Goal: Task Accomplishment & Management: Complete application form

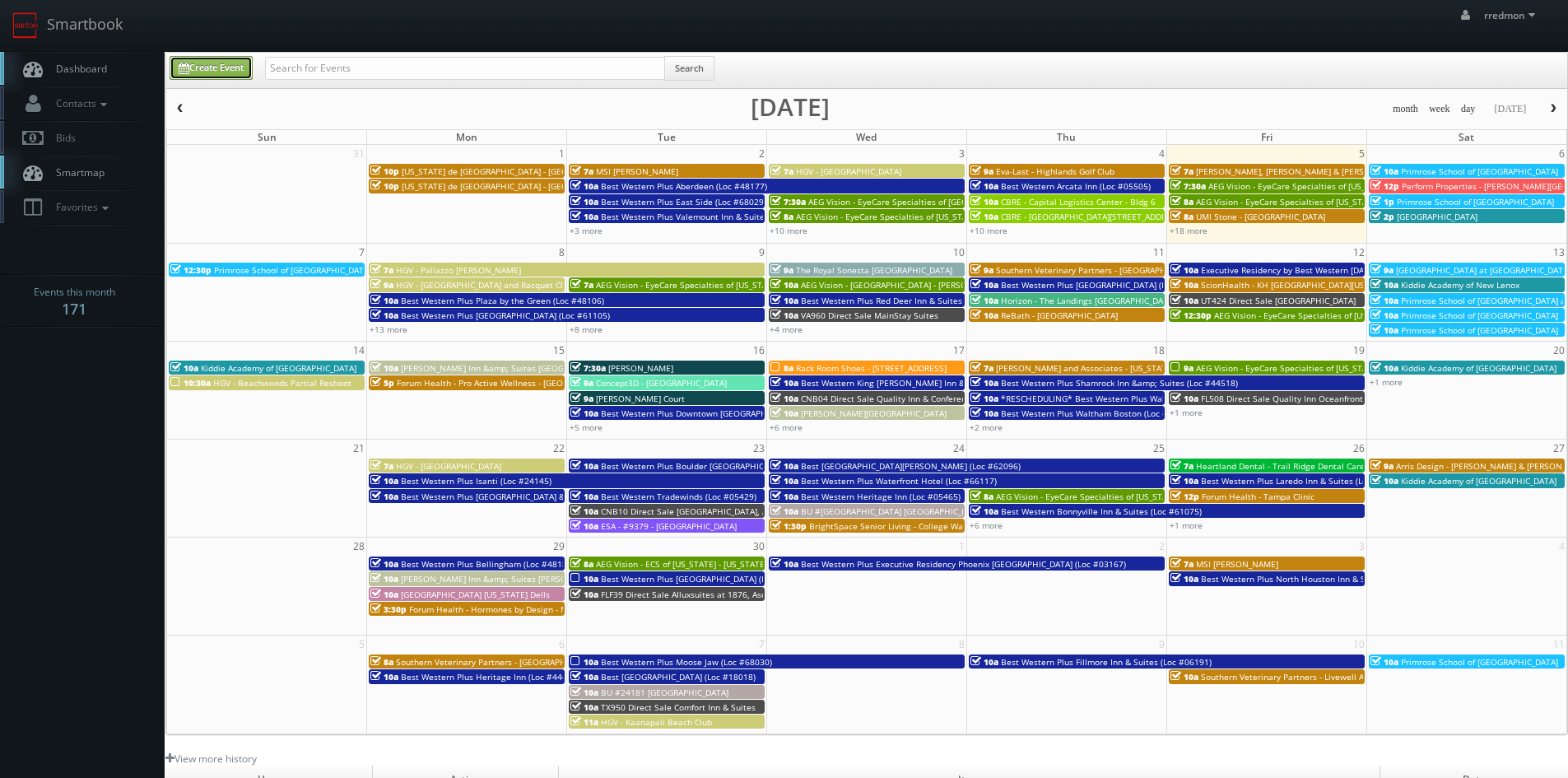
click at [198, 69] on link "Create Event" at bounding box center [211, 68] width 83 height 24
type input "09/05/2025"
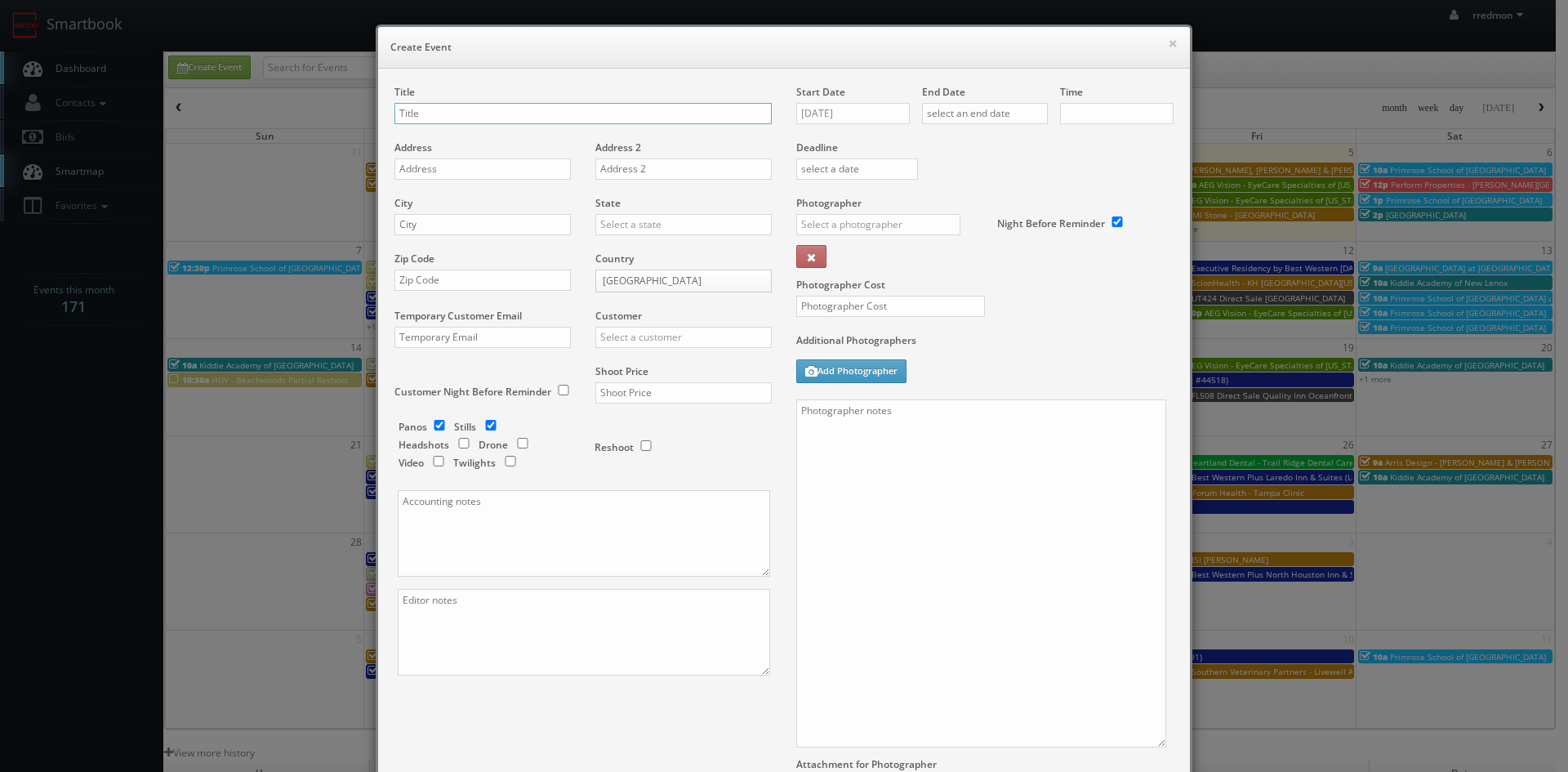
checkbox input "true"
type input "10:00am"
checkbox input "true"
type input "Cirillas - Norton Shores"
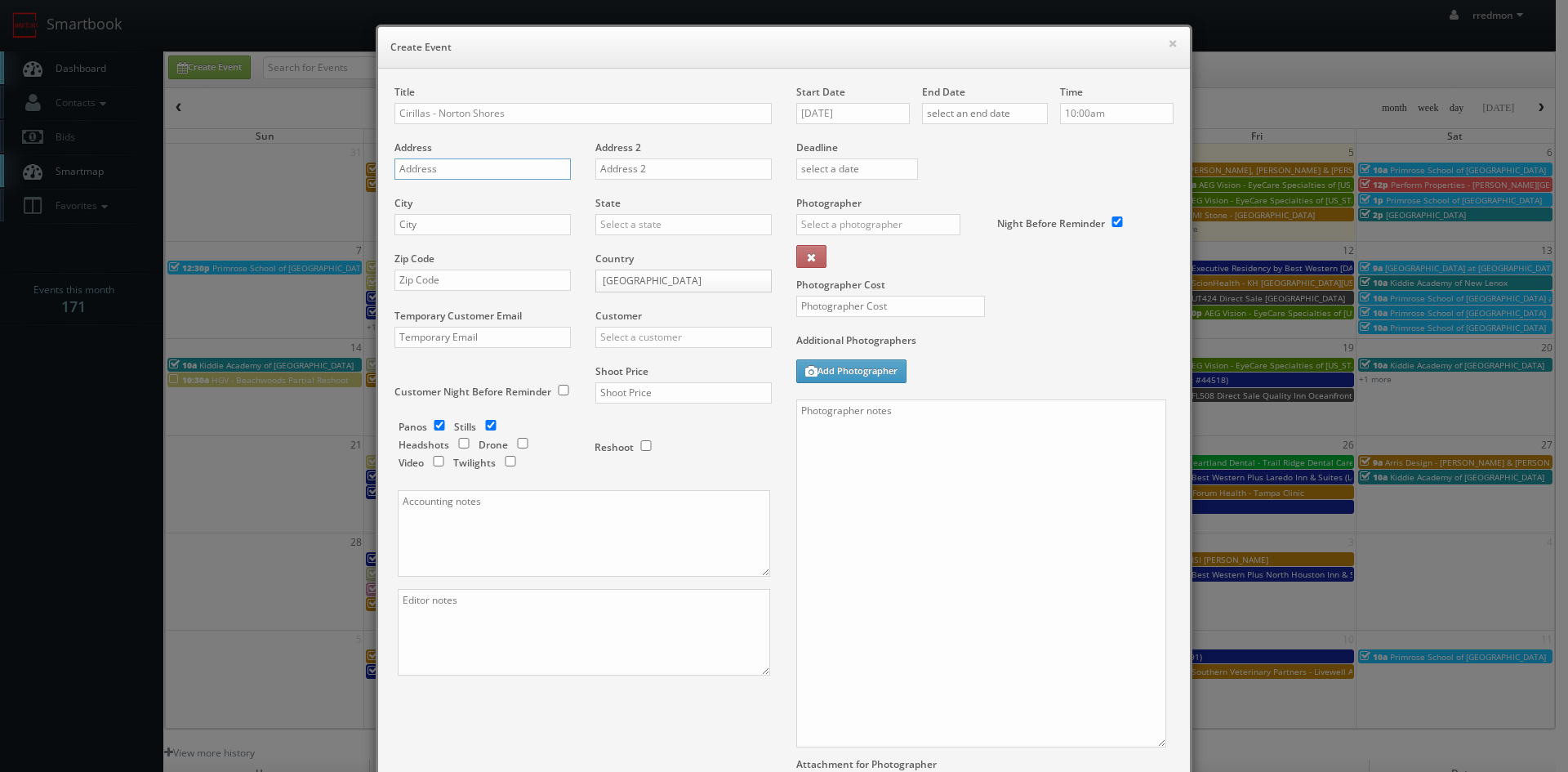
paste input "1050 E Sternberg Rd"
type input "1050 E Sternberg Rd"
click at [518, 224] on input "text" at bounding box center [483, 224] width 176 height 21
paste input "Norton Shores"
type input "Norton Shores"
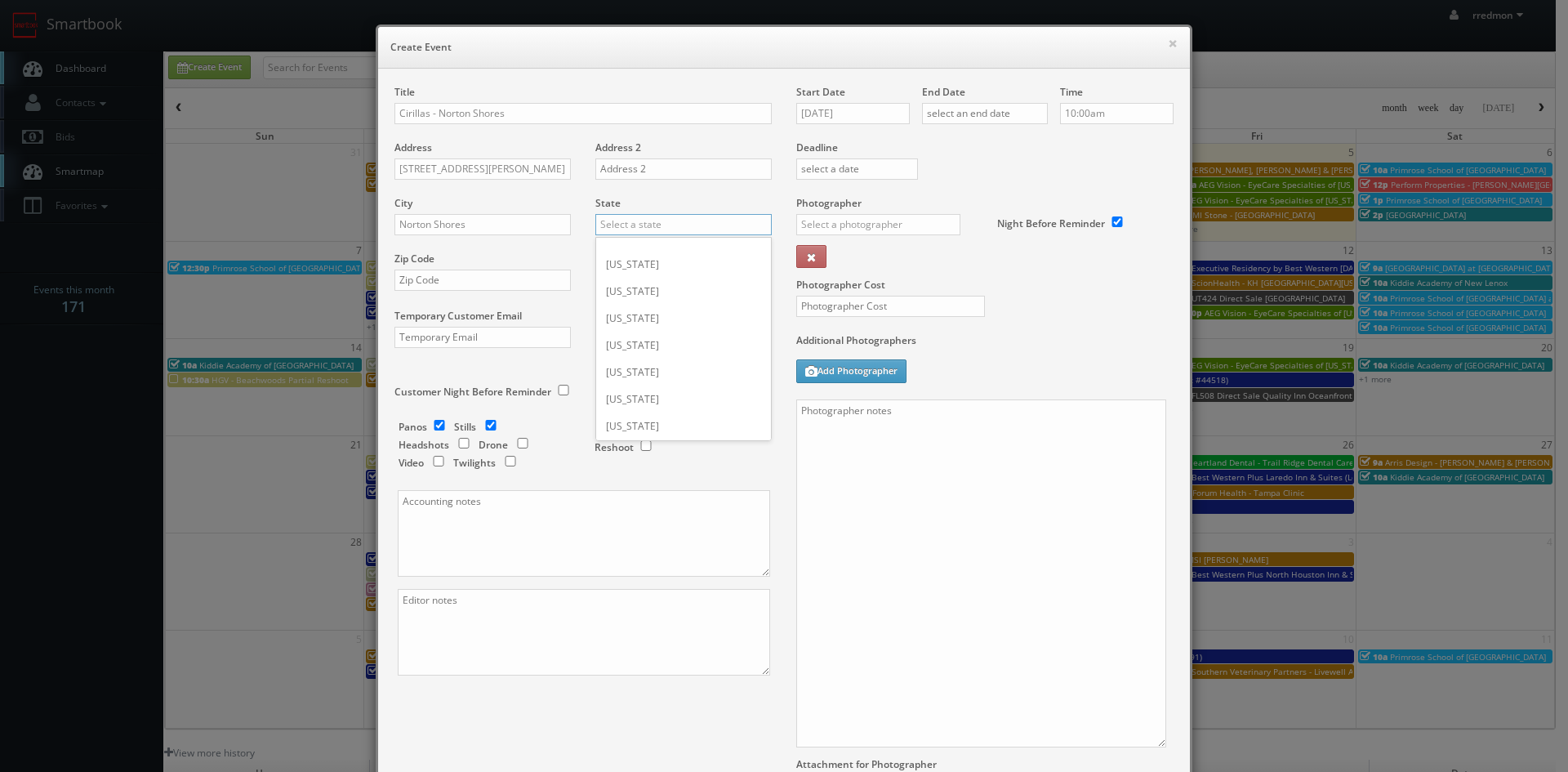
click at [682, 228] on input "text" at bounding box center [684, 224] width 176 height 21
click at [667, 375] on div "Michigan" at bounding box center [684, 367] width 175 height 27
type input "Michigan"
paste input "49444"
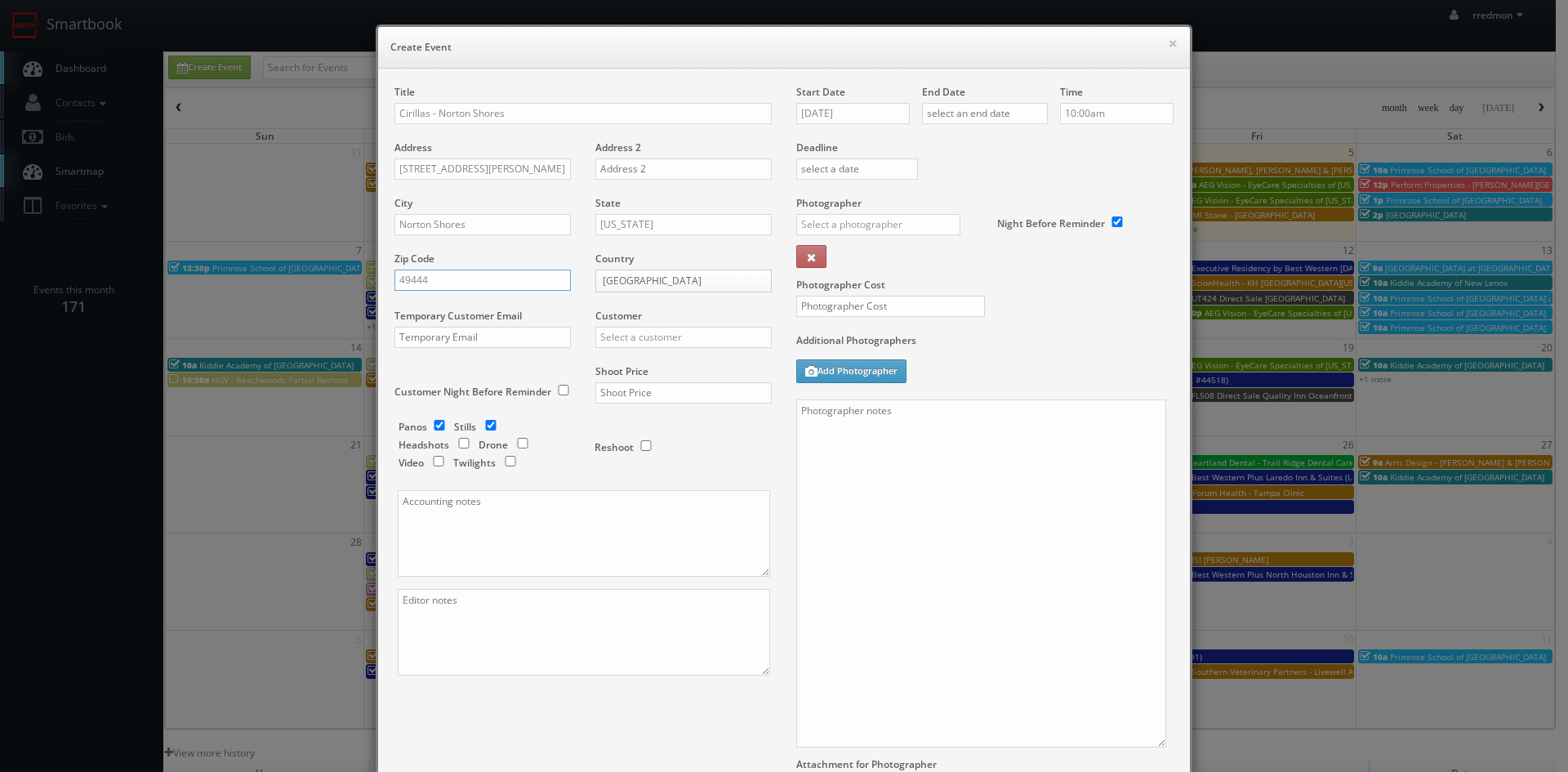
type input "49444"
click at [435, 426] on input "checkbox" at bounding box center [439, 425] width 24 height 11
checkbox input "false"
click at [637, 335] on input "text" at bounding box center [684, 337] width 176 height 21
click at [656, 369] on div "Cirilla's" at bounding box center [684, 364] width 175 height 27
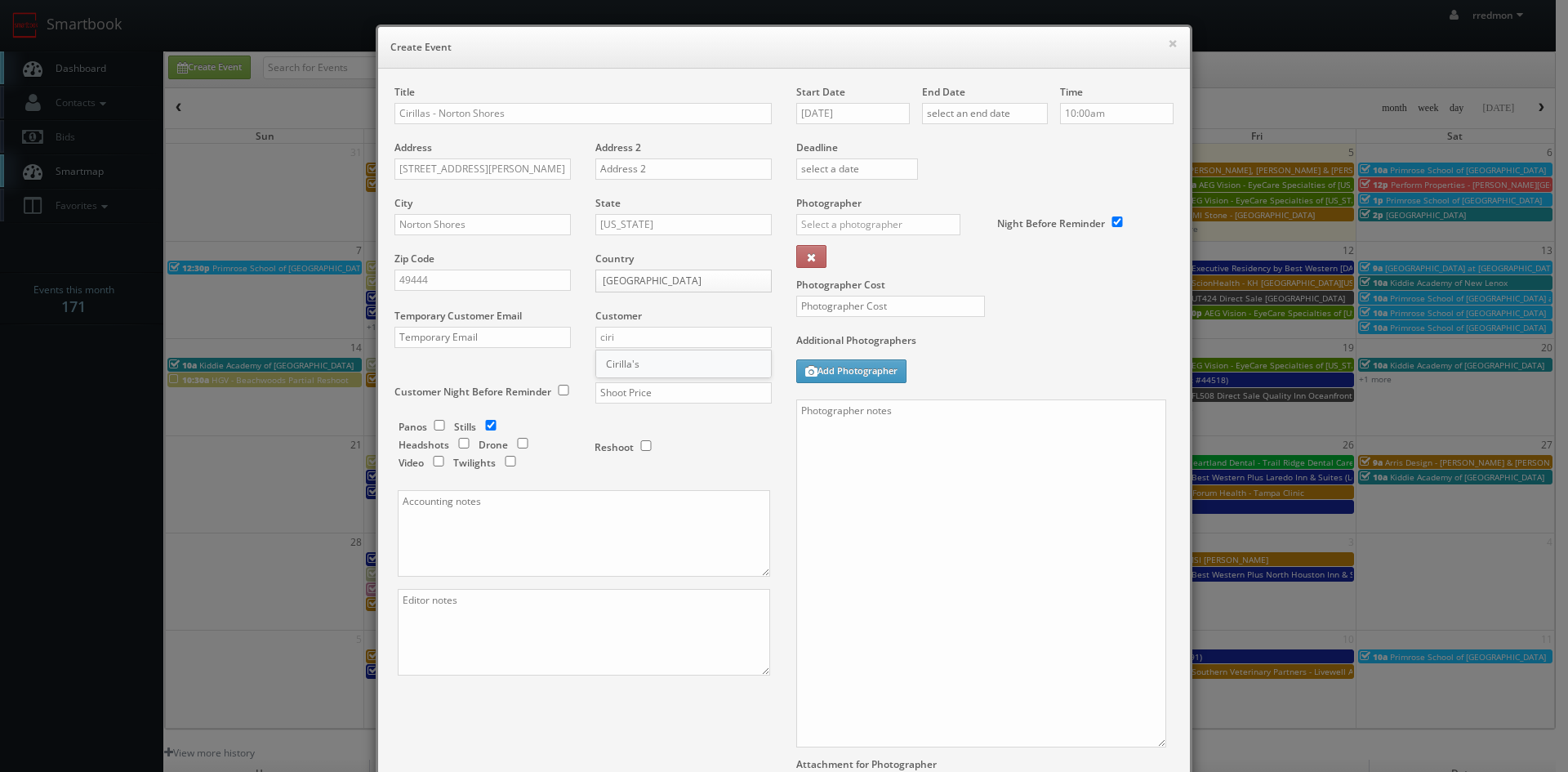
type input "Cirilla's"
click at [662, 394] on input "text" at bounding box center [684, 392] width 176 height 21
type input "650"
click at [847, 115] on input "[DATE]" at bounding box center [852, 113] width 113 height 21
click at [930, 246] on td "19" at bounding box center [924, 238] width 21 height 24
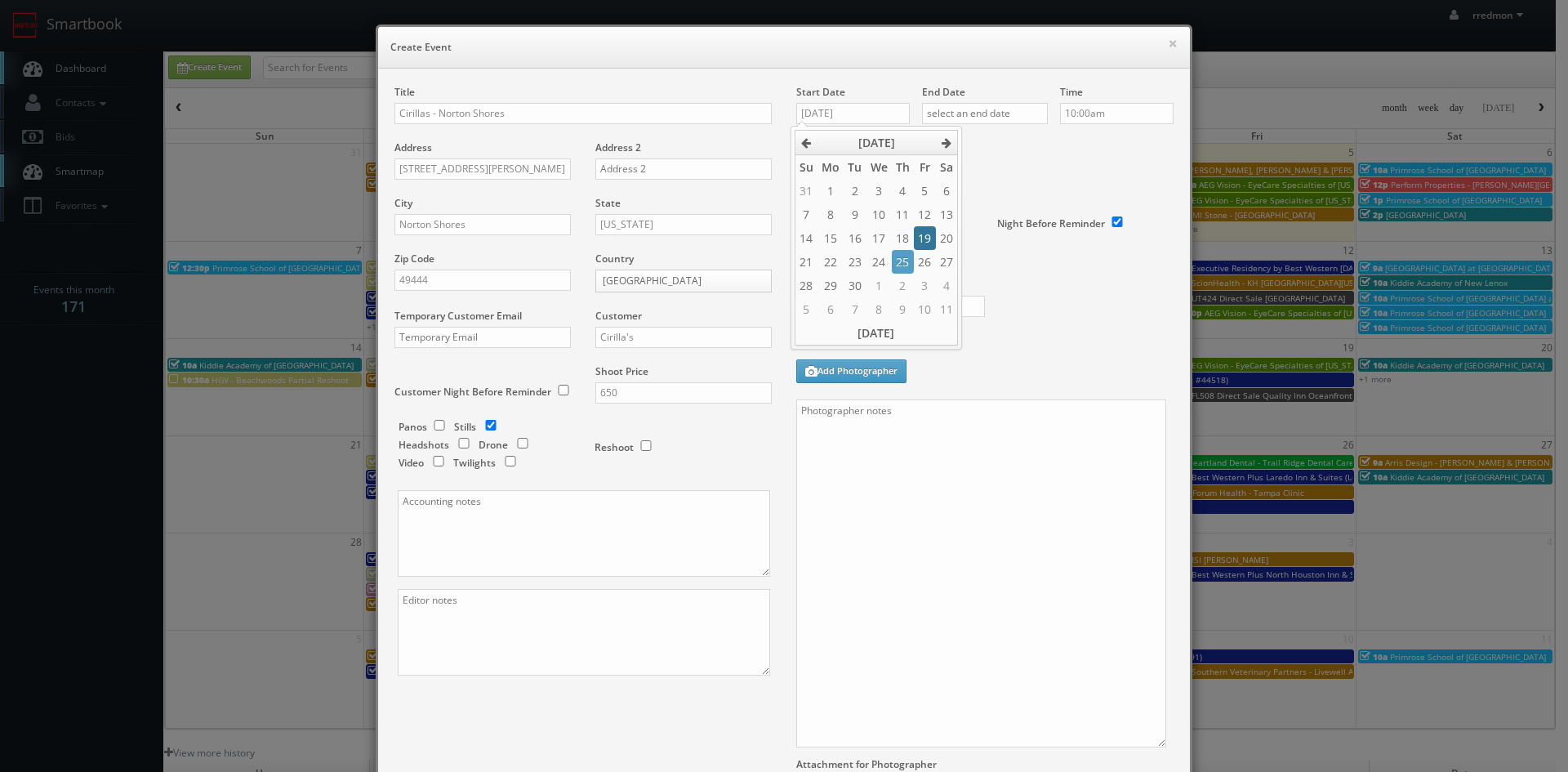
type input "09/19/2025"
click at [980, 116] on input "text" at bounding box center [985, 113] width 126 height 21
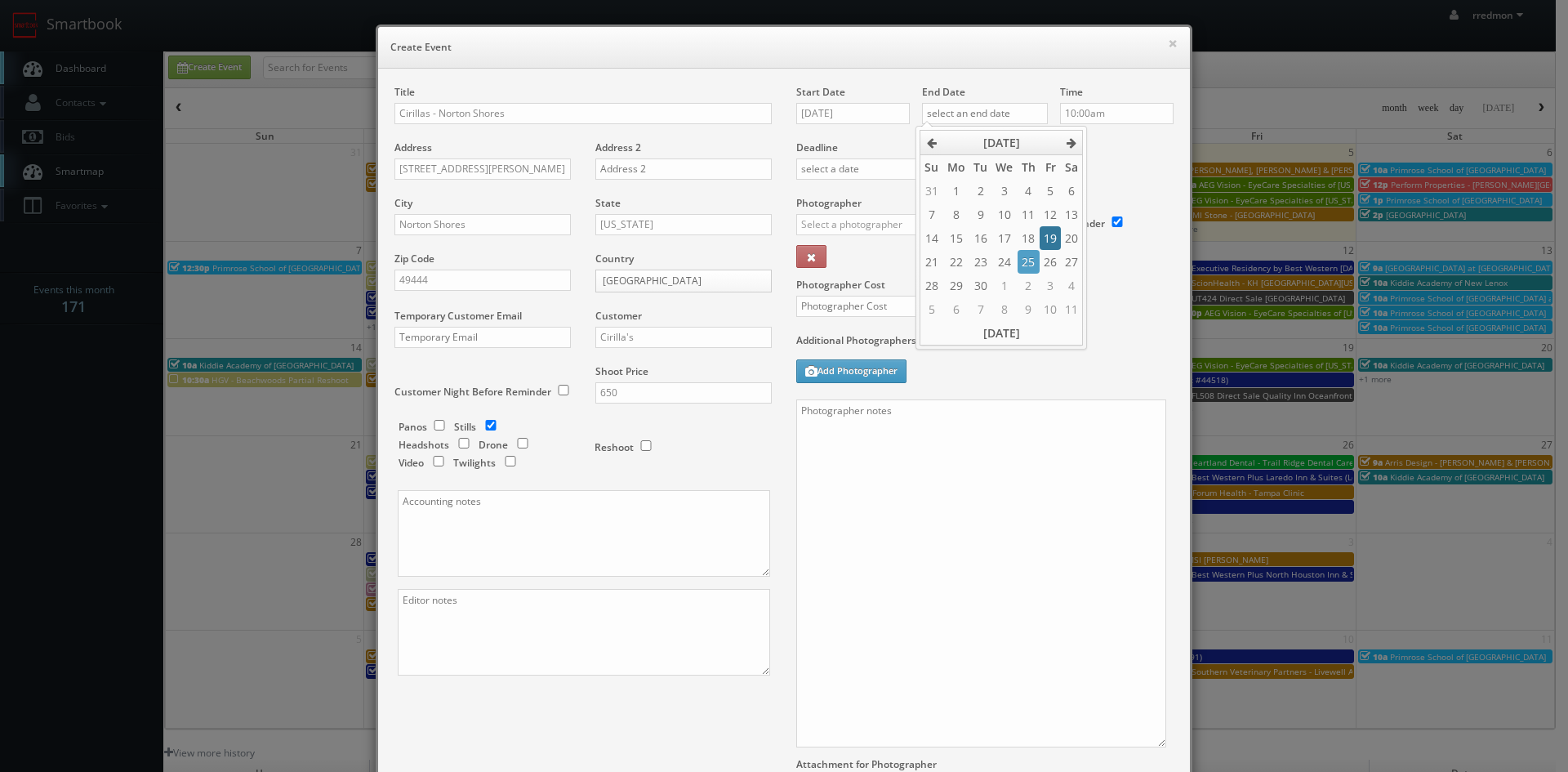
click at [1047, 239] on td "19" at bounding box center [1050, 238] width 21 height 24
type input "09/19/2025"
click at [1112, 117] on input "10:00am" at bounding box center [1116, 113] width 113 height 21
type input "12:00pm"
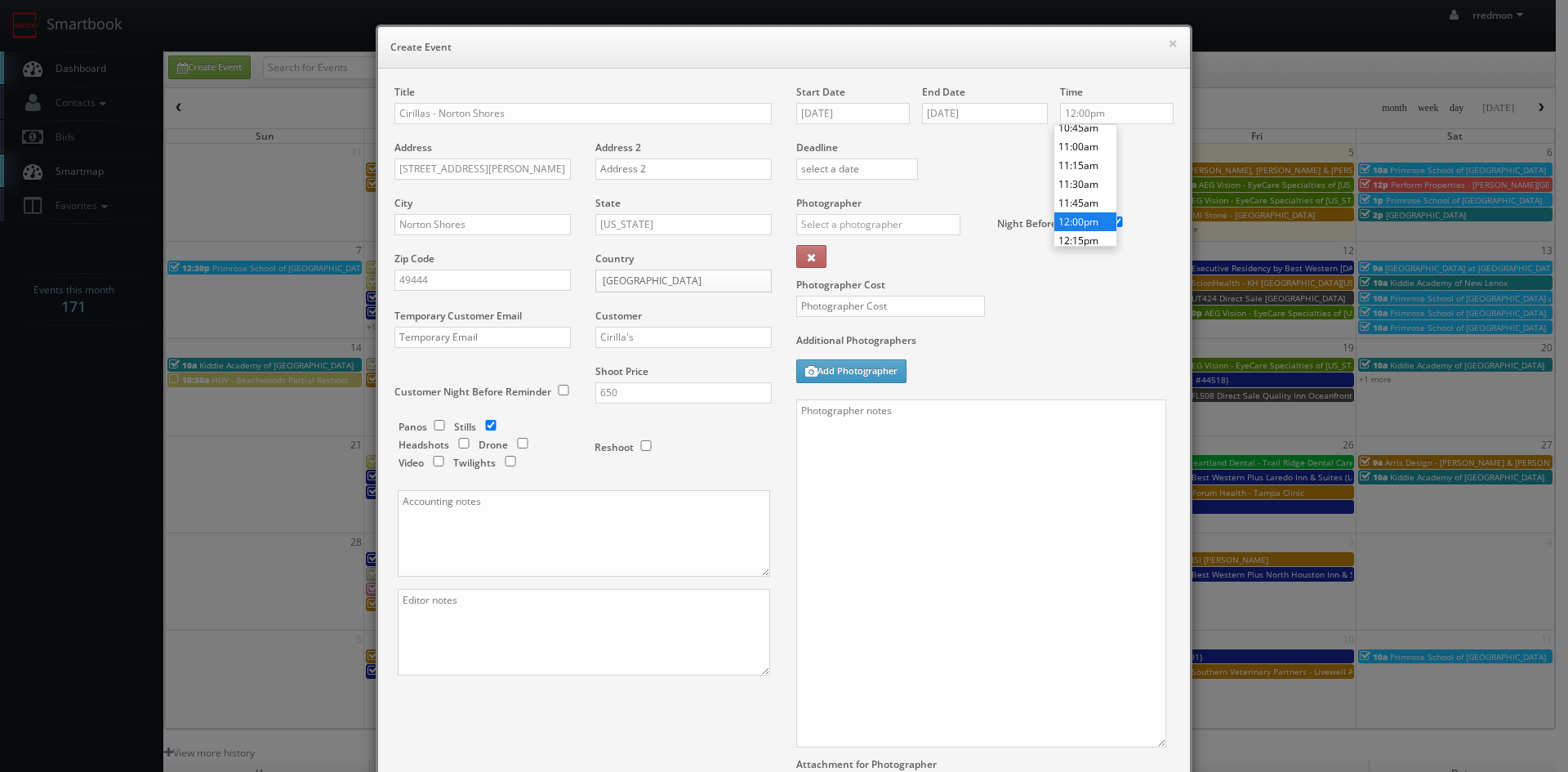
click at [1088, 213] on li "12:00pm" at bounding box center [1085, 222] width 62 height 18
click at [906, 231] on input "text" at bounding box center [878, 224] width 164 height 21
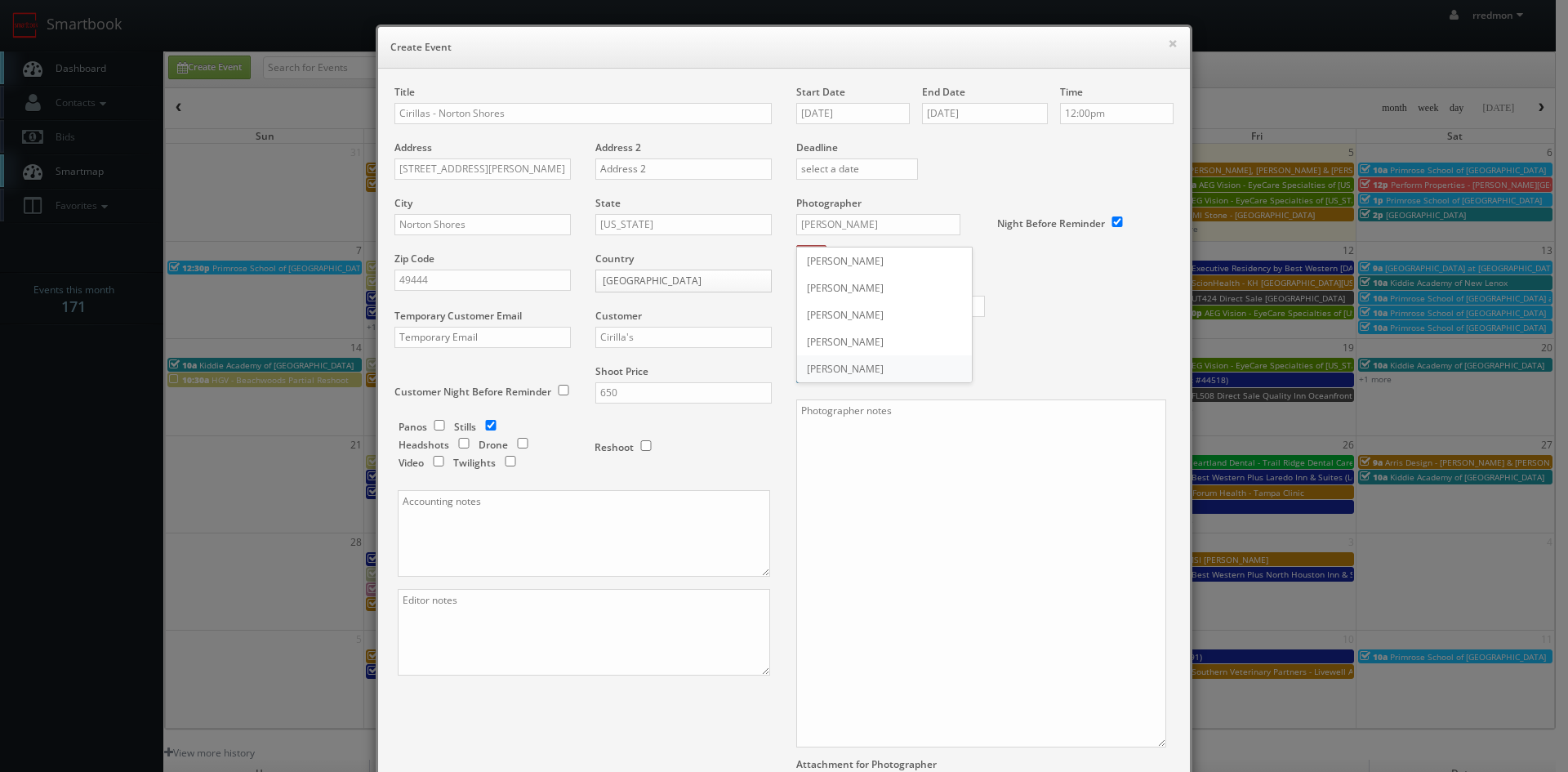
click at [870, 365] on div "Ryan Lines" at bounding box center [884, 369] width 175 height 27
type input "Ryan Lines"
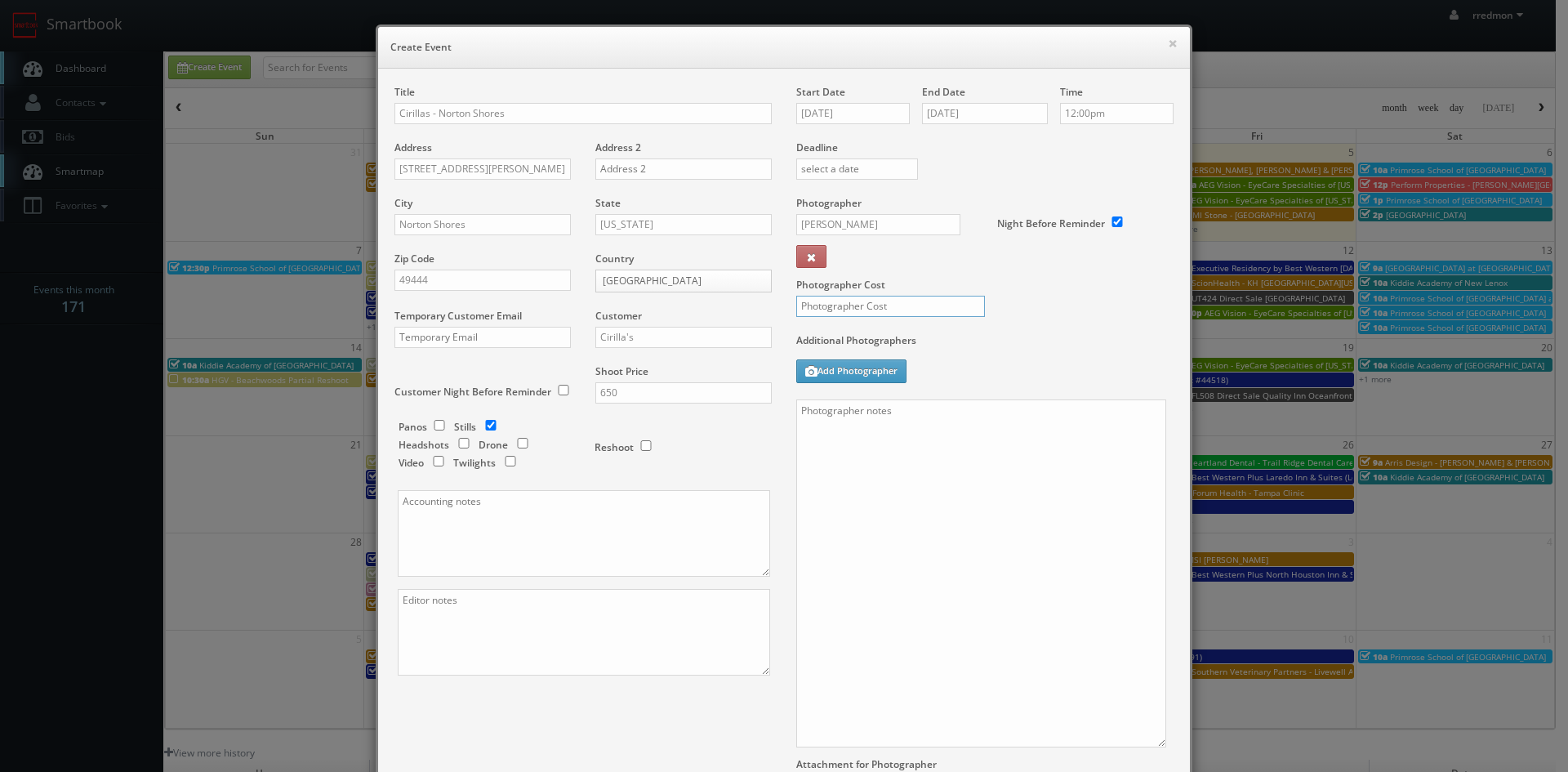
click at [898, 308] on input "text" at bounding box center [890, 306] width 189 height 21
type input "275"
click at [900, 441] on textarea at bounding box center [981, 574] width 370 height 348
paste textarea "We need to deliver 15 edited photos, where at least 3 of them are exteriors and…"
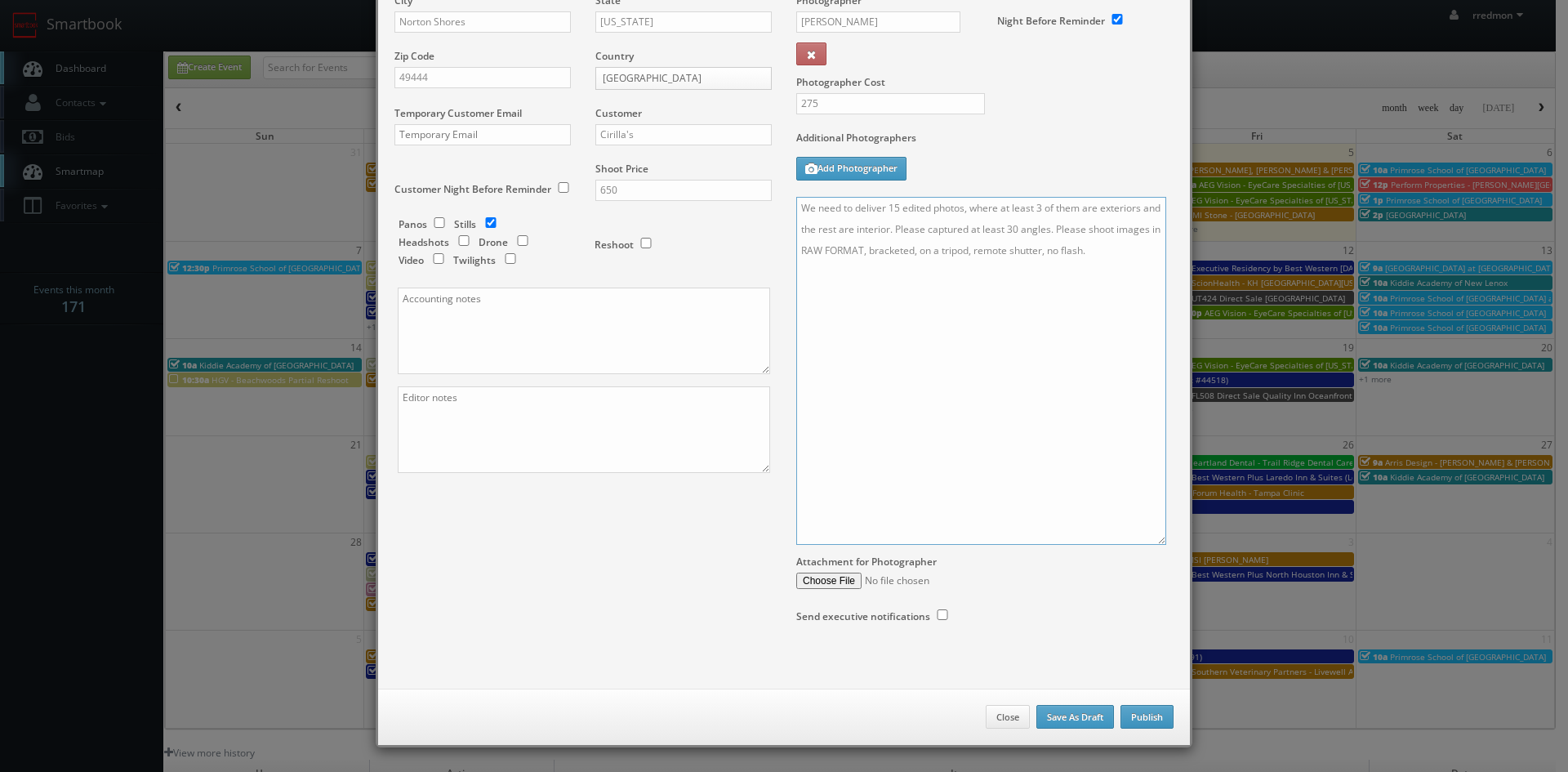
type textarea "We need to deliver 15 edited photos, where at least 3 of them are exteriors and…"
click at [1150, 719] on button "Publish" at bounding box center [1146, 717] width 53 height 24
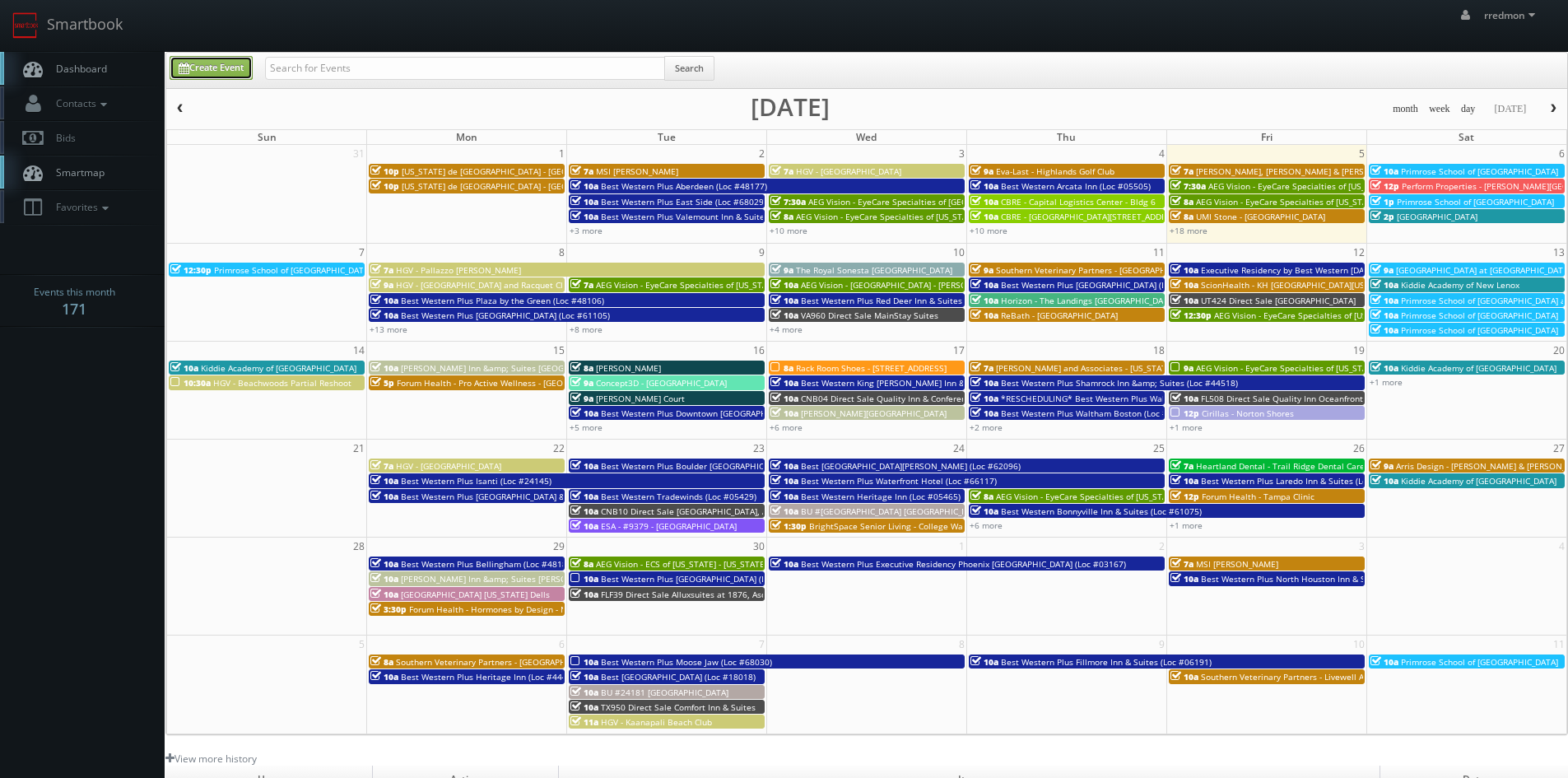
click at [199, 74] on link "Create Event" at bounding box center [211, 68] width 83 height 24
type input "09/05/2025"
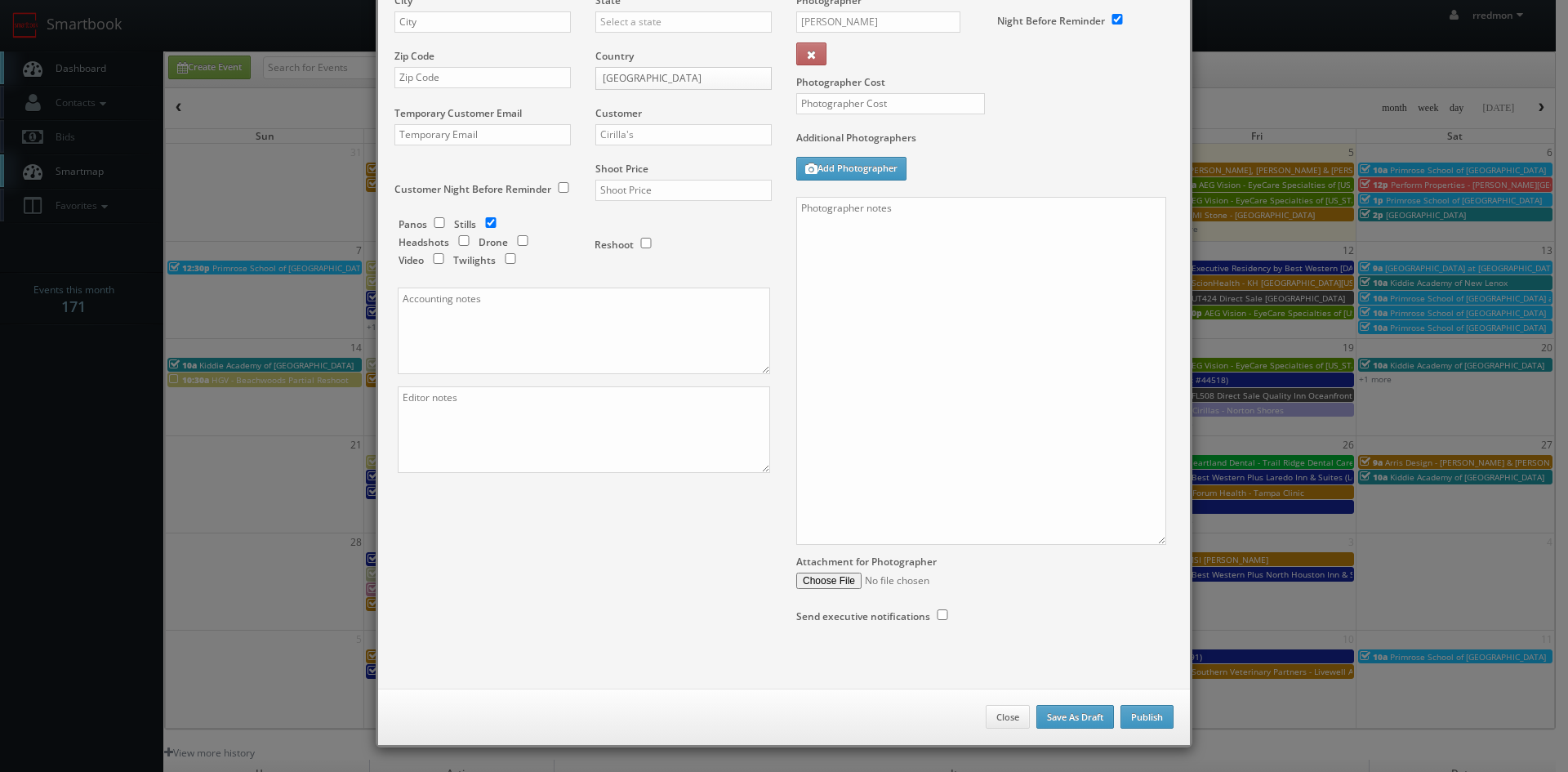
checkbox input "true"
type input "10:00am"
checkbox input "true"
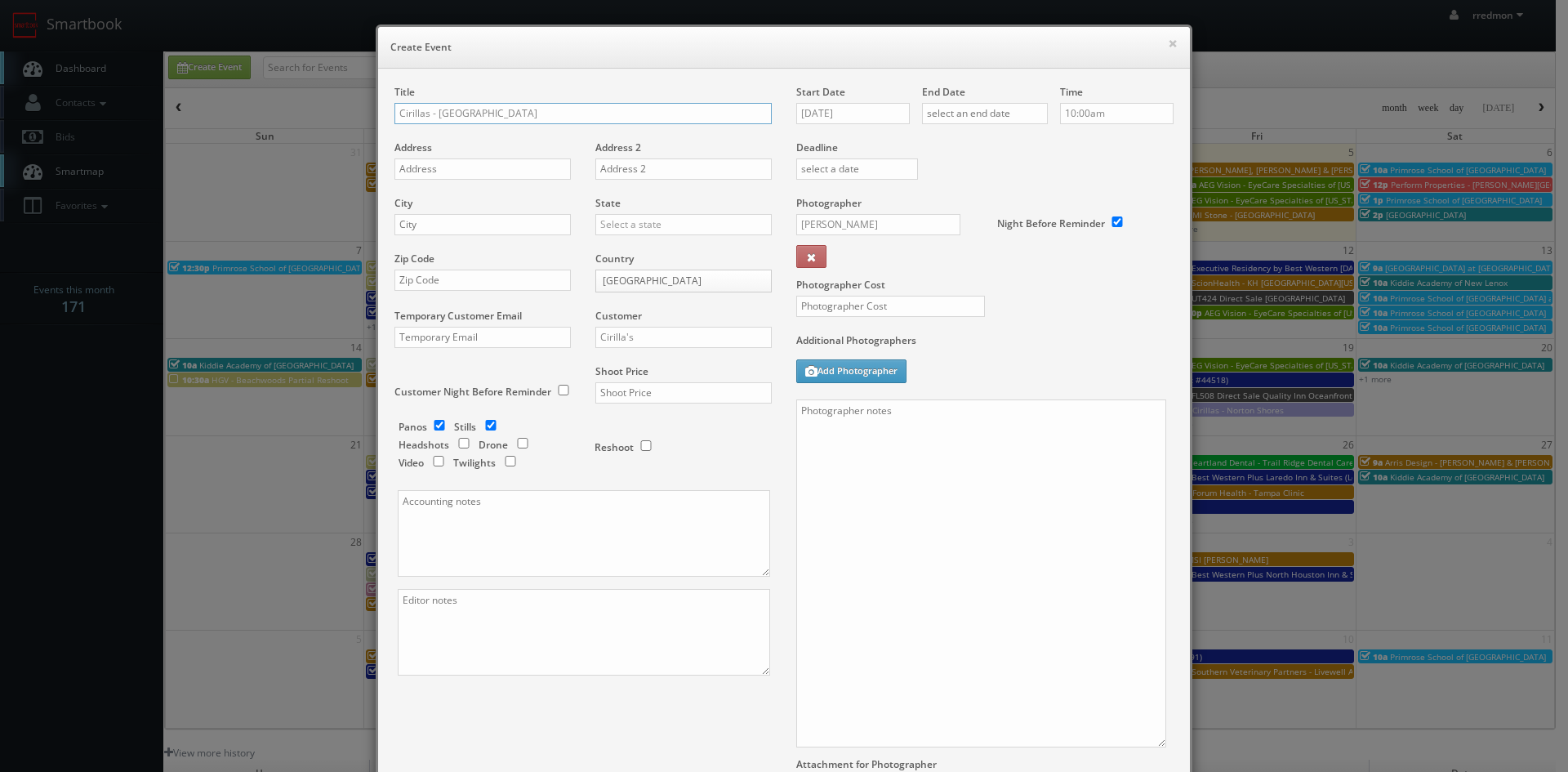
type input "Cirillas - [GEOGRAPHIC_DATA]"
click at [453, 165] on input "text" at bounding box center [483, 169] width 176 height 21
paste input "2245 W Columbia Ave, #106"
type input "2245 W Columbia Ave, #106"
click at [494, 223] on input "text" at bounding box center [483, 224] width 176 height 21
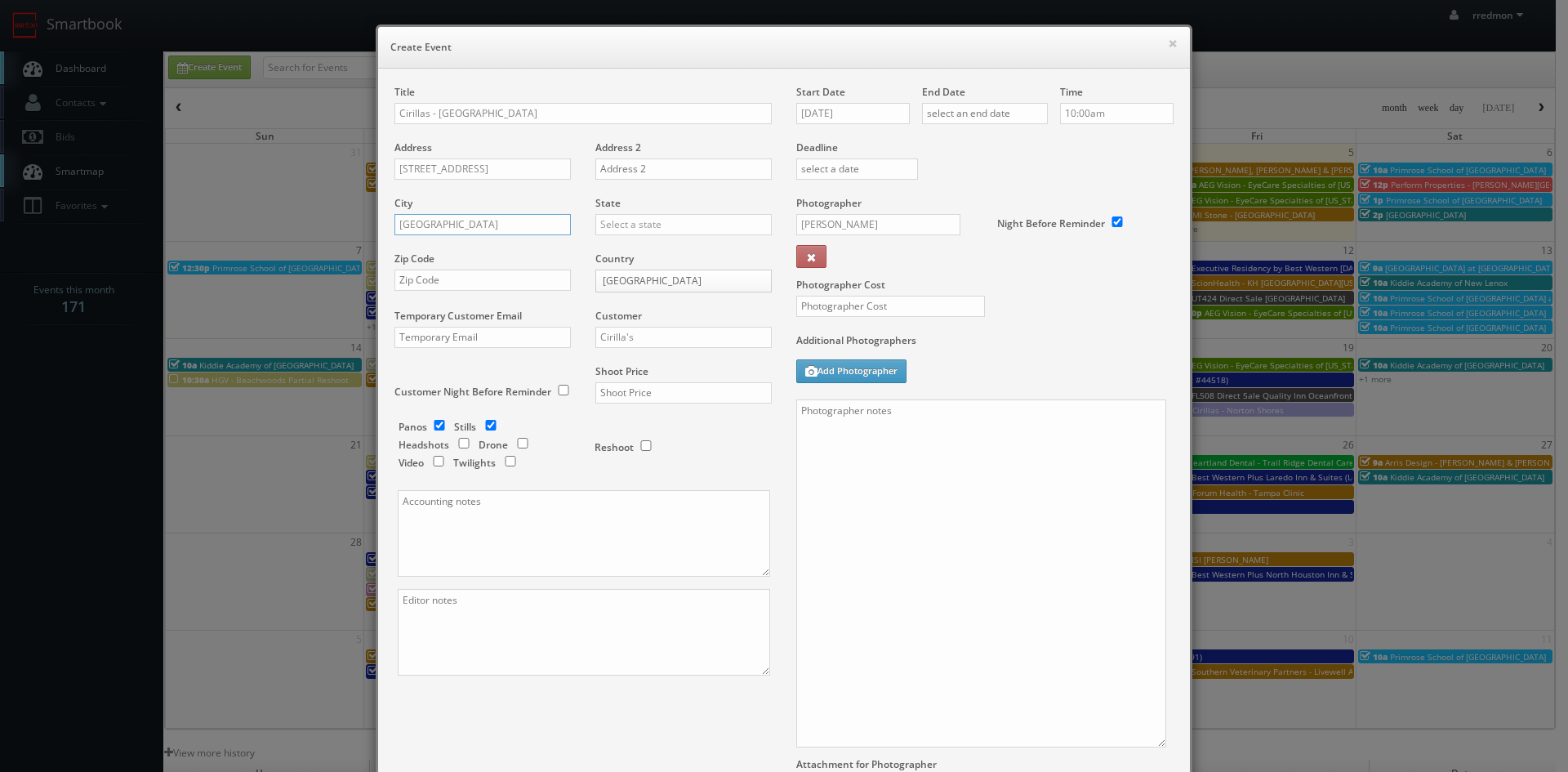
type input "Battle Creek"
click at [674, 228] on input "text" at bounding box center [684, 224] width 176 height 21
click at [672, 370] on div "[US_STATE]" at bounding box center [684, 367] width 175 height 27
type input "[US_STATE]"
click at [497, 277] on input "text" at bounding box center [483, 280] width 176 height 21
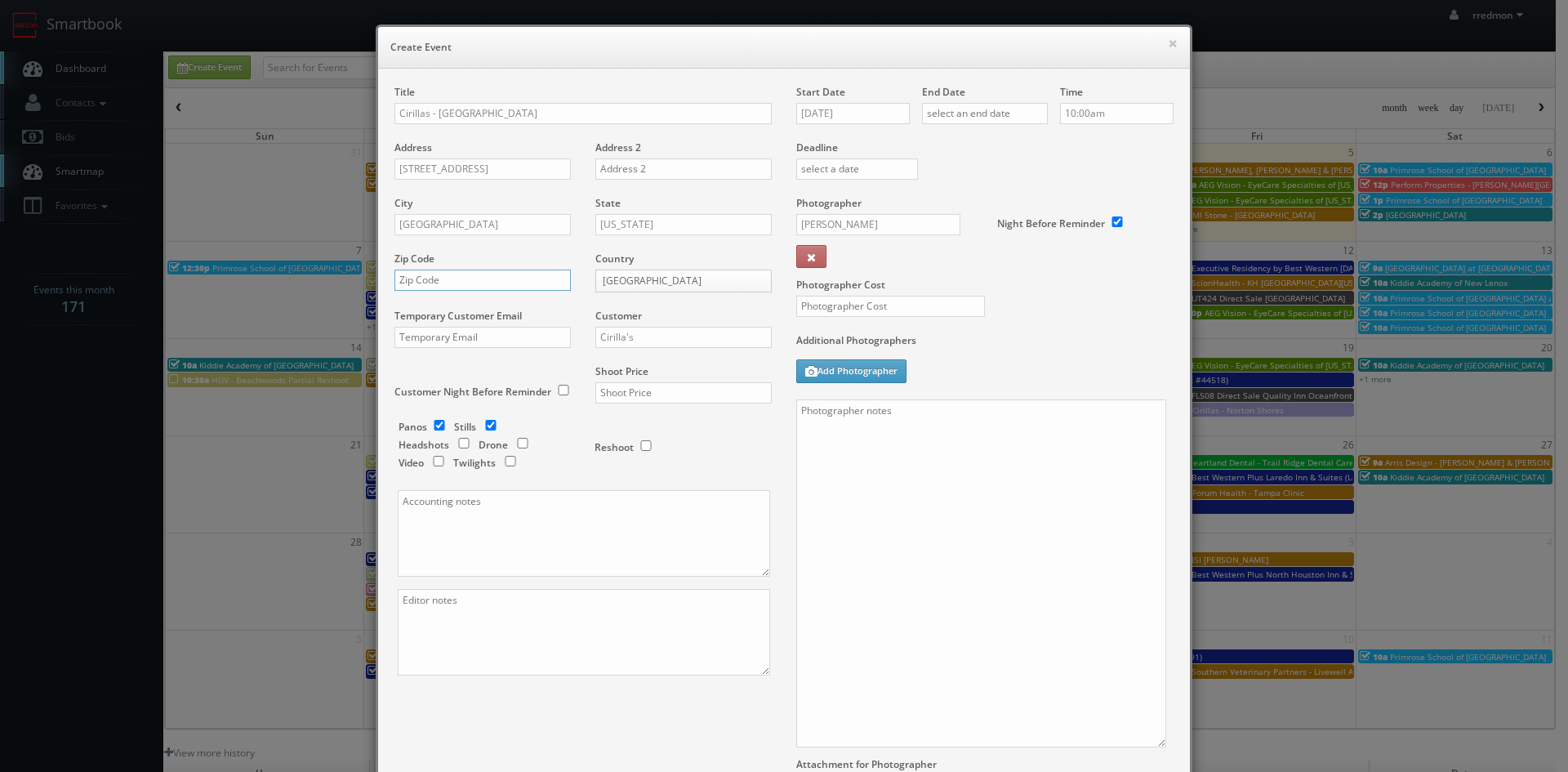
paste input "49015"
type input "49015"
click at [657, 331] on input "Cirilla's" at bounding box center [684, 337] width 176 height 21
click at [663, 365] on div "Cirilla's" at bounding box center [684, 364] width 175 height 27
click at [434, 428] on input "checkbox" at bounding box center [439, 425] width 24 height 11
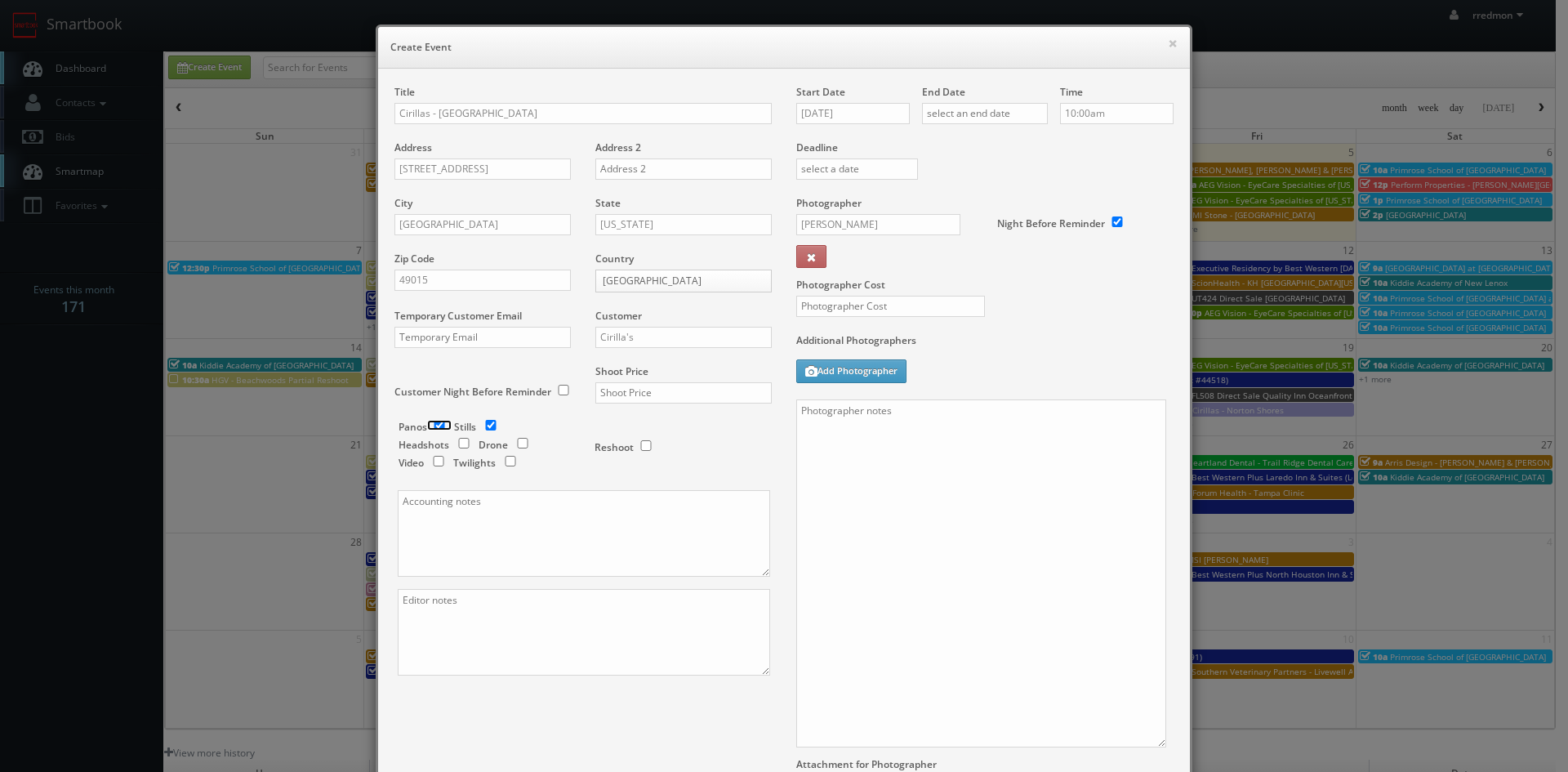
checkbox input "false"
click at [642, 397] on input "text" at bounding box center [684, 392] width 176 height 21
type input "650"
click at [875, 117] on input "09/05/2025" at bounding box center [852, 113] width 113 height 21
click at [943, 239] on td "20" at bounding box center [947, 238] width 22 height 24
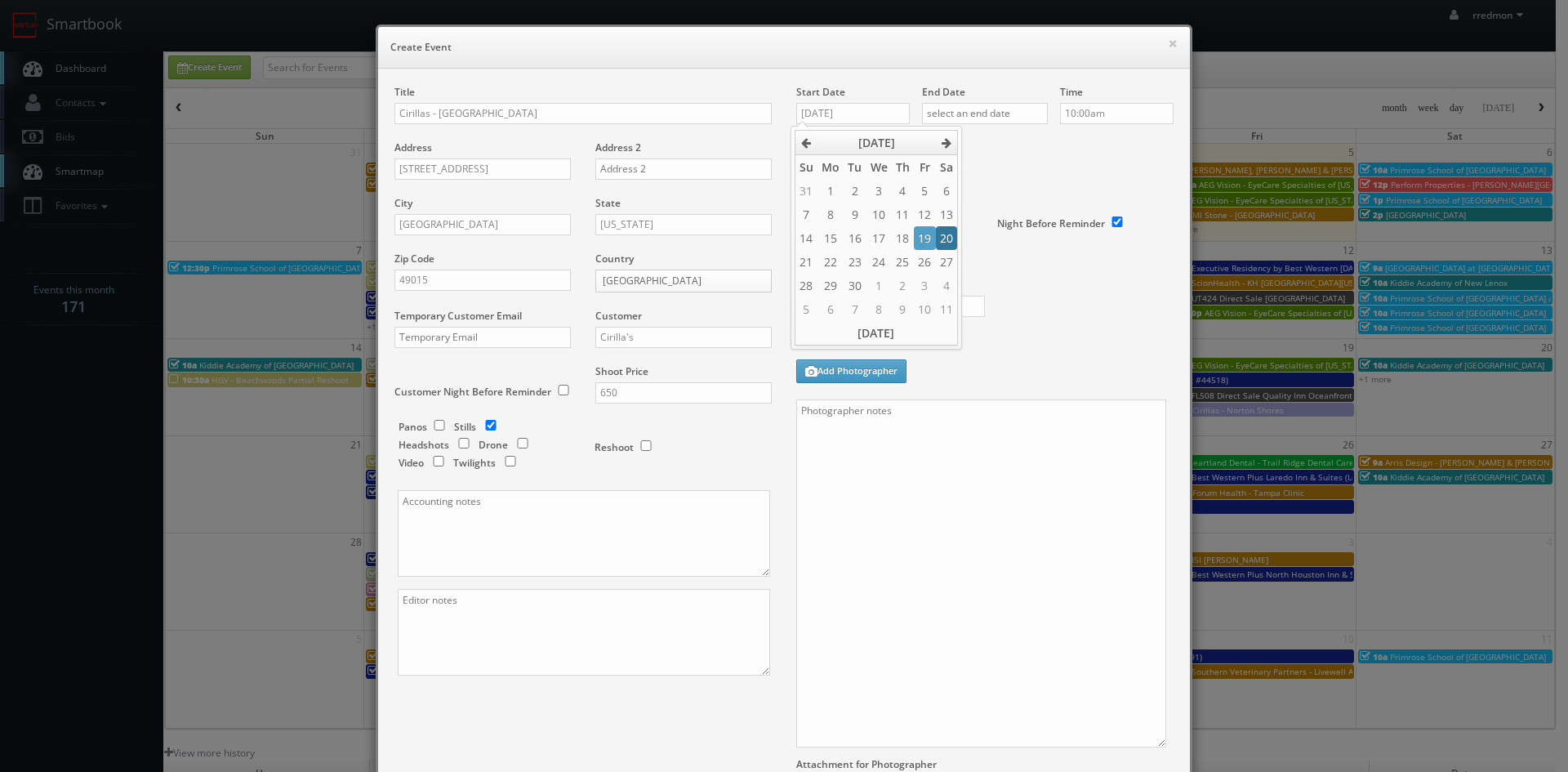
type input "09/20/2025"
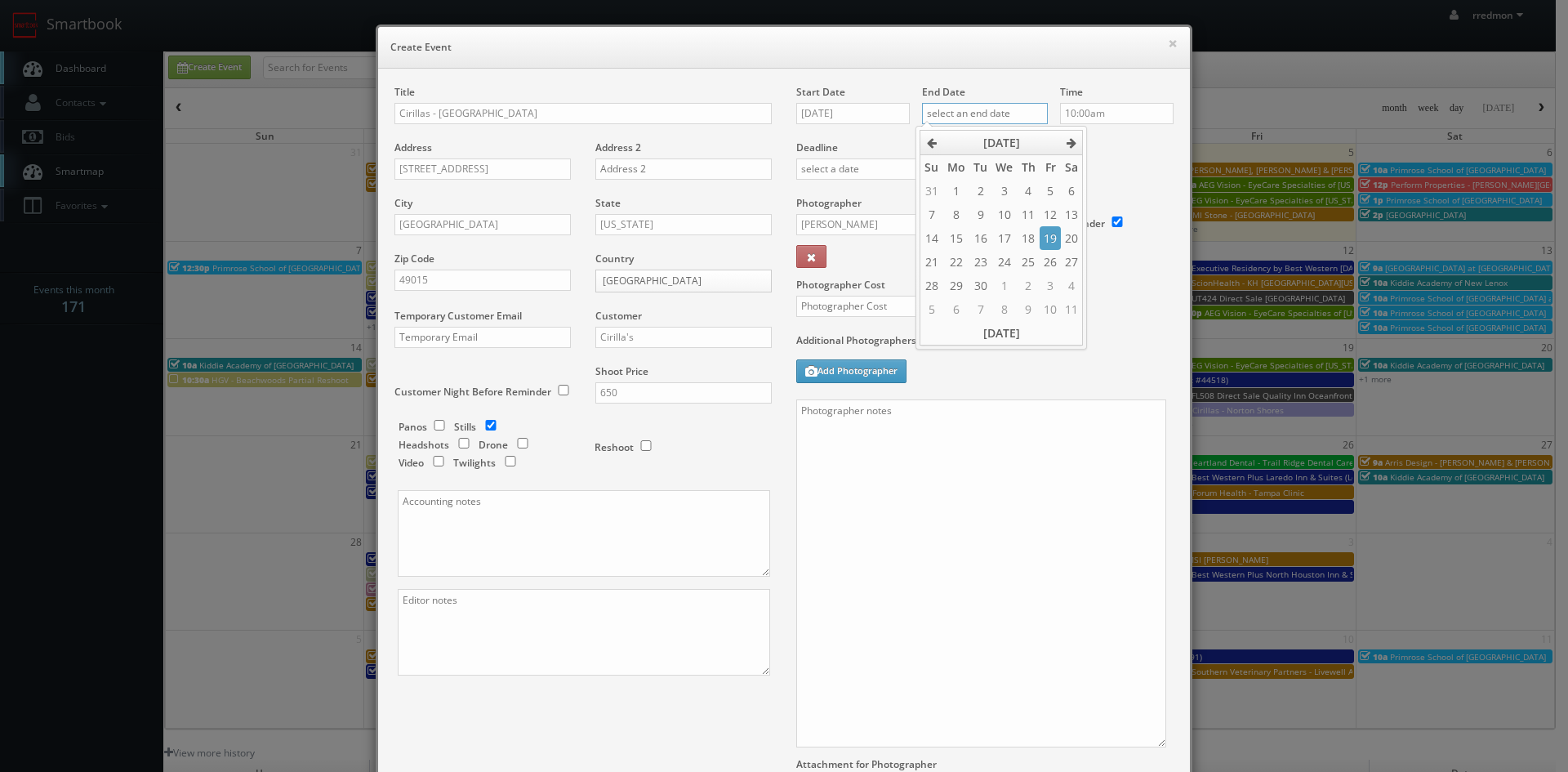
click at [980, 118] on input "text" at bounding box center [985, 113] width 126 height 21
click at [1067, 244] on td "20" at bounding box center [1072, 238] width 22 height 24
type input "09/20/2025"
click at [1114, 116] on input "10:00am" at bounding box center [1116, 113] width 113 height 21
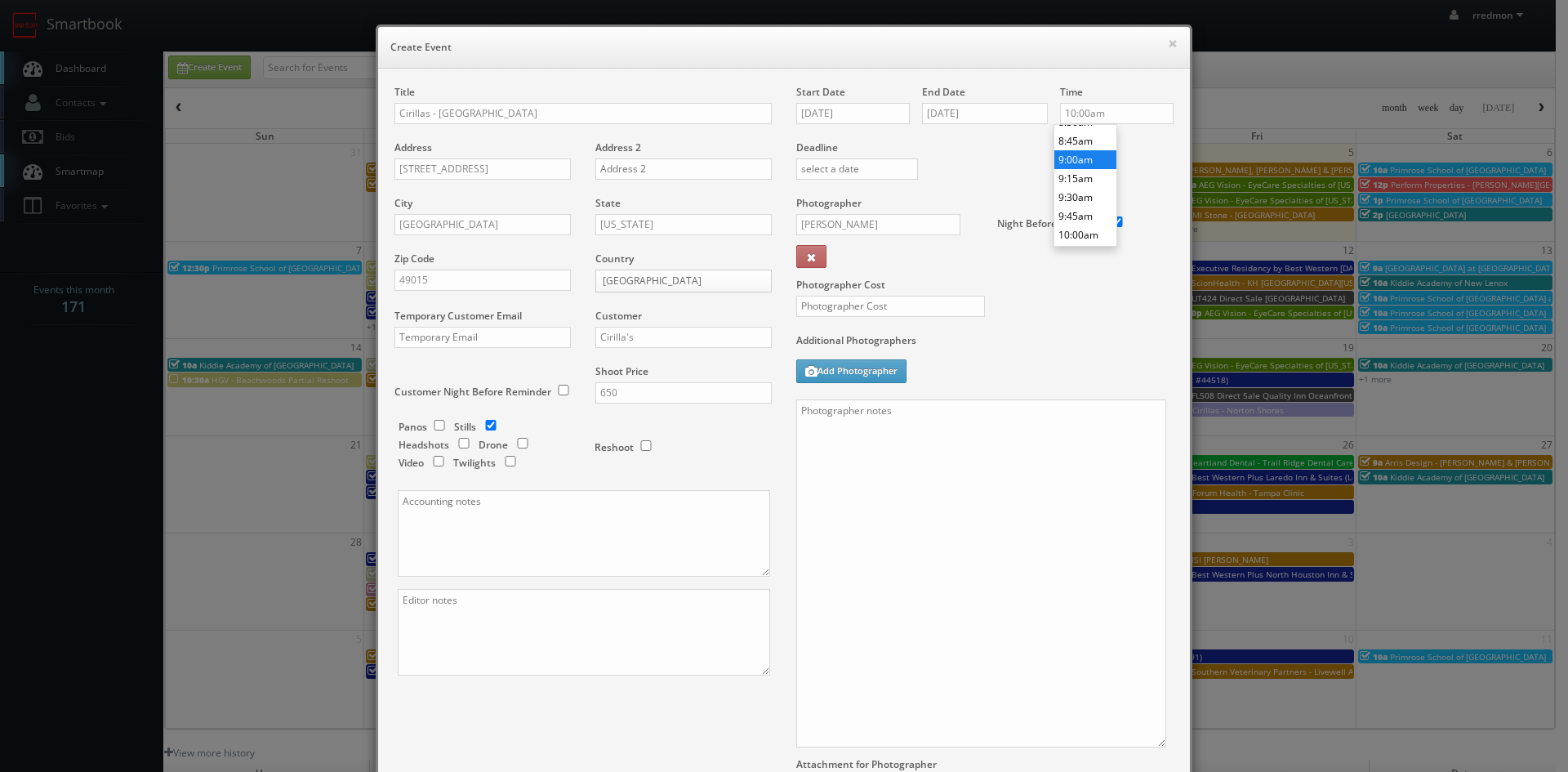
type input "9:00am"
click at [1088, 165] on li "9:00am" at bounding box center [1085, 160] width 62 height 18
click at [888, 227] on input "Ryan Lines" at bounding box center [878, 224] width 164 height 21
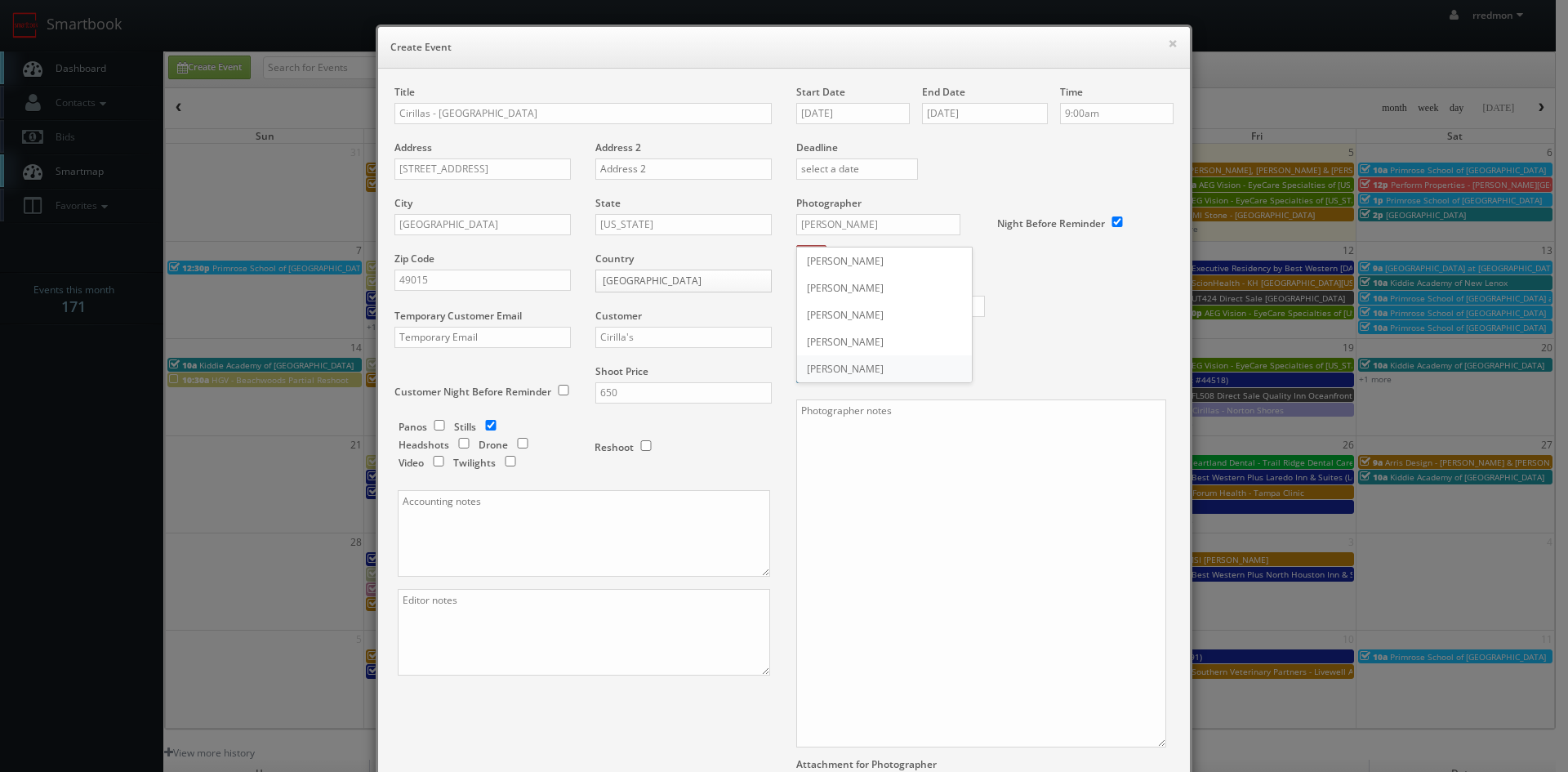
click at [868, 363] on div "Ryan Lines" at bounding box center [884, 369] width 175 height 27
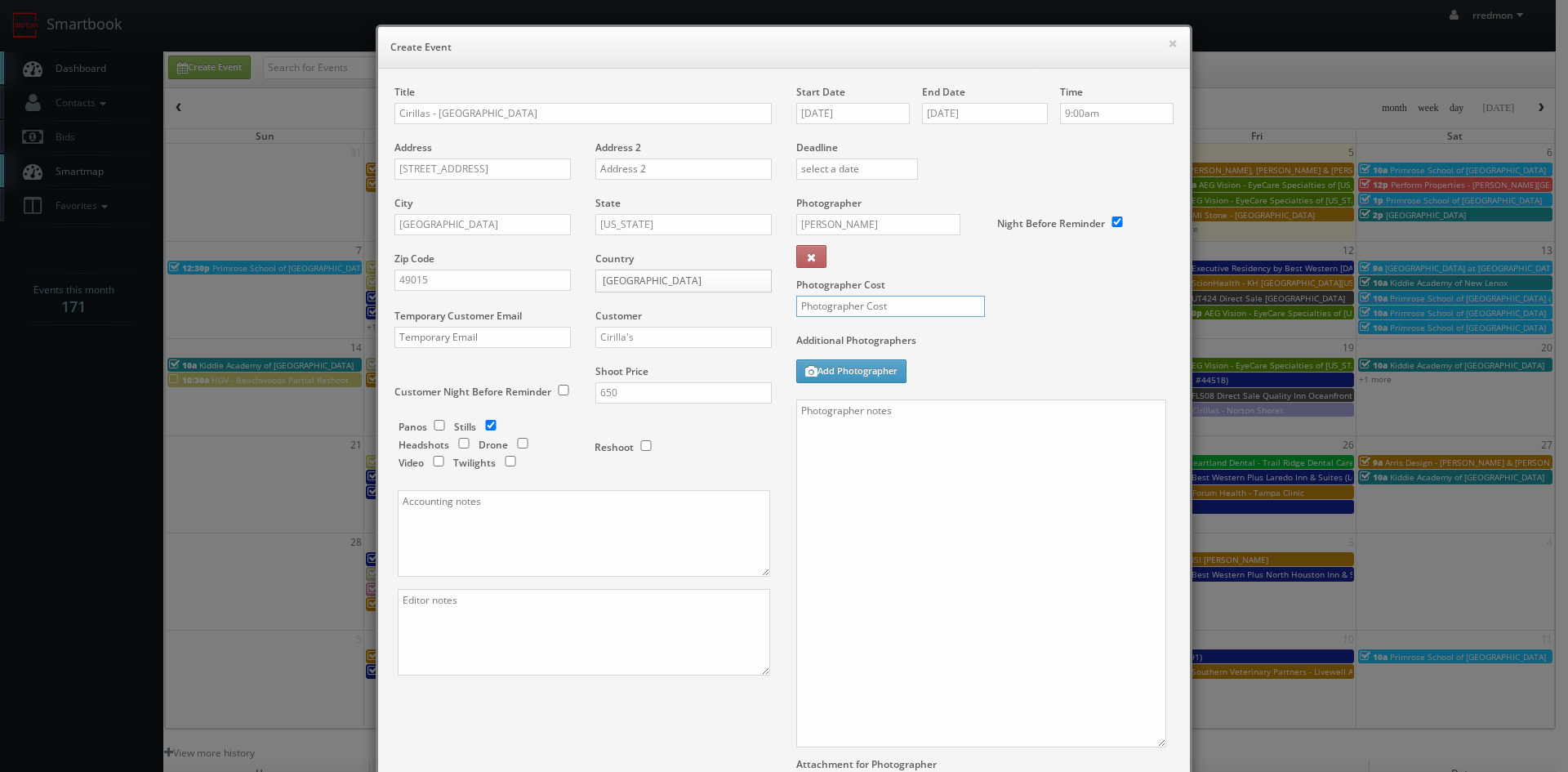
click at [894, 309] on input "text" at bounding box center [890, 306] width 189 height 21
type input "275"
click at [912, 439] on textarea at bounding box center [981, 574] width 370 height 348
paste textarea "We need to deliver 15 edited photos, where at least 3 of them are exteriors and…"
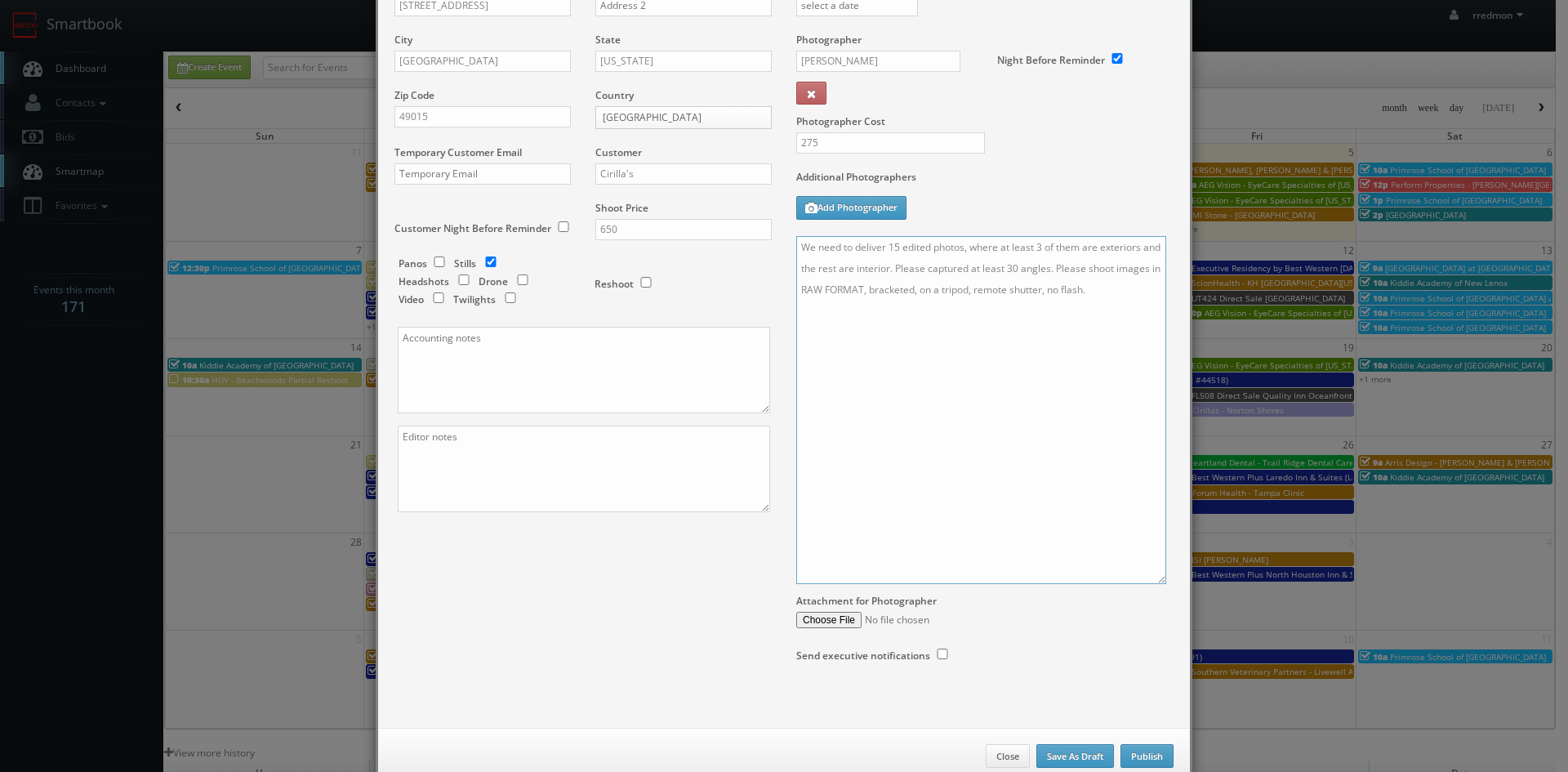
type textarea "We need to deliver 15 edited photos, where at least 3 of them are exteriors and…"
click at [1137, 748] on button "Publish" at bounding box center [1146, 756] width 53 height 24
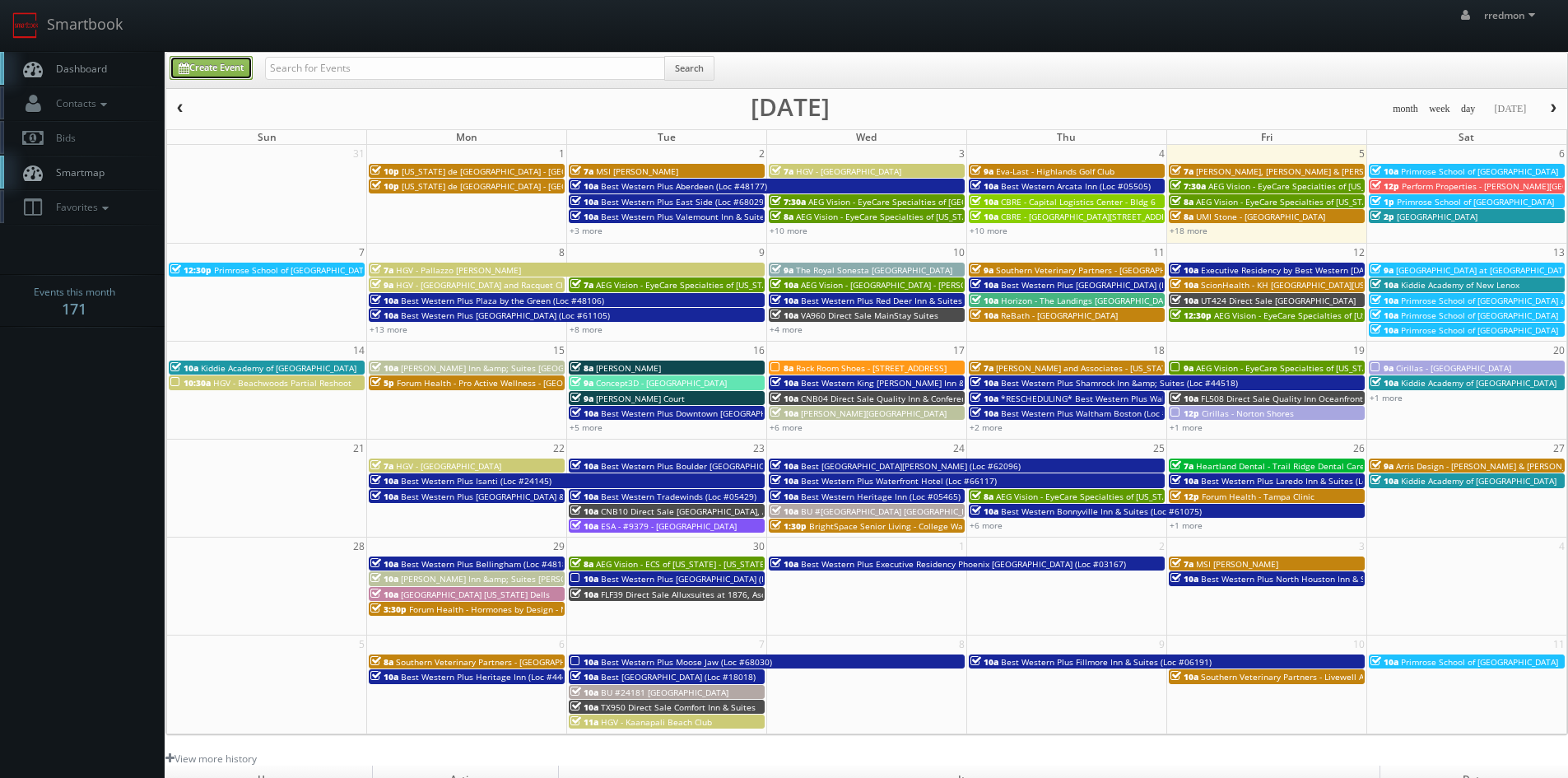
click at [201, 69] on link "Create Event" at bounding box center [211, 68] width 83 height 24
type input "09/05/2025"
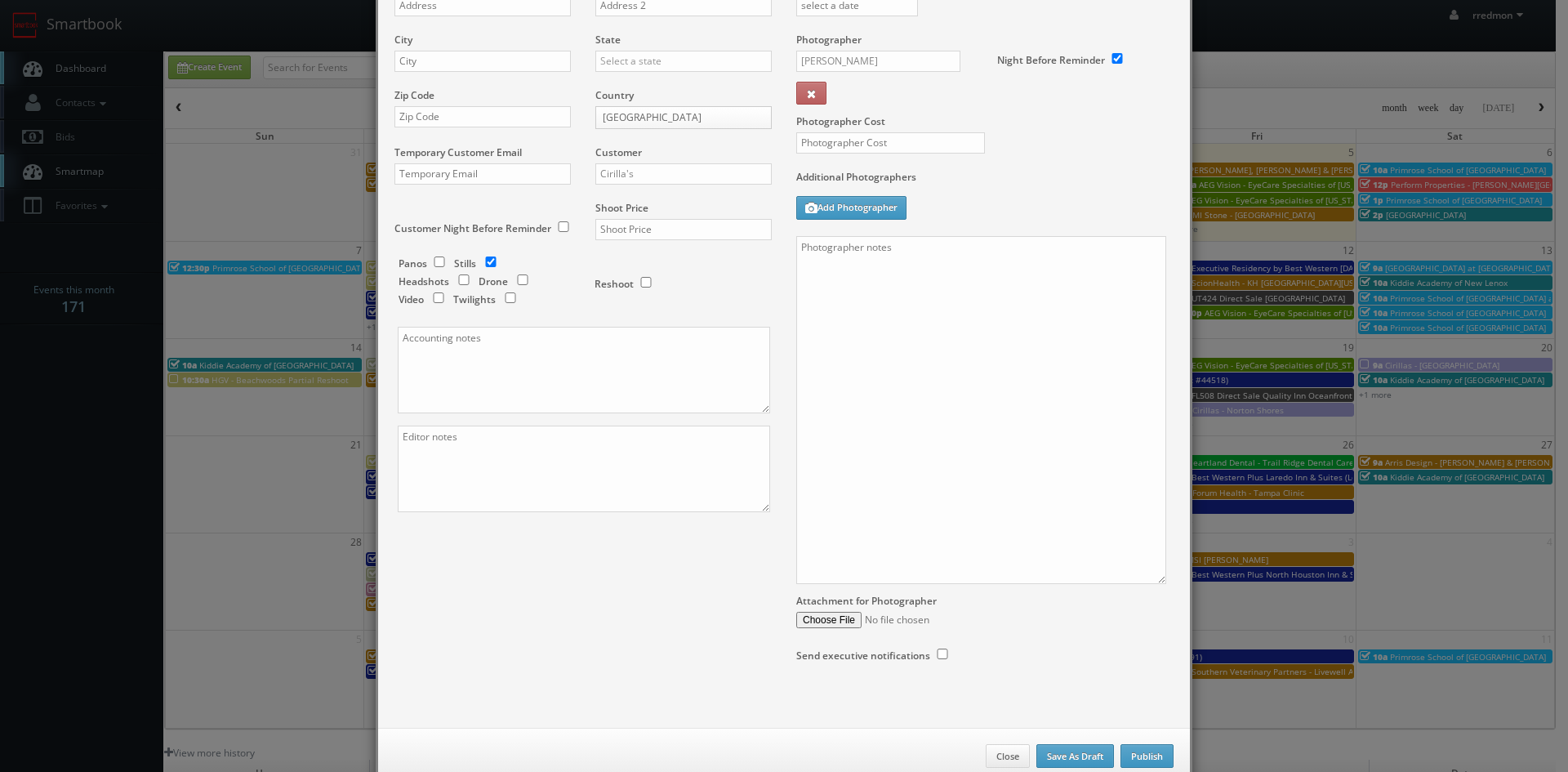
checkbox input "true"
type input "10:00am"
checkbox input "true"
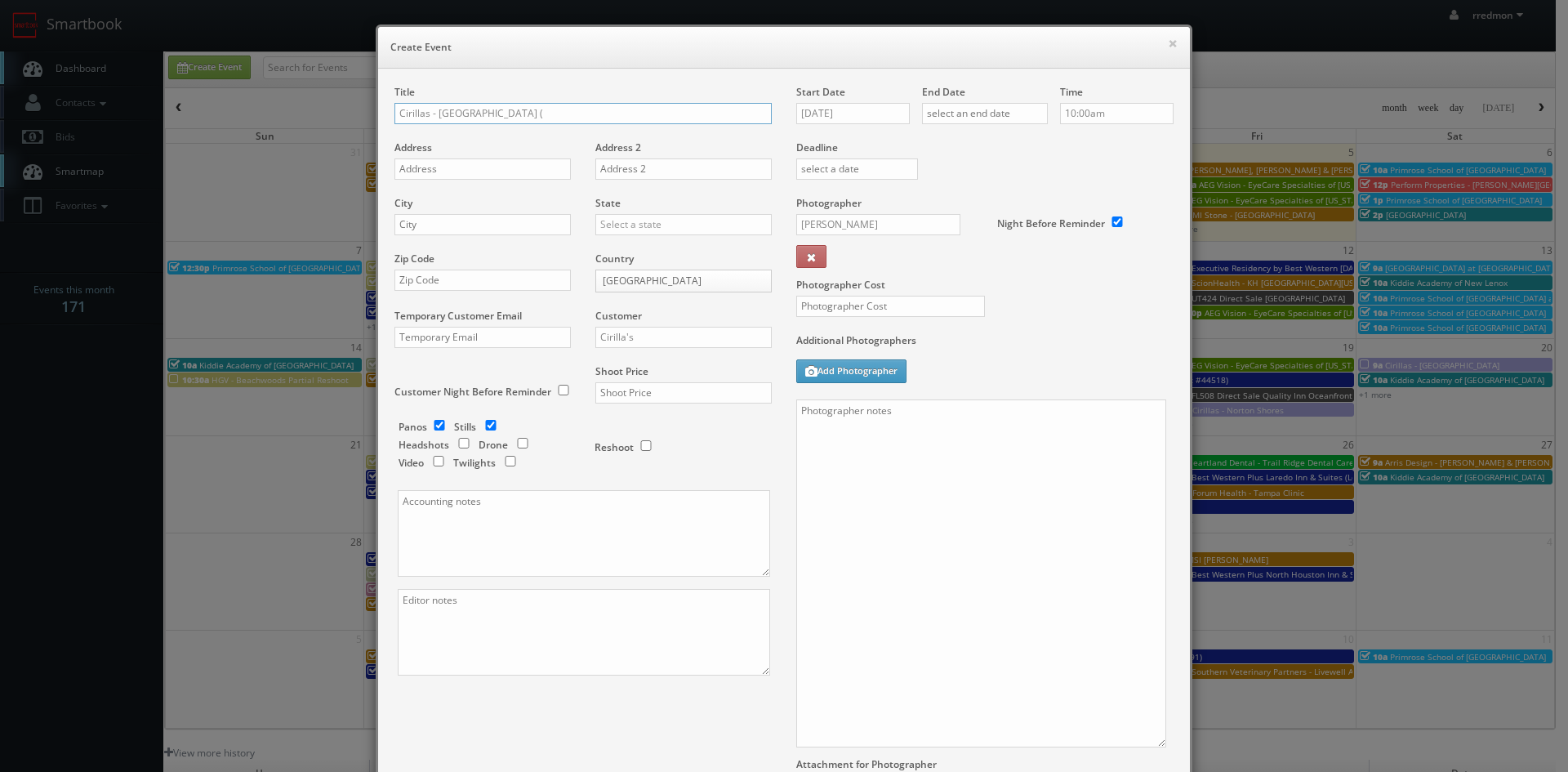
paste input "3835 28th St SE #100"
type input "Cirillas - [GEOGRAPHIC_DATA] ([STREET_ADDRESS])"
paste input "3835 28th St SE #100"
type input "3835 28th St SE #100"
click at [524, 226] on input "text" at bounding box center [483, 224] width 176 height 21
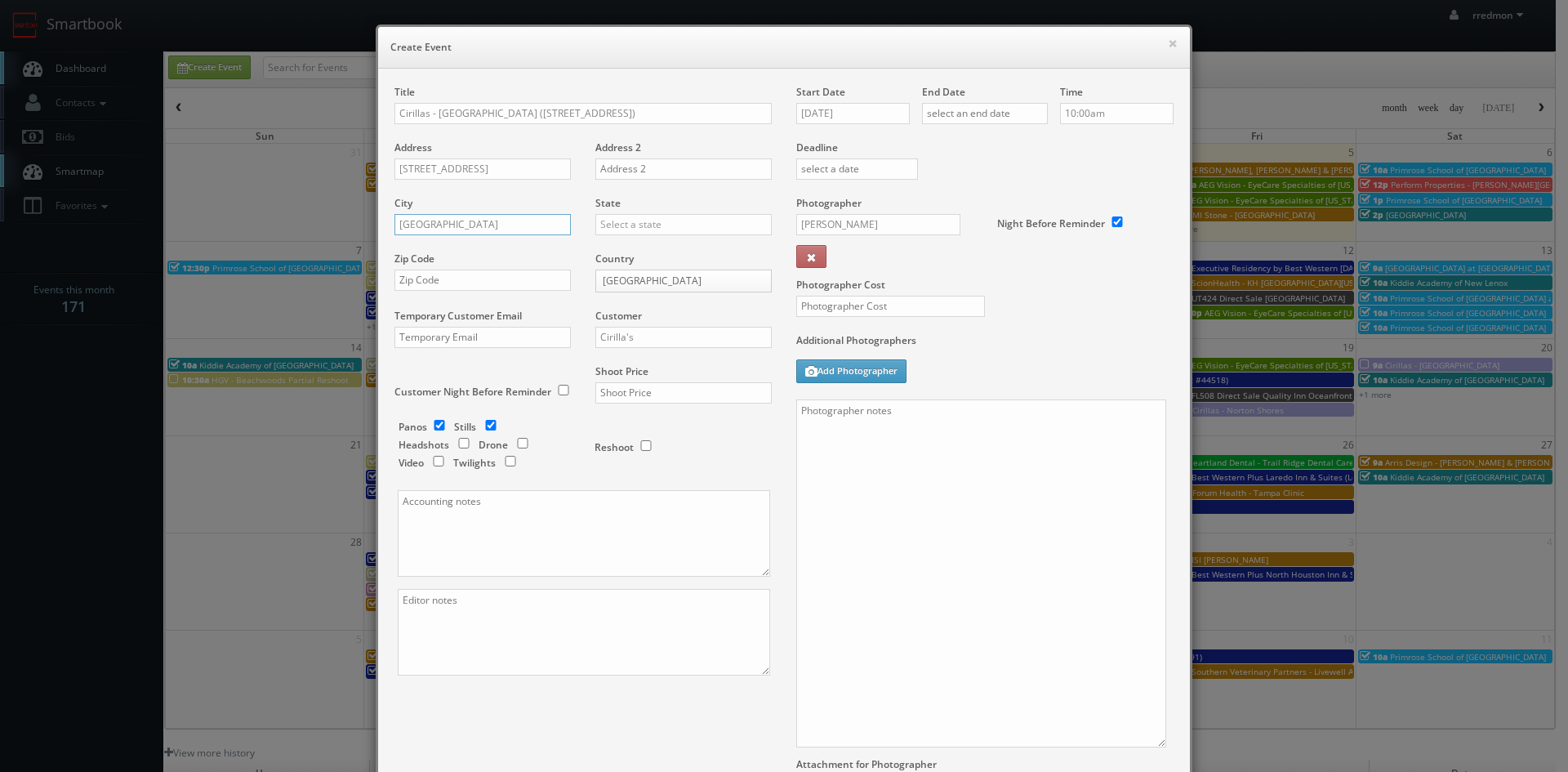
type input "Grand Rapids"
click at [626, 223] on input "text" at bounding box center [684, 224] width 176 height 21
click at [661, 360] on div "[US_STATE]" at bounding box center [684, 367] width 175 height 27
type input "[US_STATE]"
click at [497, 286] on input "text" at bounding box center [483, 280] width 176 height 21
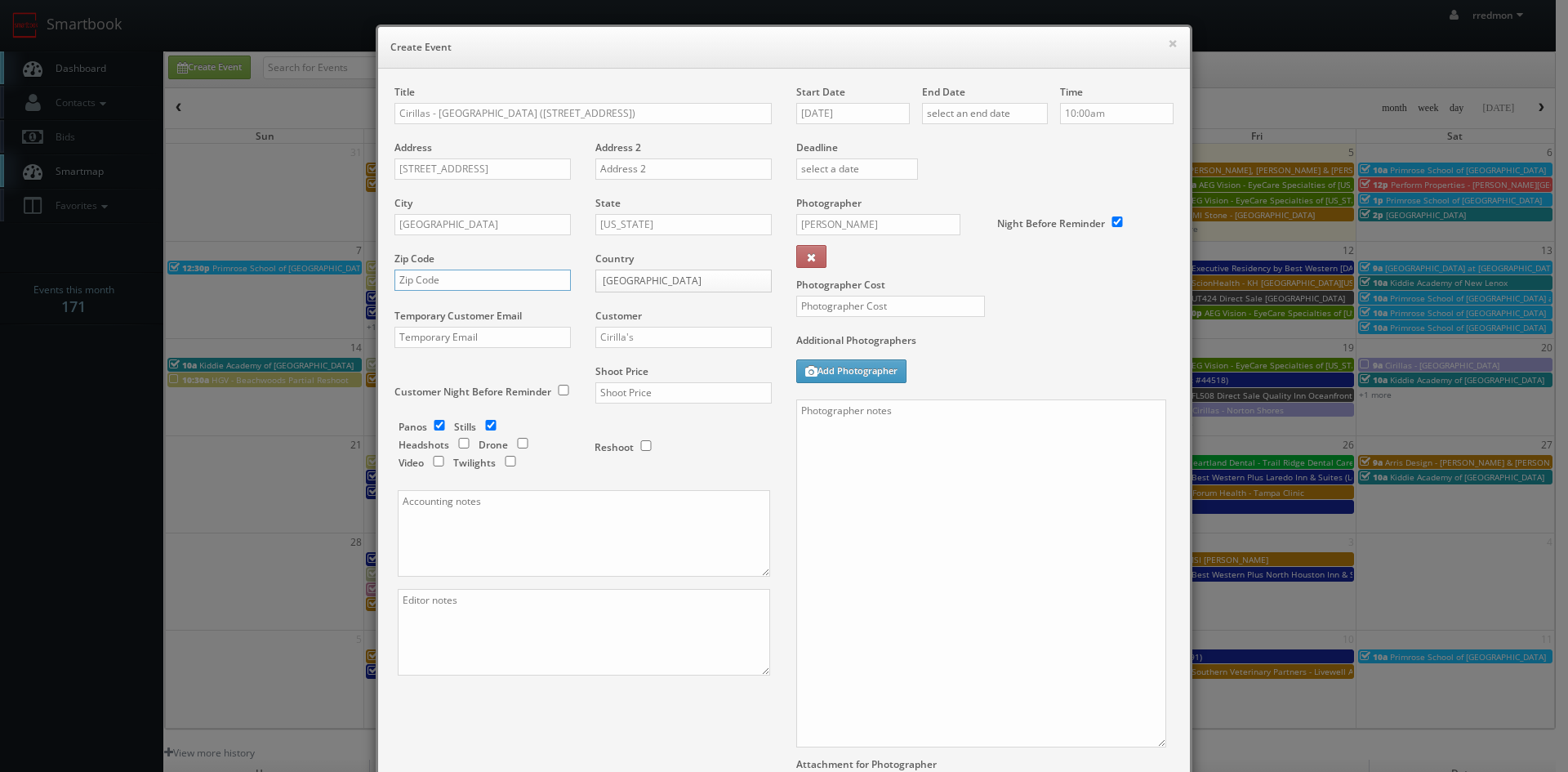
paste input "49512"
type input "49512"
click at [437, 426] on input "checkbox" at bounding box center [439, 425] width 24 height 11
checkbox input "false"
click at [632, 341] on input "Cirilla's" at bounding box center [684, 337] width 176 height 21
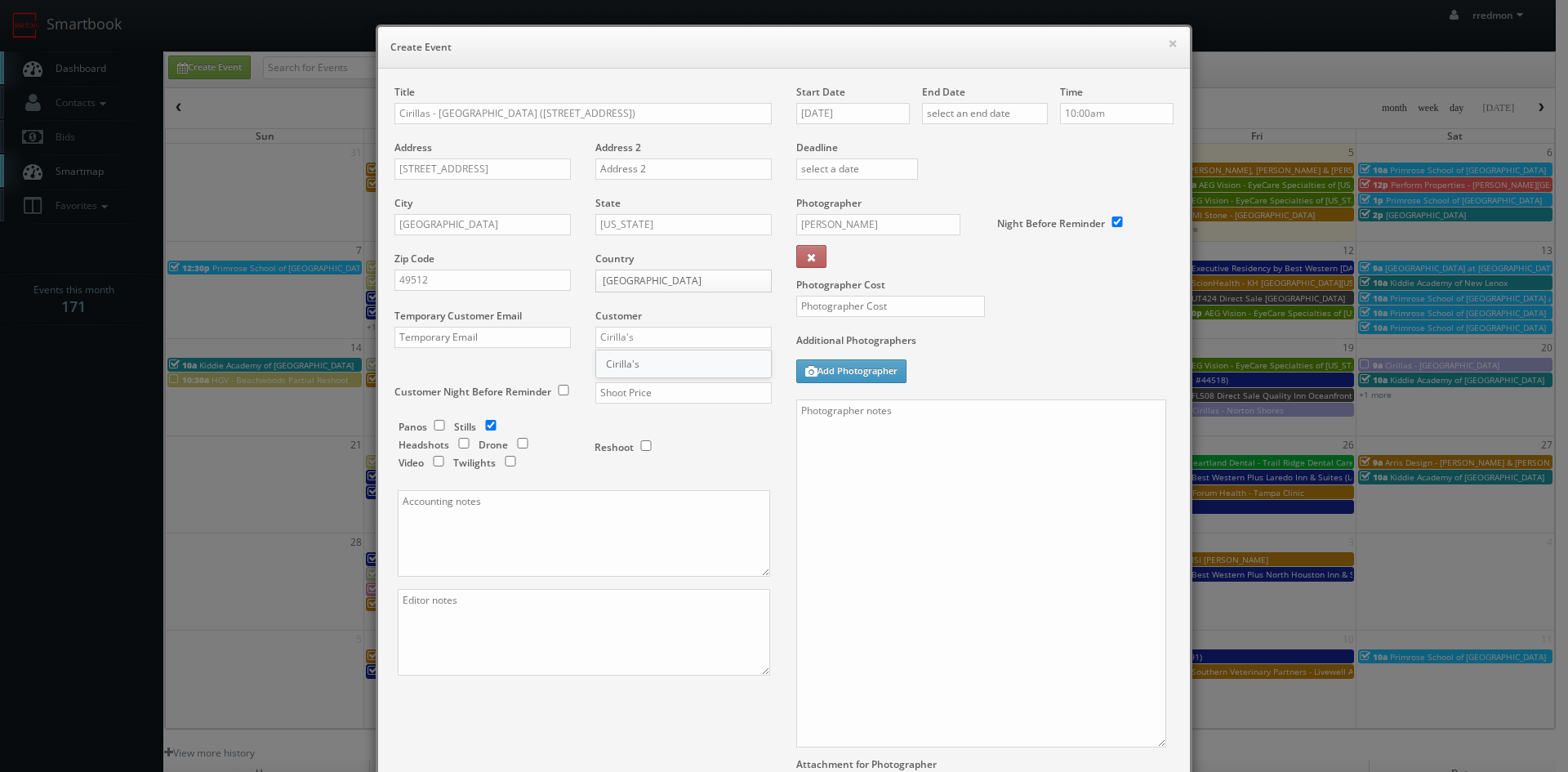
click at [647, 369] on div "Cirilla's" at bounding box center [684, 364] width 175 height 27
click at [653, 392] on input "text" at bounding box center [684, 392] width 176 height 21
type input "650"
click at [854, 113] on input "09/05/2025" at bounding box center [852, 113] width 113 height 21
click at [920, 246] on td "19" at bounding box center [924, 238] width 21 height 24
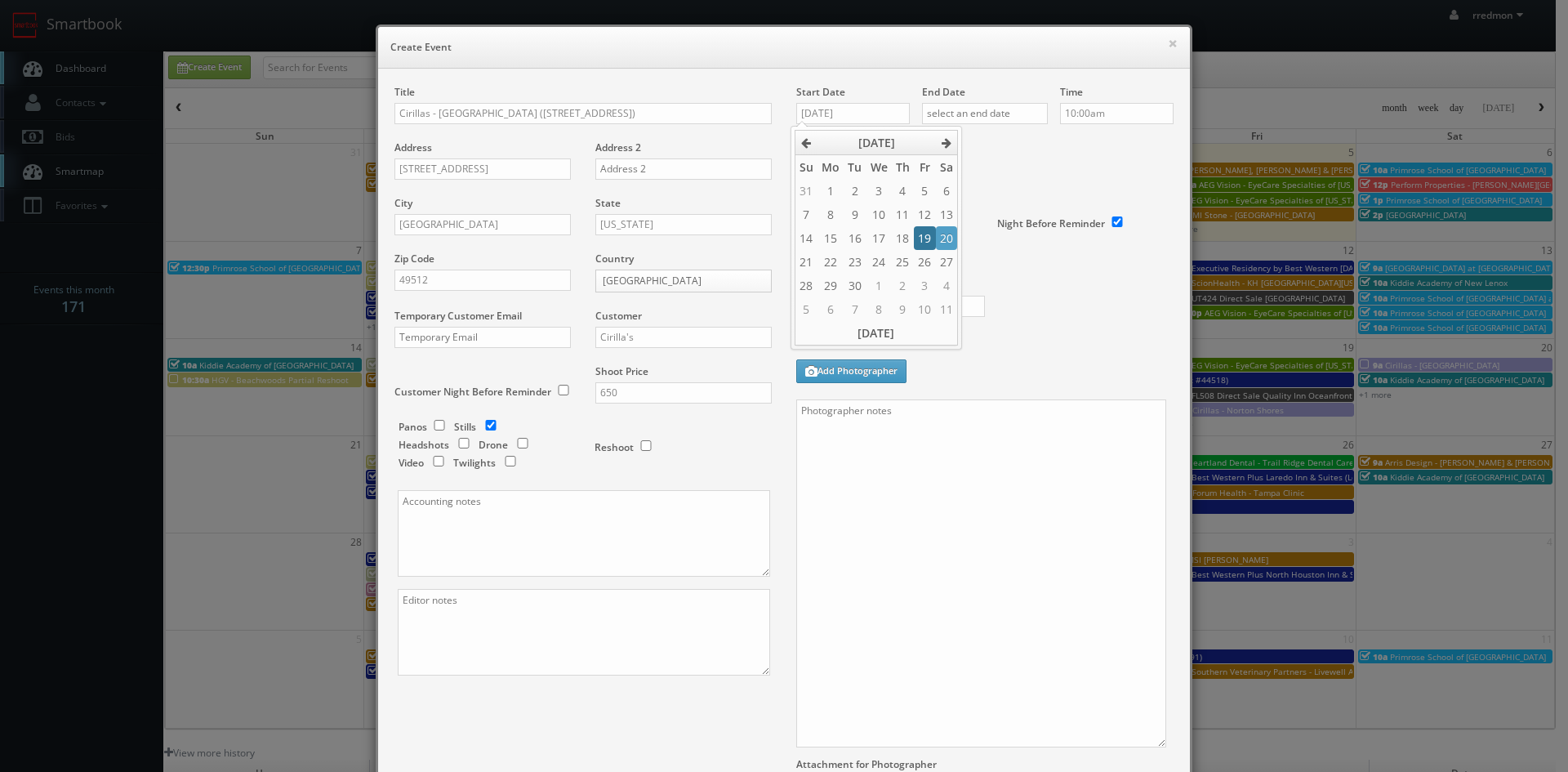
type input "09/19/2025"
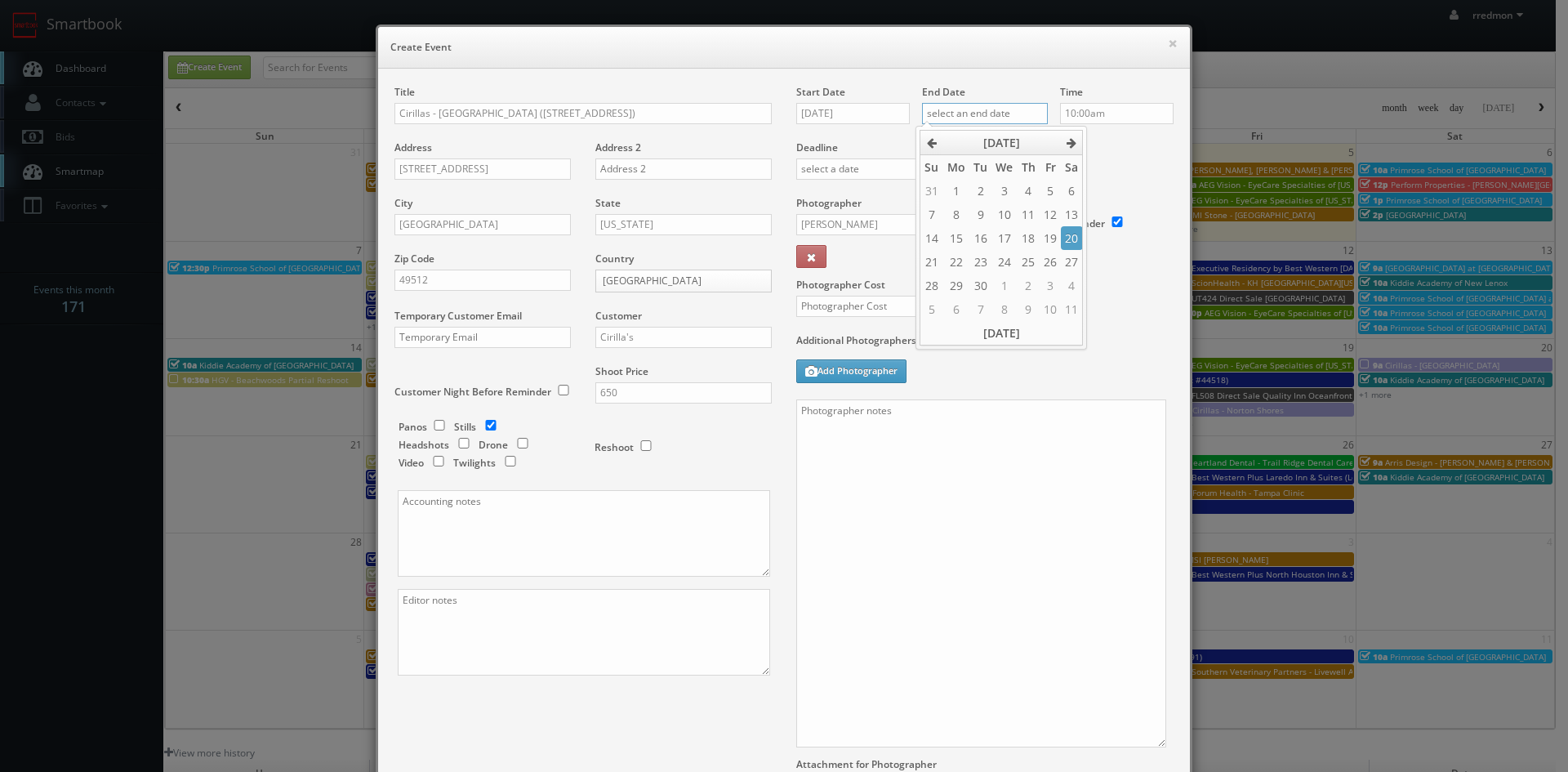
click at [969, 112] on input "text" at bounding box center [985, 113] width 126 height 21
click at [1051, 239] on td "19" at bounding box center [1050, 238] width 21 height 24
type input "09/19/2025"
click at [1111, 110] on input "10:00am" at bounding box center [1116, 113] width 113 height 21
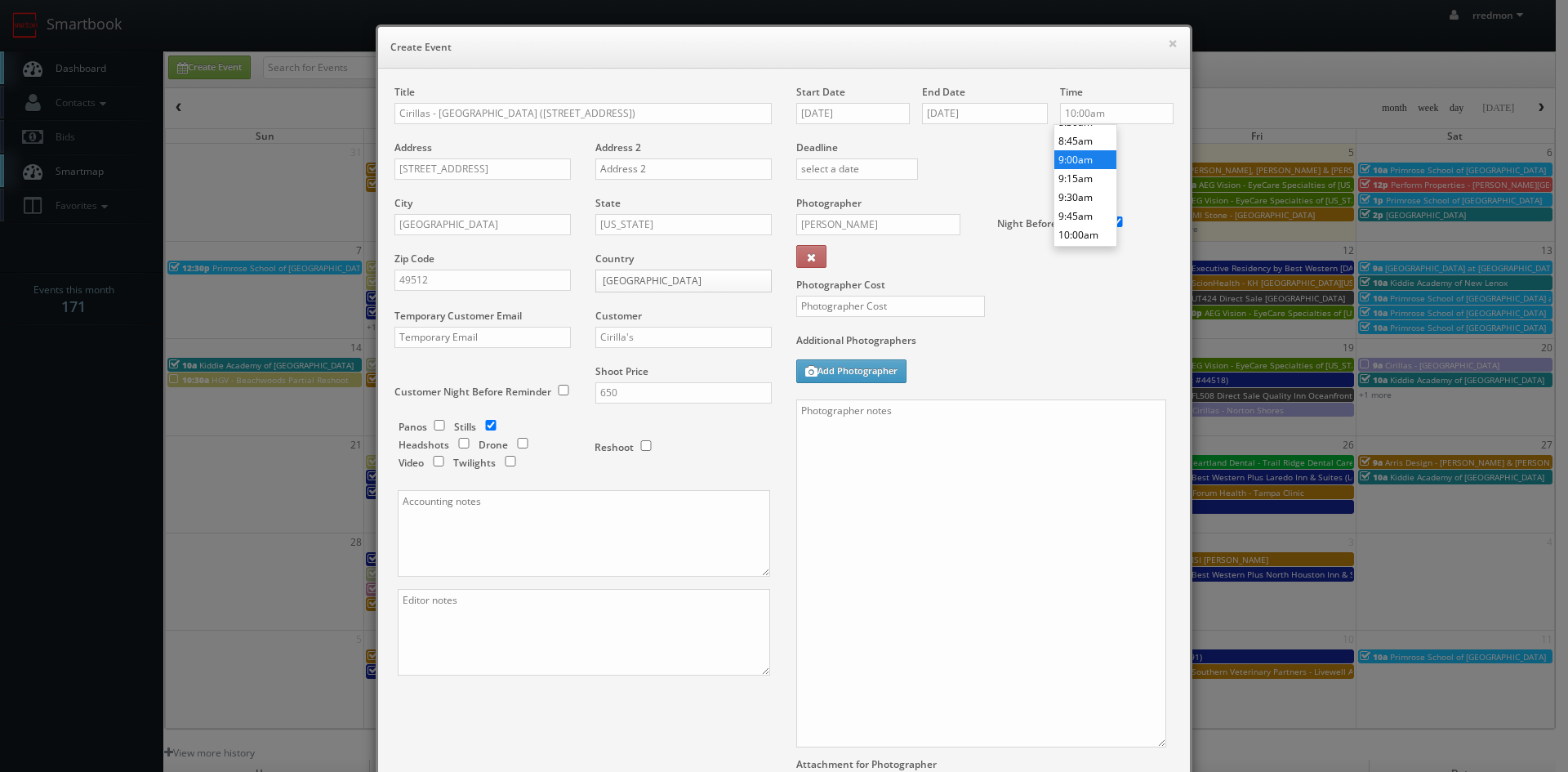
type input "9:00am"
click at [1083, 164] on li "9:00am" at bounding box center [1085, 160] width 62 height 18
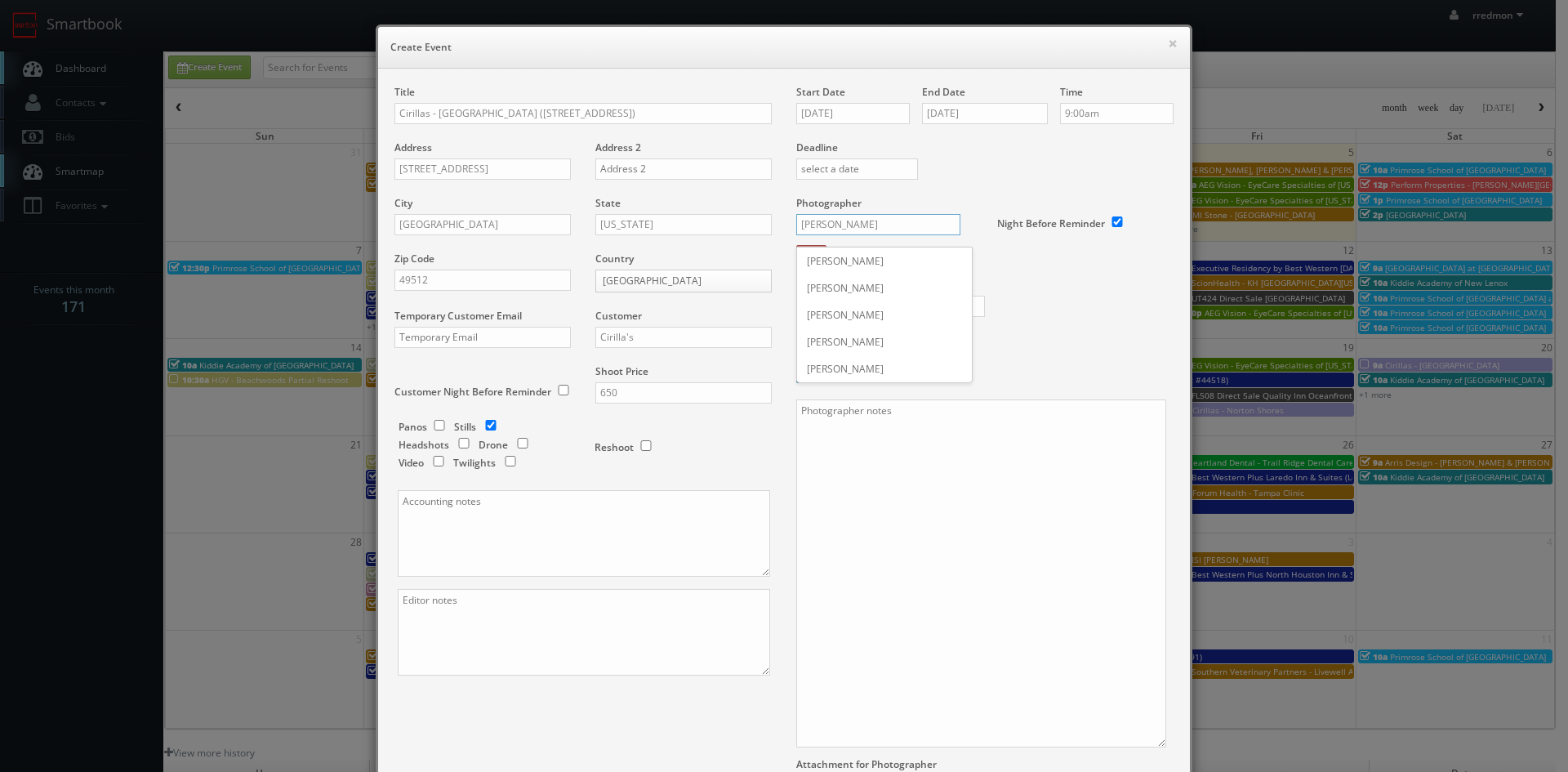
click at [893, 223] on input "Ryan Lines" at bounding box center [878, 224] width 164 height 21
click at [848, 365] on div "Ryan Lines" at bounding box center [884, 369] width 175 height 27
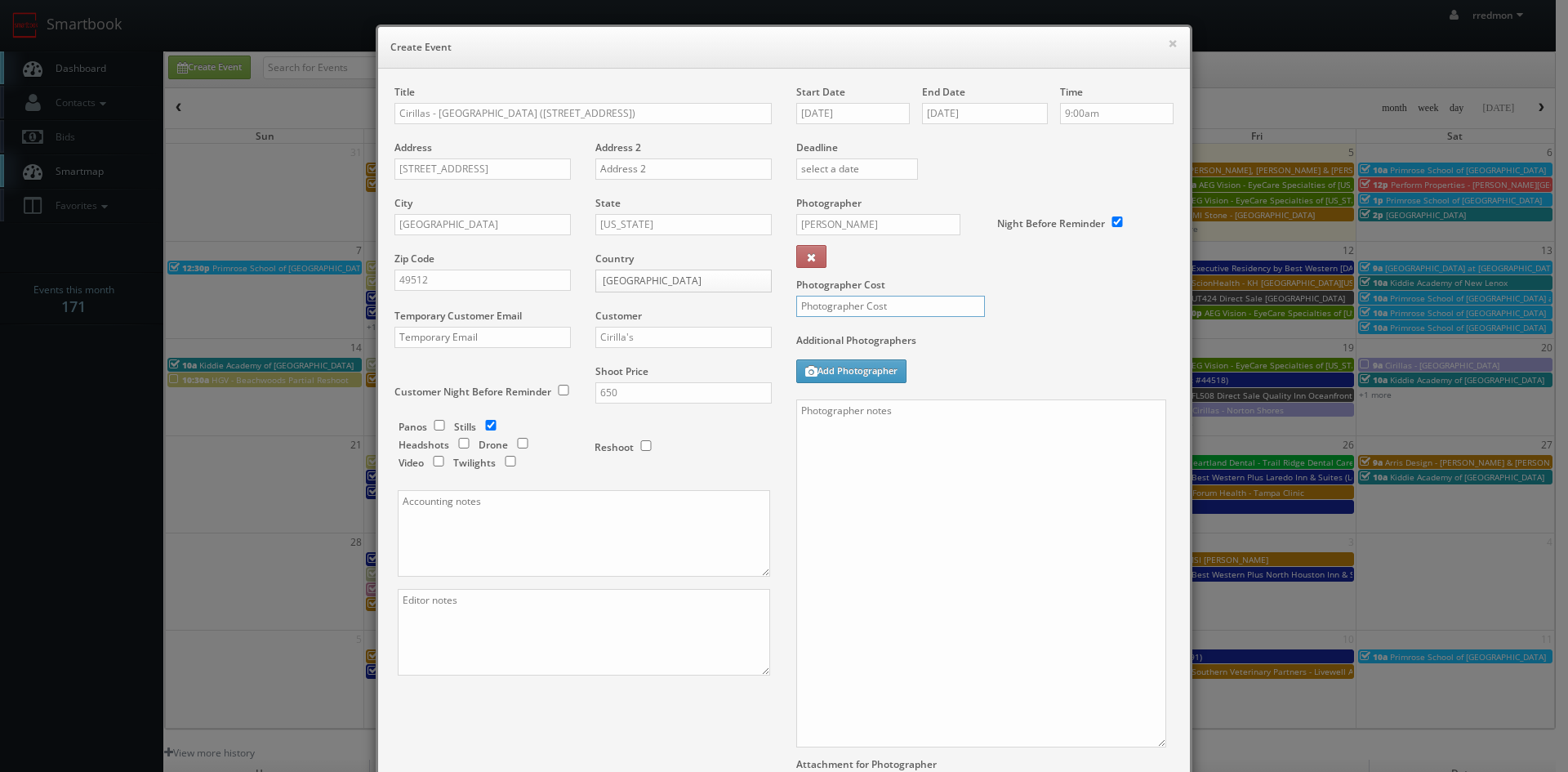
click at [874, 309] on input "text" at bounding box center [890, 306] width 189 height 21
type input "275"
paste textarea "We need to deliver 15 edited photos, where at least 3 of them are exteriors and…"
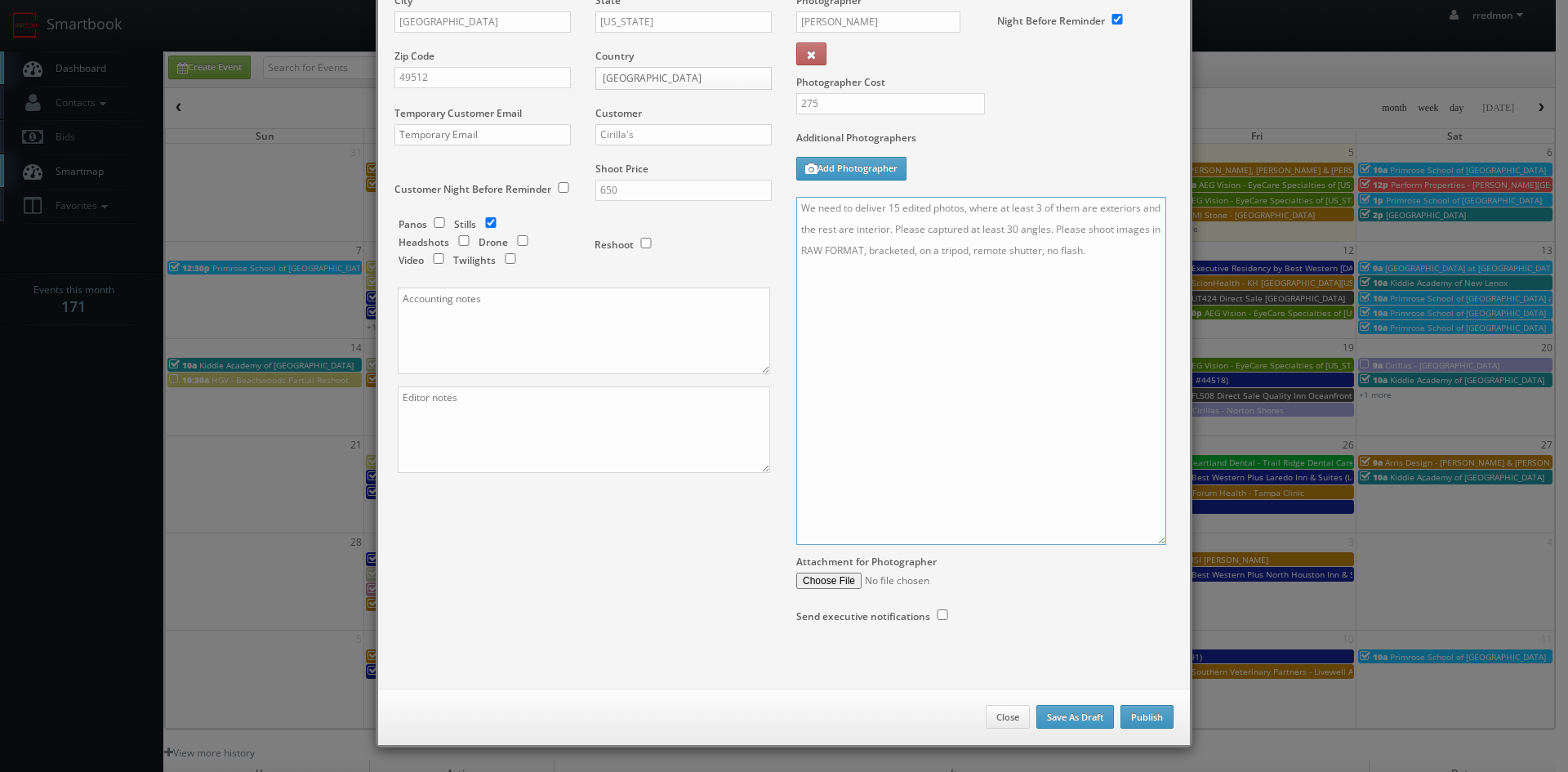
type textarea "We need to deliver 15 edited photos, where at least 3 of them are exteriors and…"
click at [1125, 722] on button "Publish" at bounding box center [1146, 717] width 53 height 24
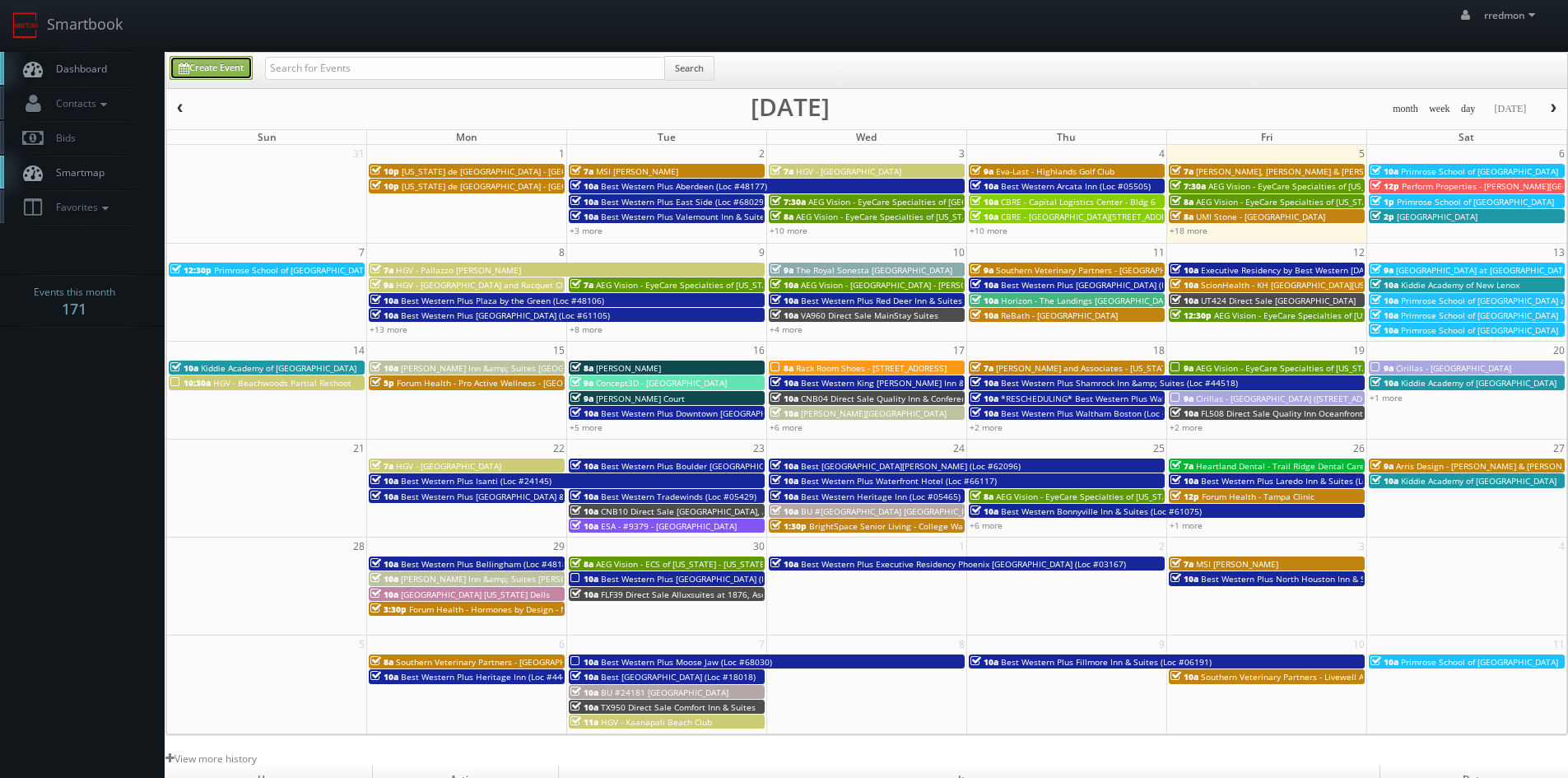
click at [225, 70] on link "Create Event" at bounding box center [211, 68] width 83 height 24
type input "09/05/2025"
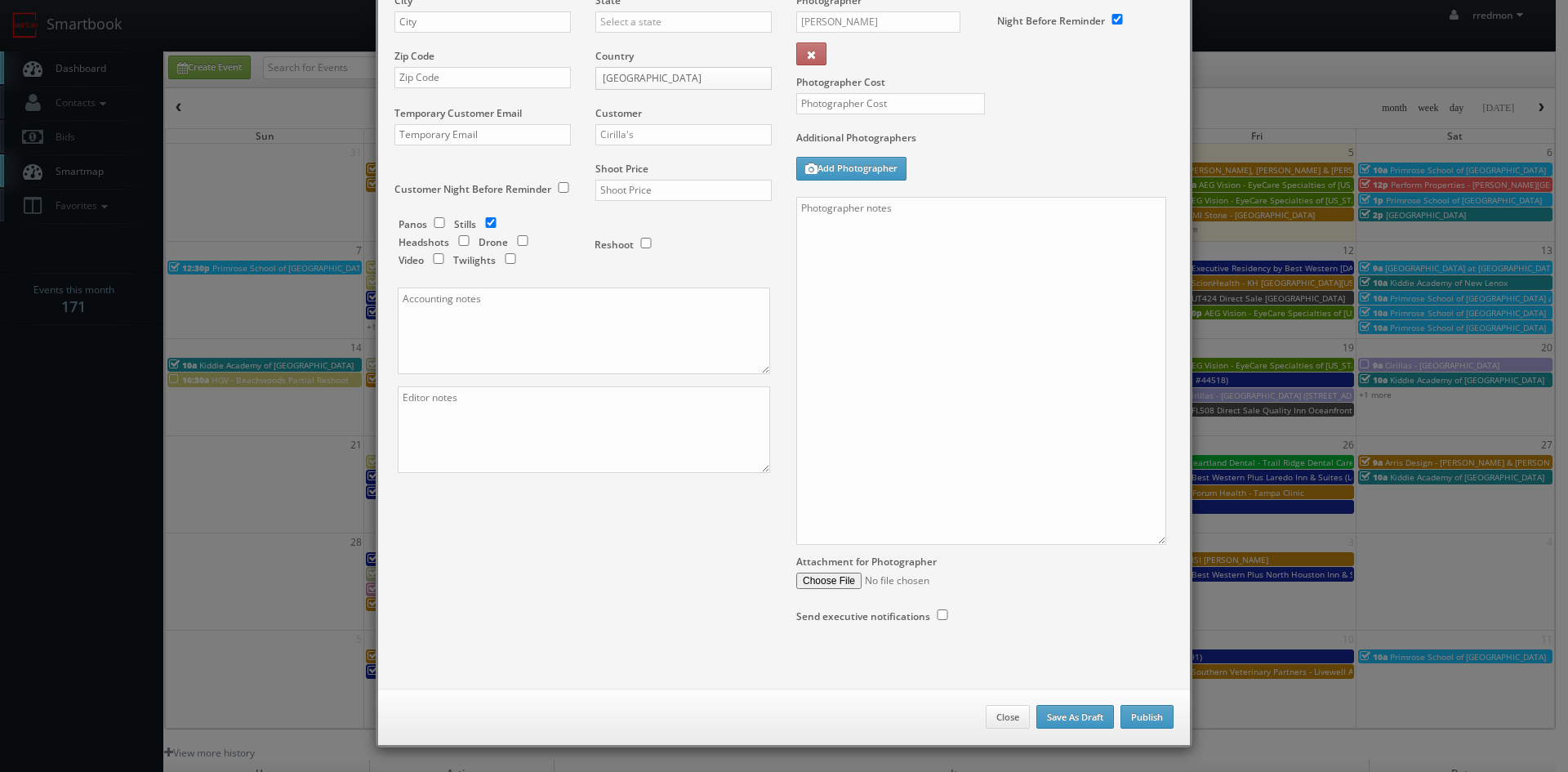
checkbox input "true"
type input "10:00am"
checkbox input "true"
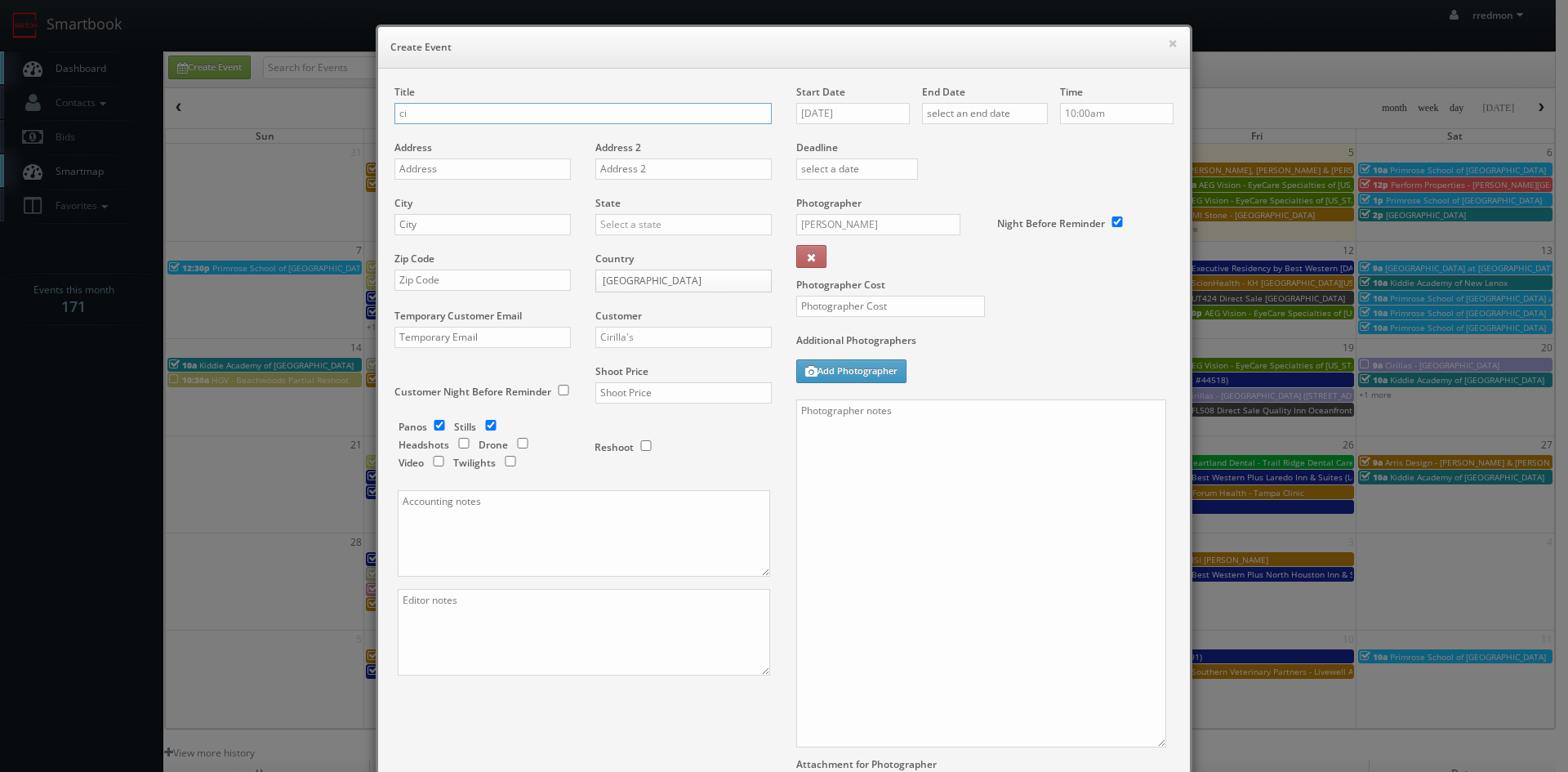
type input "c"
paste input "3525 Plainfield Avenue N.E."
type input "Cirillas - [GEOGRAPHIC_DATA] ([STREET_ADDRESS])"
paste input "3525 Plainfield Avenue N.E."
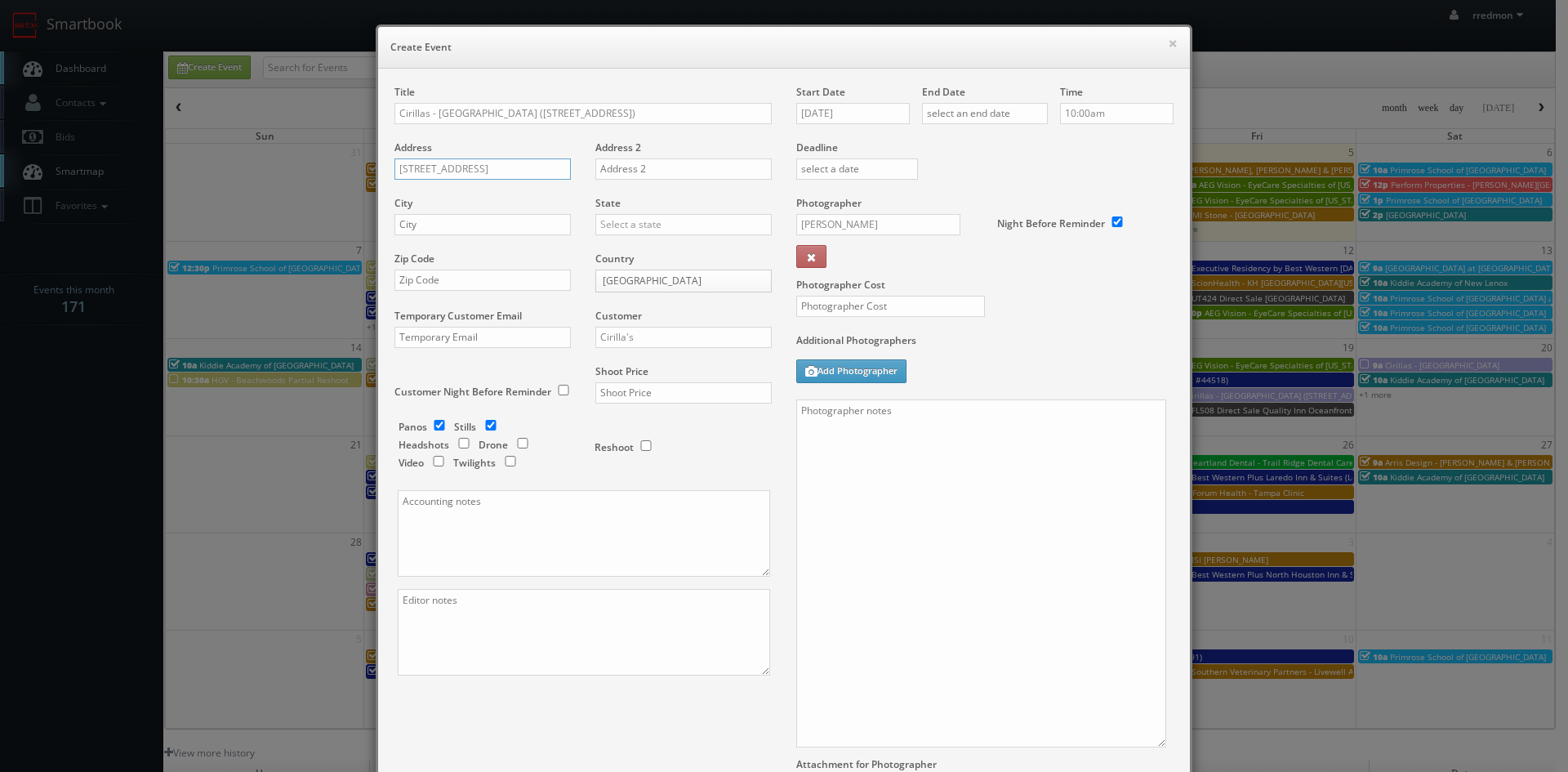
type input "3525 Plainfield Avenue N.E."
click at [483, 223] on input "text" at bounding box center [483, 224] width 176 height 21
type input "Grand Rapids"
click at [679, 222] on input "text" at bounding box center [684, 224] width 176 height 21
click at [668, 373] on div "[US_STATE]" at bounding box center [684, 367] width 175 height 27
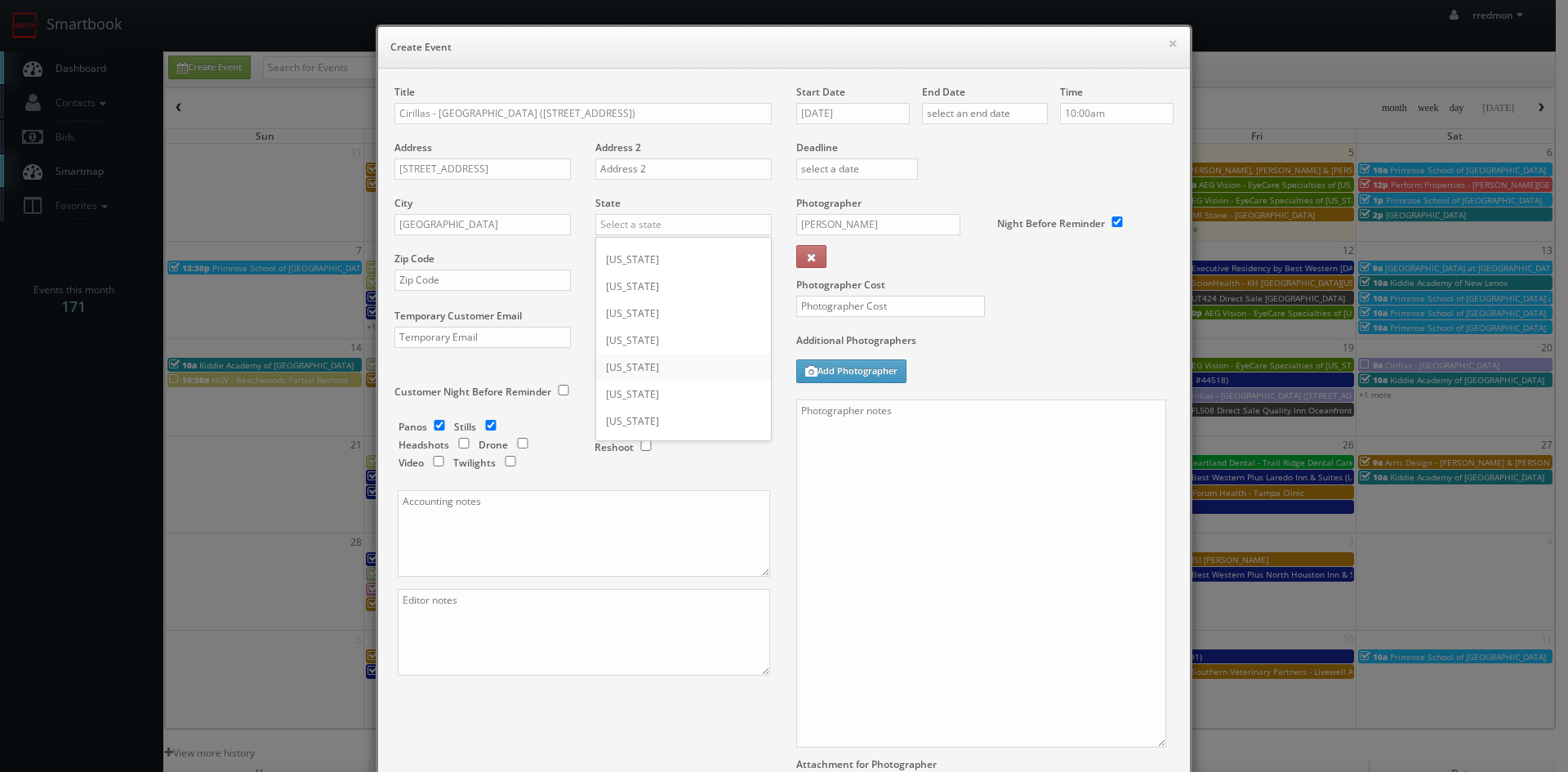
type input "[US_STATE]"
drag, startPoint x: 482, startPoint y: 282, endPoint x: 517, endPoint y: 255, distance: 44.2
click at [482, 282] on input "text" at bounding box center [483, 280] width 176 height 21
paste input "49525"
type input "49525"
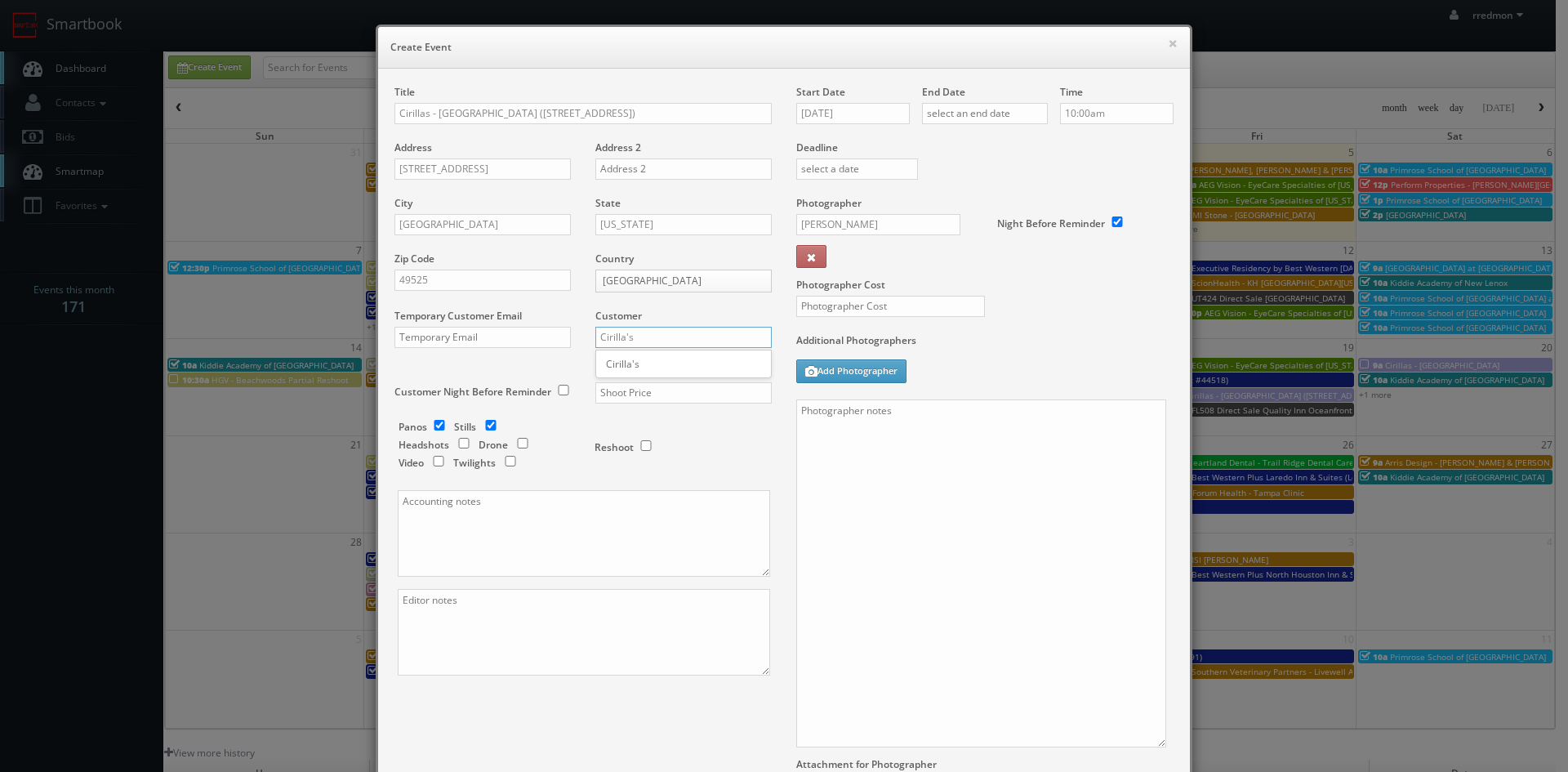
click at [651, 338] on input "Cirilla's" at bounding box center [684, 337] width 176 height 21
click at [658, 365] on div "Cirilla's" at bounding box center [684, 364] width 175 height 27
click at [658, 389] on input "text" at bounding box center [684, 392] width 176 height 21
type input "650"
click at [433, 426] on input "checkbox" at bounding box center [439, 425] width 24 height 11
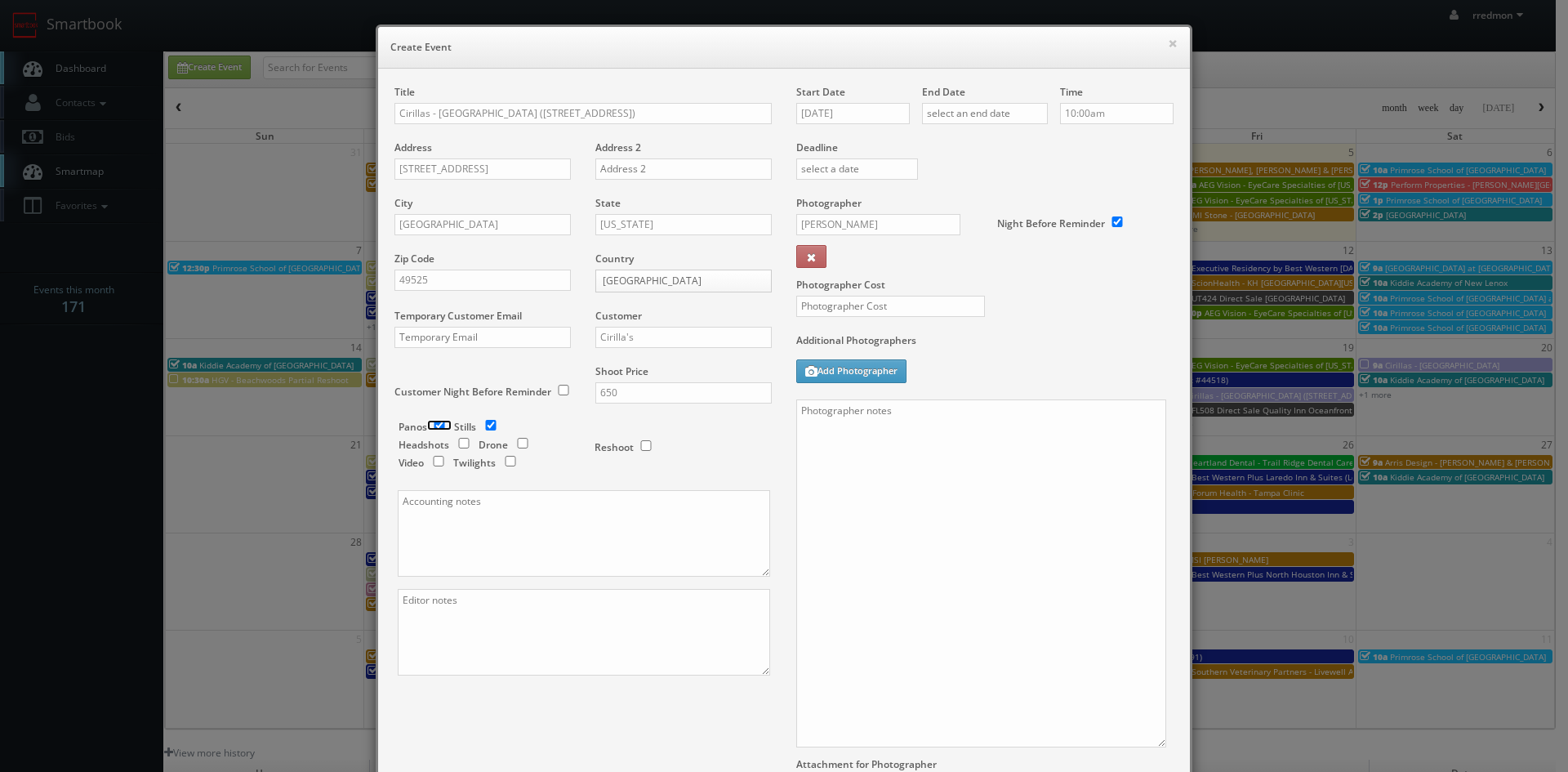
checkbox input "false"
click at [876, 108] on input "09/05/2025" at bounding box center [852, 113] width 113 height 21
drag, startPoint x: 920, startPoint y: 242, endPoint x: 965, endPoint y: 181, distance: 75.8
click at [920, 243] on td "19" at bounding box center [924, 238] width 21 height 24
type input "09/19/2025"
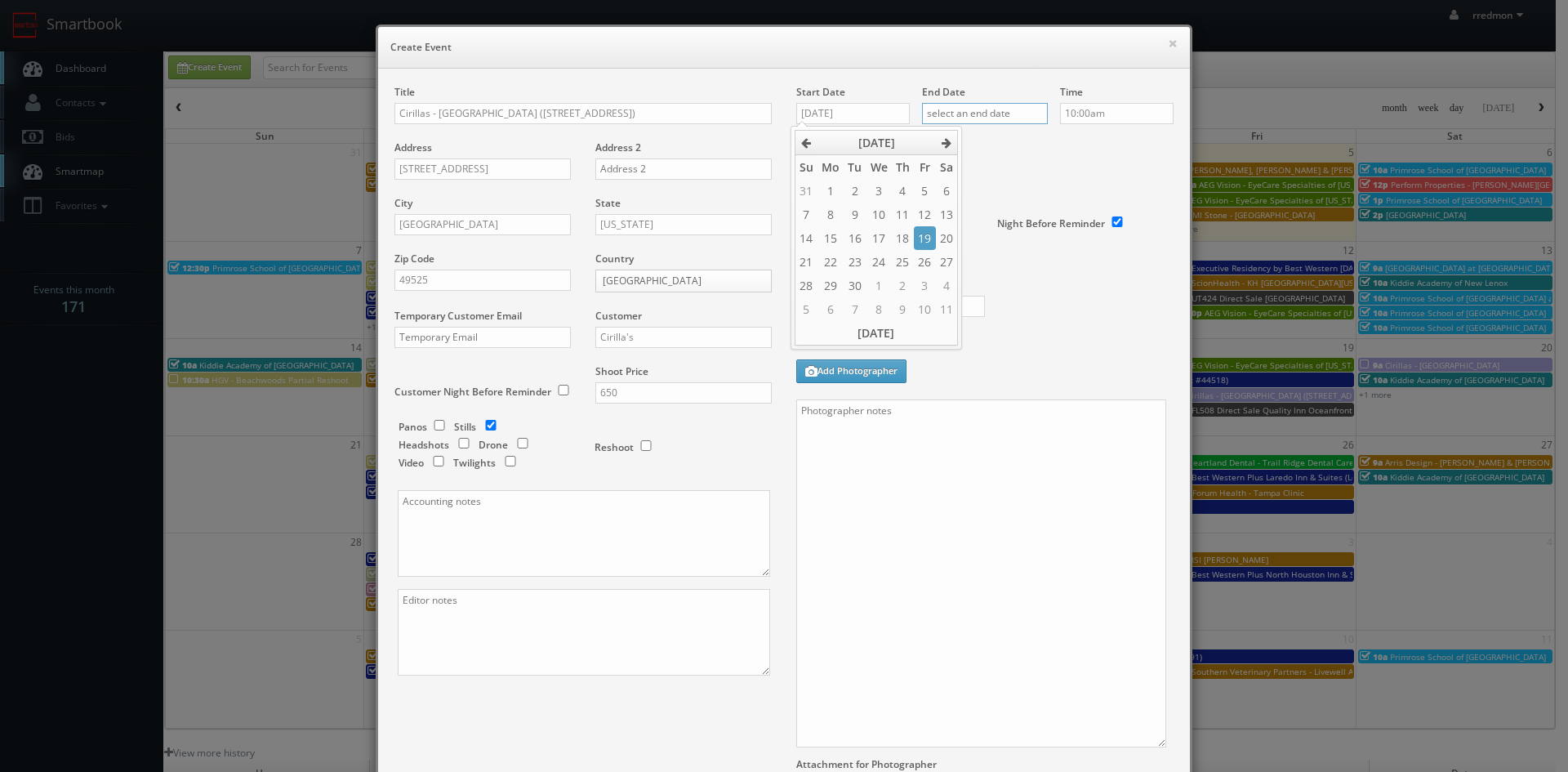
click at [983, 116] on input "text" at bounding box center [985, 113] width 126 height 21
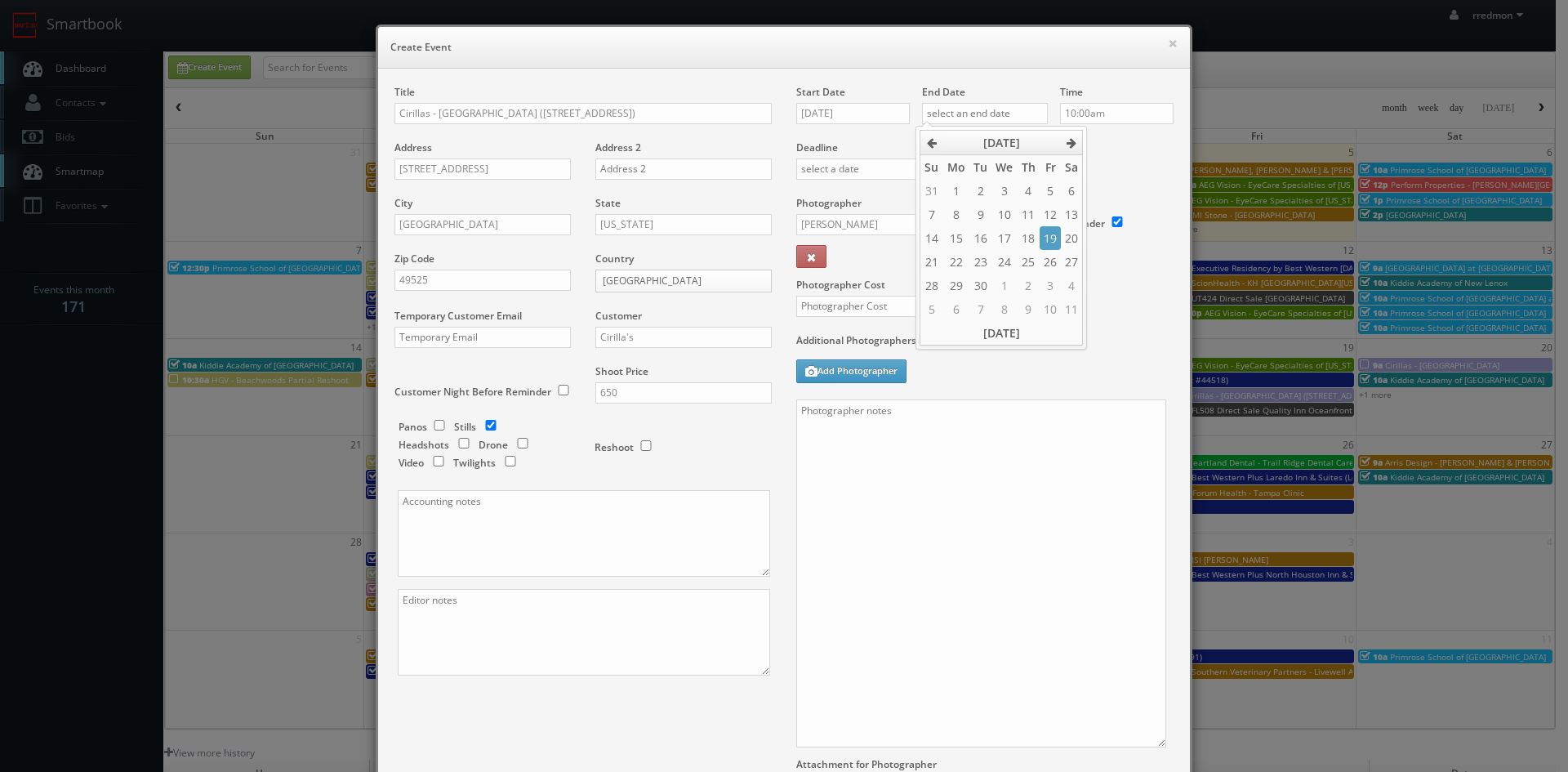
click at [1042, 239] on td "19" at bounding box center [1050, 238] width 21 height 24
type input "09/19/2025"
click at [1090, 115] on input "10:00am" at bounding box center [1116, 113] width 113 height 21
type input "10:30am"
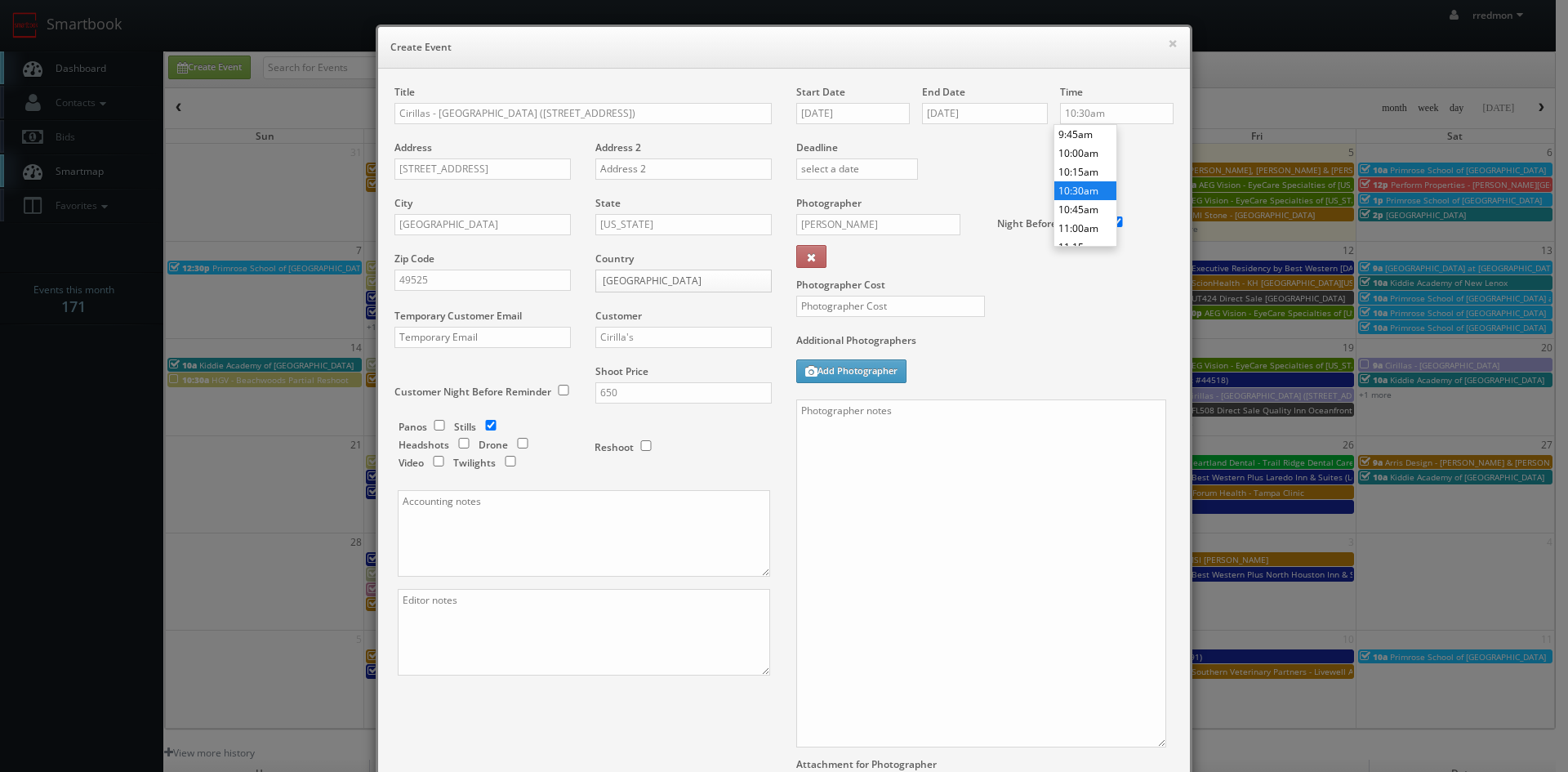
click at [1098, 187] on li "10:30am" at bounding box center [1085, 191] width 62 height 18
click at [888, 223] on input "Ryan Lines" at bounding box center [878, 224] width 164 height 21
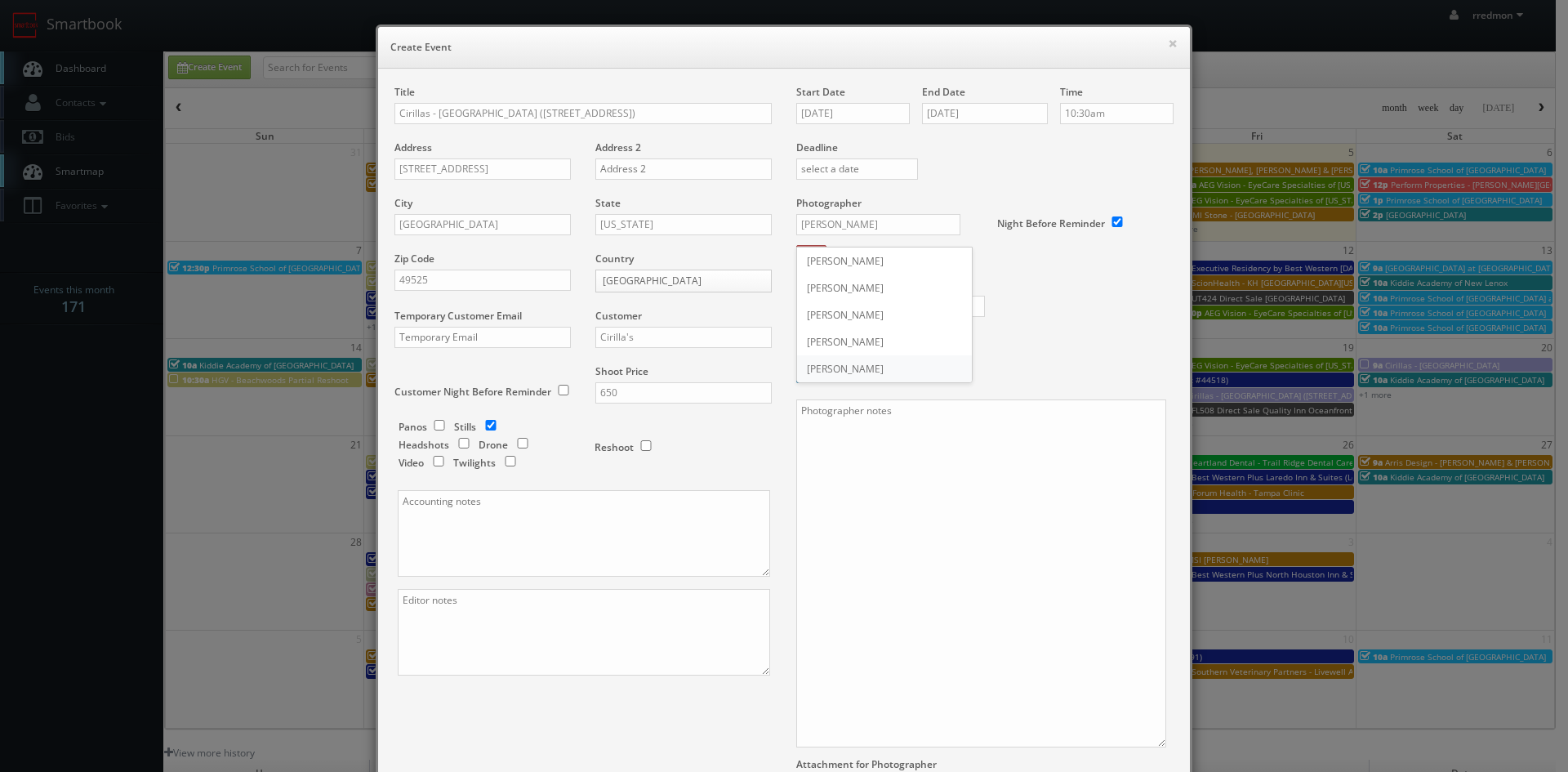
click at [865, 369] on div "Ryan Lines" at bounding box center [884, 369] width 175 height 27
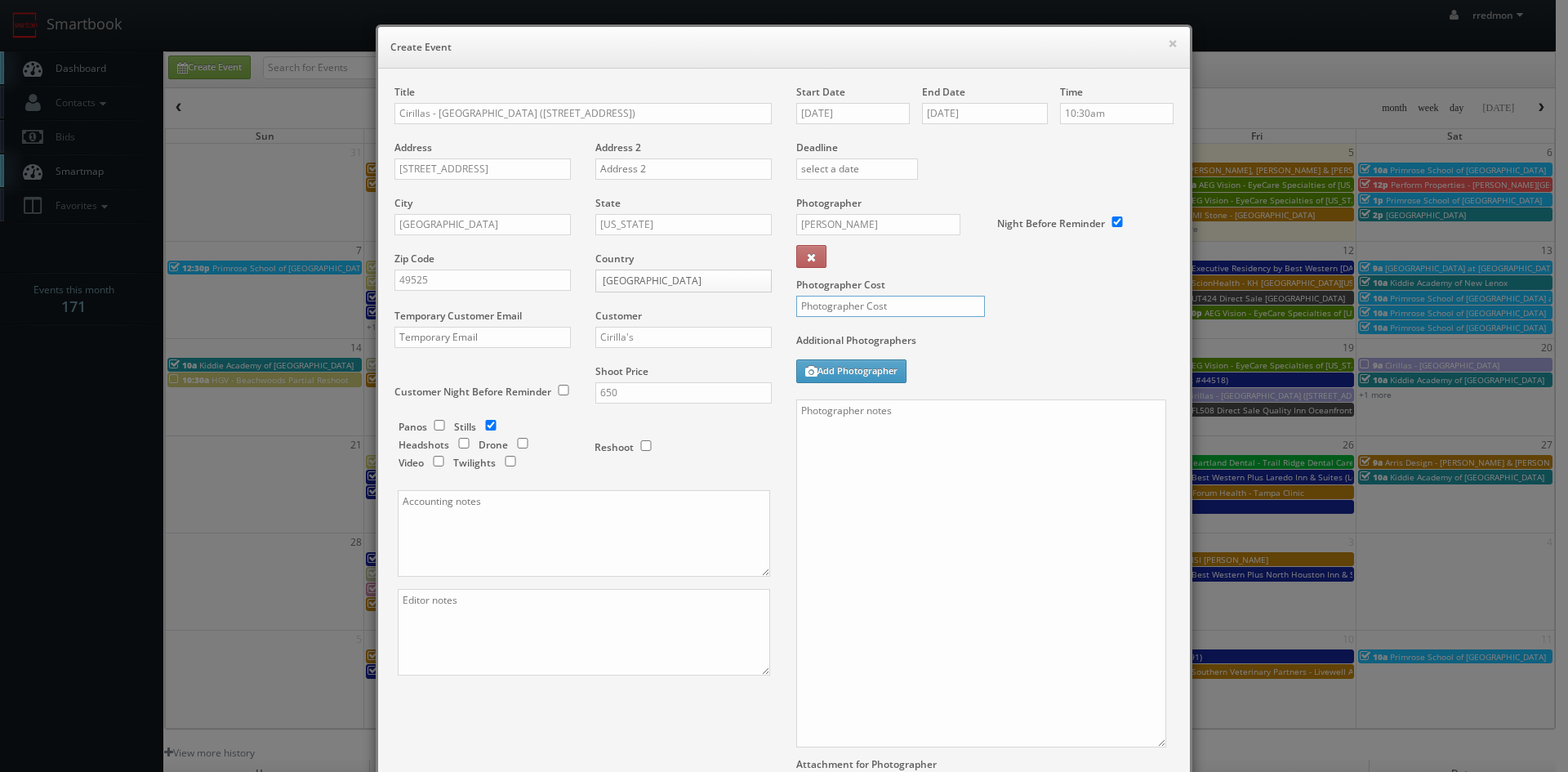
click at [884, 305] on input "text" at bounding box center [890, 306] width 189 height 21
type input "275"
paste textarea "We need to deliver 15 edited photos, where at least 3 of them are exteriors and…"
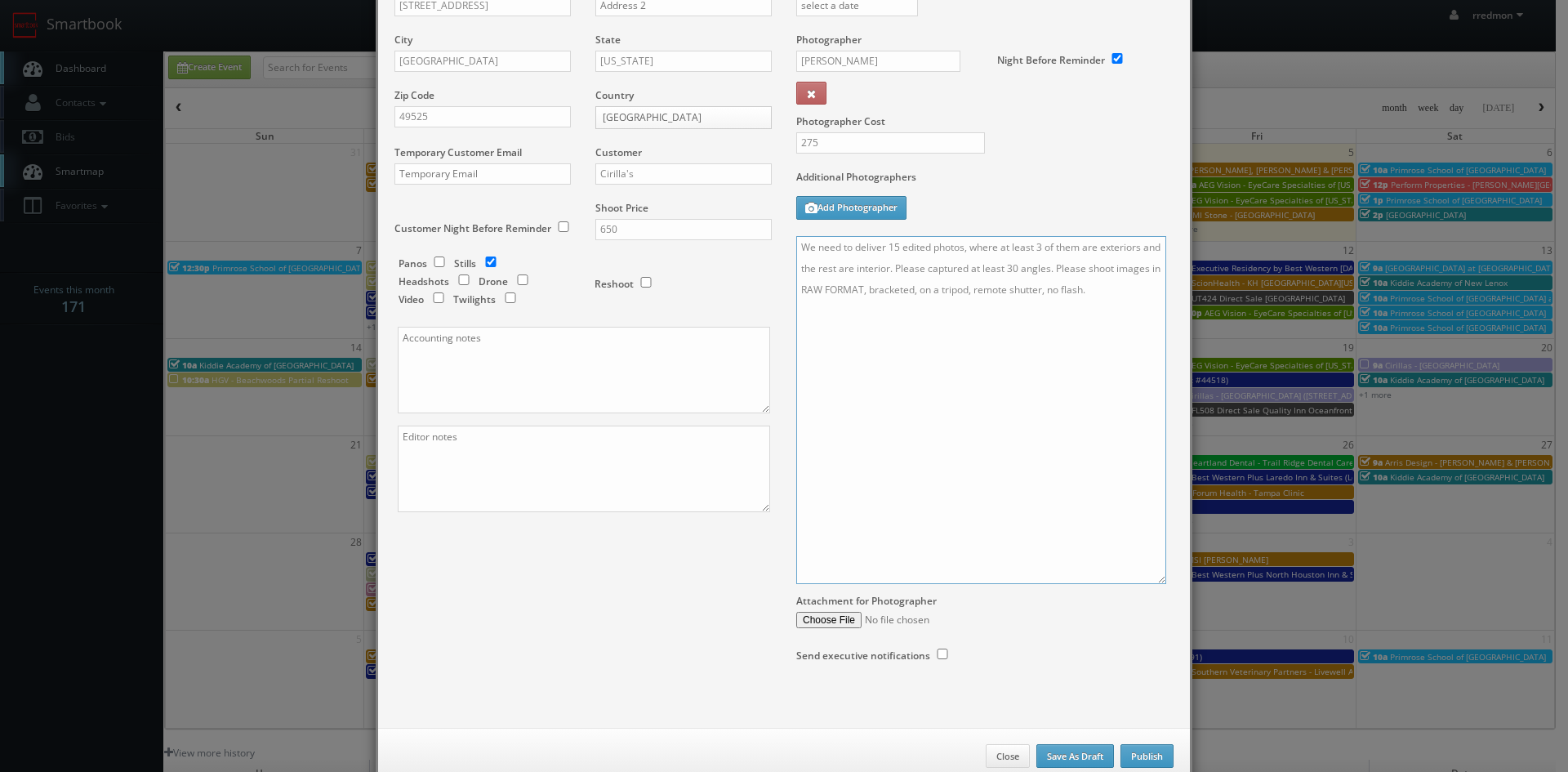
scroll to position [202, 0]
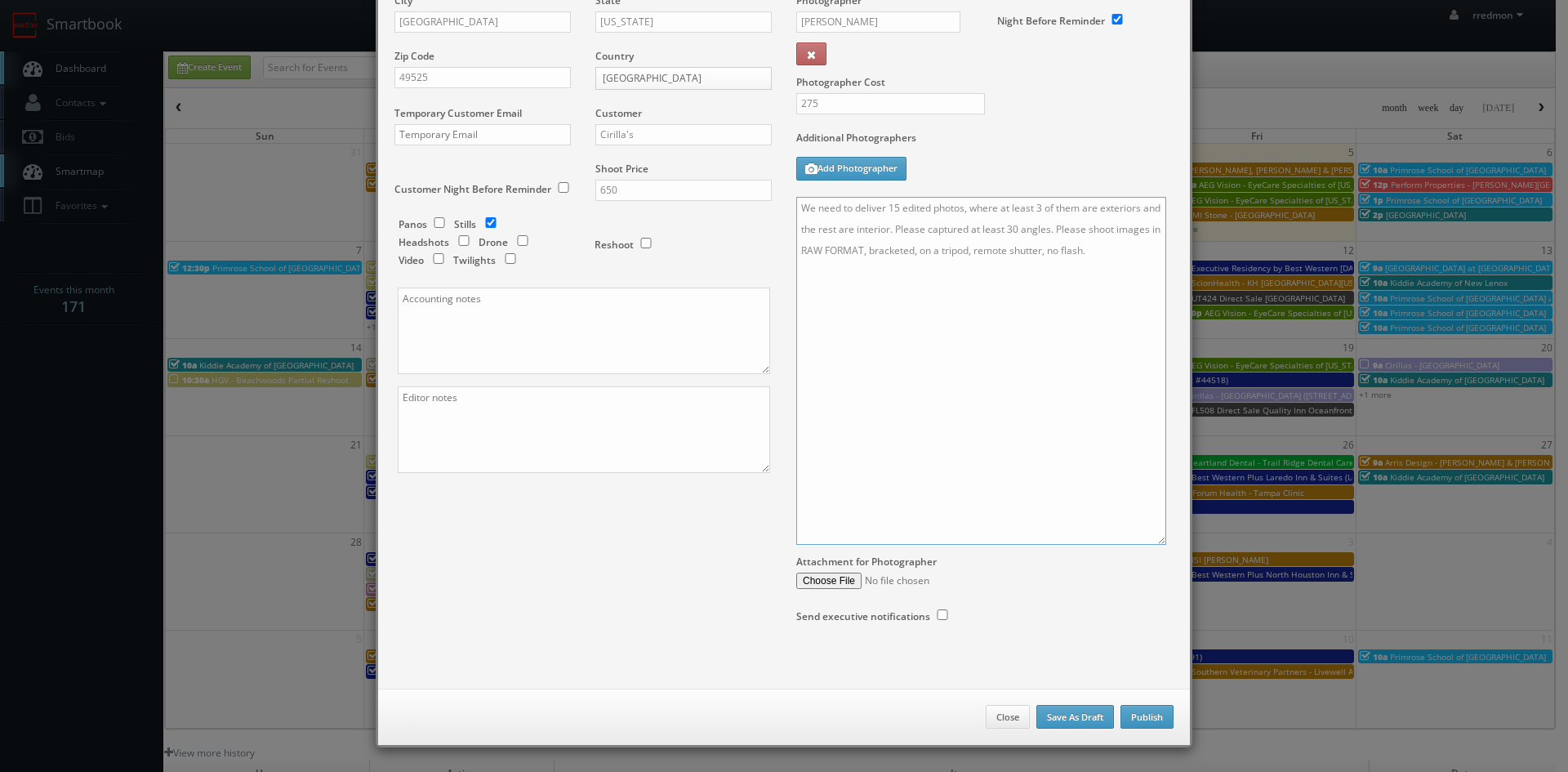
type textarea "We need to deliver 15 edited photos, where at least 3 of them are exteriors and…"
click at [1135, 716] on button "Publish" at bounding box center [1146, 717] width 53 height 24
click at [1141, 712] on button "Publish" at bounding box center [1146, 717] width 53 height 24
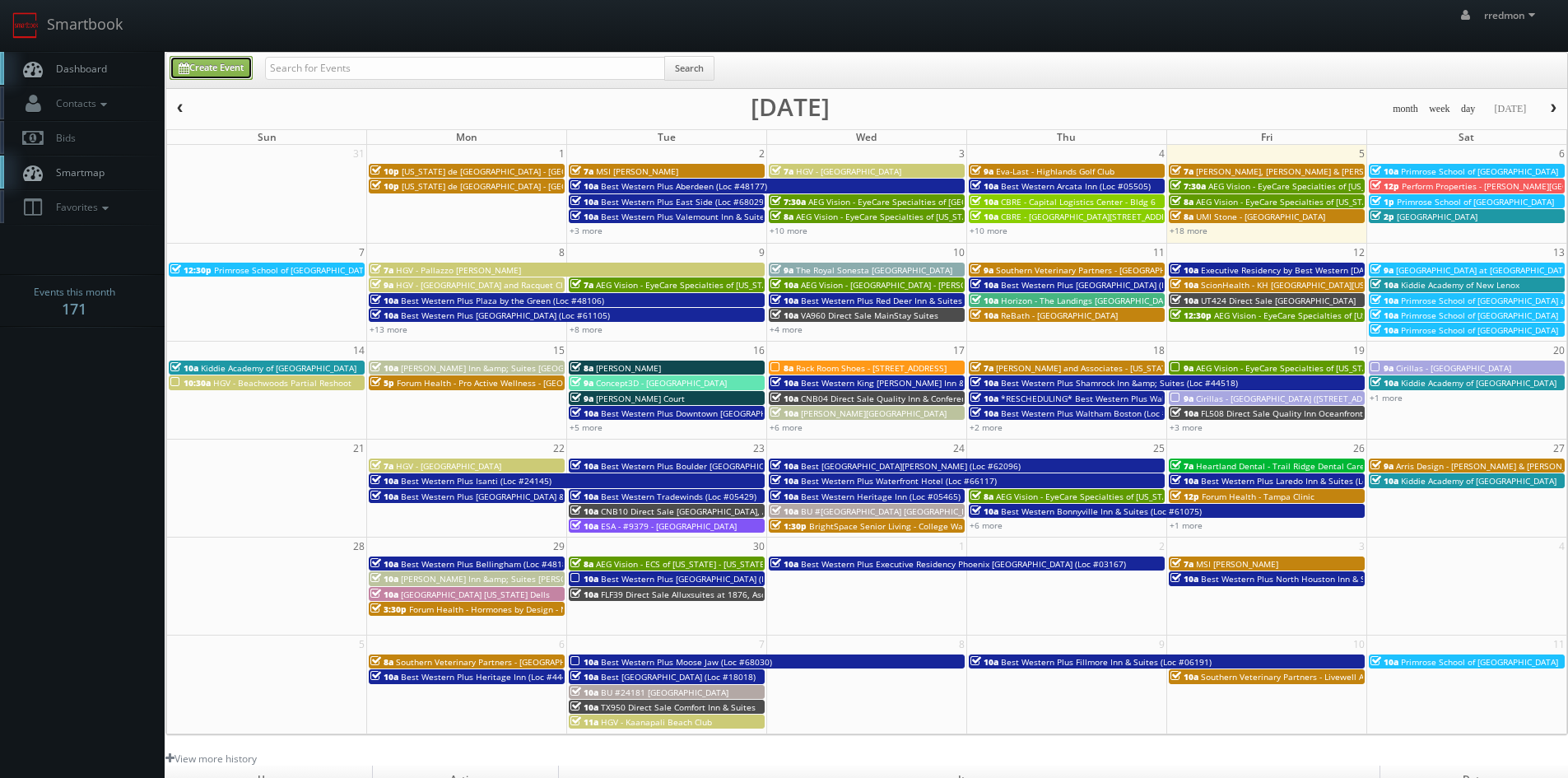
click at [232, 69] on link "Create Event" at bounding box center [211, 68] width 83 height 24
type input "09/05/2025"
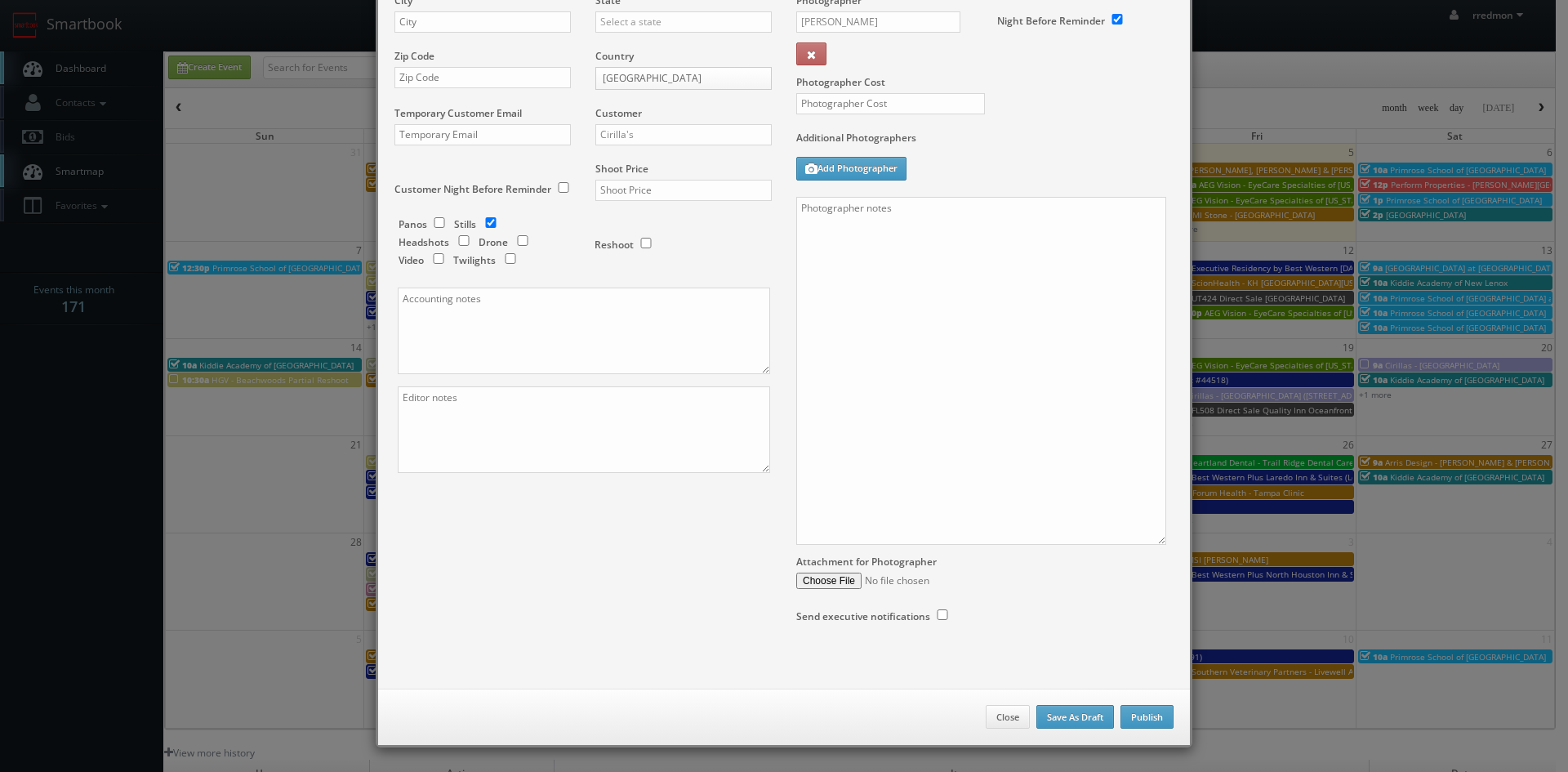
checkbox input "true"
type input "10:00am"
checkbox input "true"
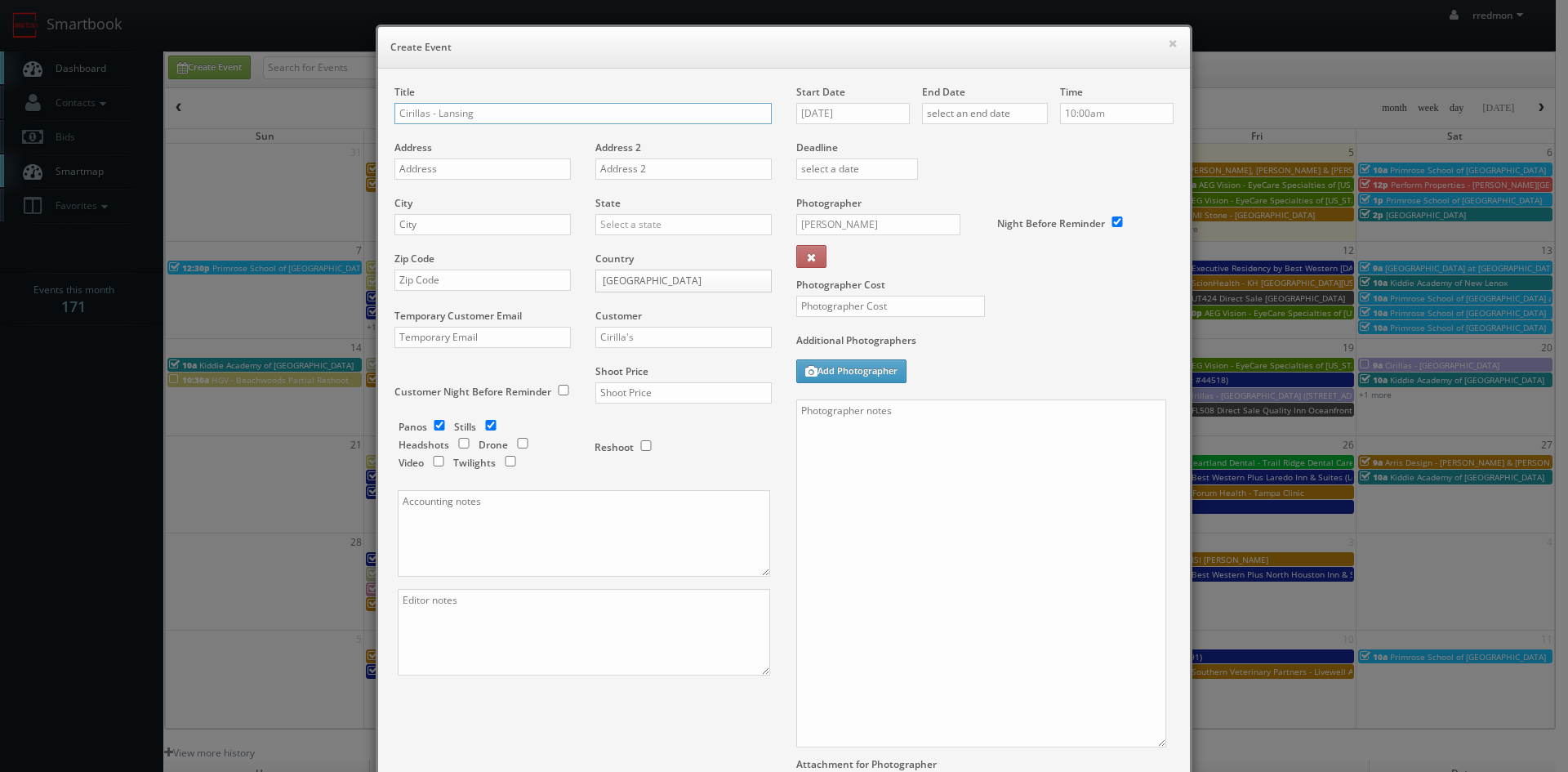
type input "Cirillas - Lansing"
paste input "3205 W Saginaw St"
type input "3205 W Saginaw St"
click at [504, 223] on input "text" at bounding box center [483, 224] width 176 height 21
type input "Lansing"
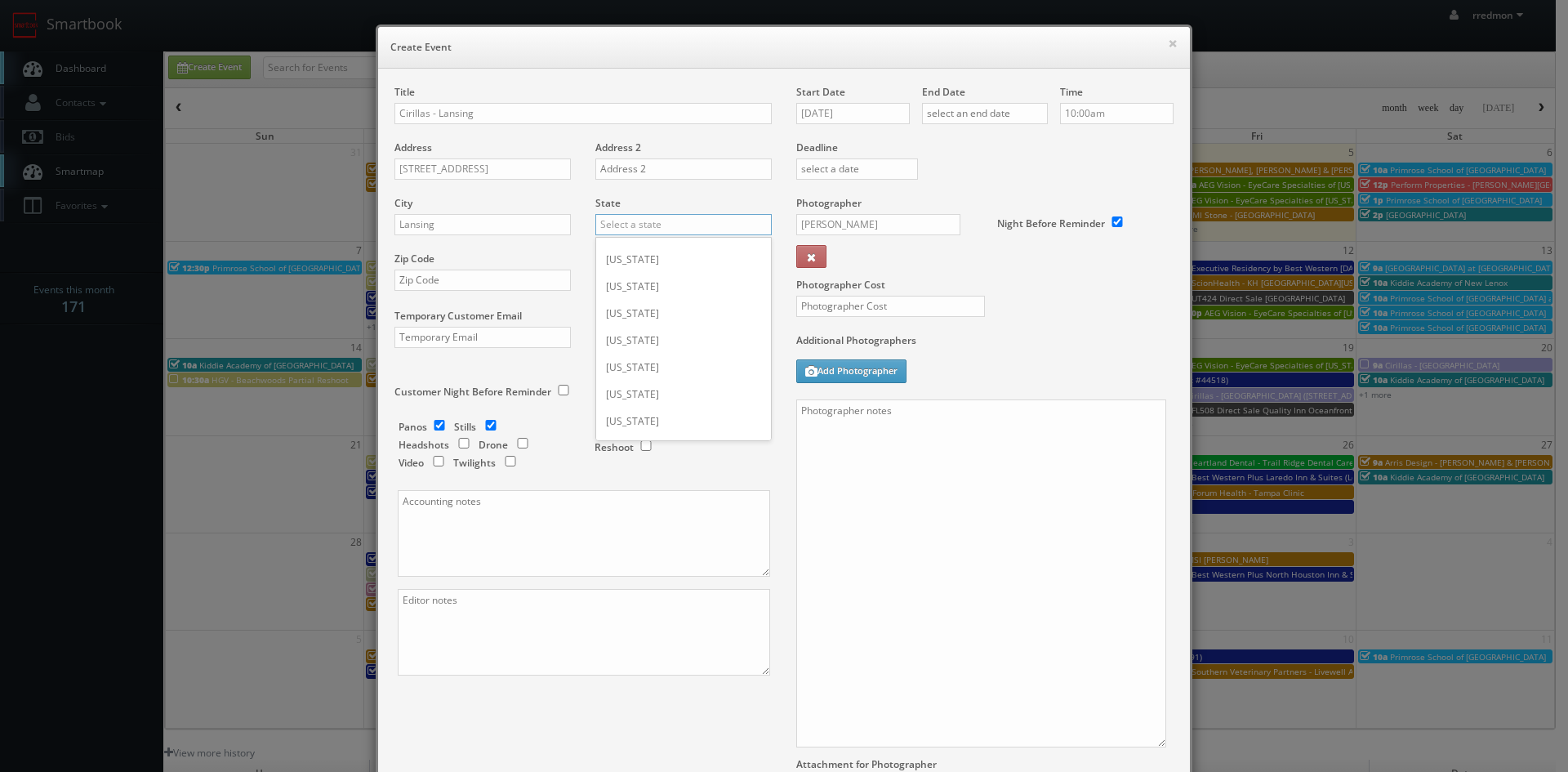
click at [642, 227] on input "text" at bounding box center [684, 224] width 176 height 21
click at [649, 361] on div "[US_STATE]" at bounding box center [684, 367] width 175 height 27
type input "[US_STATE]"
click at [543, 282] on input "text" at bounding box center [483, 280] width 176 height 21
paste input "48917"
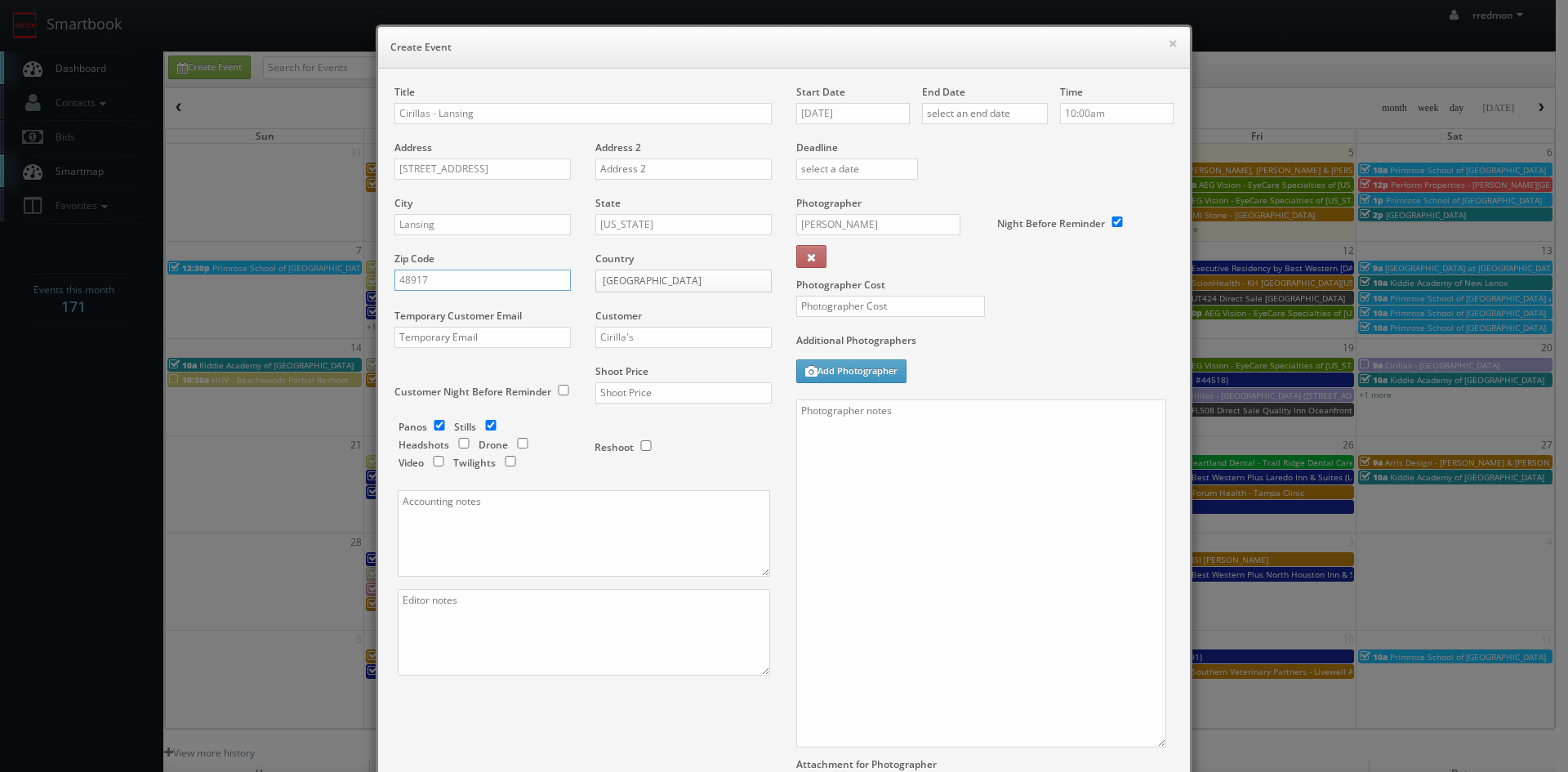
type input "48917"
click at [653, 338] on input "Cirilla's" at bounding box center [684, 337] width 176 height 21
click at [660, 370] on div "Cirilla's" at bounding box center [684, 364] width 175 height 27
click at [663, 397] on input "text" at bounding box center [684, 392] width 176 height 21
type input "650"
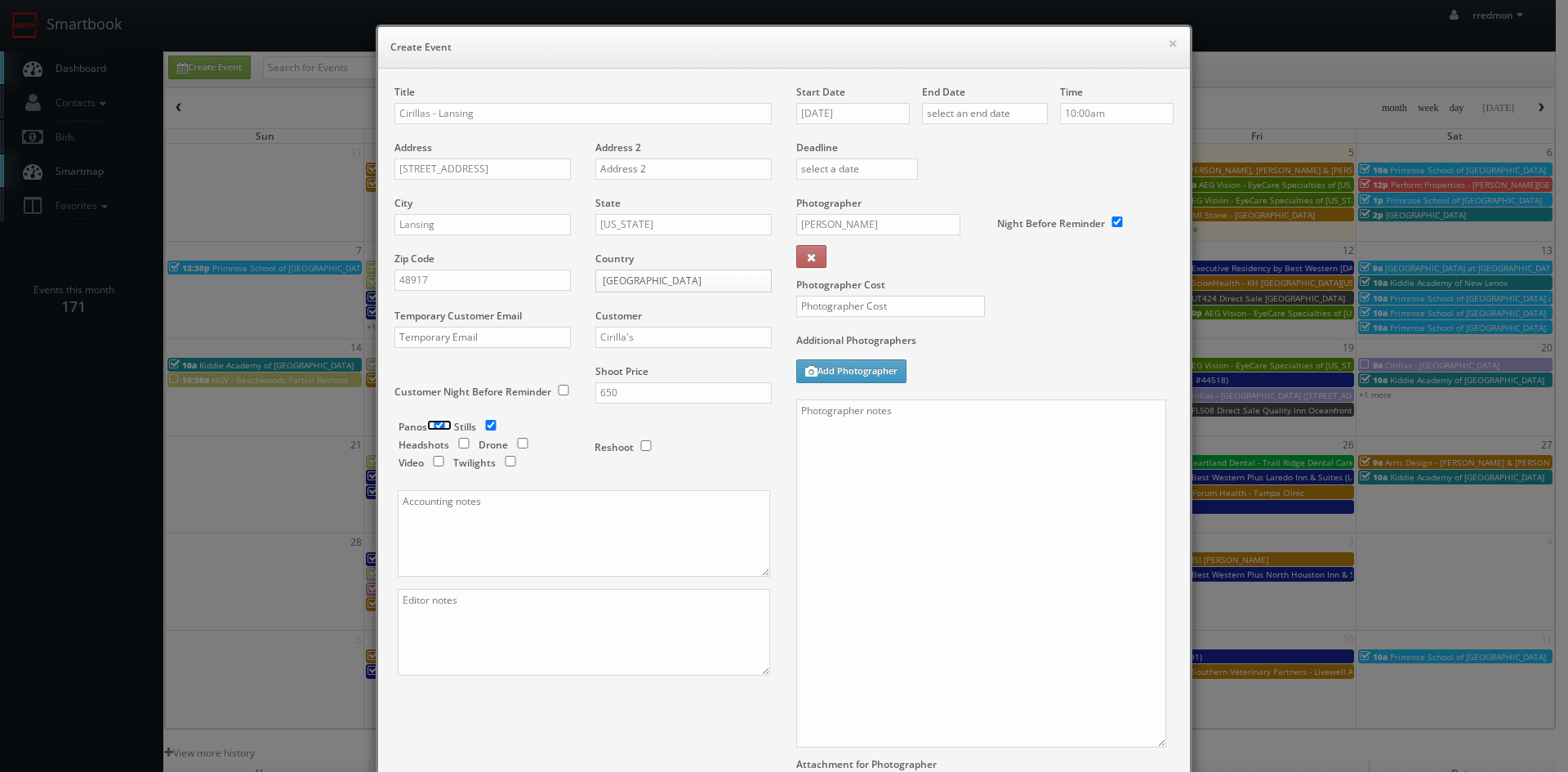
click at [438, 427] on input "checkbox" at bounding box center [439, 425] width 24 height 11
checkbox input "false"
click at [857, 108] on input "09/05/2025" at bounding box center [852, 113] width 113 height 21
click at [943, 244] on td "20" at bounding box center [947, 238] width 22 height 24
type input "09/20/2025"
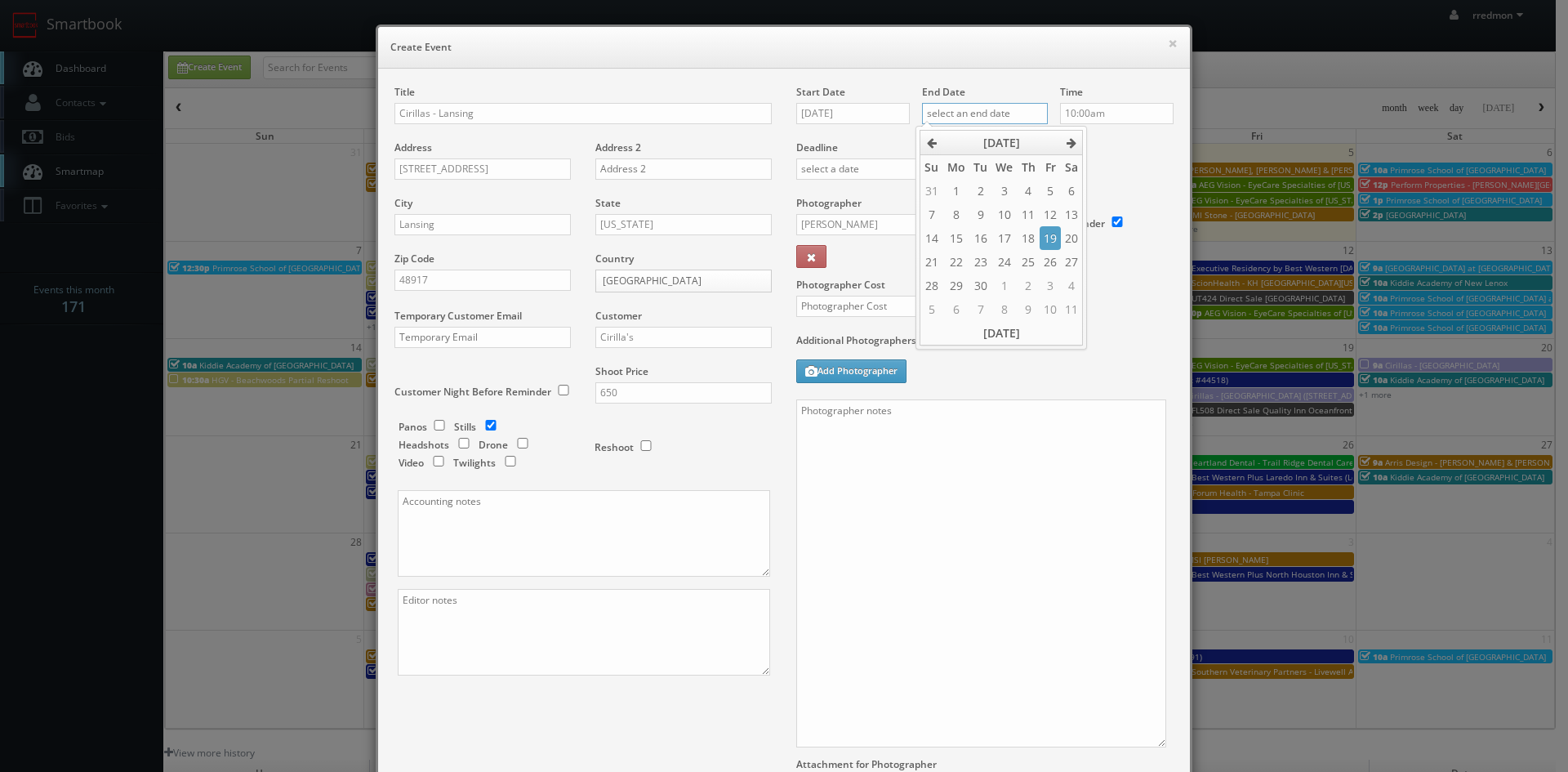
click at [969, 114] on input "text" at bounding box center [985, 113] width 126 height 21
click at [1062, 239] on td "20" at bounding box center [1072, 238] width 22 height 24
type input "09/20/2025"
click at [1102, 109] on input "10:00am" at bounding box center [1116, 113] width 113 height 21
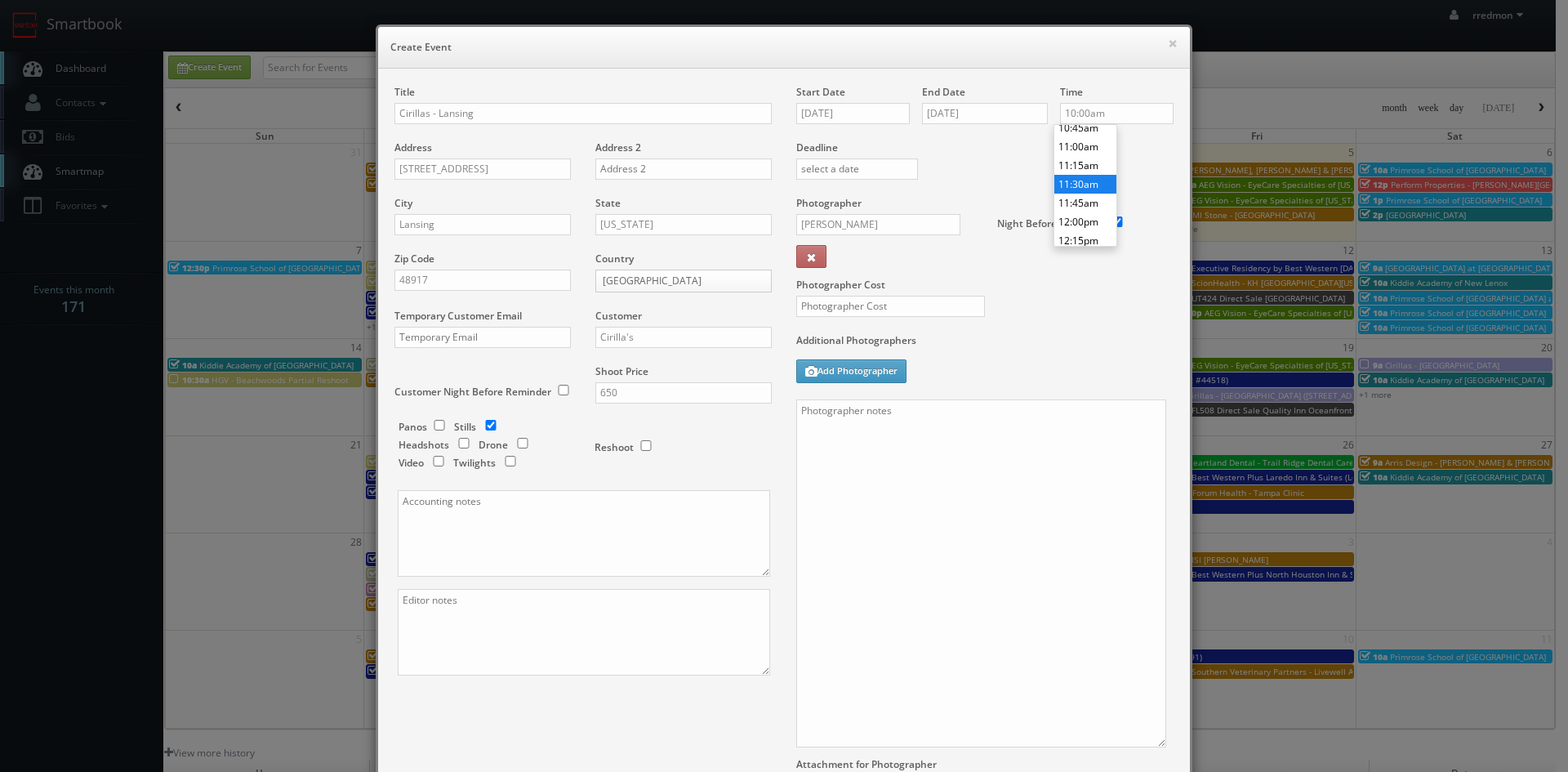
type input "11:30am"
click at [1092, 186] on li "11:30am" at bounding box center [1085, 184] width 62 height 18
click at [920, 232] on input "Ryan Lines" at bounding box center [878, 224] width 164 height 21
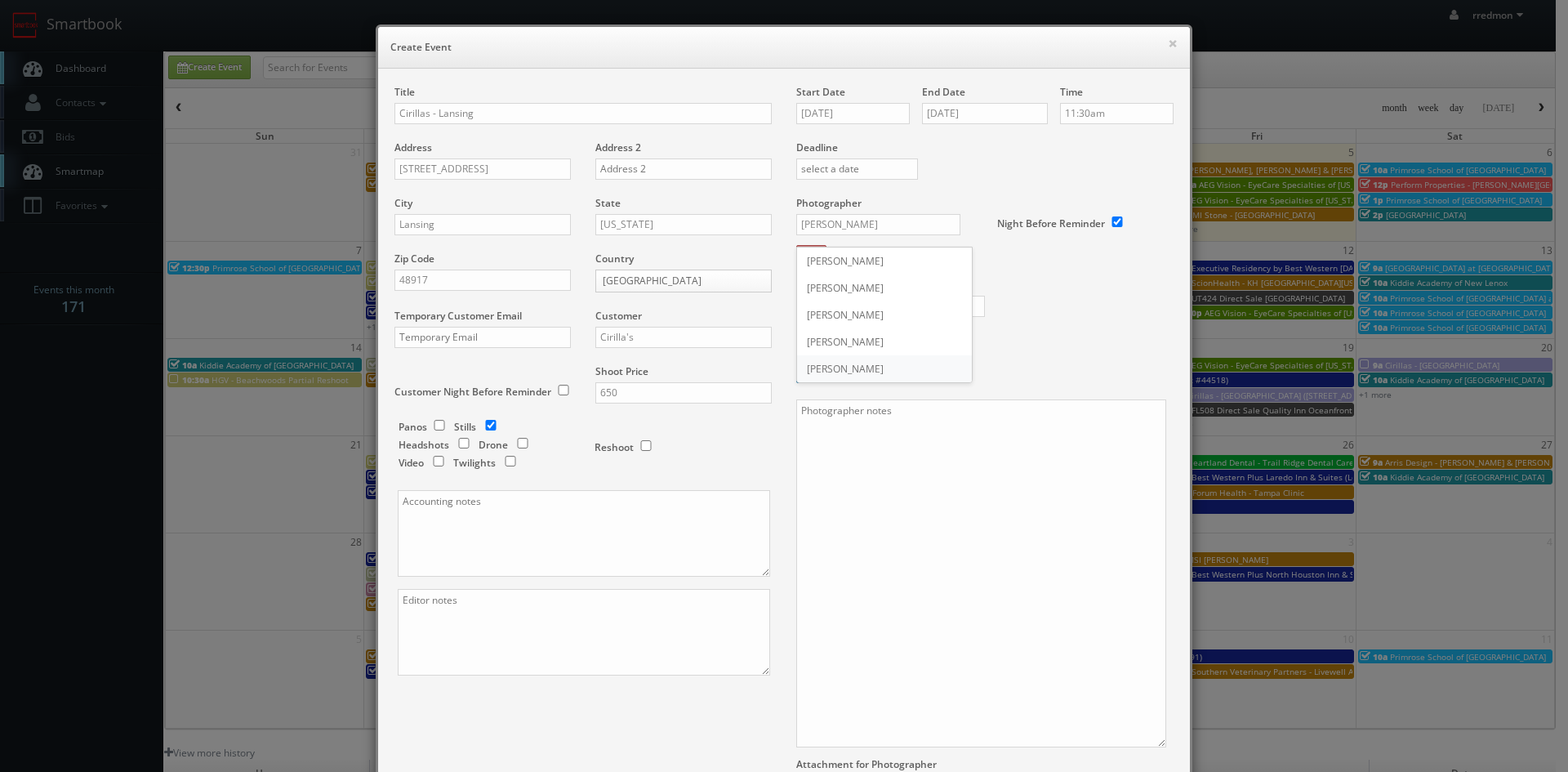
click at [877, 365] on div "Ryan Lines" at bounding box center [884, 369] width 175 height 27
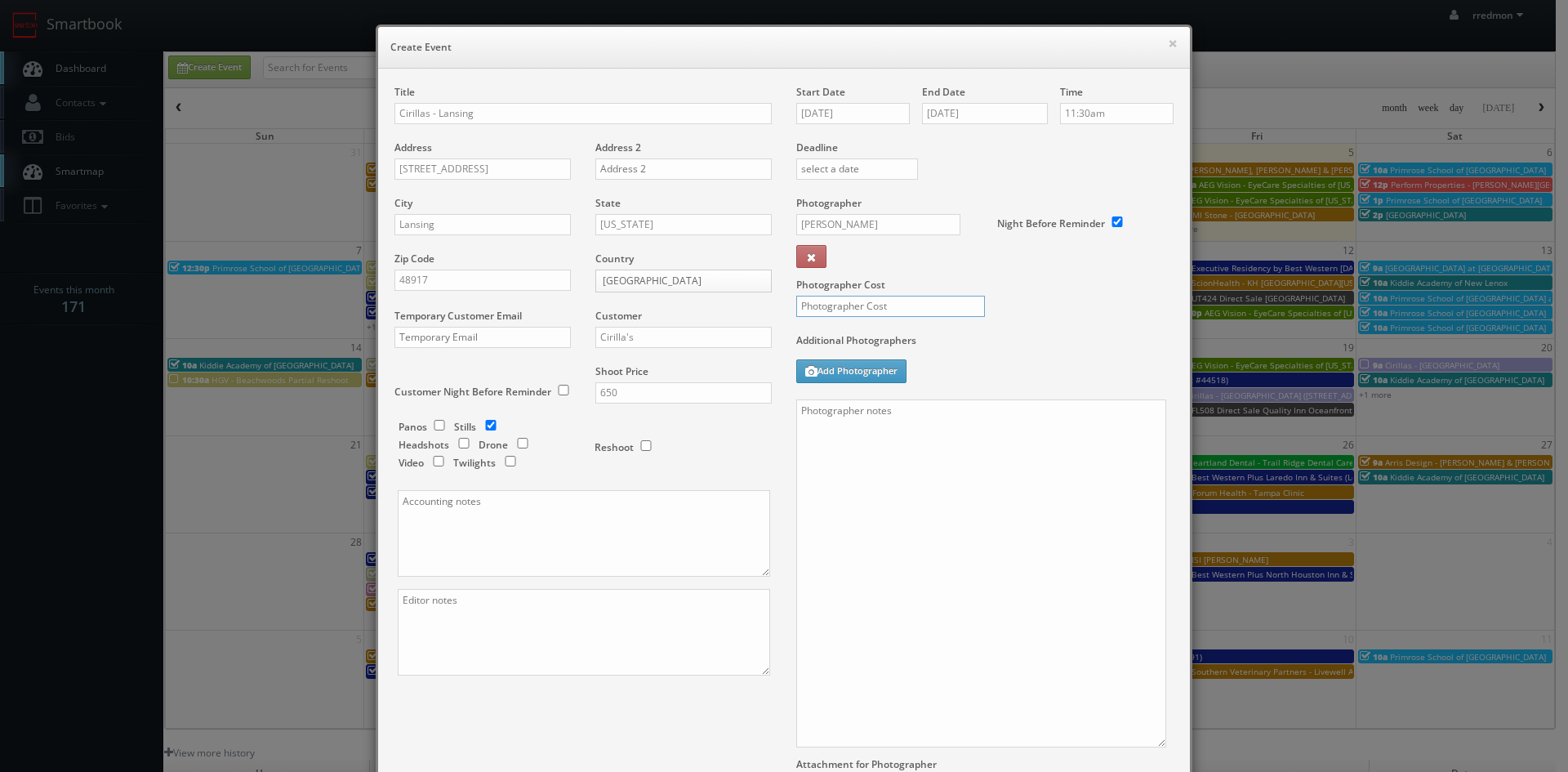
click at [900, 307] on input "text" at bounding box center [890, 306] width 189 height 21
type input "275"
paste textarea "We need to deliver 15 edited photos, where at least 3 of them are exteriors and…"
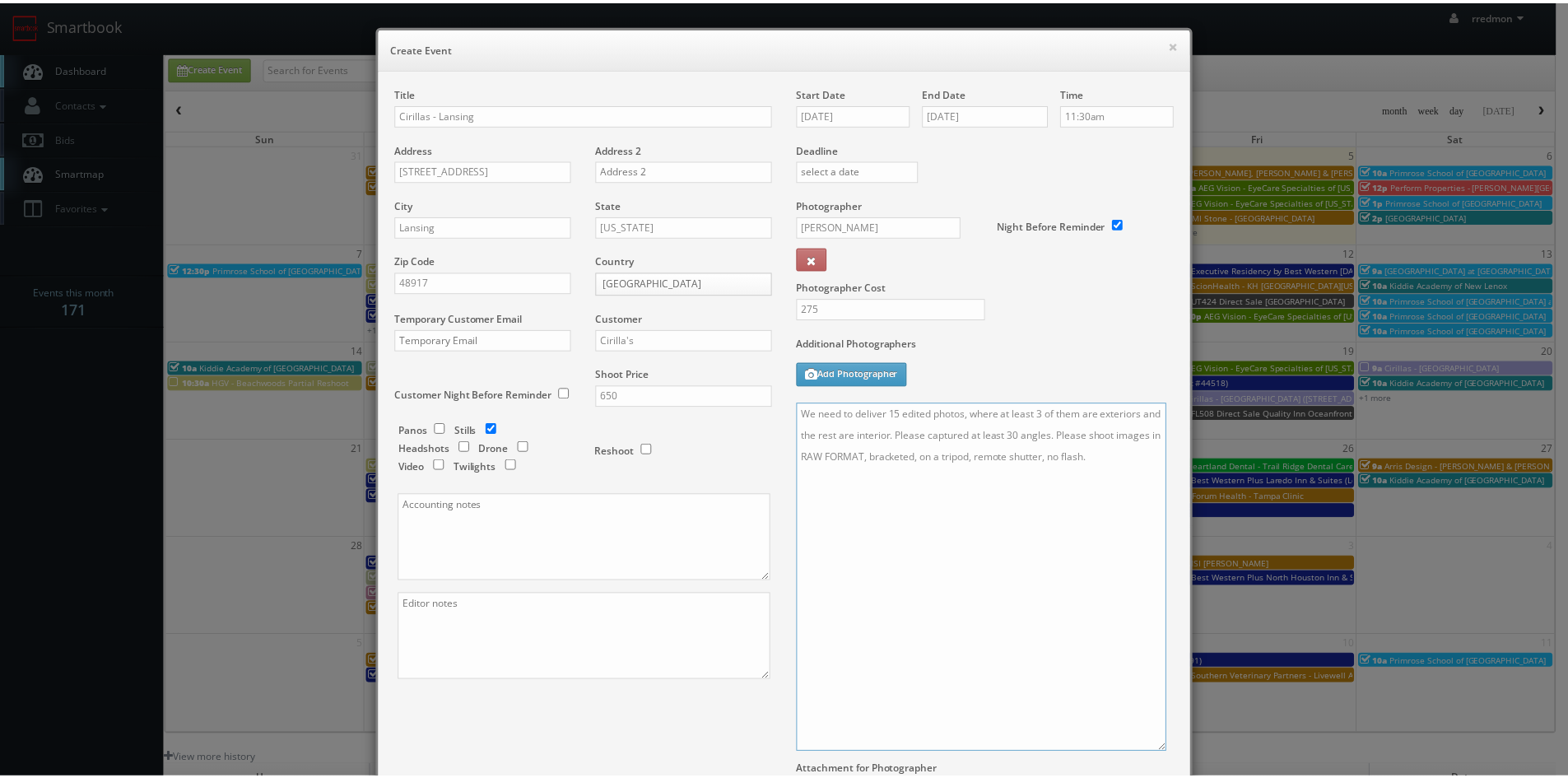
scroll to position [164, 0]
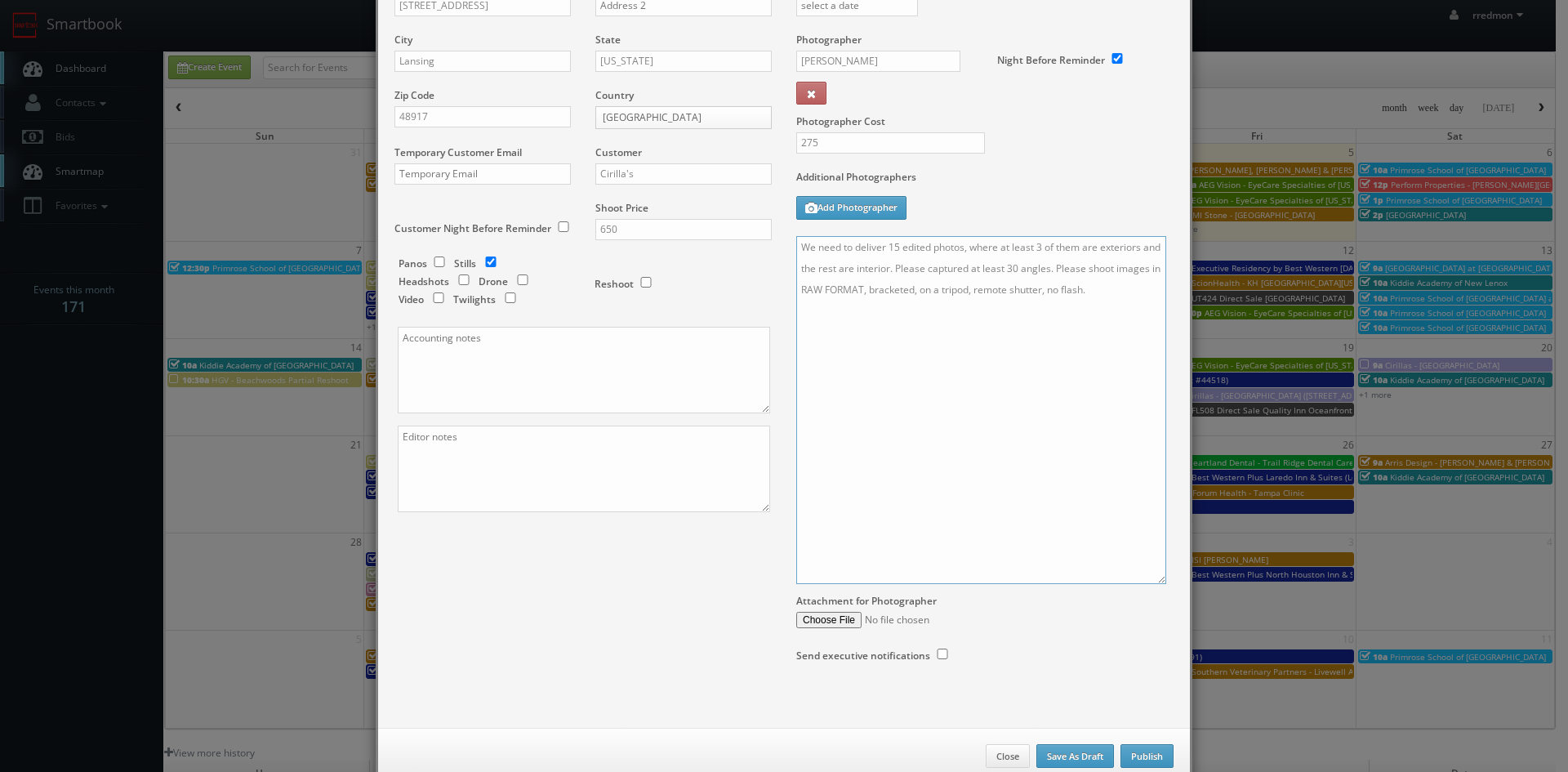
type textarea "We need to deliver 15 edited photos, where at least 3 of them are exteriors and…"
click at [1149, 759] on button "Publish" at bounding box center [1146, 756] width 53 height 24
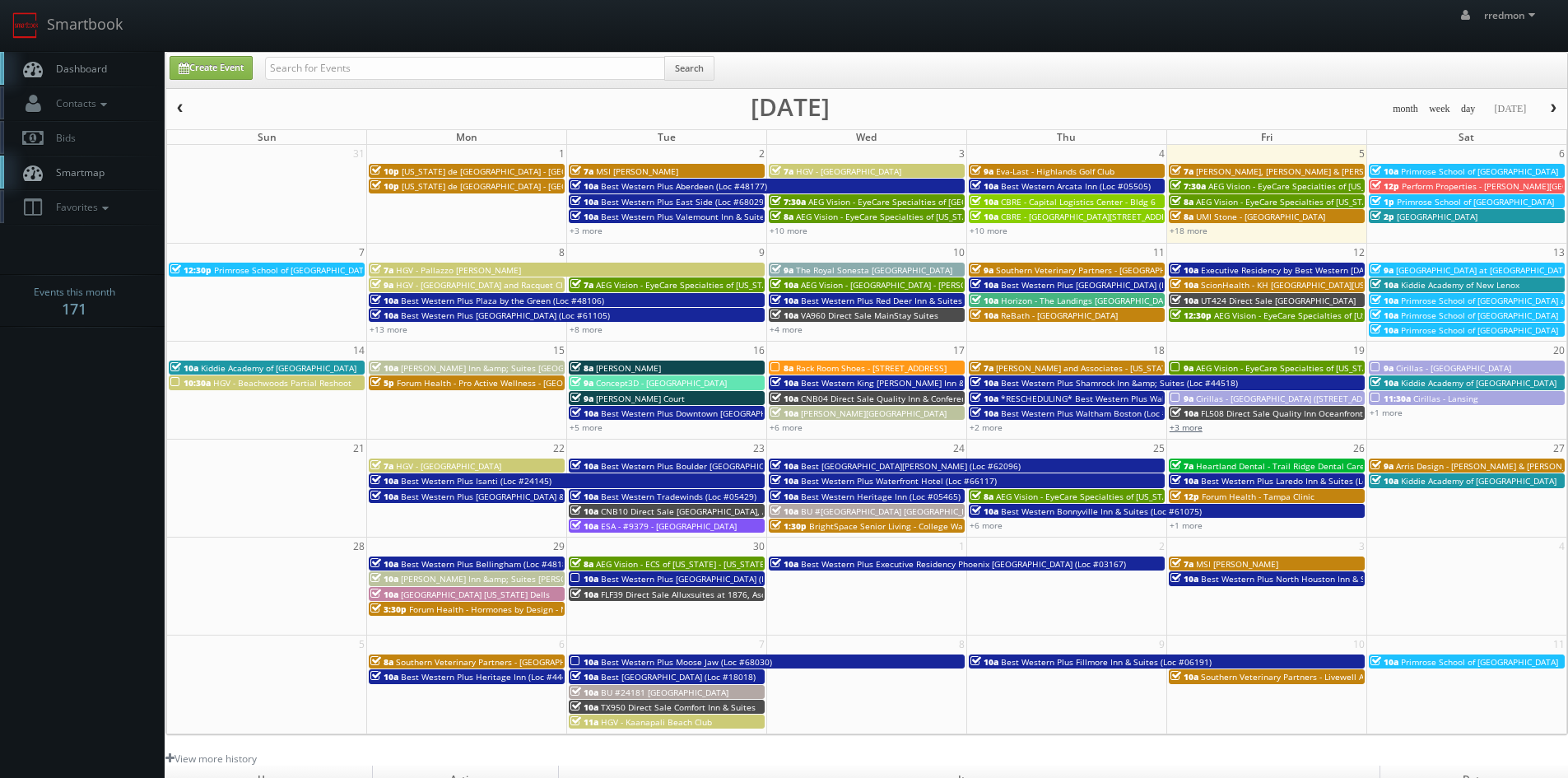
click at [1191, 427] on link "+3 more" at bounding box center [1186, 428] width 33 height 12
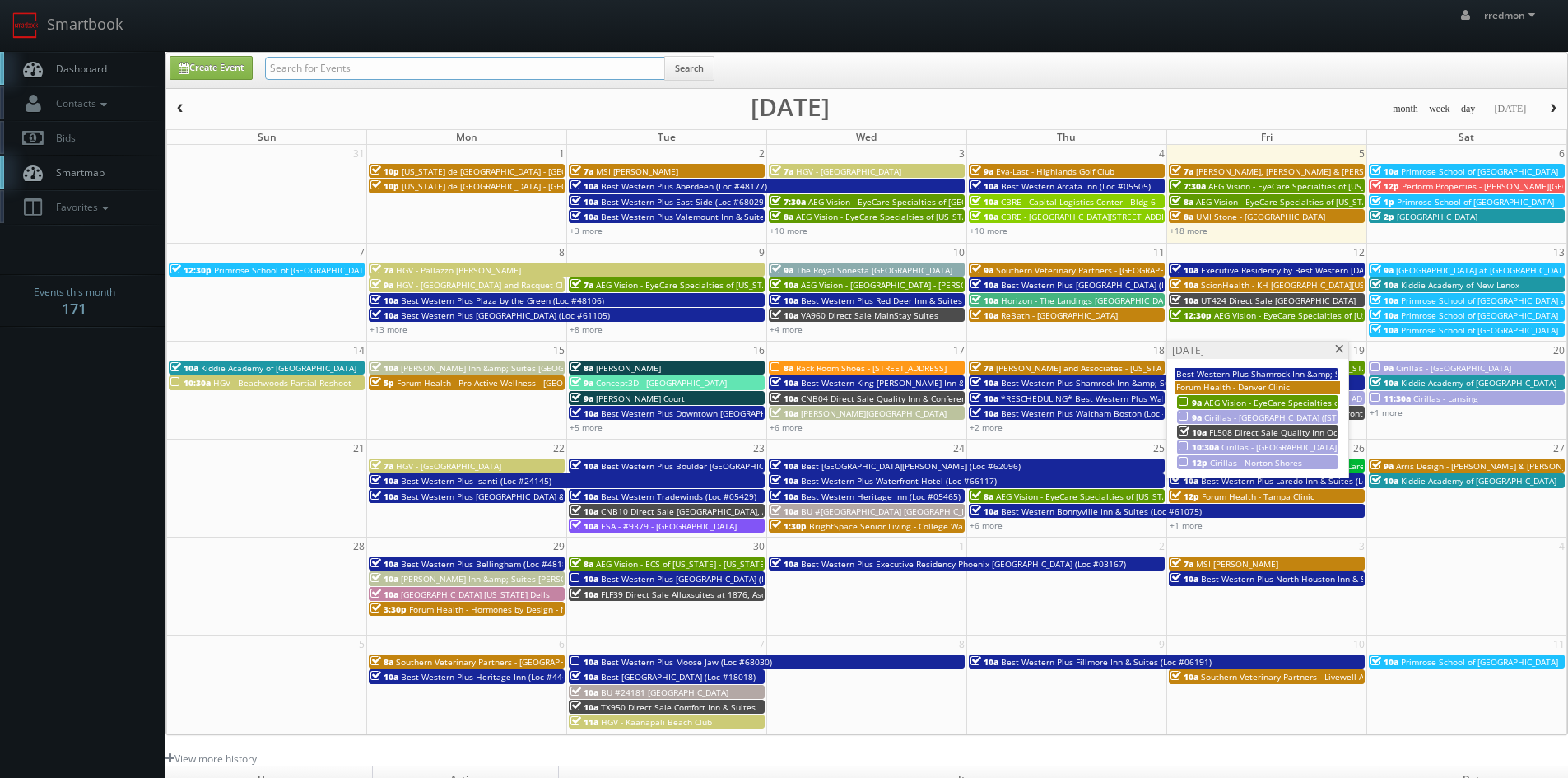
click at [419, 70] on input "text" at bounding box center [465, 68] width 400 height 23
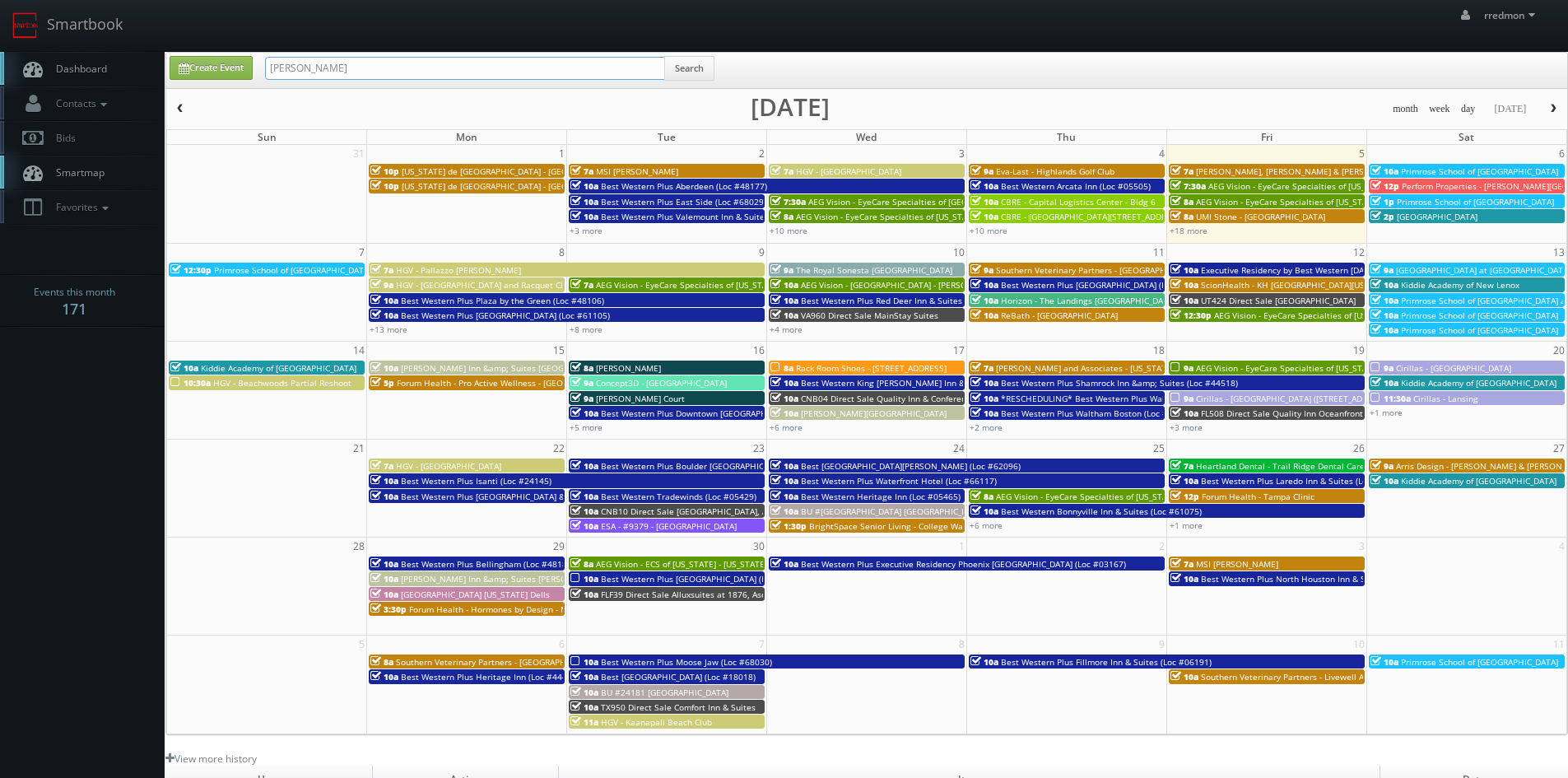
type input "natalia scrimgeour"
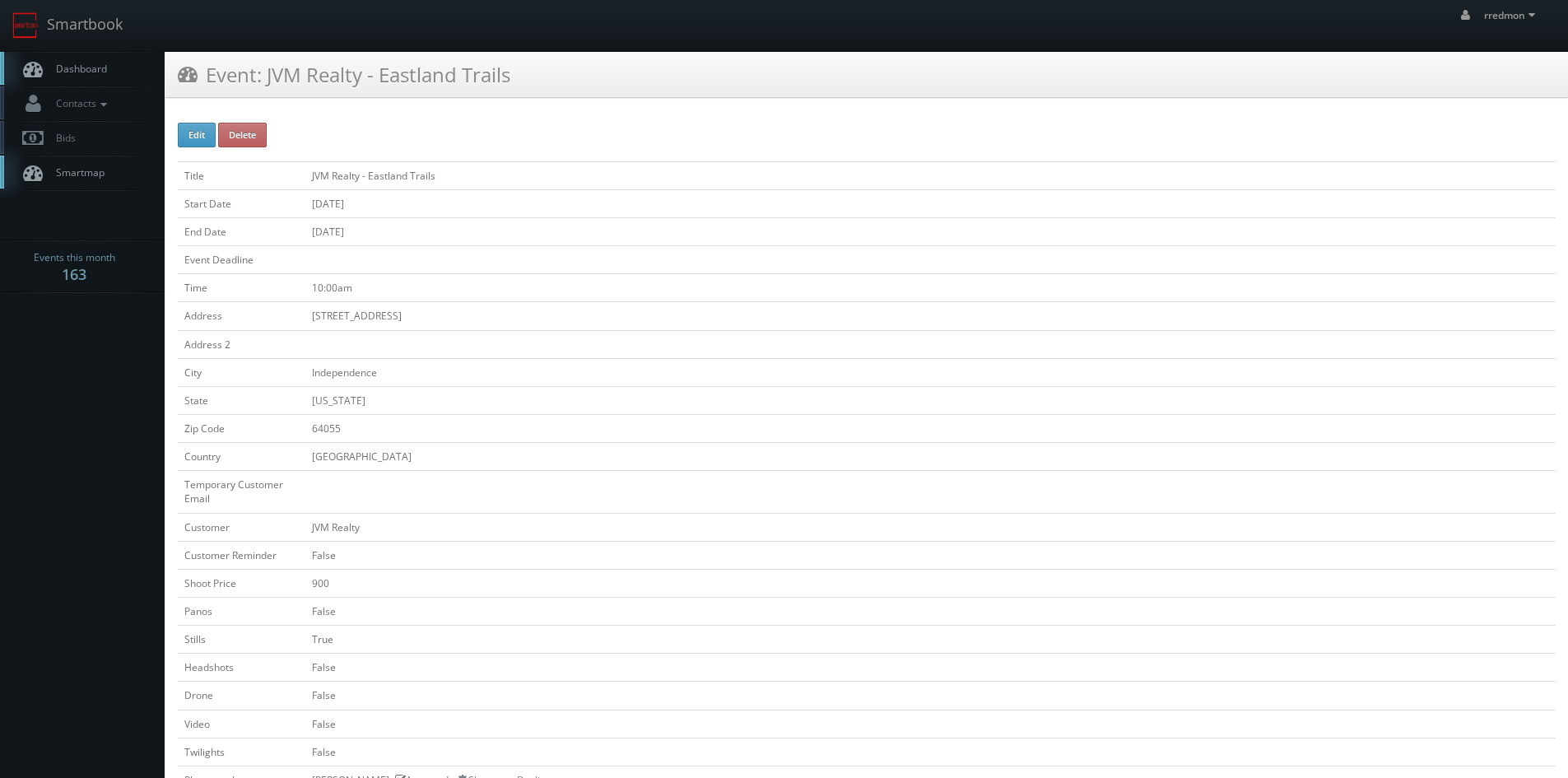
click at [96, 73] on span "Dashboard" at bounding box center [77, 69] width 59 height 14
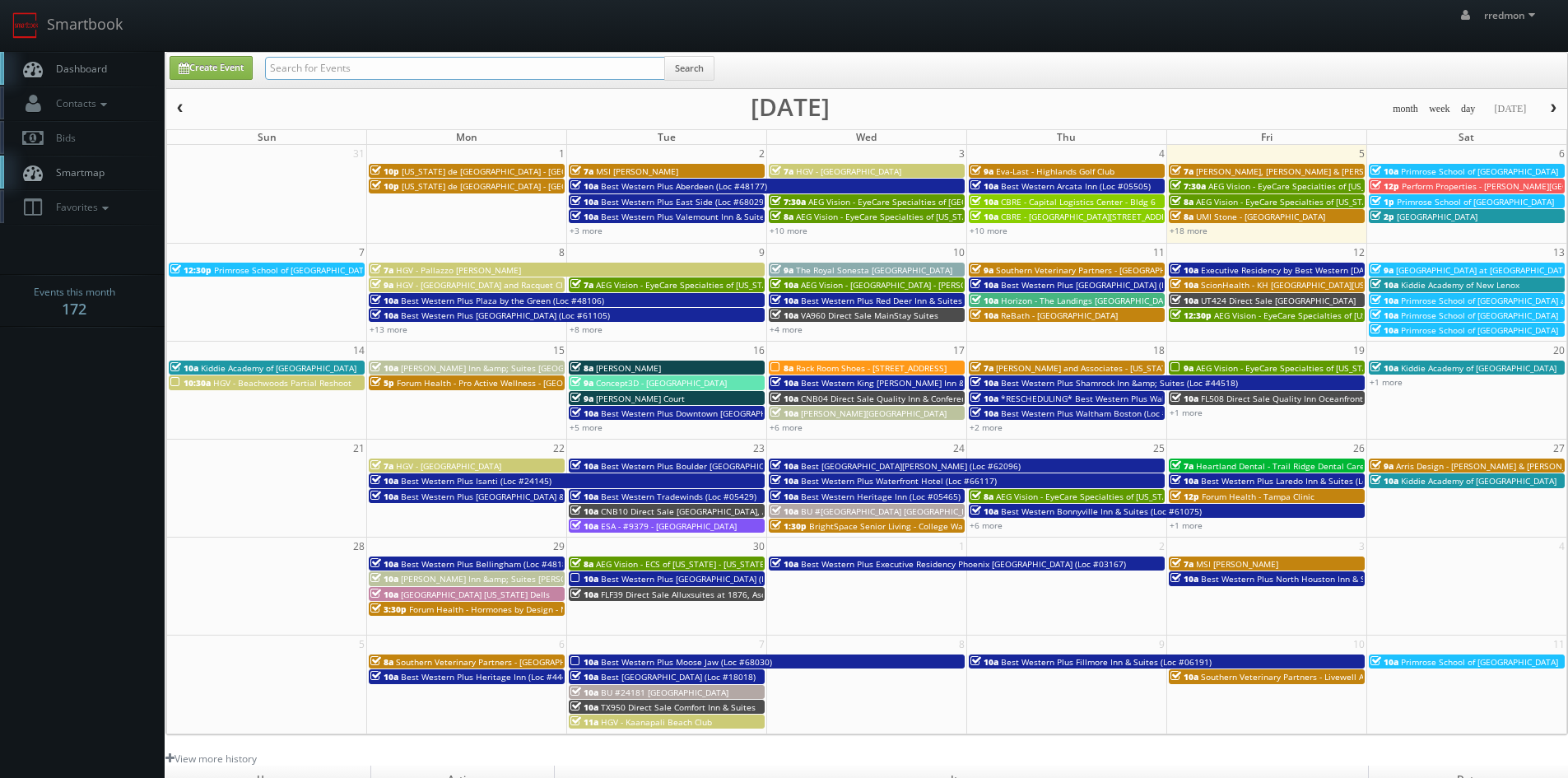
click at [378, 69] on input "text" at bounding box center [465, 68] width 400 height 23
type input "cirillas"
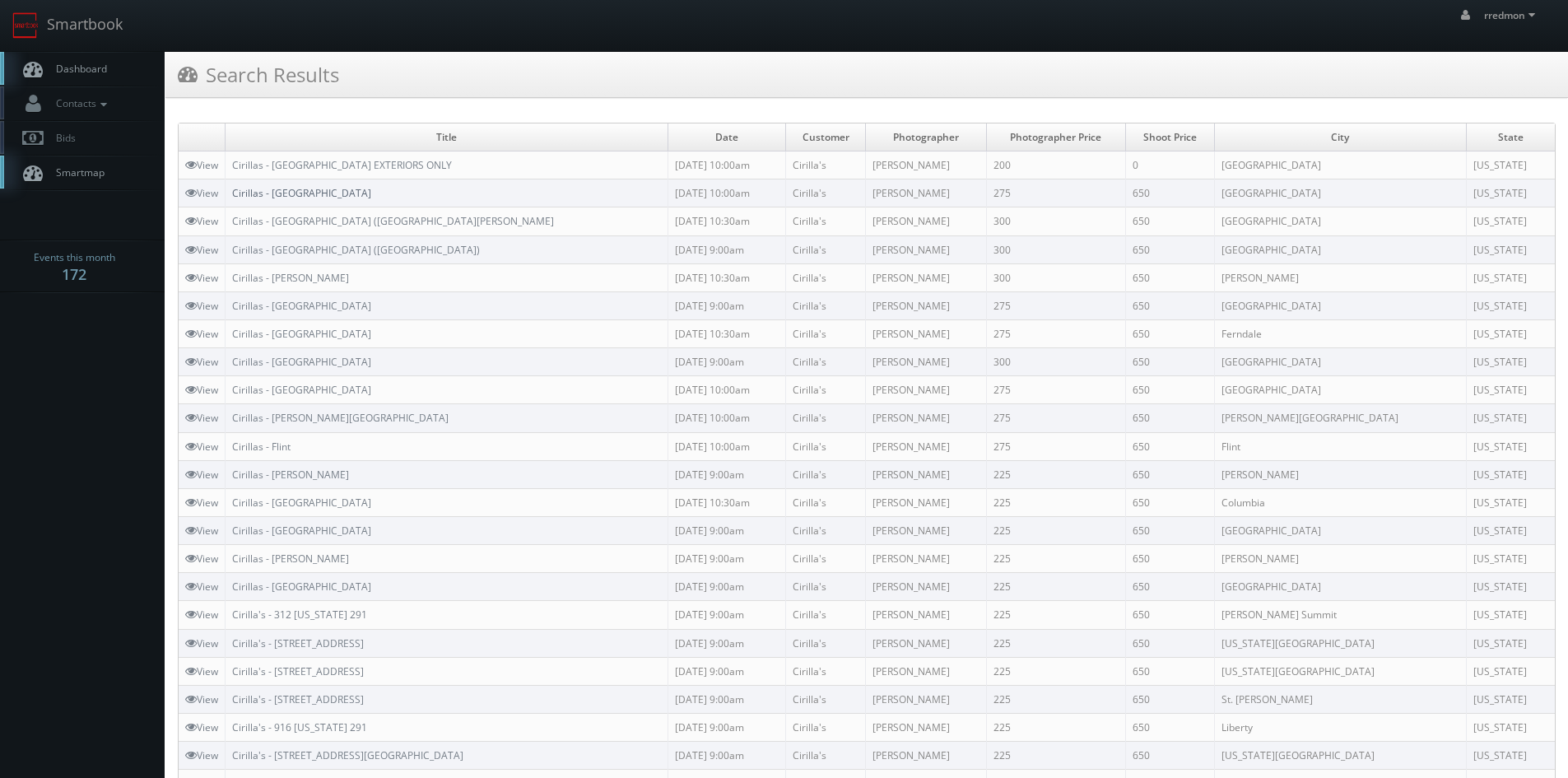
click at [335, 196] on link "Cirillas - [GEOGRAPHIC_DATA]" at bounding box center [301, 193] width 139 height 14
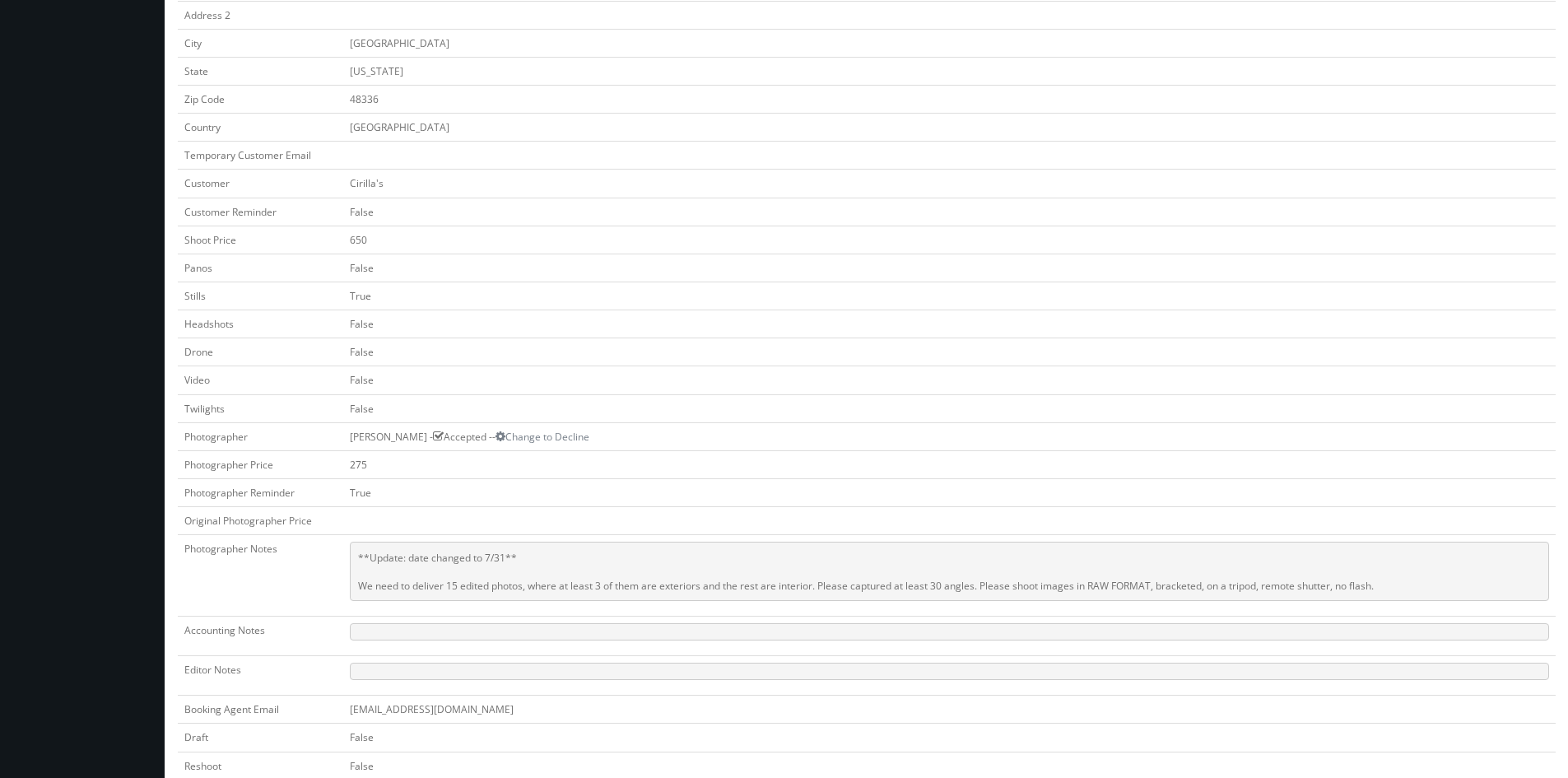
scroll to position [411, 0]
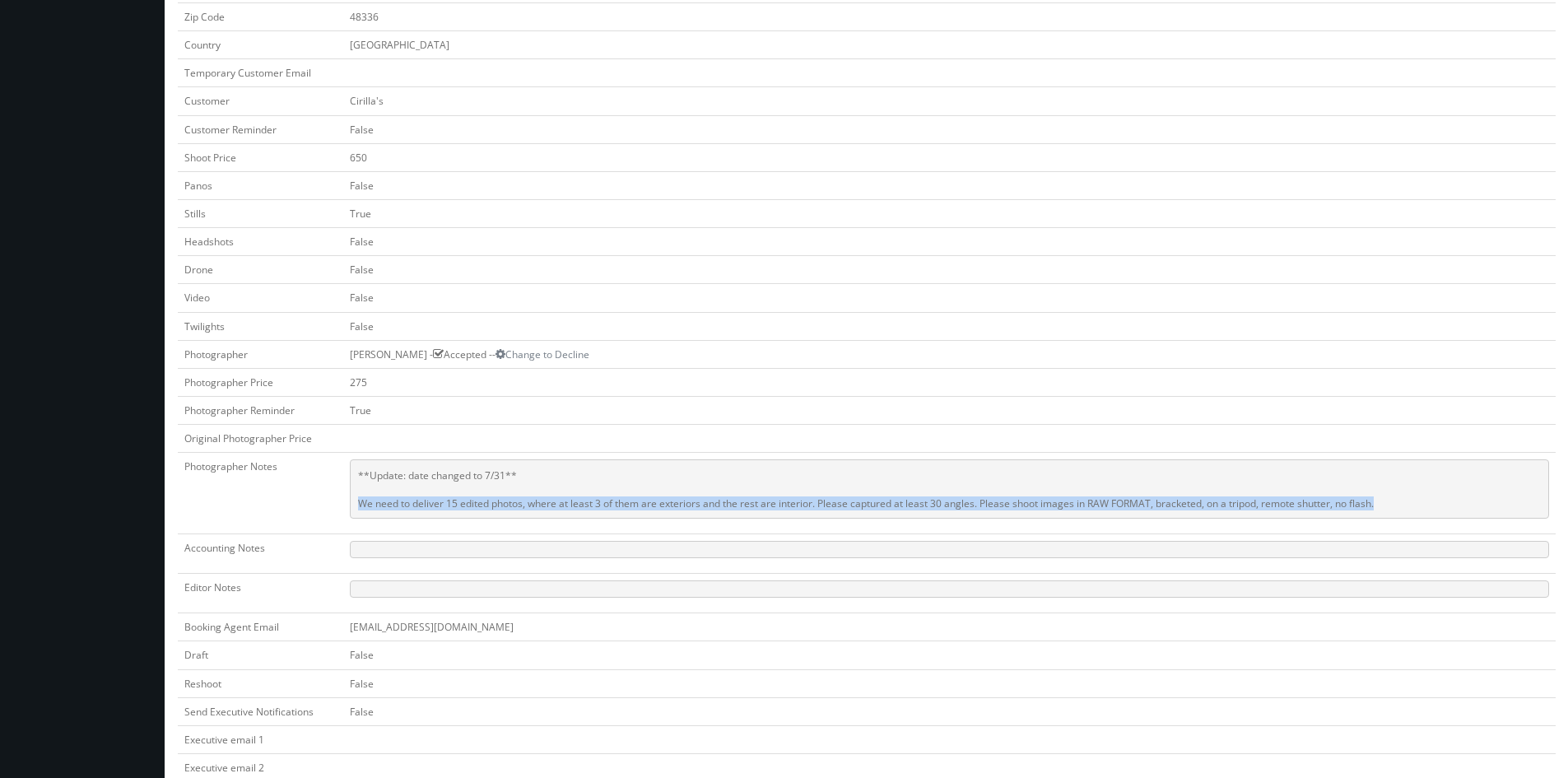
drag, startPoint x: 1420, startPoint y: 505, endPoint x: 359, endPoint y: 502, distance: 1061.0
click at [359, 502] on pre "**Update: date changed to 7/31** We need to deliver 15 edited photos, where at …" at bounding box center [949, 489] width 1199 height 59
copy pre "We need to deliver 15 edited photos, where at least 3 of them are exteriors and…"
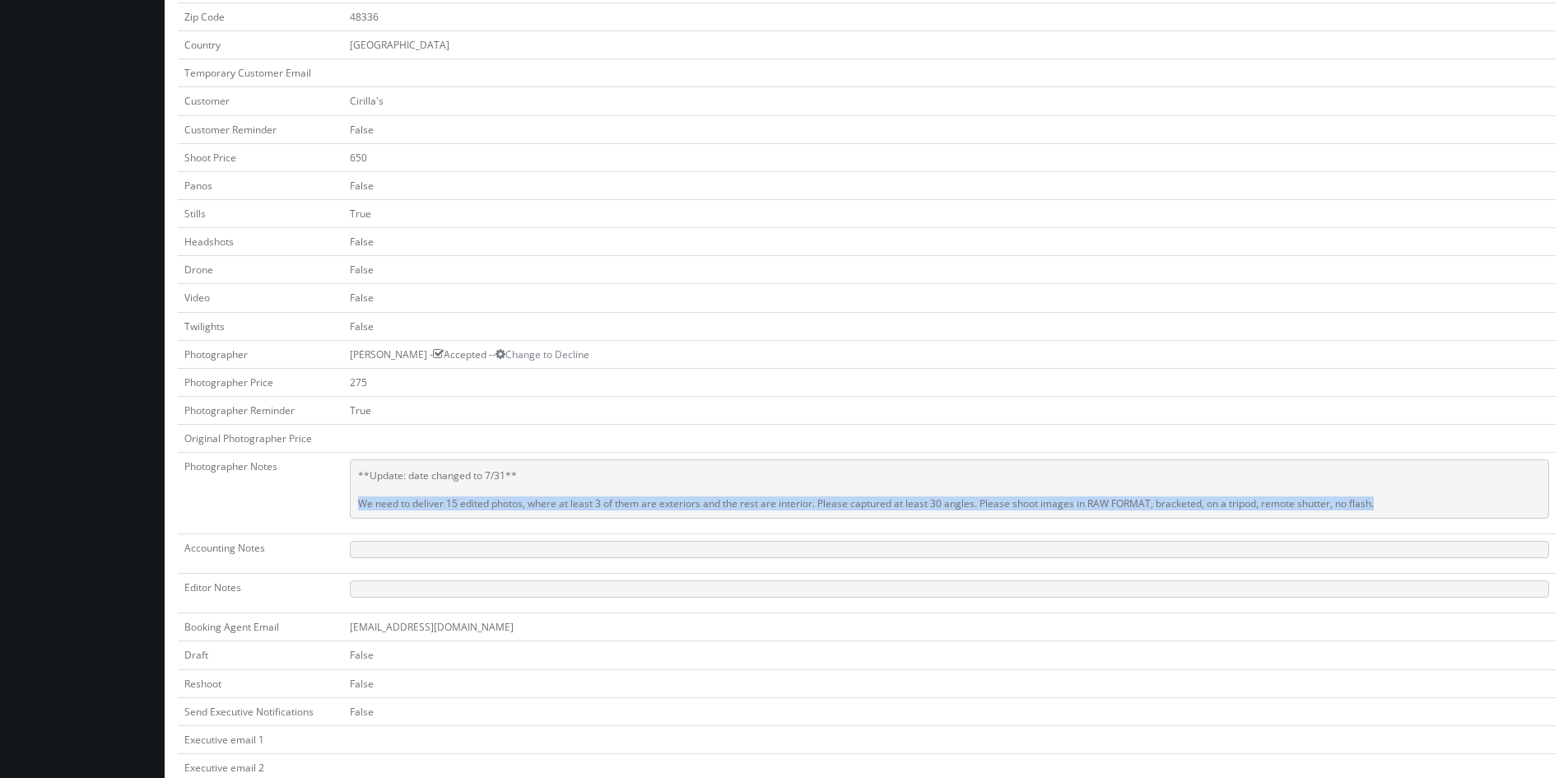
copy pre "We need to deliver 15 edited photos, where at least 3 of them are exteriors and…"
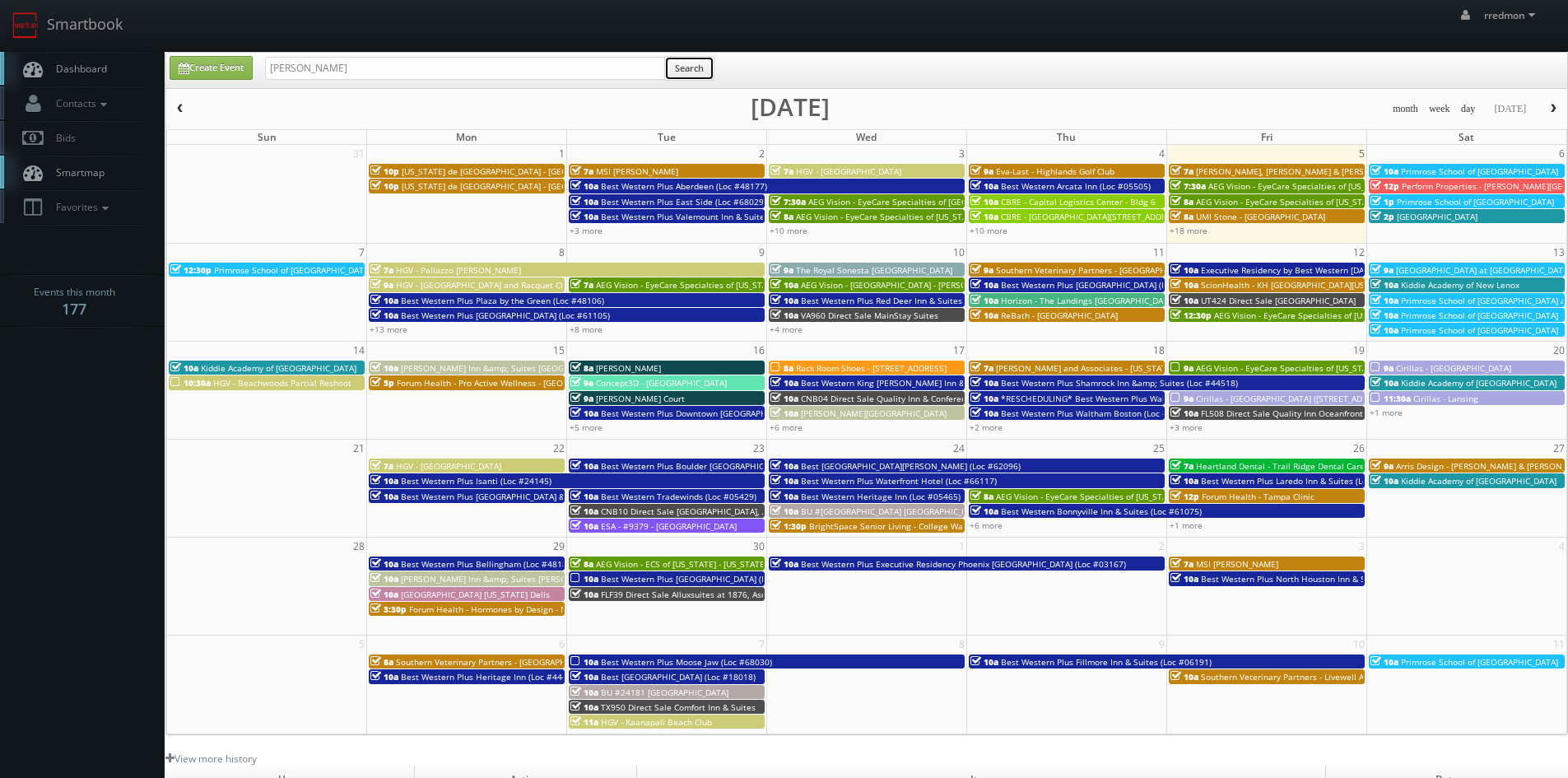
click at [712, 69] on button "Search" at bounding box center [689, 68] width 50 height 25
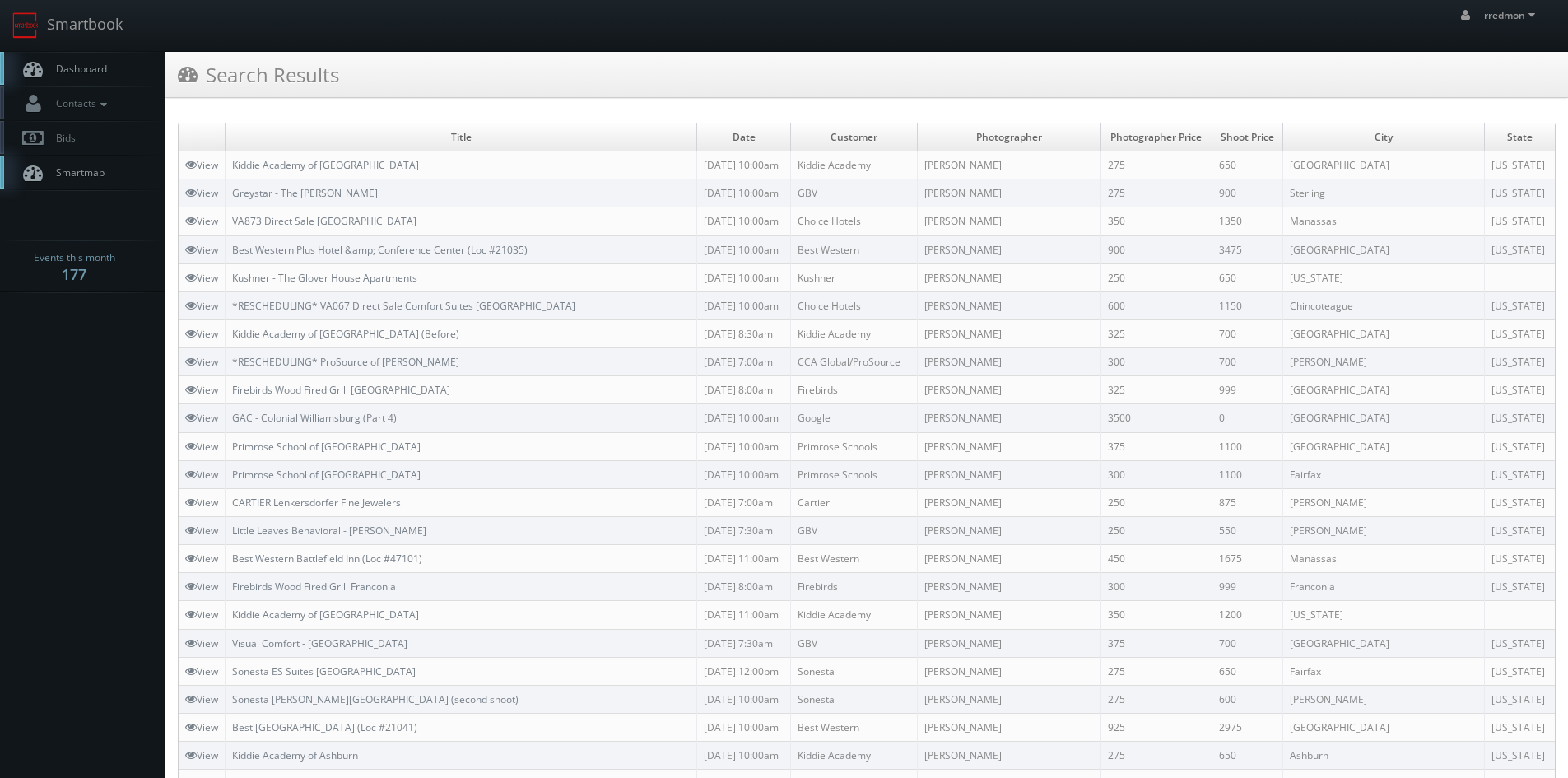
click at [125, 68] on link "Dashboard" at bounding box center [82, 69] width 164 height 34
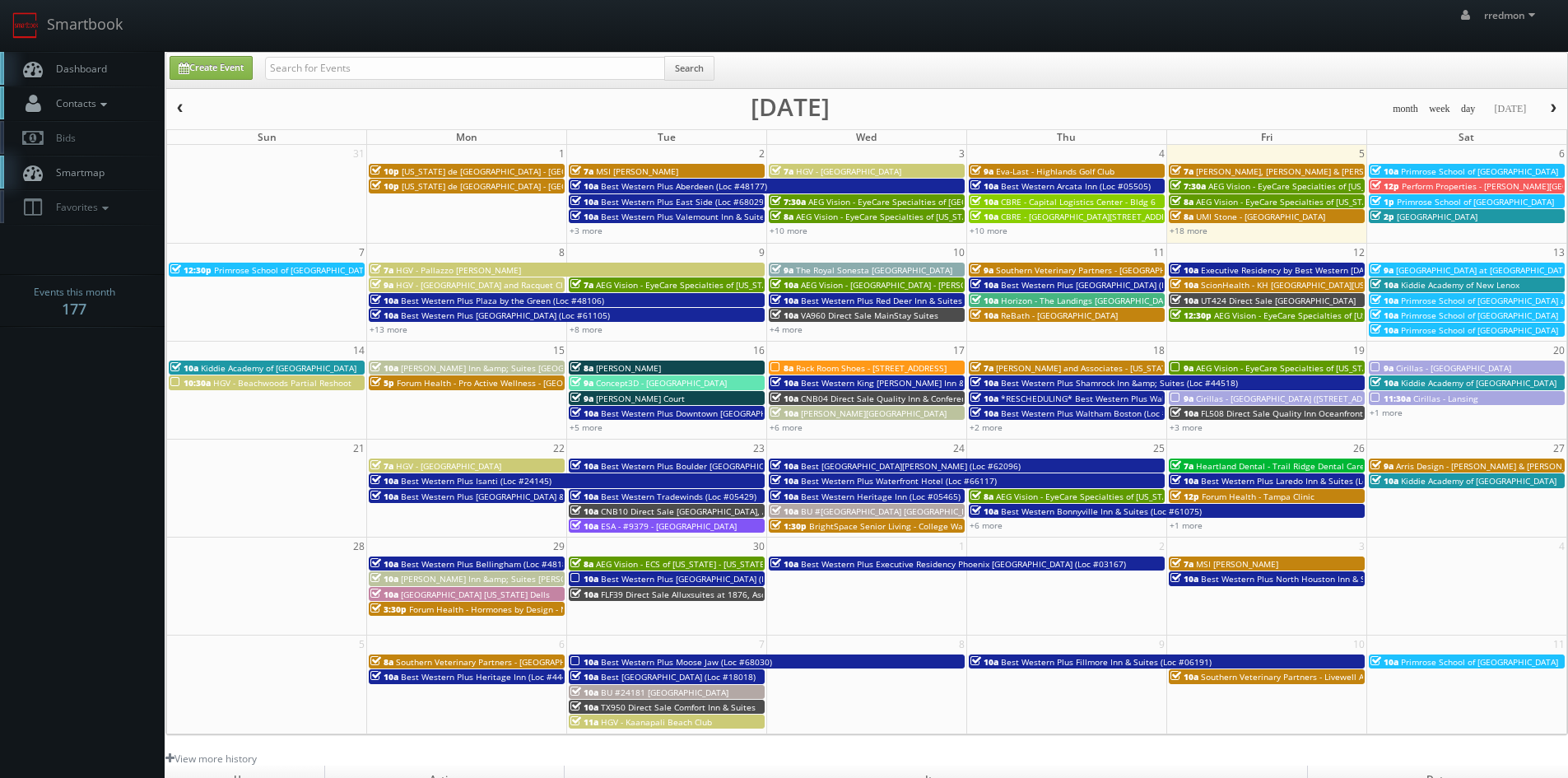
click at [109, 99] on icon at bounding box center [104, 105] width 15 height 12
click at [95, 175] on link "Add Photographer" at bounding box center [82, 179] width 164 height 24
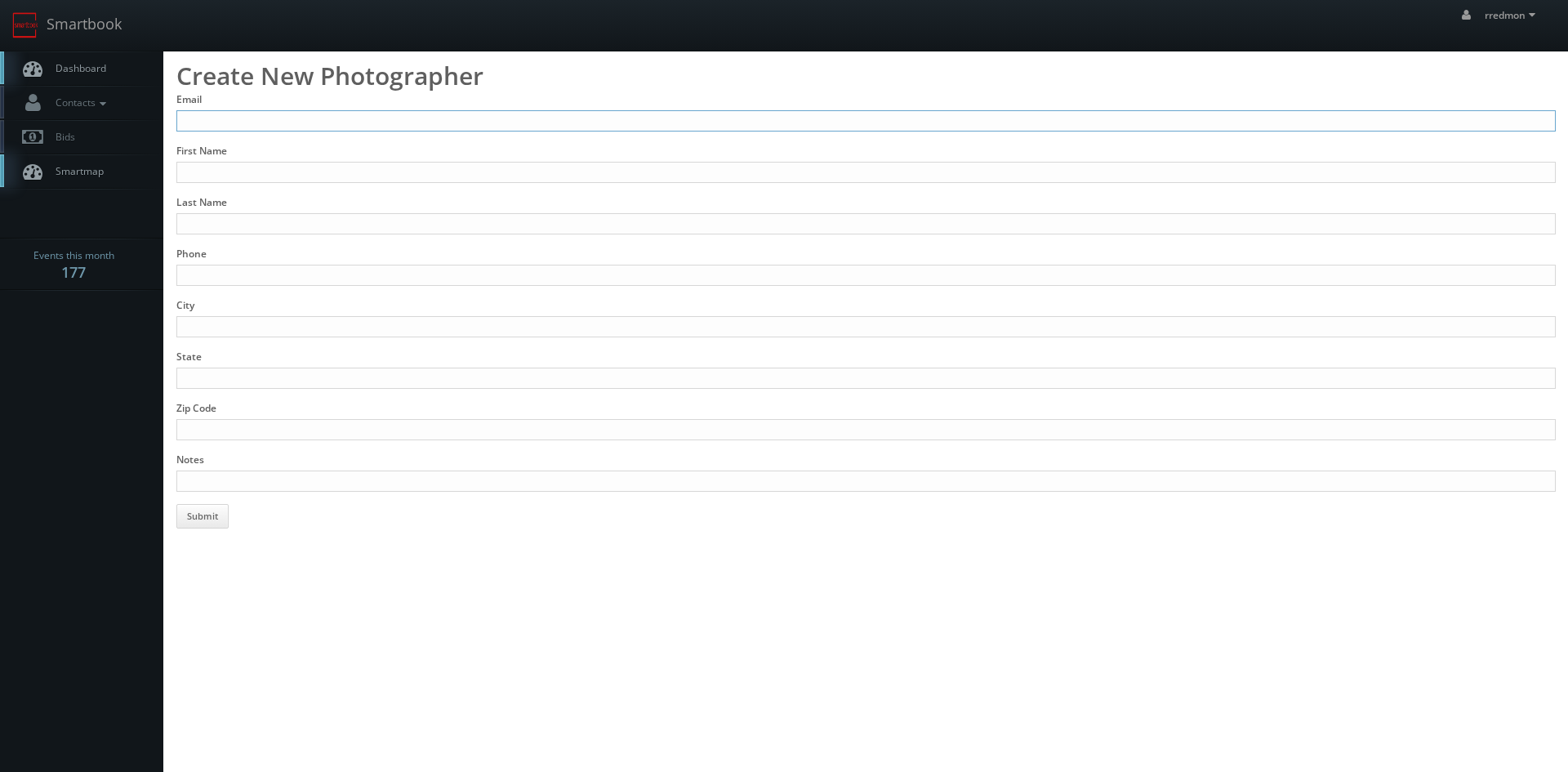
click at [282, 117] on input "Email" at bounding box center [866, 120] width 1380 height 21
click at [292, 120] on input "Email" at bounding box center [866, 120] width 1380 height 21
type input "[EMAIL_ADDRESS][DOMAIN_NAME]"
click at [303, 165] on input "First Name" at bounding box center [866, 172] width 1380 height 21
type input "[PERSON_NAME]"
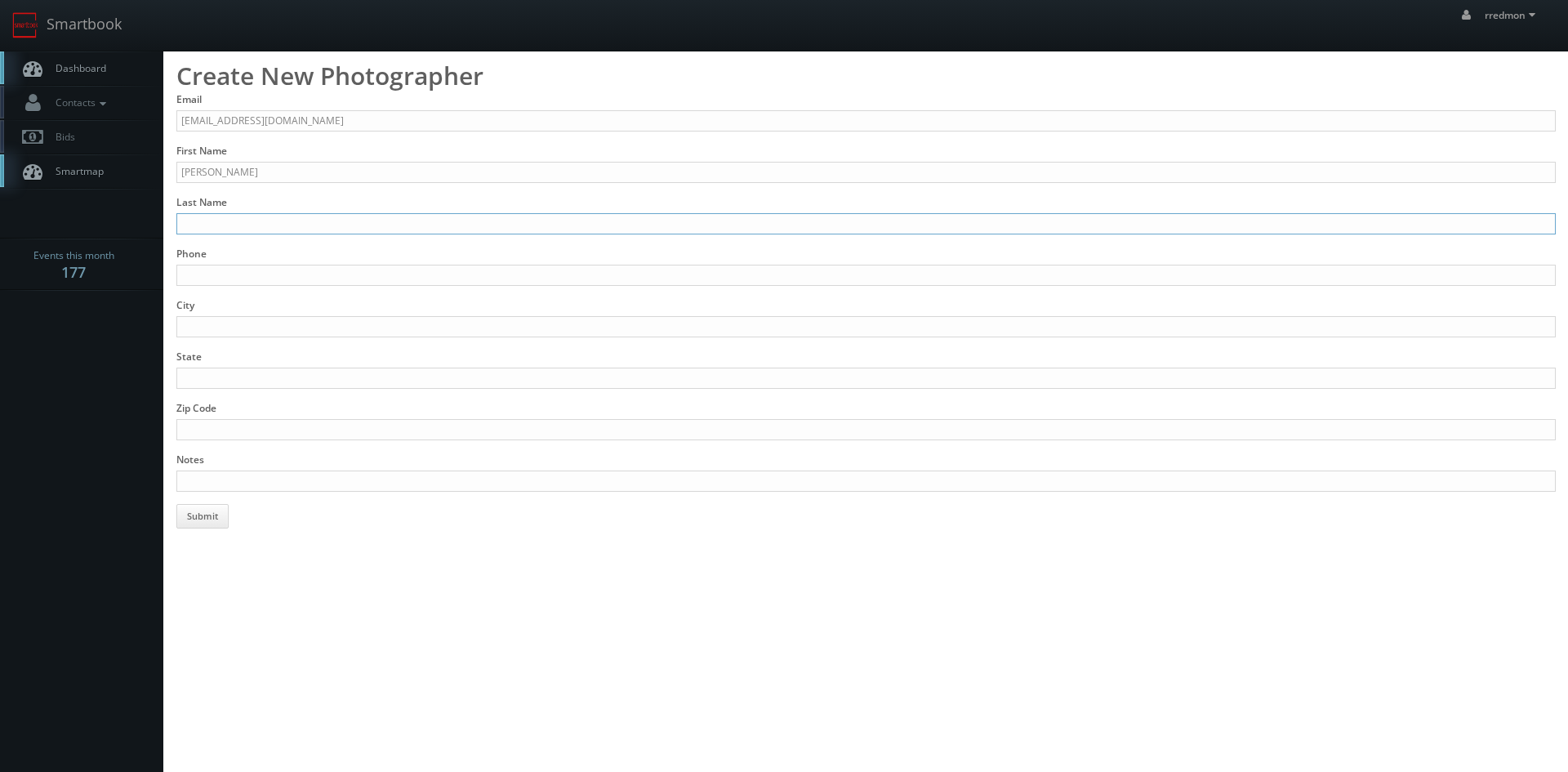
click at [293, 218] on input "Last Name" at bounding box center [866, 223] width 1380 height 21
type input "[PERSON_NAME]"
click at [268, 273] on input "Phone" at bounding box center [866, 275] width 1380 height 21
type input "[PHONE_NUMBER]"
click at [262, 324] on input "City" at bounding box center [866, 326] width 1380 height 21
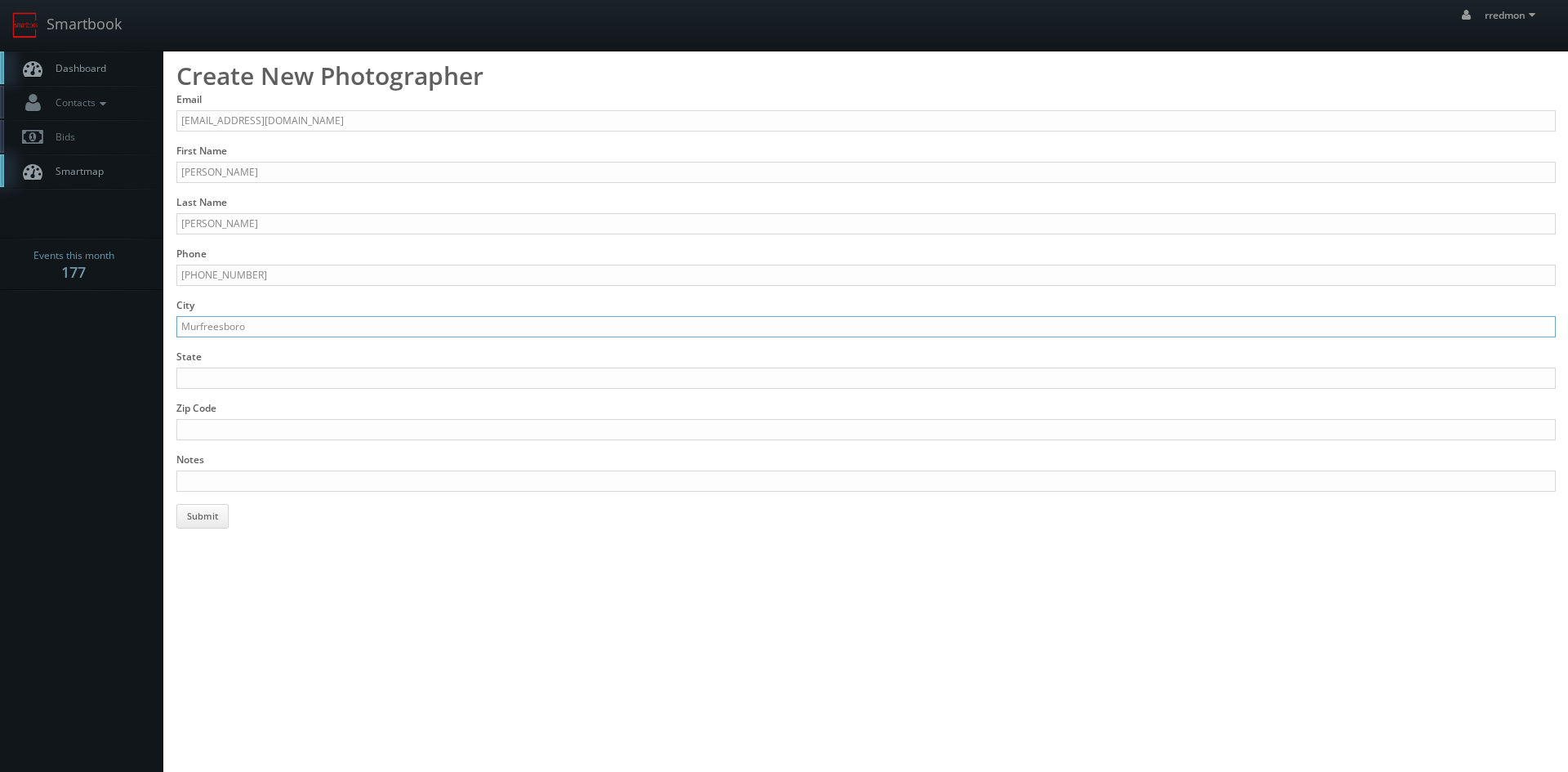
type input "Murfreesboro"
click at [267, 373] on input "State" at bounding box center [866, 378] width 1380 height 21
type input "TN"
click at [294, 424] on input "Zip Code" at bounding box center [866, 429] width 1380 height 21
type input "37129"
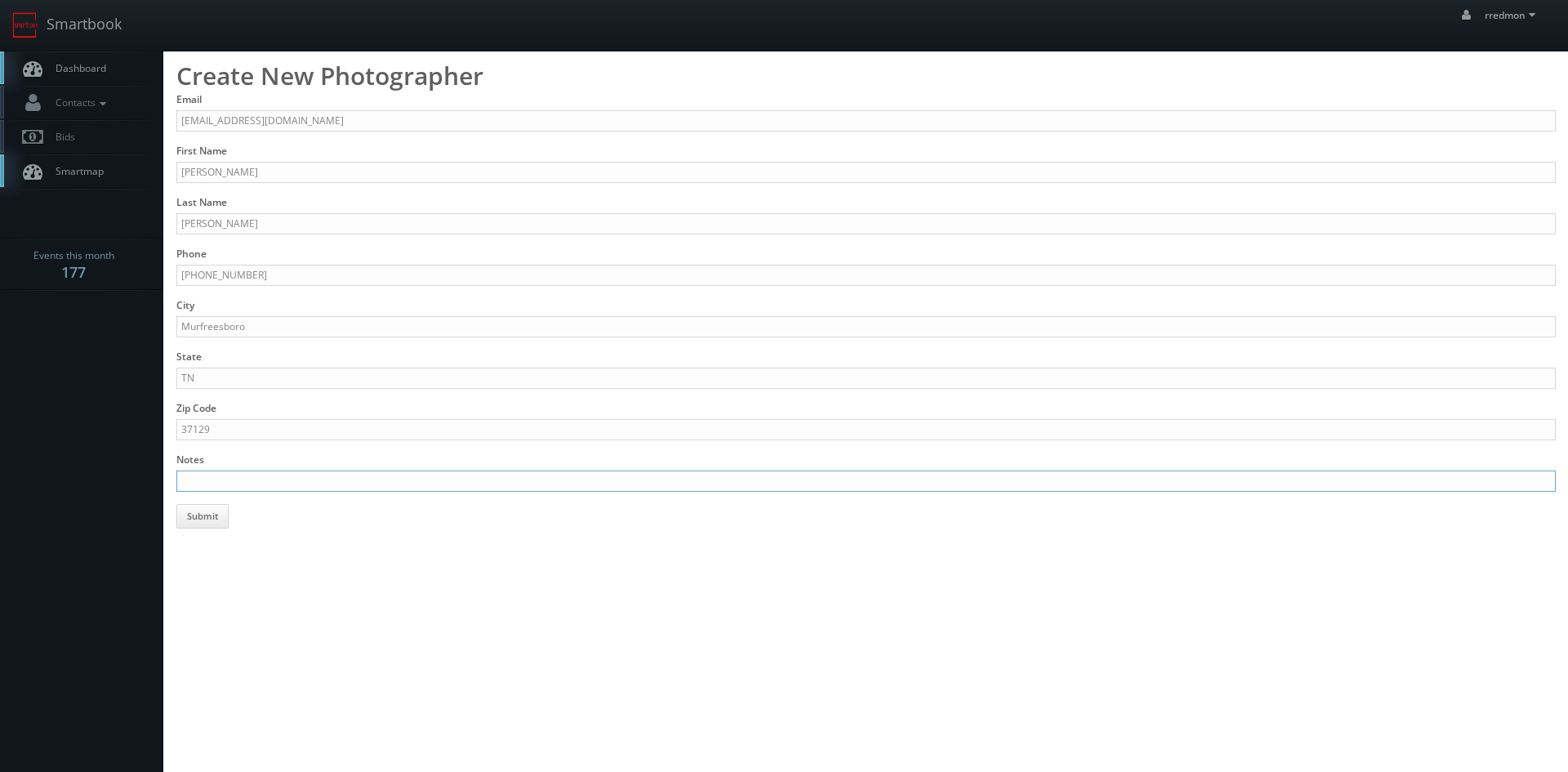
click at [312, 475] on input "Notes" at bounding box center [866, 481] width 1380 height 21
click at [342, 481] on input "Stills, panos," at bounding box center [866, 481] width 1380 height 21
paste input "[URL][DOMAIN_NAME]"
type input "Stills, panos, [URL][DOMAIN_NAME]"
click at [211, 516] on button "Submit" at bounding box center [202, 516] width 52 height 24
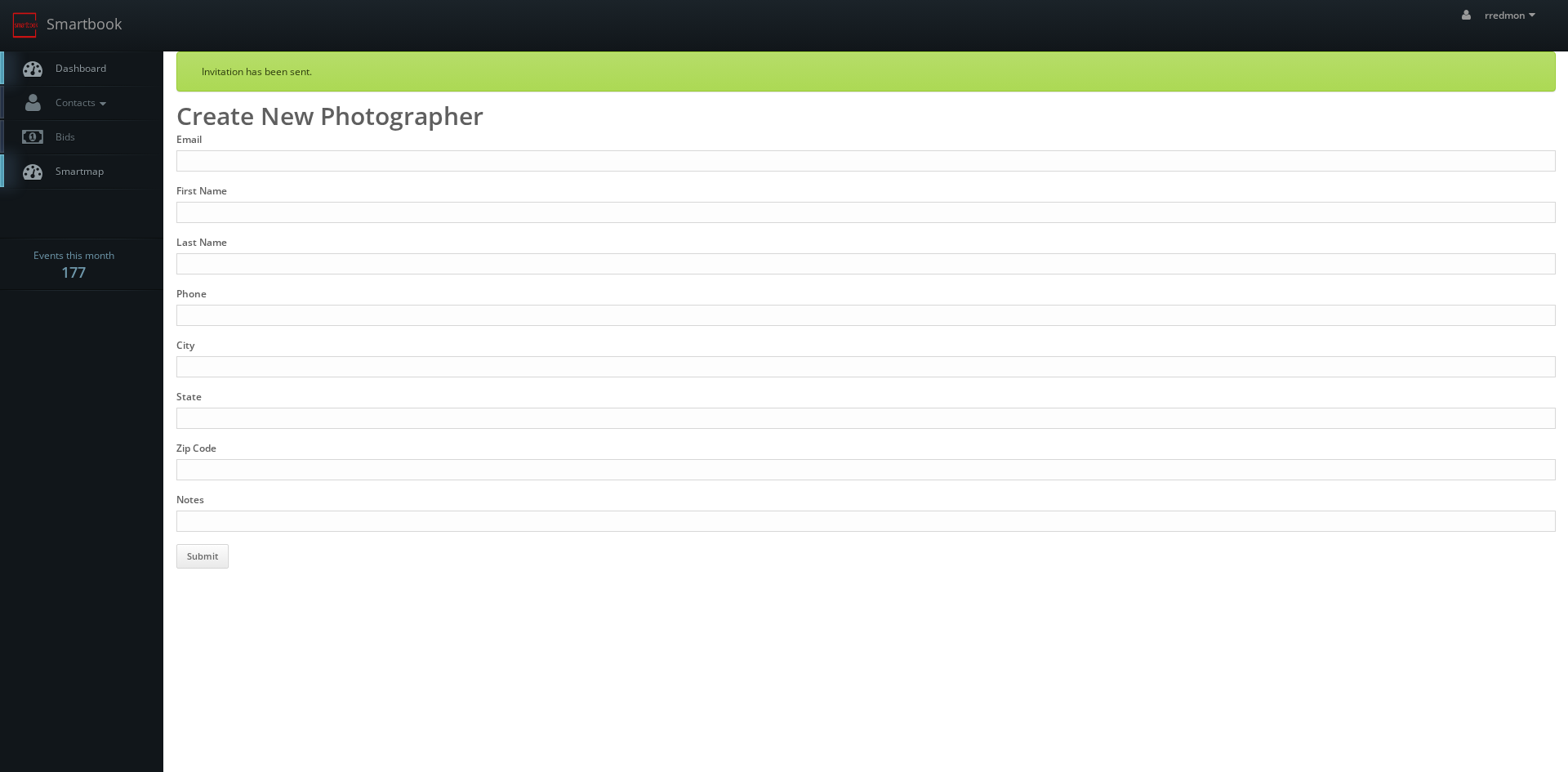
click at [68, 74] on span "Dashboard" at bounding box center [76, 68] width 59 height 14
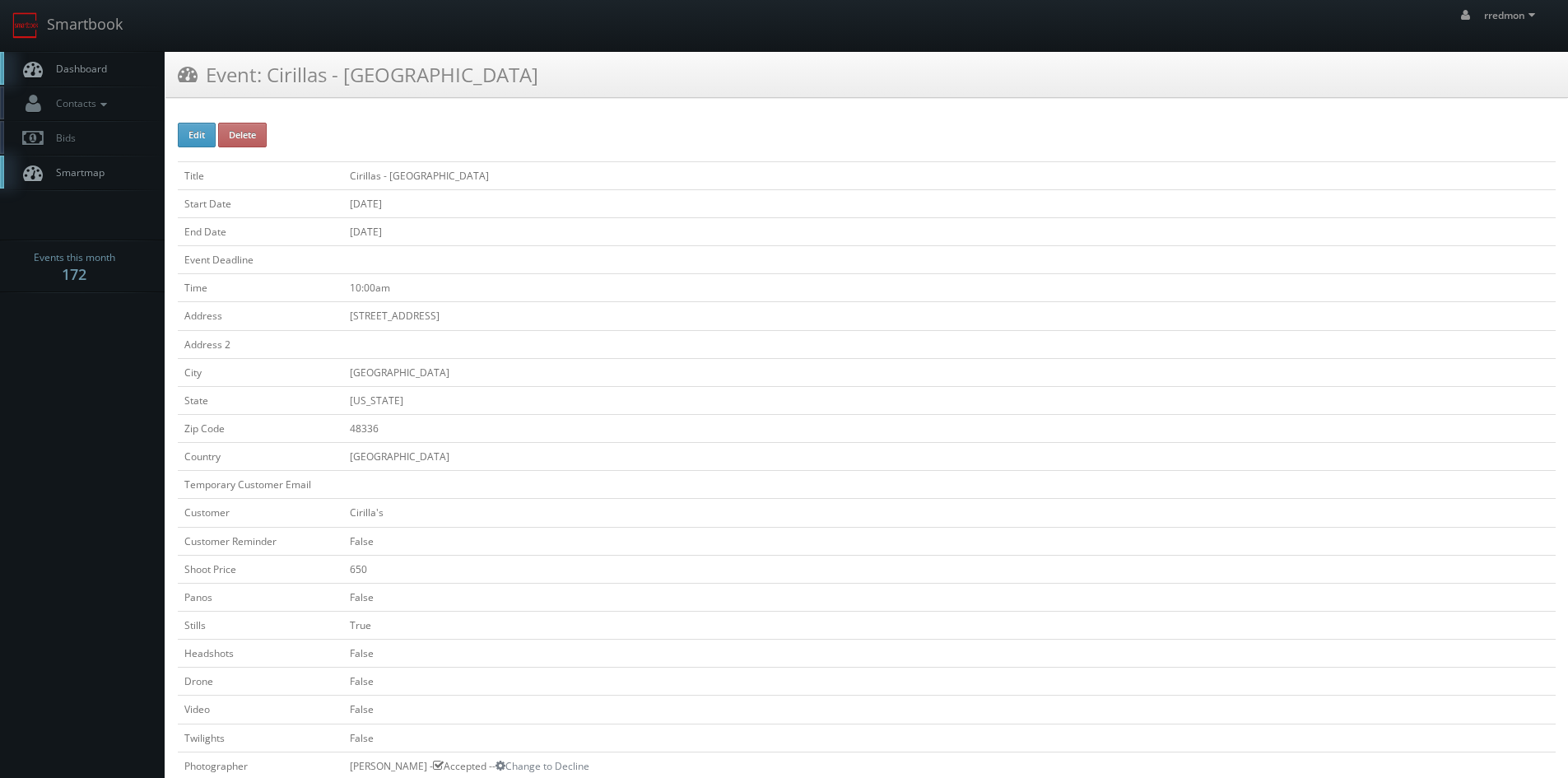
scroll to position [411, 0]
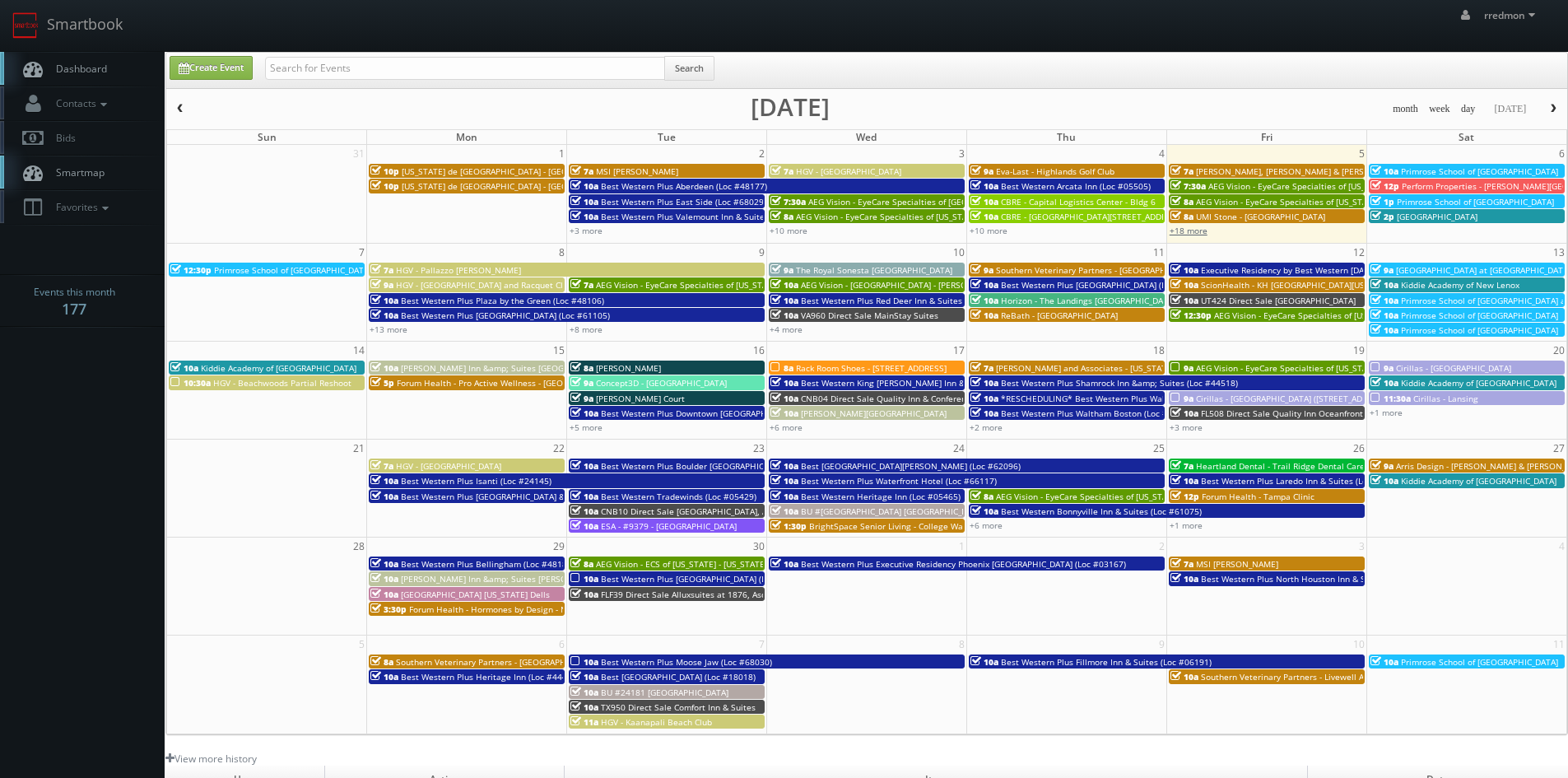
click at [1198, 235] on link "+18 more" at bounding box center [1188, 230] width 38 height 12
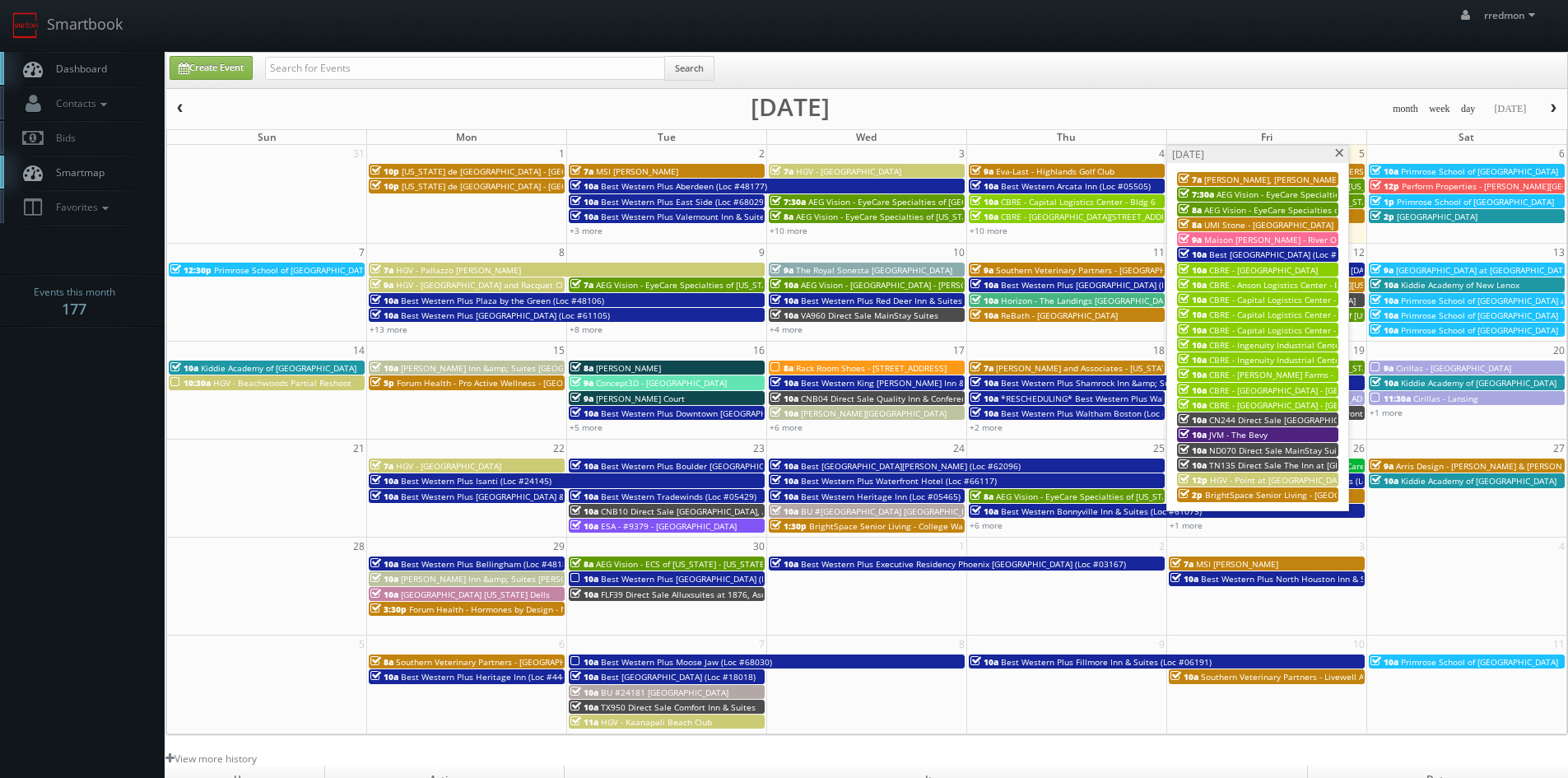
click at [1278, 433] on div "10a JVM - The Bevy" at bounding box center [1257, 434] width 158 height 13
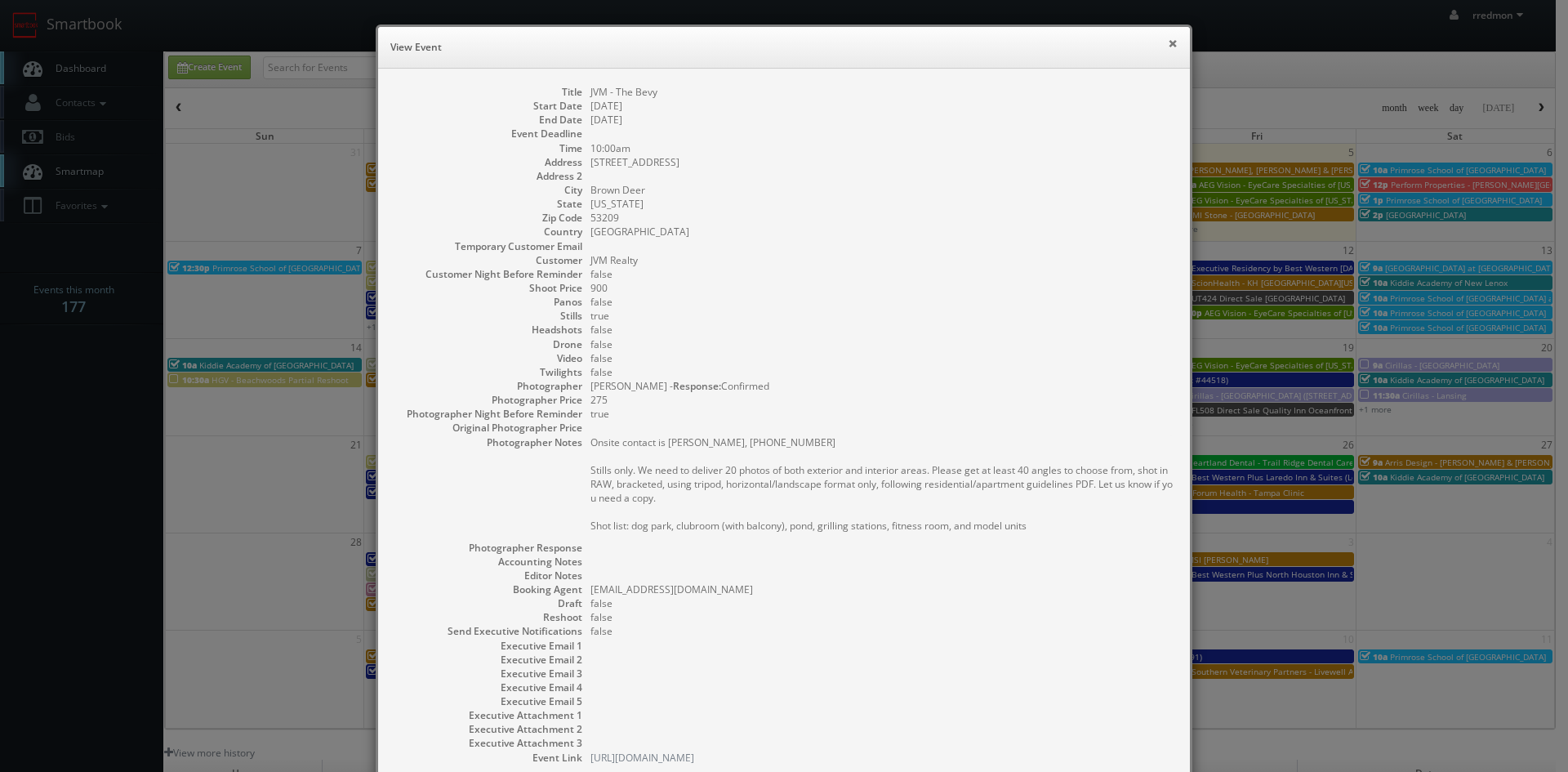
click at [1171, 40] on button "×" at bounding box center [1173, 44] width 10 height 12
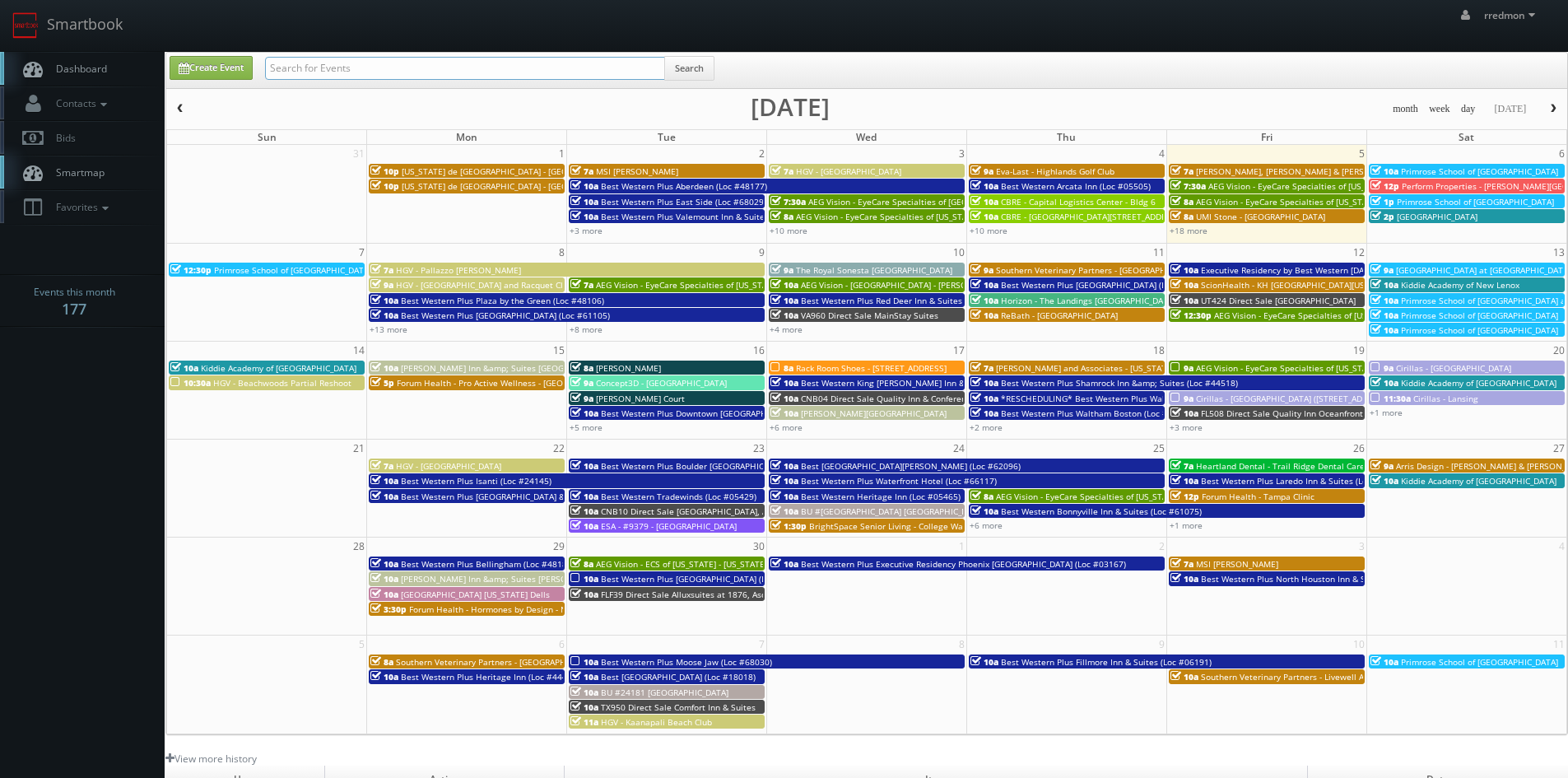
click at [366, 73] on input "text" at bounding box center [465, 68] width 400 height 23
type input "natalia scrimgeour"
click at [698, 67] on button "Search" at bounding box center [689, 68] width 50 height 25
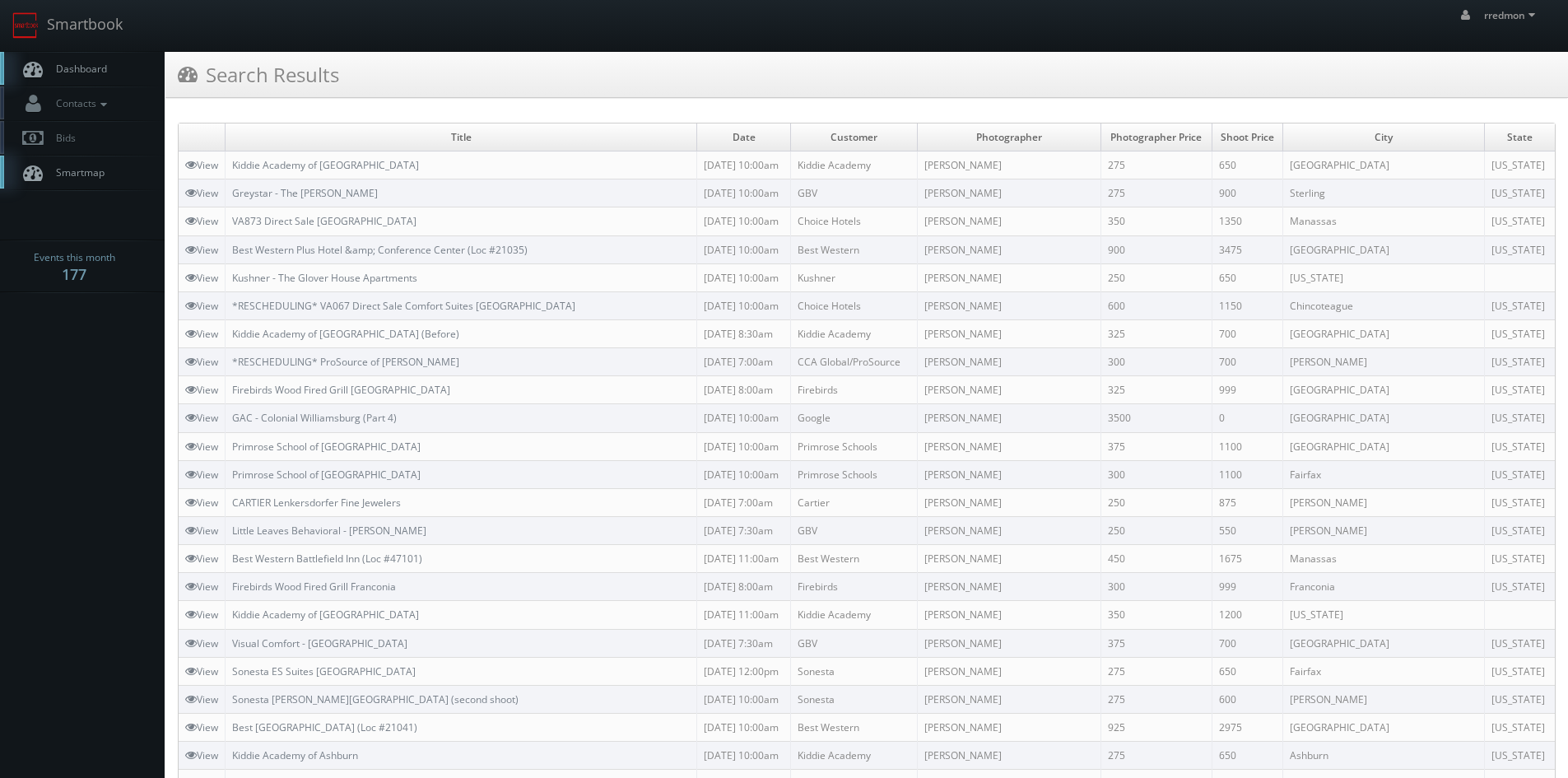
click at [120, 71] on link "Dashboard" at bounding box center [82, 69] width 164 height 34
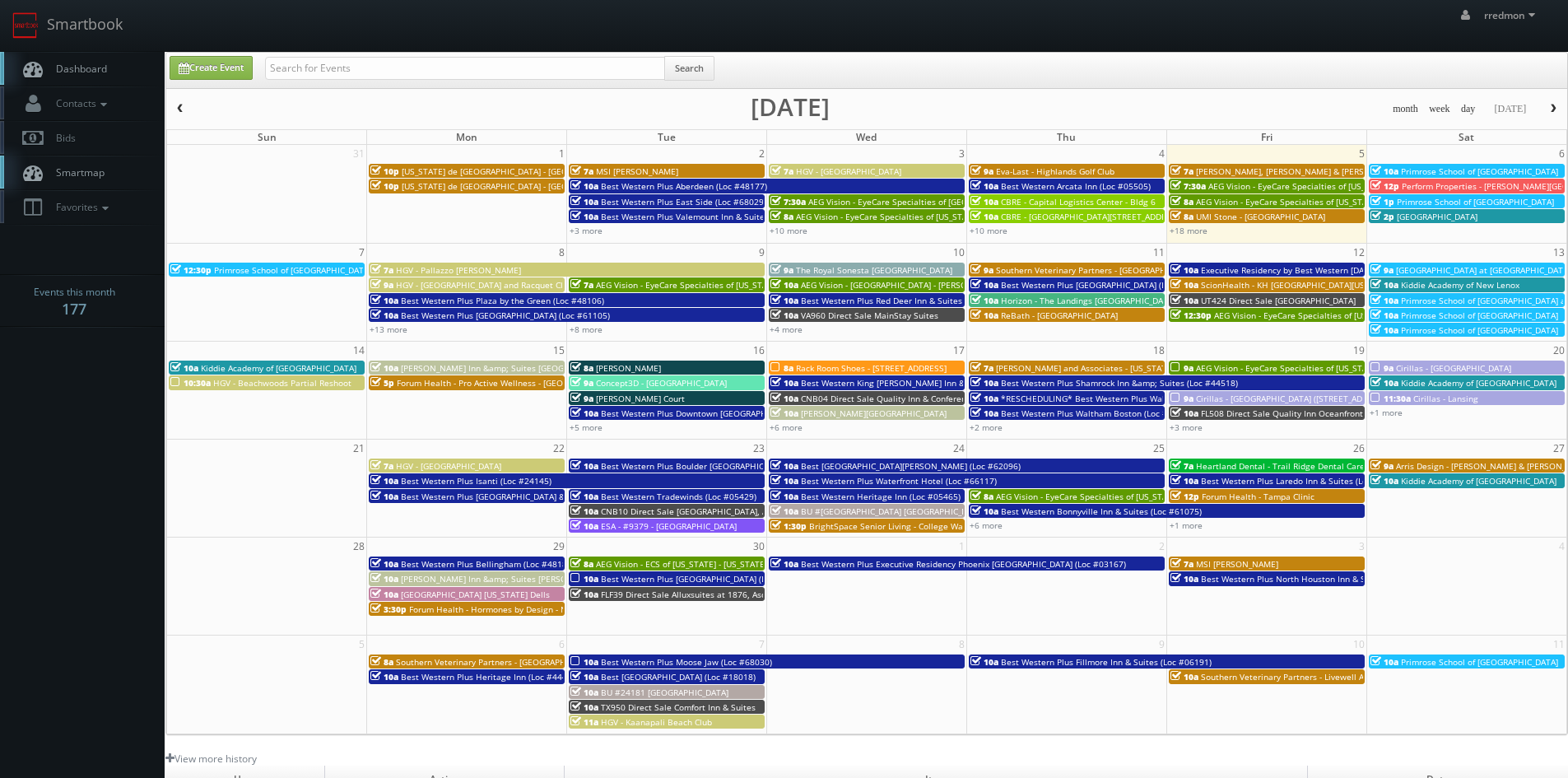
click at [1240, 168] on span "[PERSON_NAME], [PERSON_NAME] & [PERSON_NAME], LLC - [GEOGRAPHIC_DATA]" at bounding box center [1354, 171] width 316 height 12
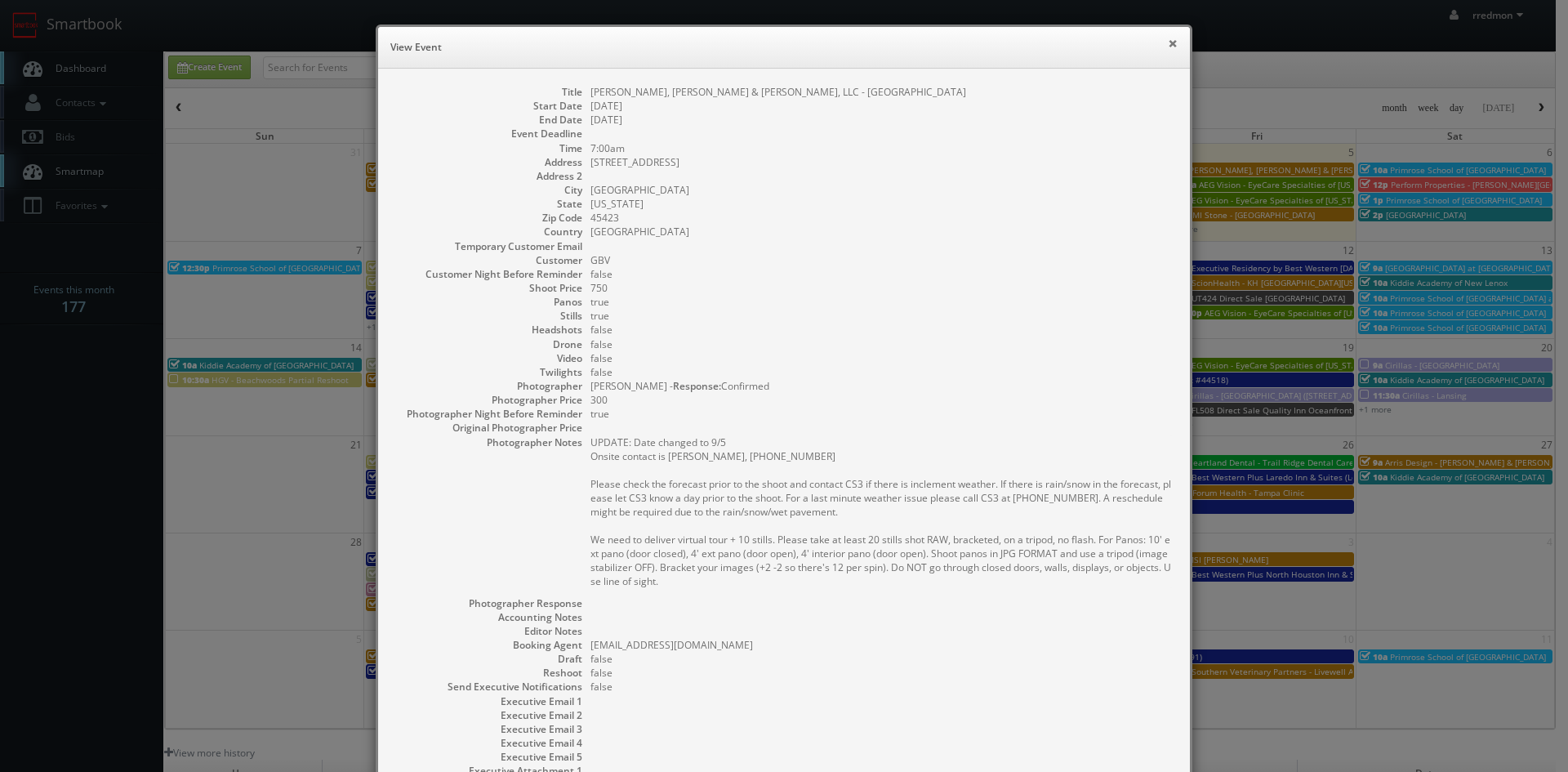
click at [1168, 44] on button "×" at bounding box center [1173, 44] width 10 height 12
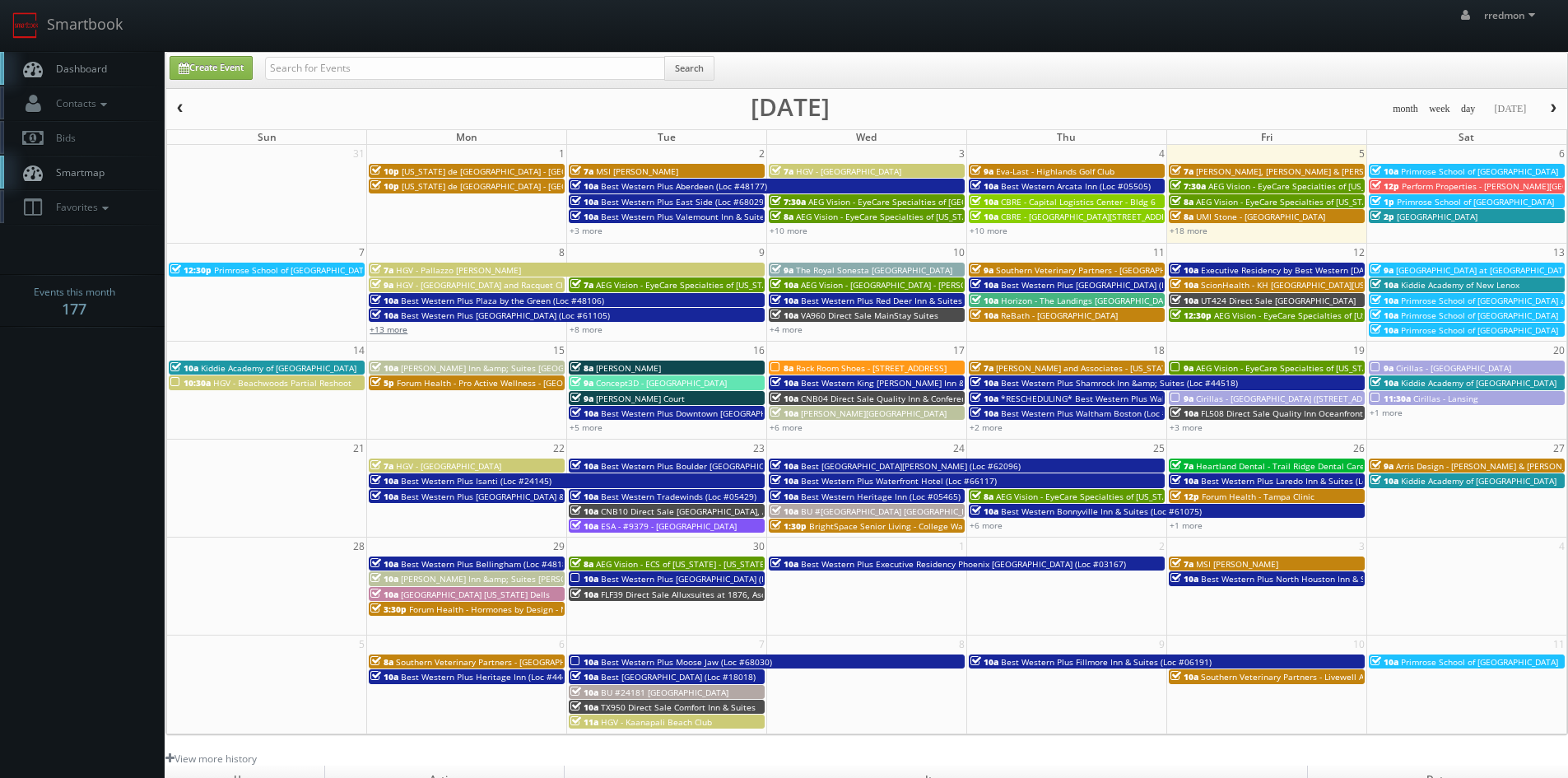
click at [394, 334] on link "+13 more" at bounding box center [388, 329] width 38 height 12
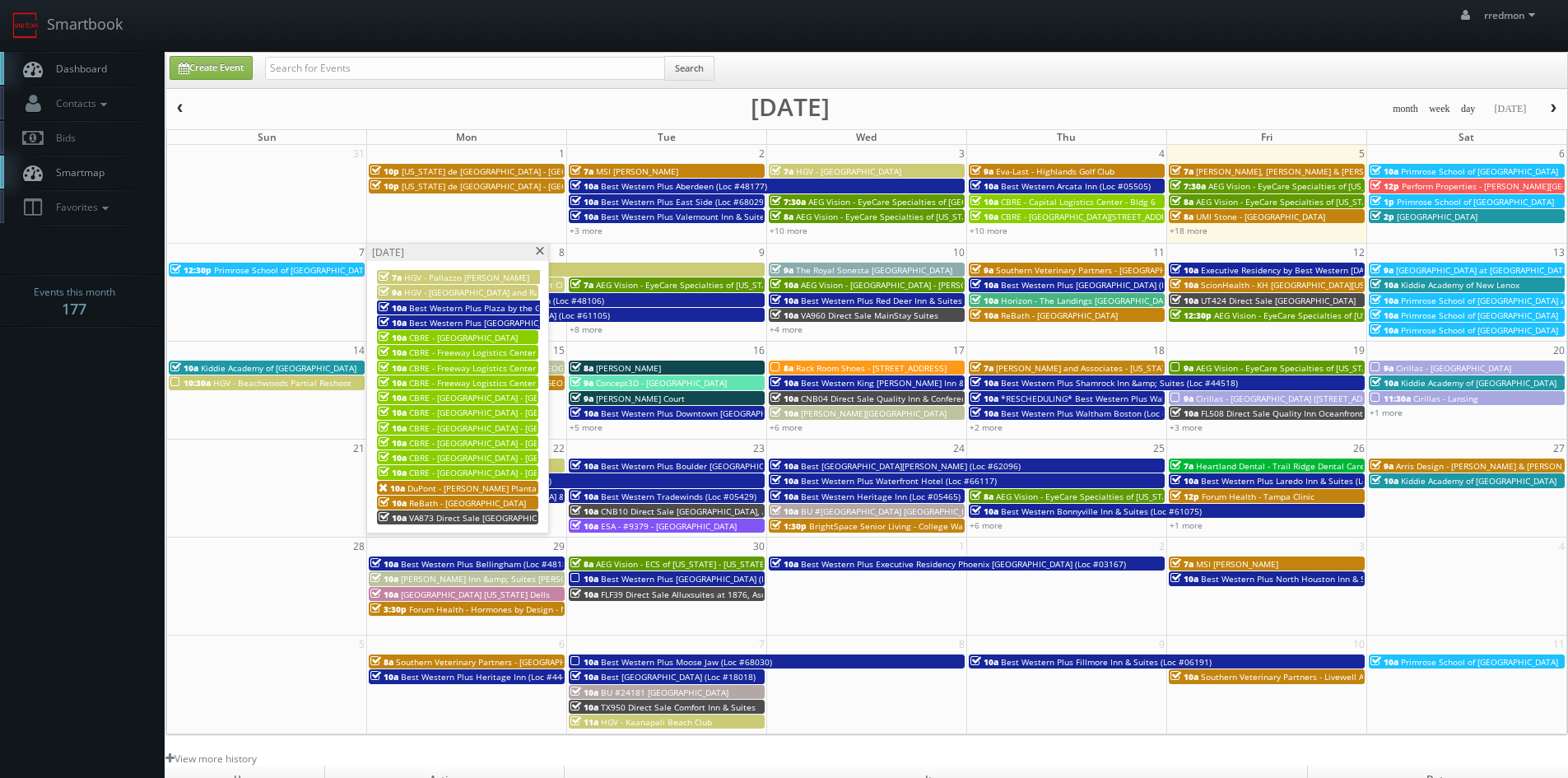
click at [477, 485] on span "DuPont - [PERSON_NAME] Plantation" at bounding box center [479, 488] width 145 height 12
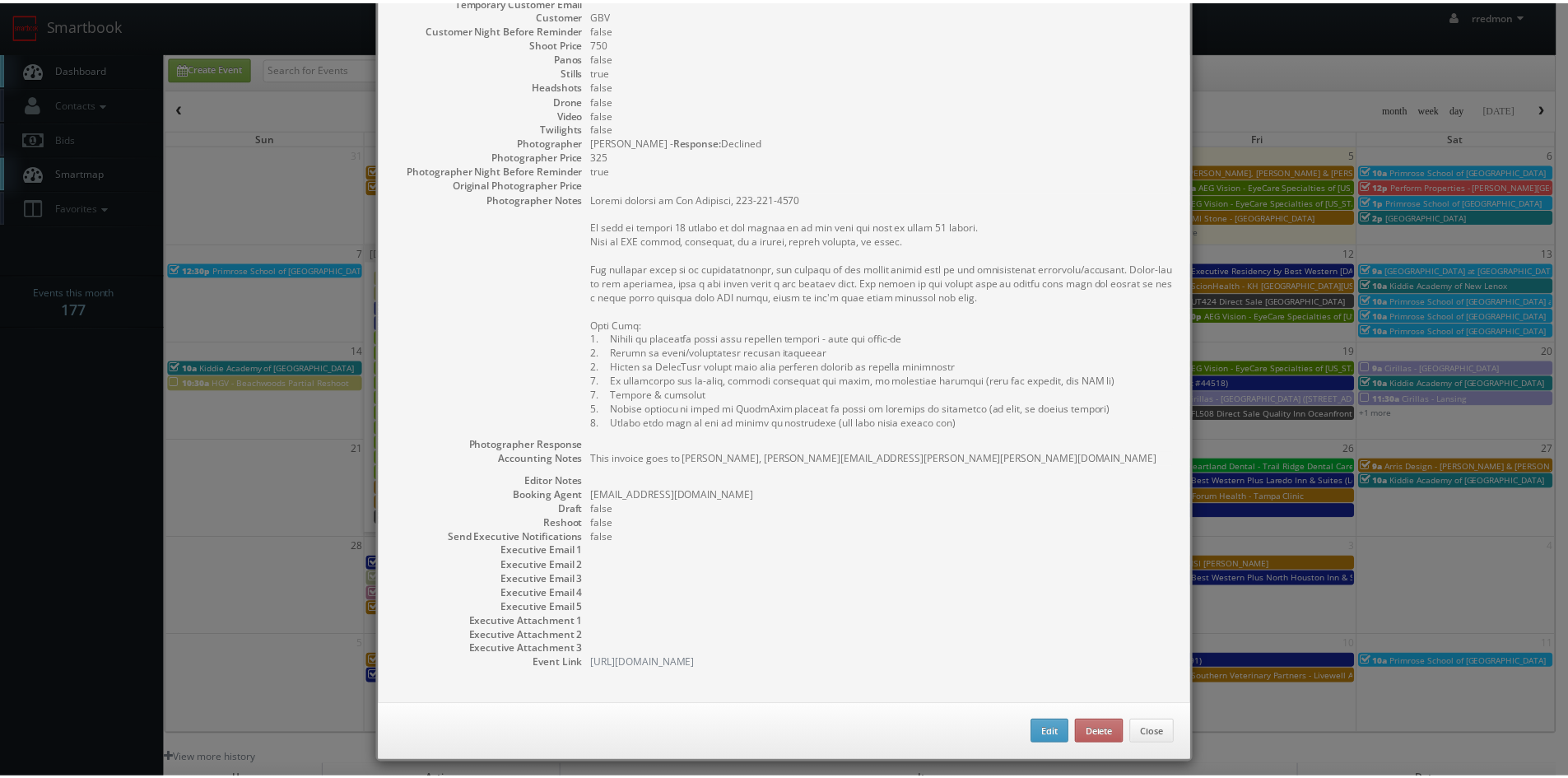
scroll to position [257, 0]
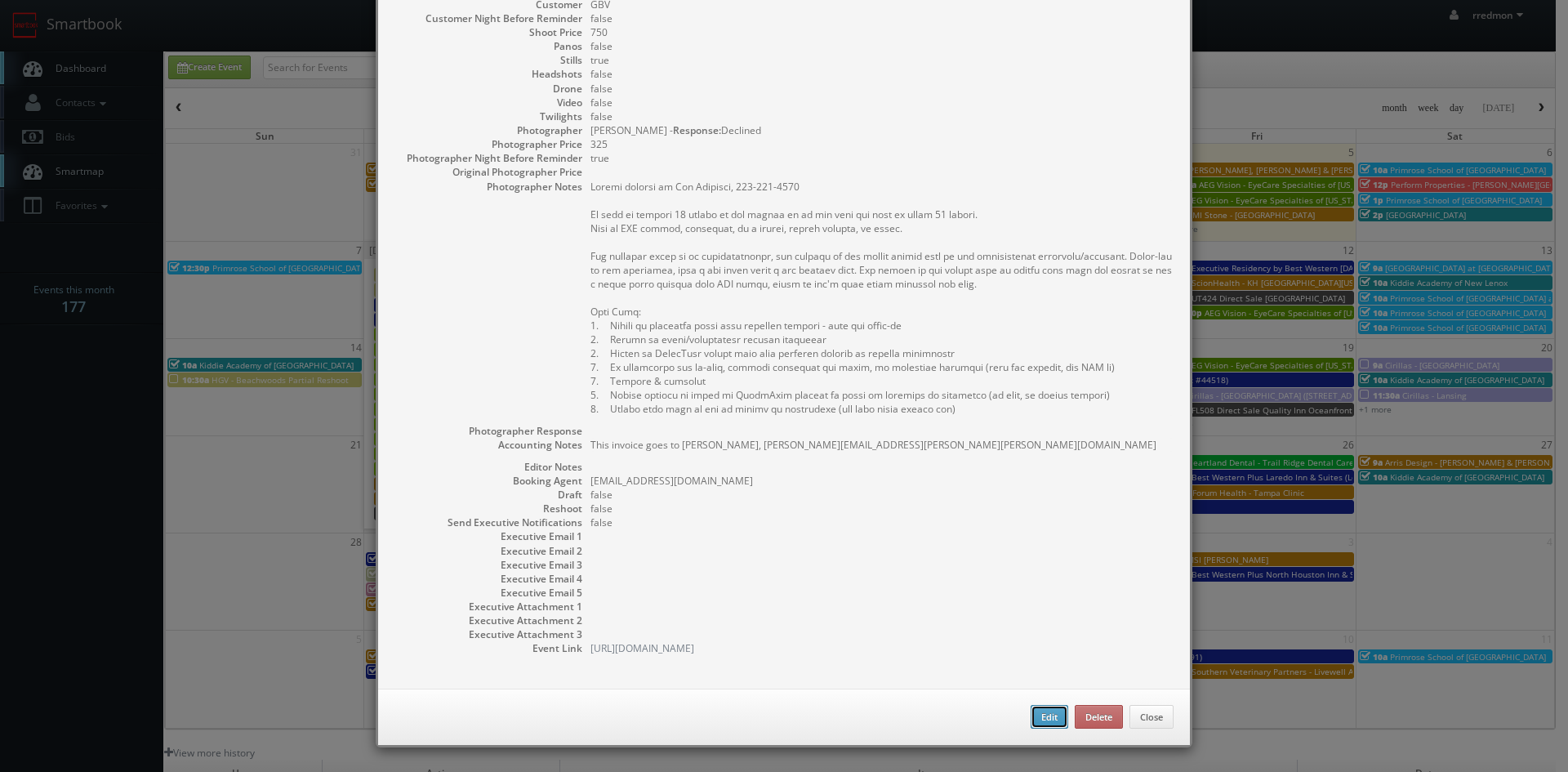
click at [1038, 713] on button "Edit" at bounding box center [1049, 717] width 38 height 24
type input "DuPont - [PERSON_NAME] Plantation"
type input "[STREET_ADDRESS]"
type input "[GEOGRAPHIC_DATA]"
type input "19901"
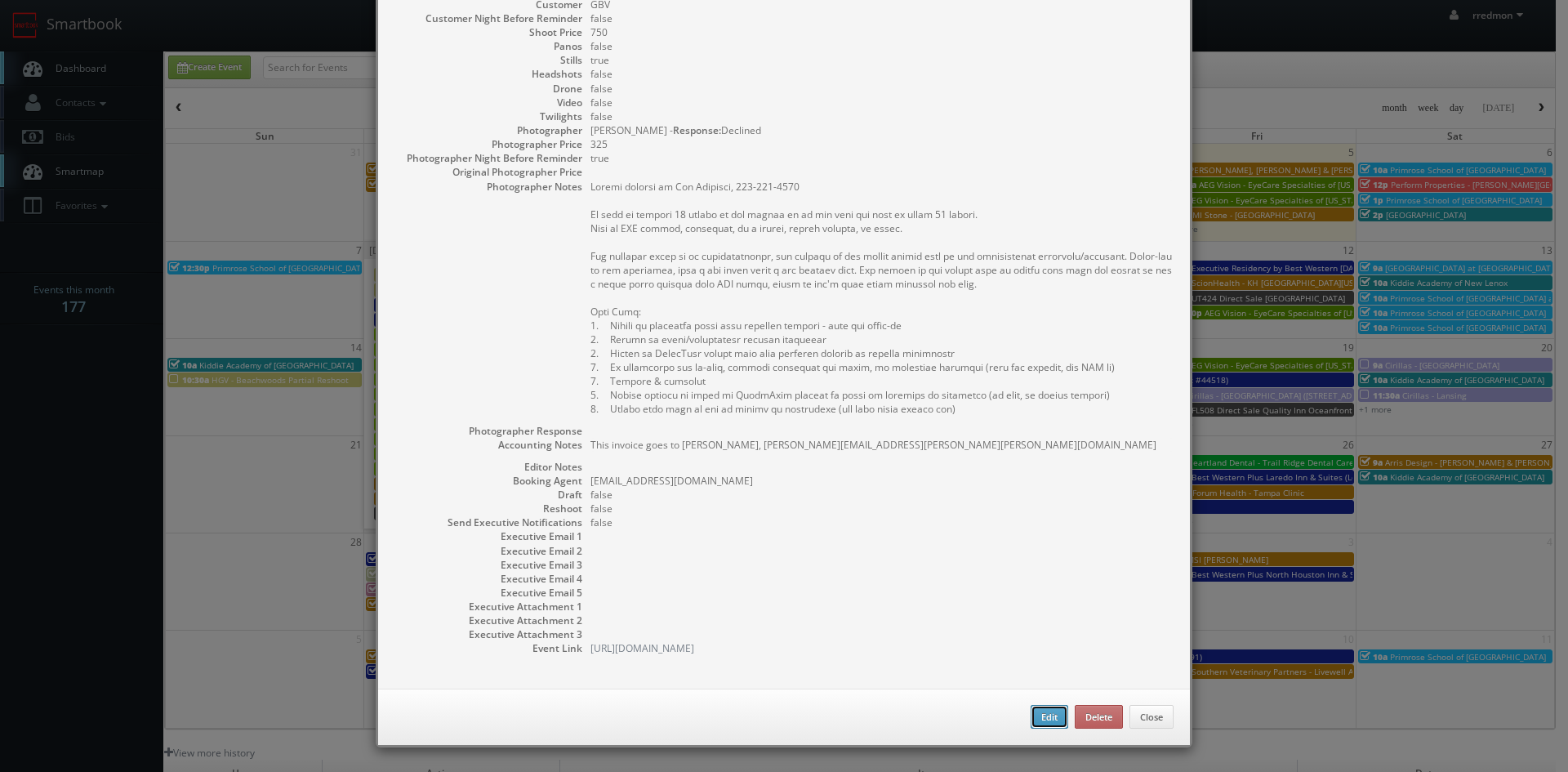
type input "750"
checkbox input "true"
type textarea "This invoice goes to [PERSON_NAME], [PERSON_NAME][EMAIL_ADDRESS][PERSON_NAME][P…"
type input "09/08/2025"
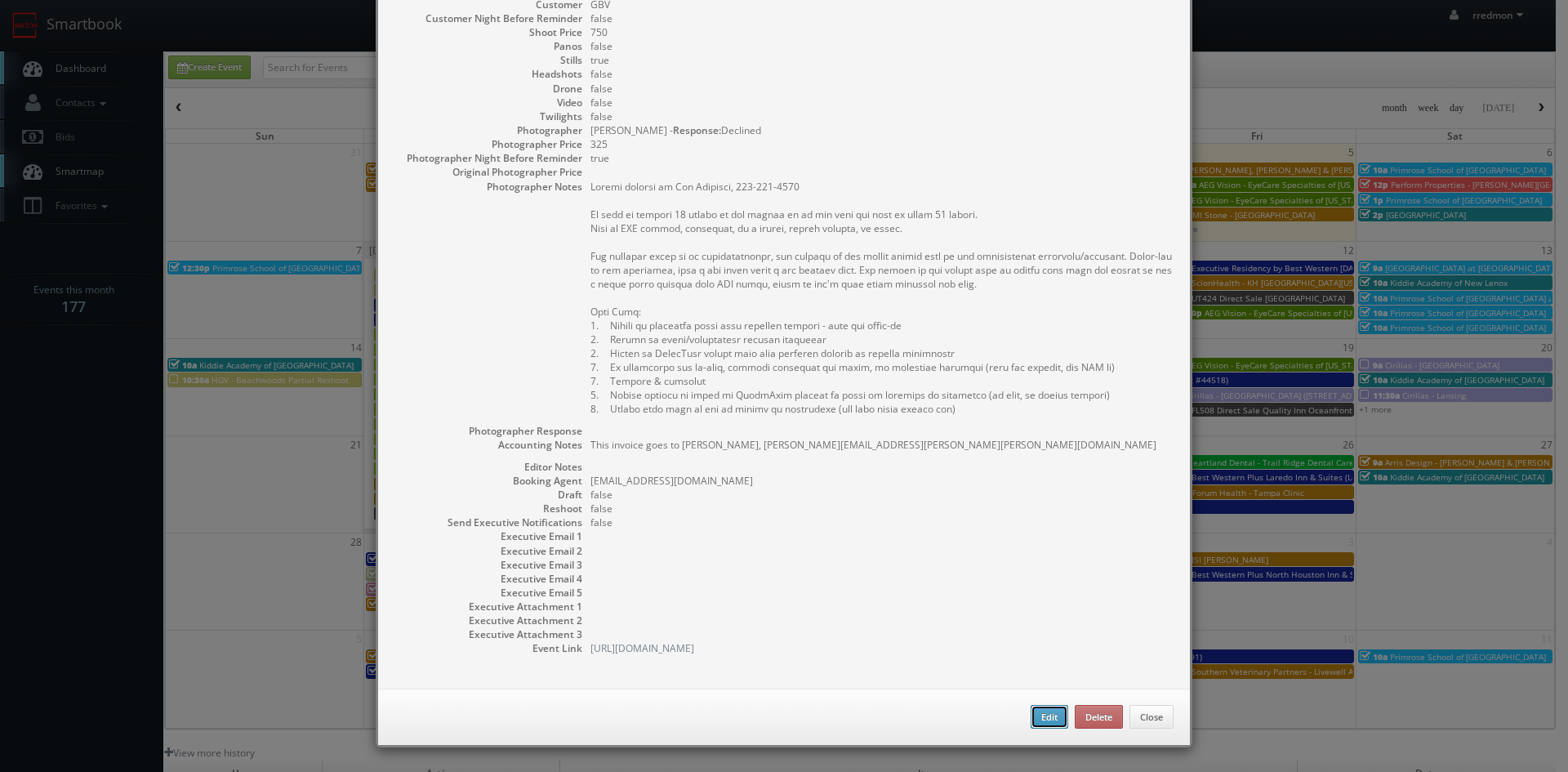
type input "10:00am"
checkbox input "true"
type textarea "Onsite contact is [PERSON_NAME], [PHONE_NUMBER] We need to deliver 20 stills to…"
select select "[US_STATE]"
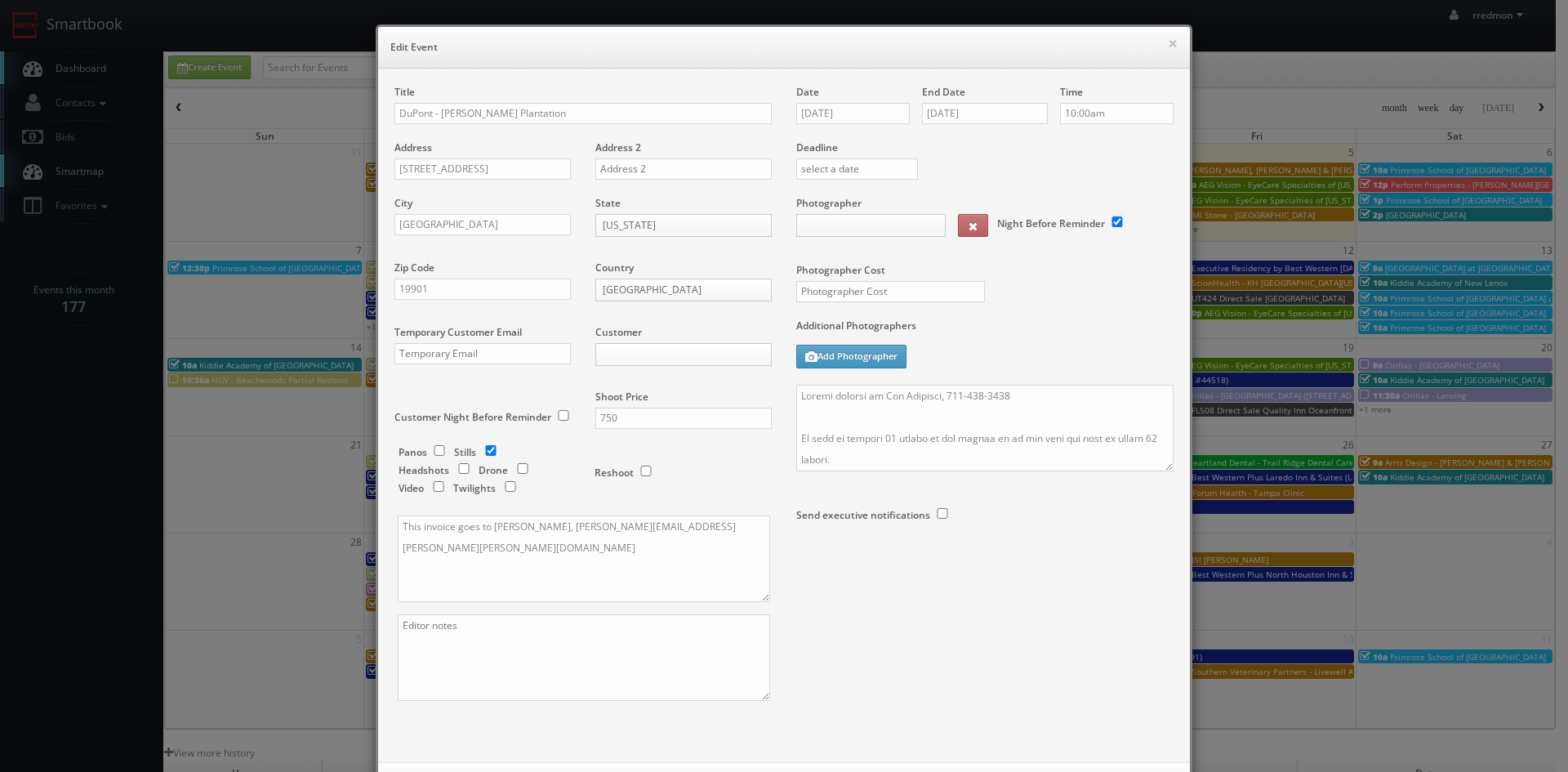
type input "750"
type input "325"
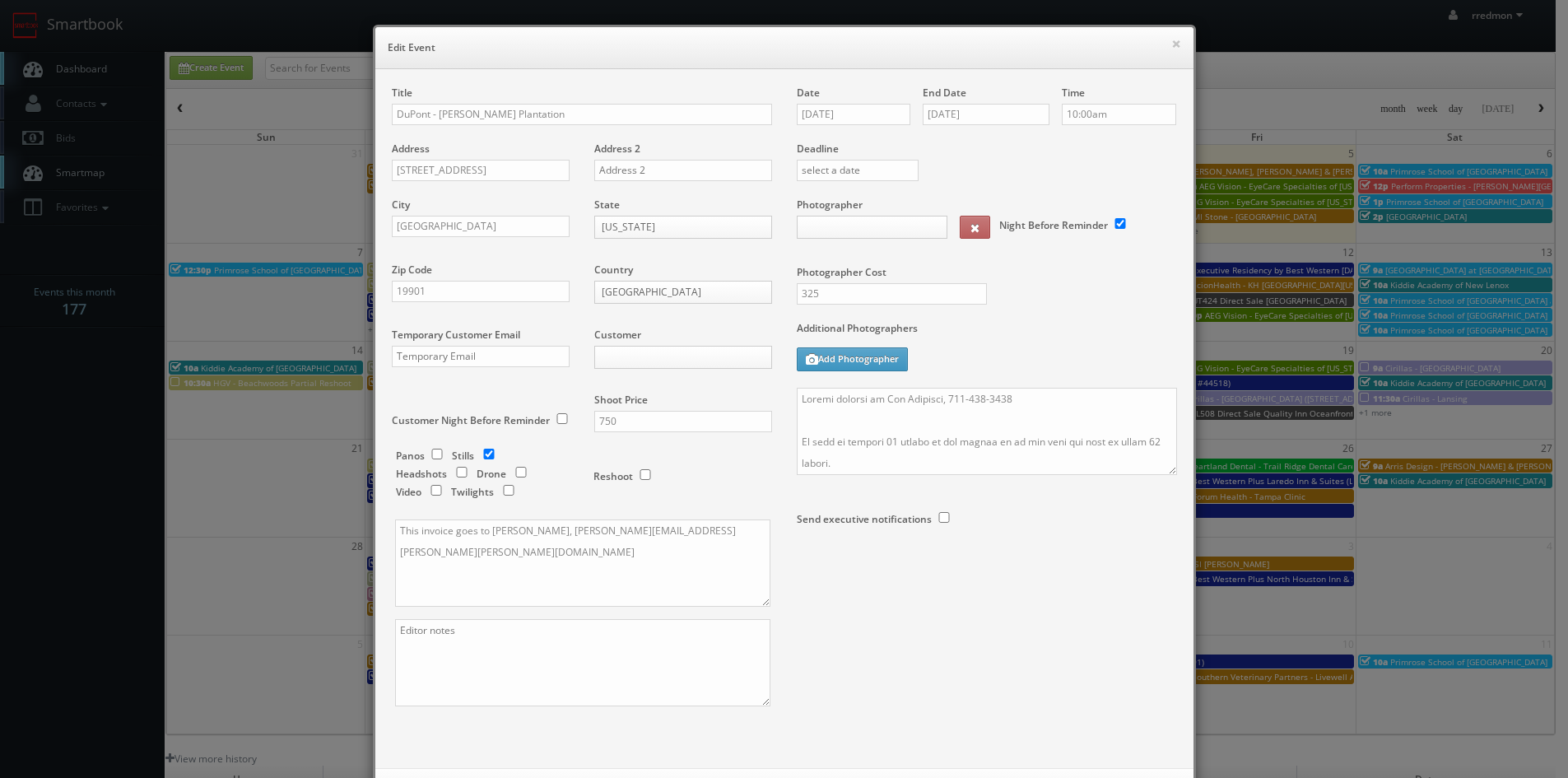
select select "fake72@mg.cs3calendar.com"
select select "contact@tripodimaging.com"
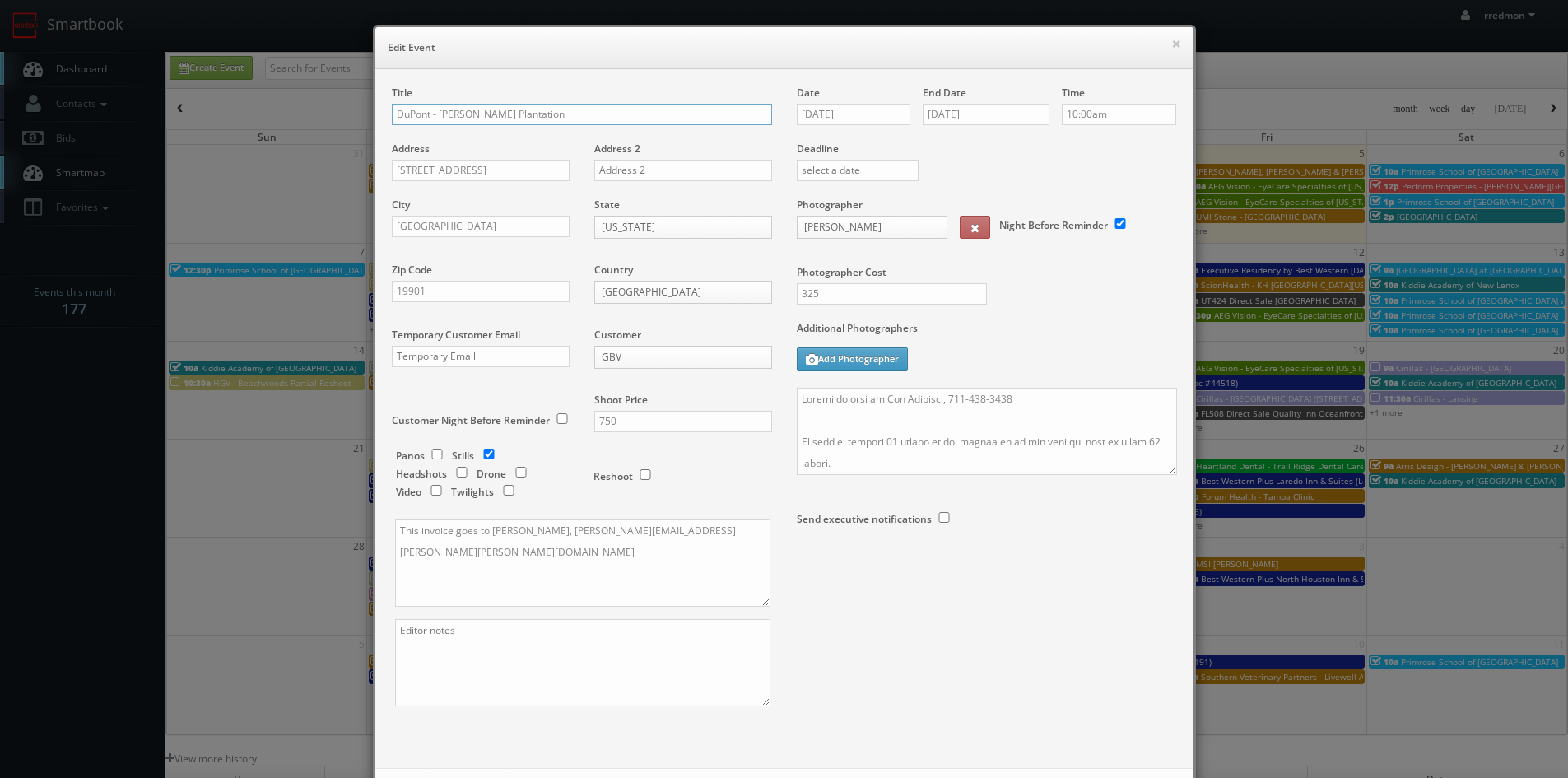
click at [392, 114] on input "DuPont - [PERSON_NAME] Plantation" at bounding box center [581, 114] width 380 height 21
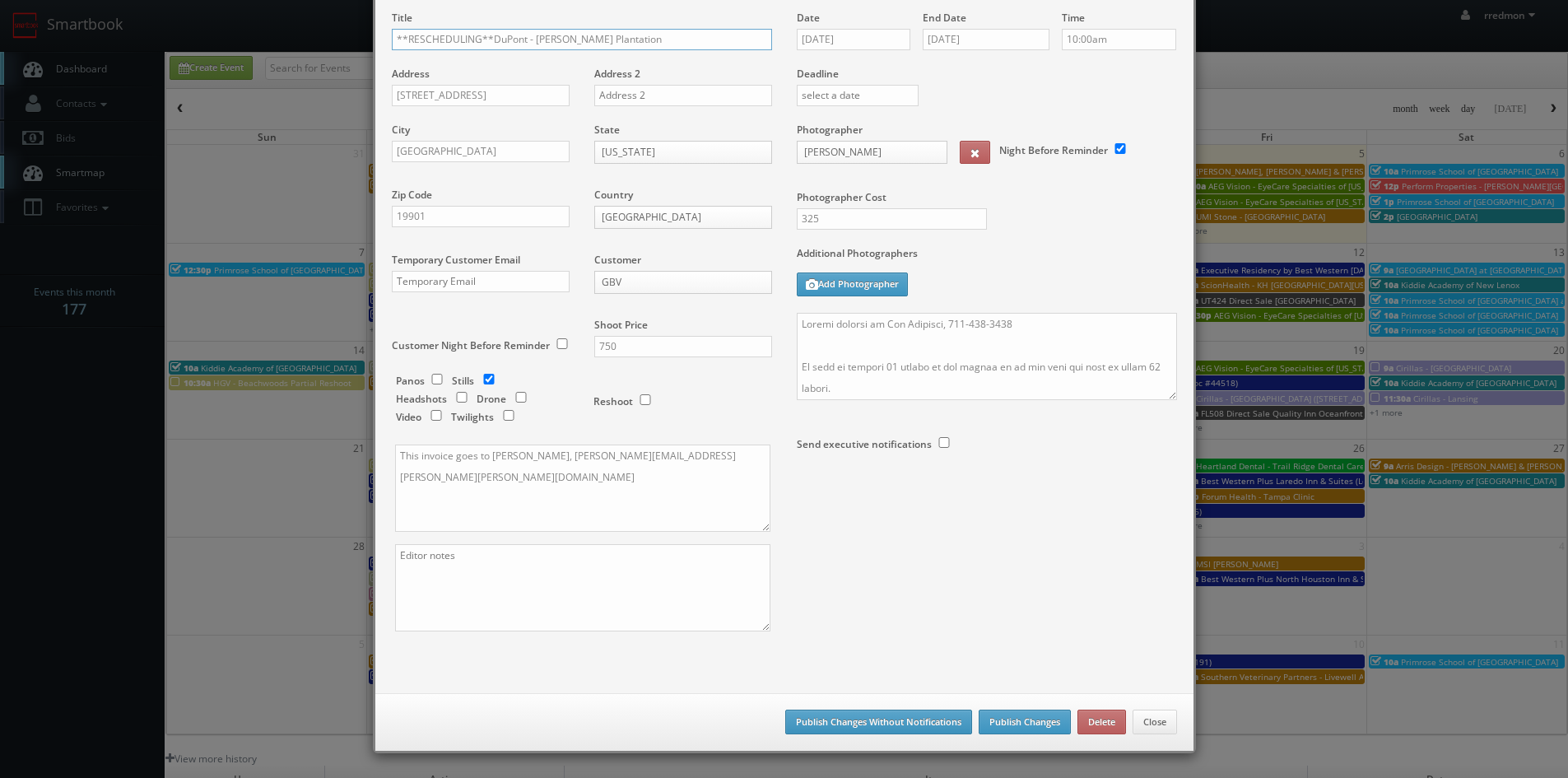
type input "**RESCHEDULING**DuPont - [PERSON_NAME] Plantation"
click at [919, 721] on button "Publish Changes Without Notifications" at bounding box center [878, 721] width 187 height 25
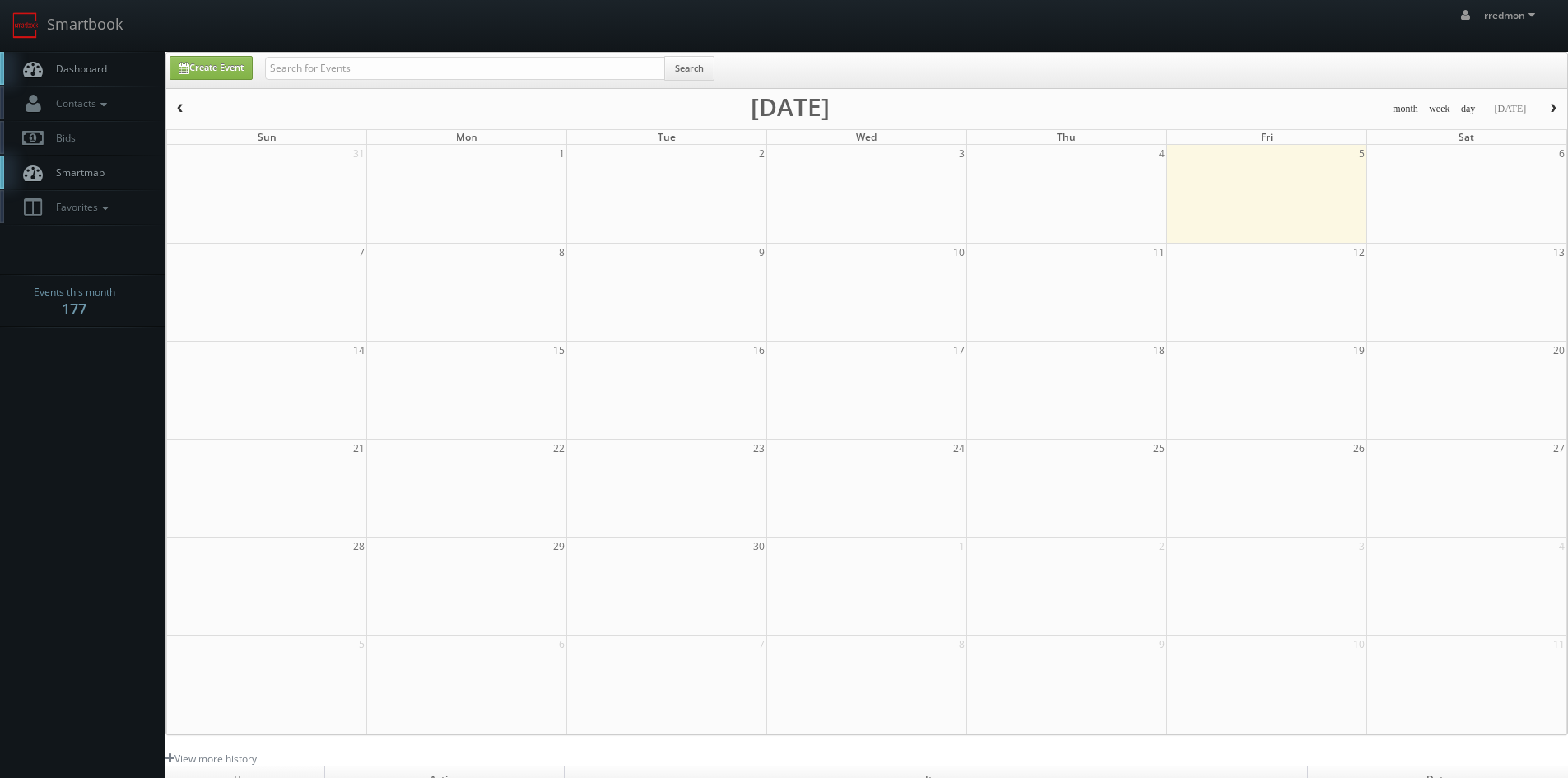
click at [89, 64] on span "Dashboard" at bounding box center [77, 69] width 59 height 14
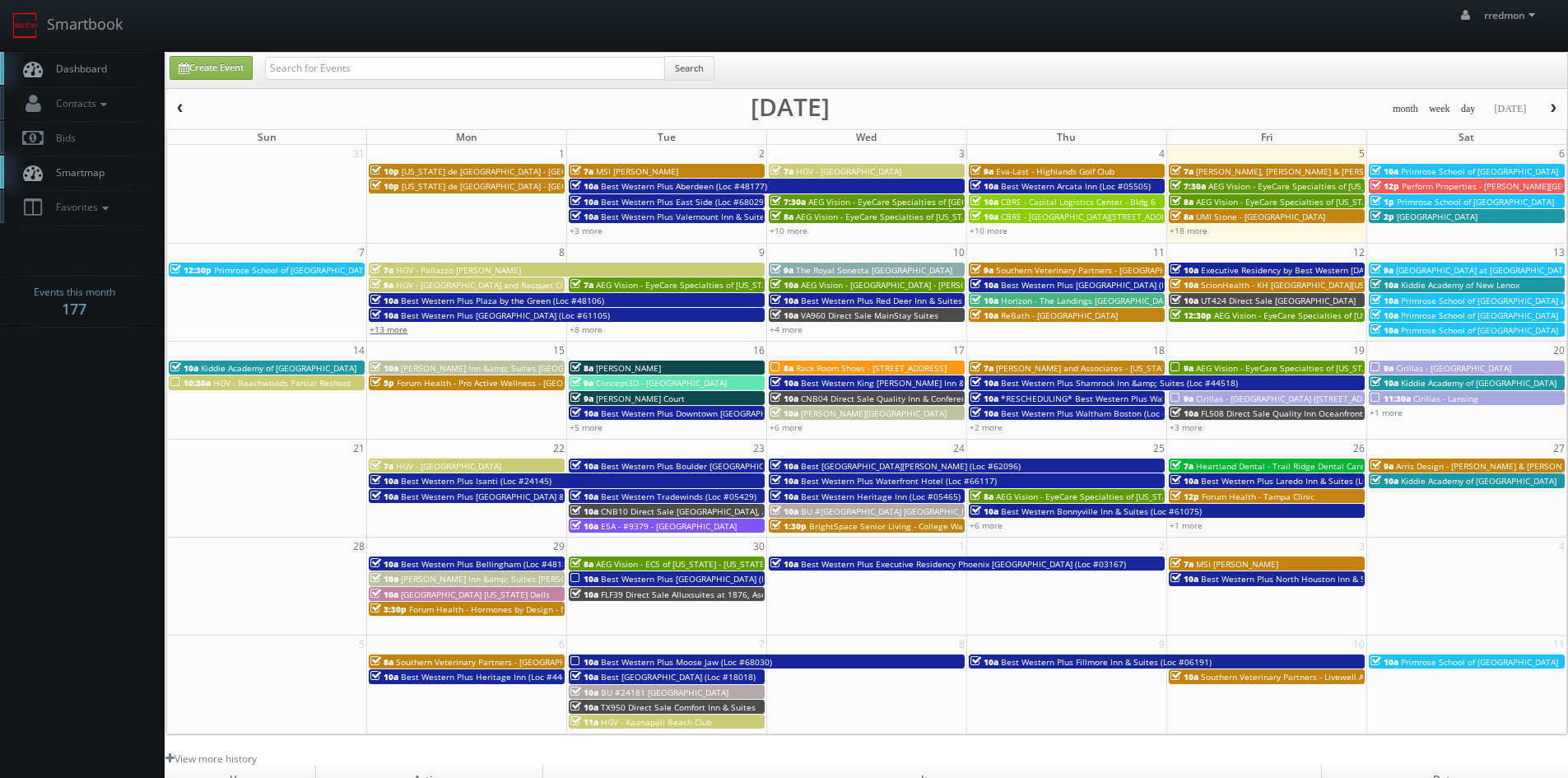
click at [395, 331] on link "+13 more" at bounding box center [388, 329] width 38 height 12
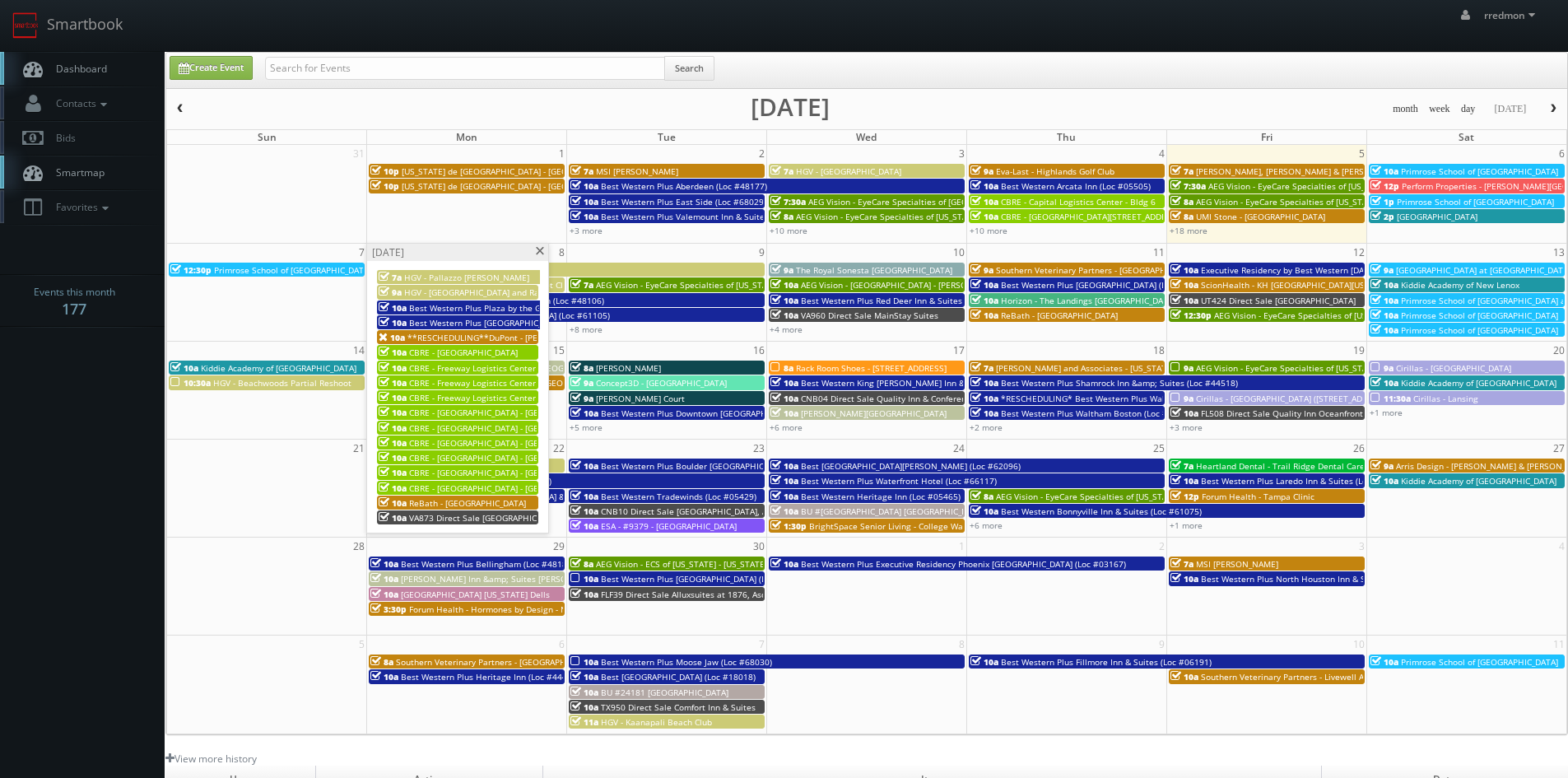
click at [540, 254] on span at bounding box center [539, 251] width 11 height 9
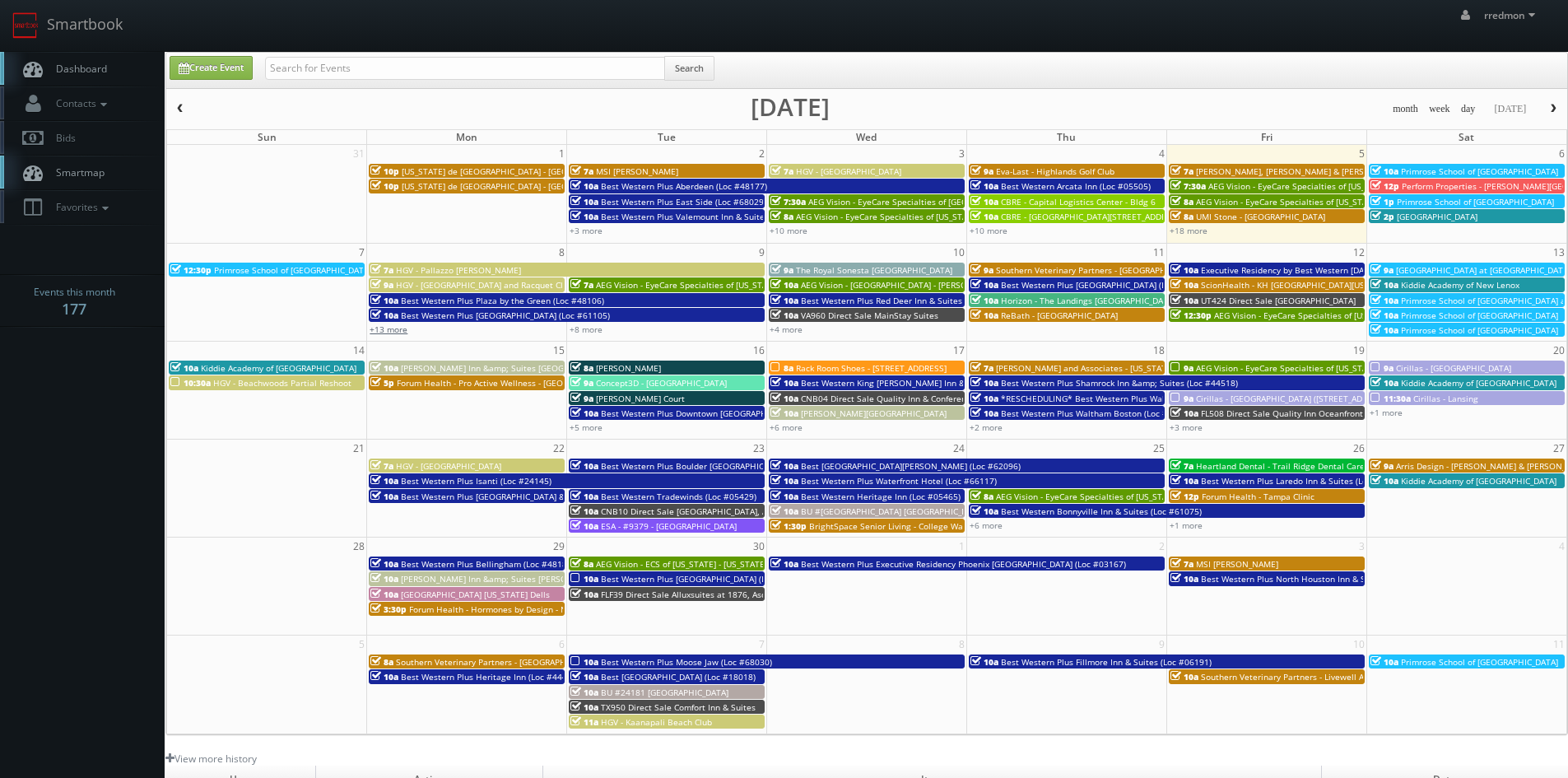
click at [384, 332] on link "+13 more" at bounding box center [388, 329] width 38 height 12
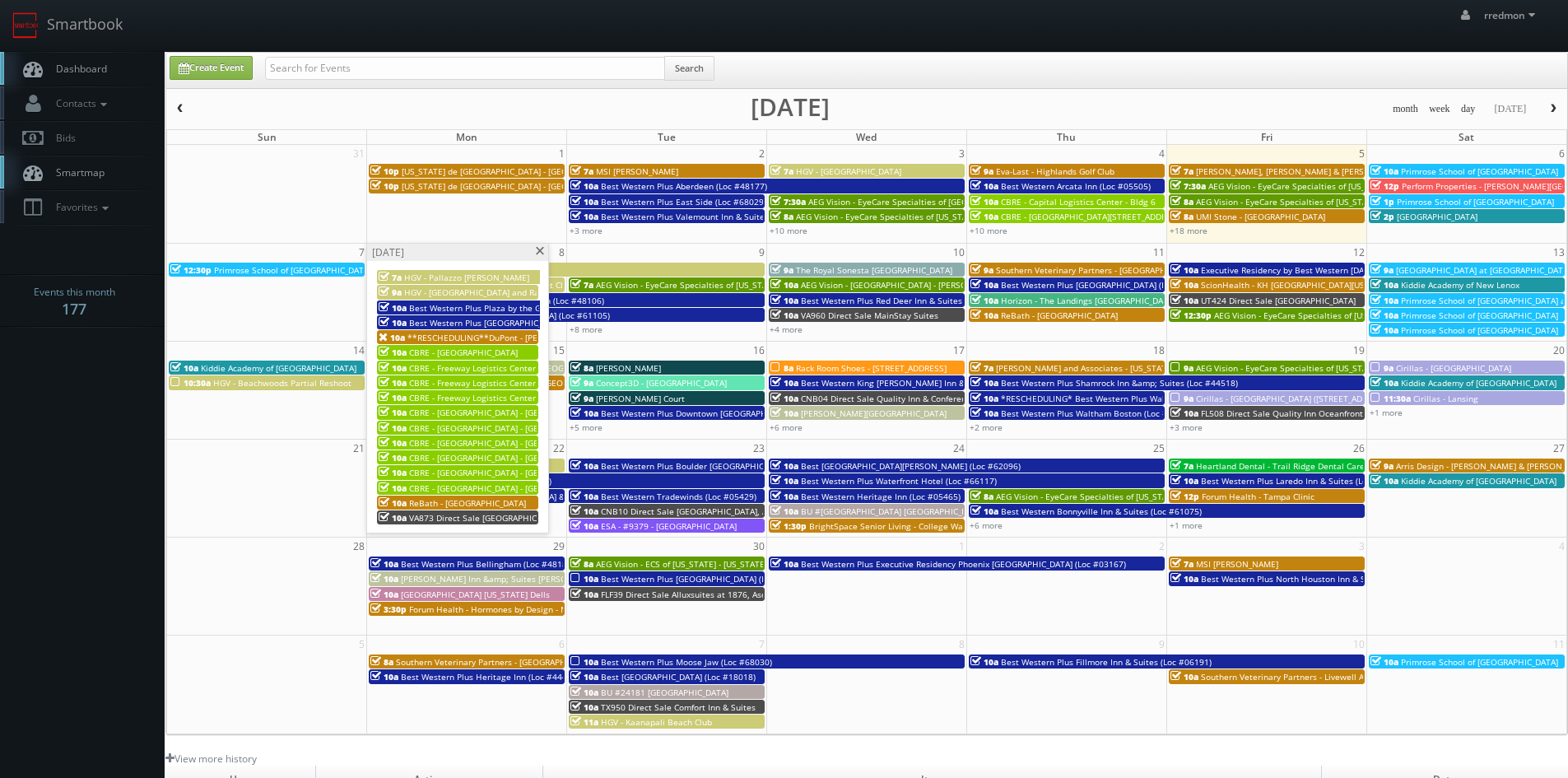
click at [542, 254] on span at bounding box center [539, 251] width 11 height 9
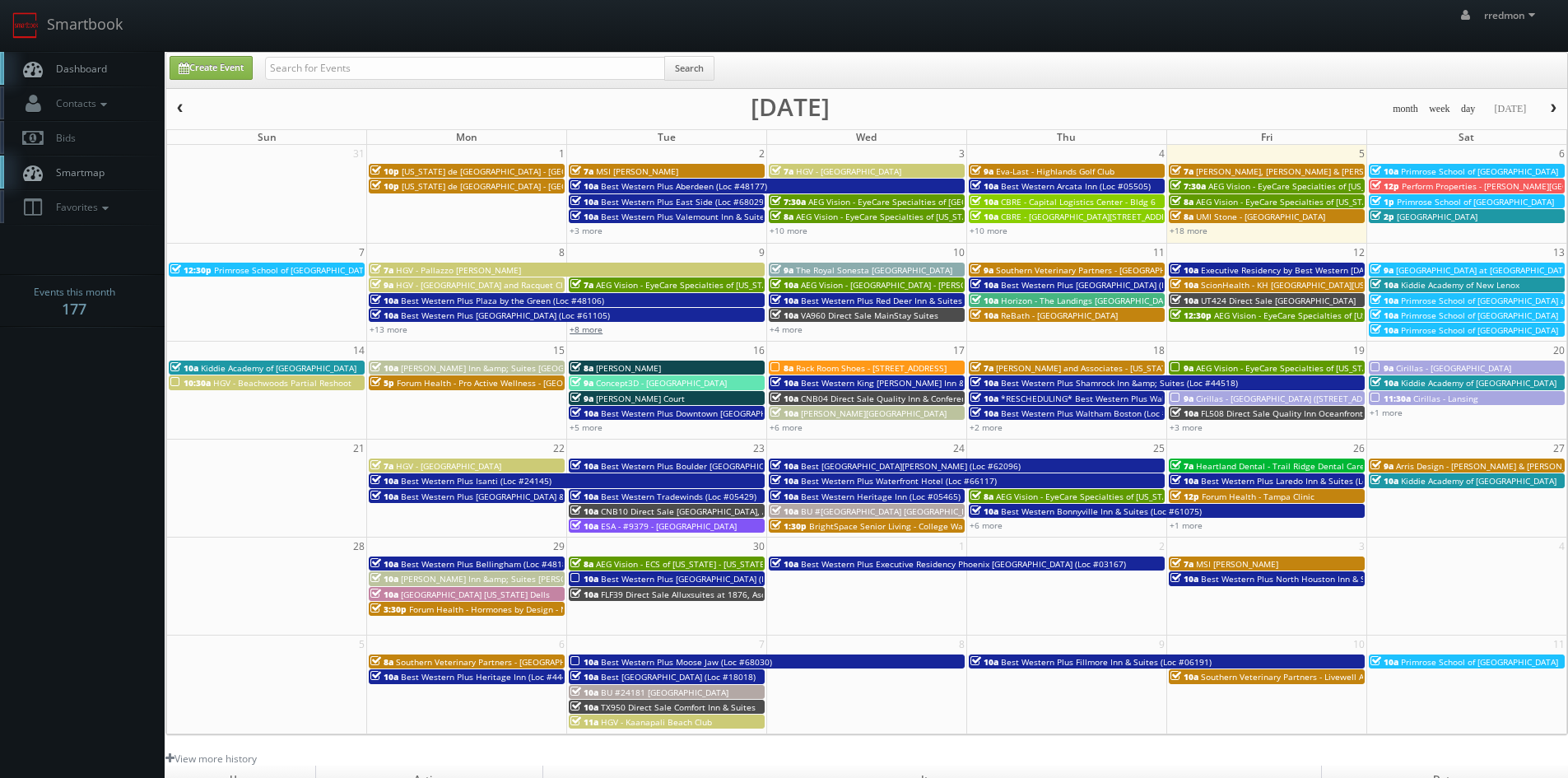
click at [583, 329] on link "+8 more" at bounding box center [586, 329] width 33 height 12
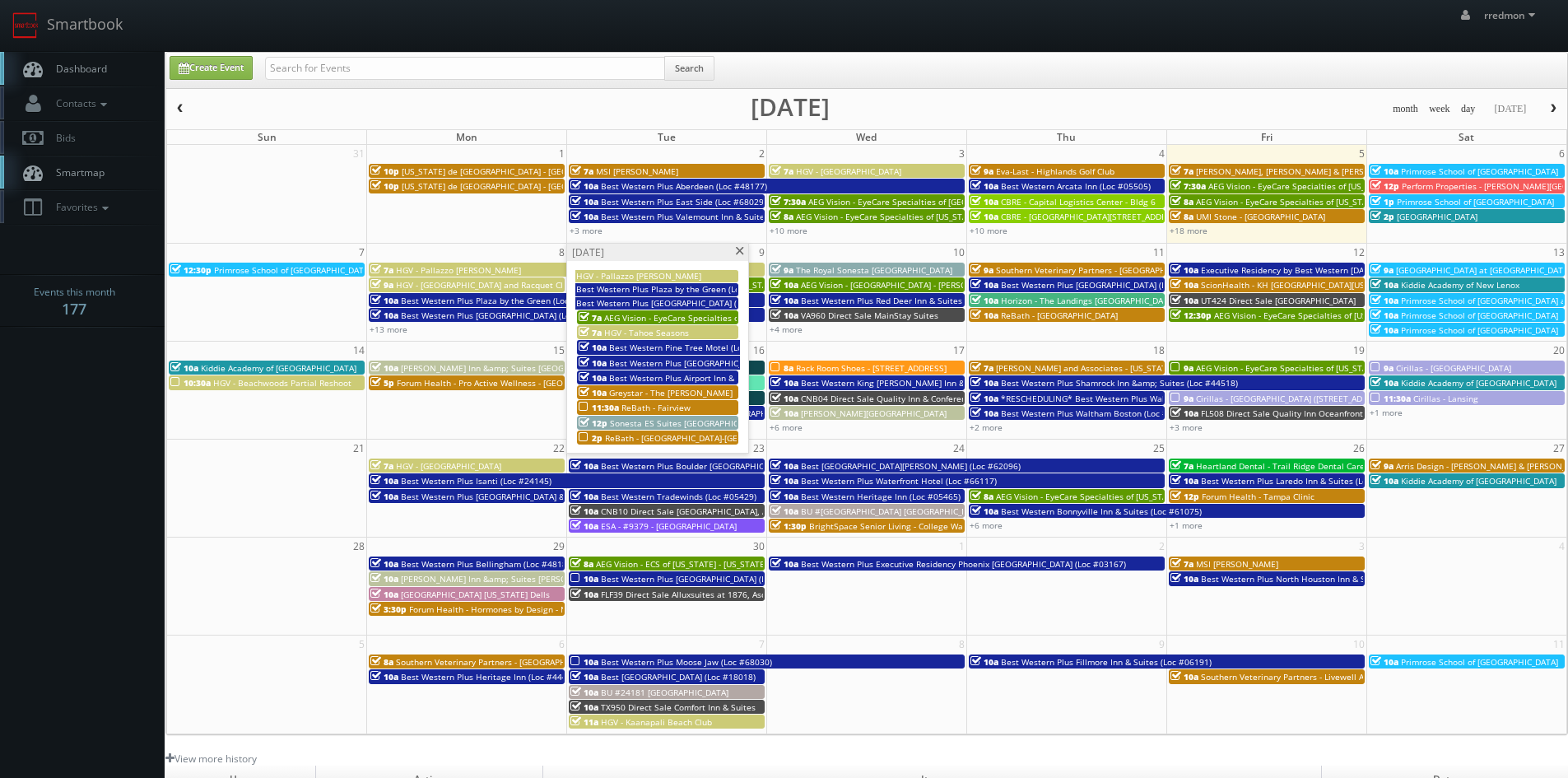
click at [740, 254] on span at bounding box center [739, 251] width 11 height 9
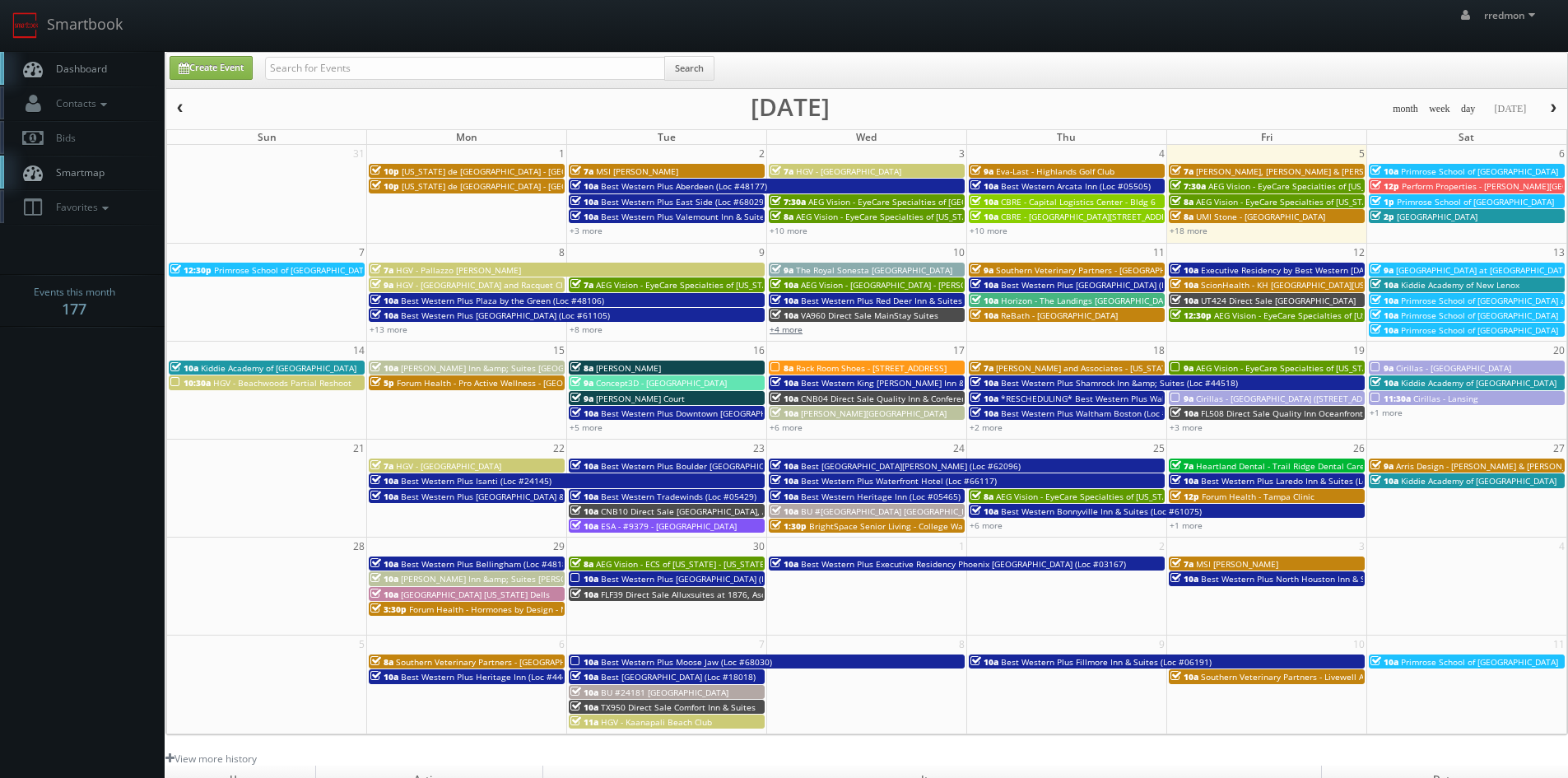
click at [795, 332] on link "+4 more" at bounding box center [785, 329] width 33 height 12
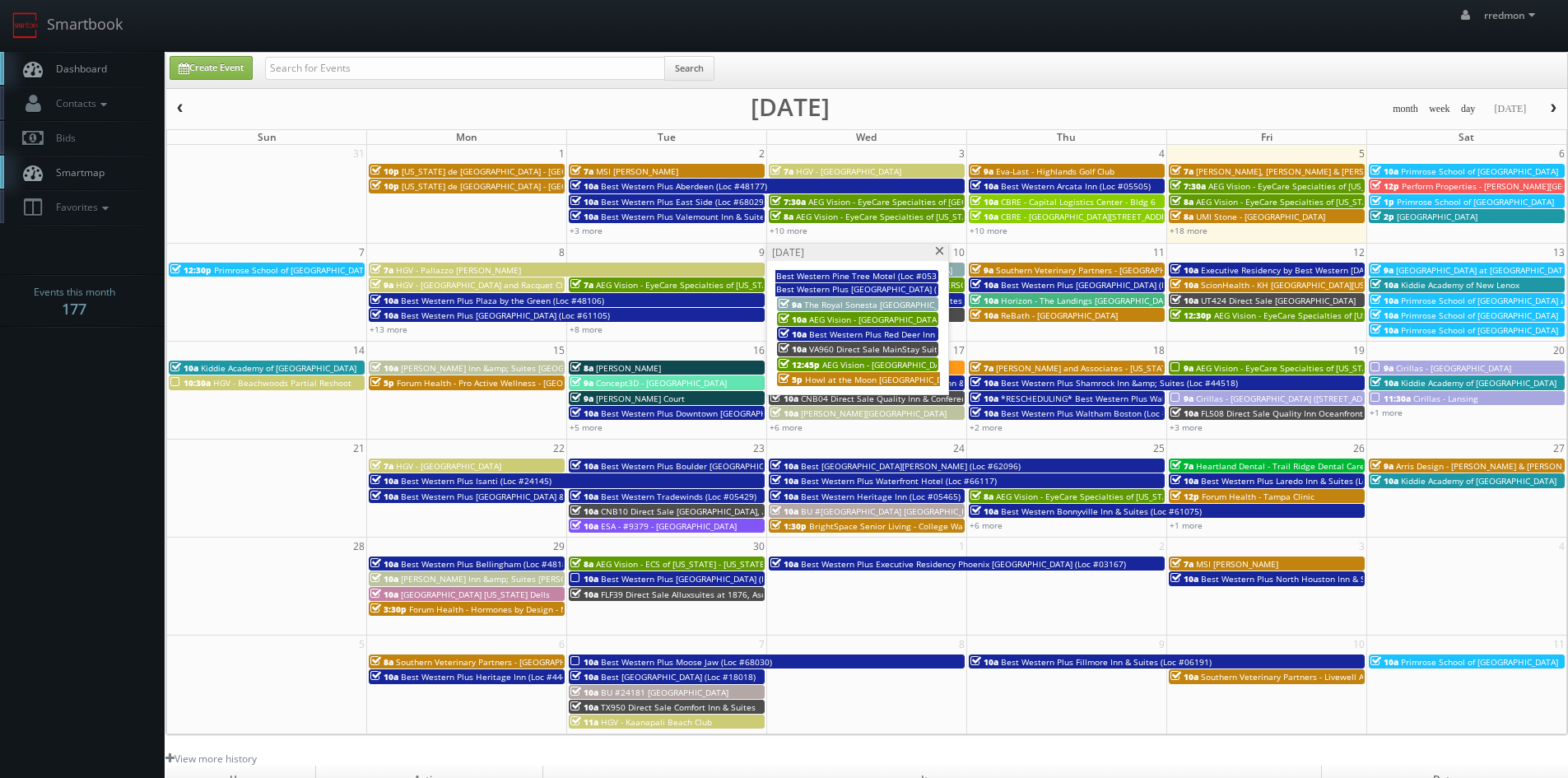
click at [935, 251] on span at bounding box center [939, 251] width 11 height 9
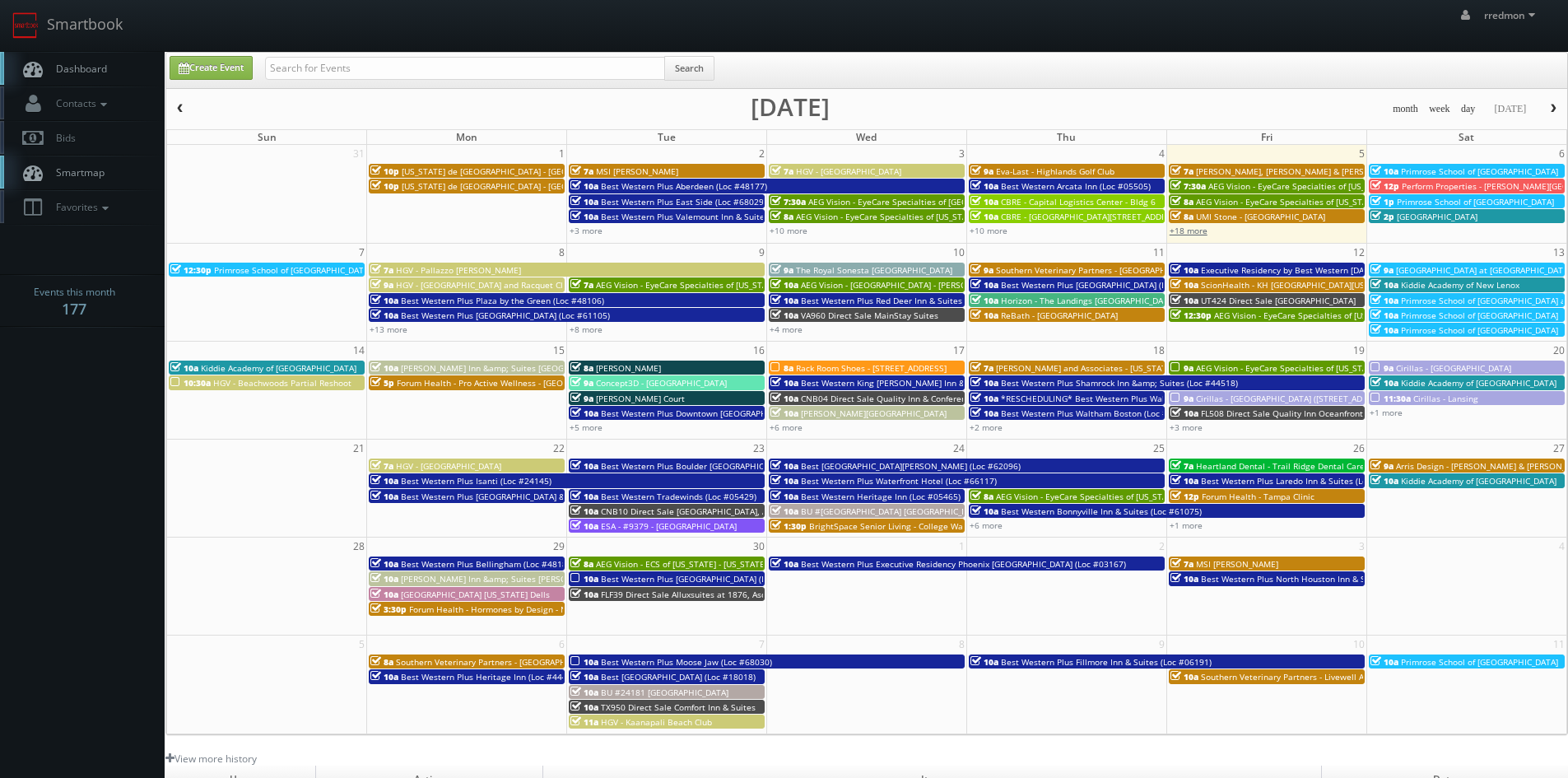
click at [1202, 234] on link "+18 more" at bounding box center [1188, 230] width 38 height 12
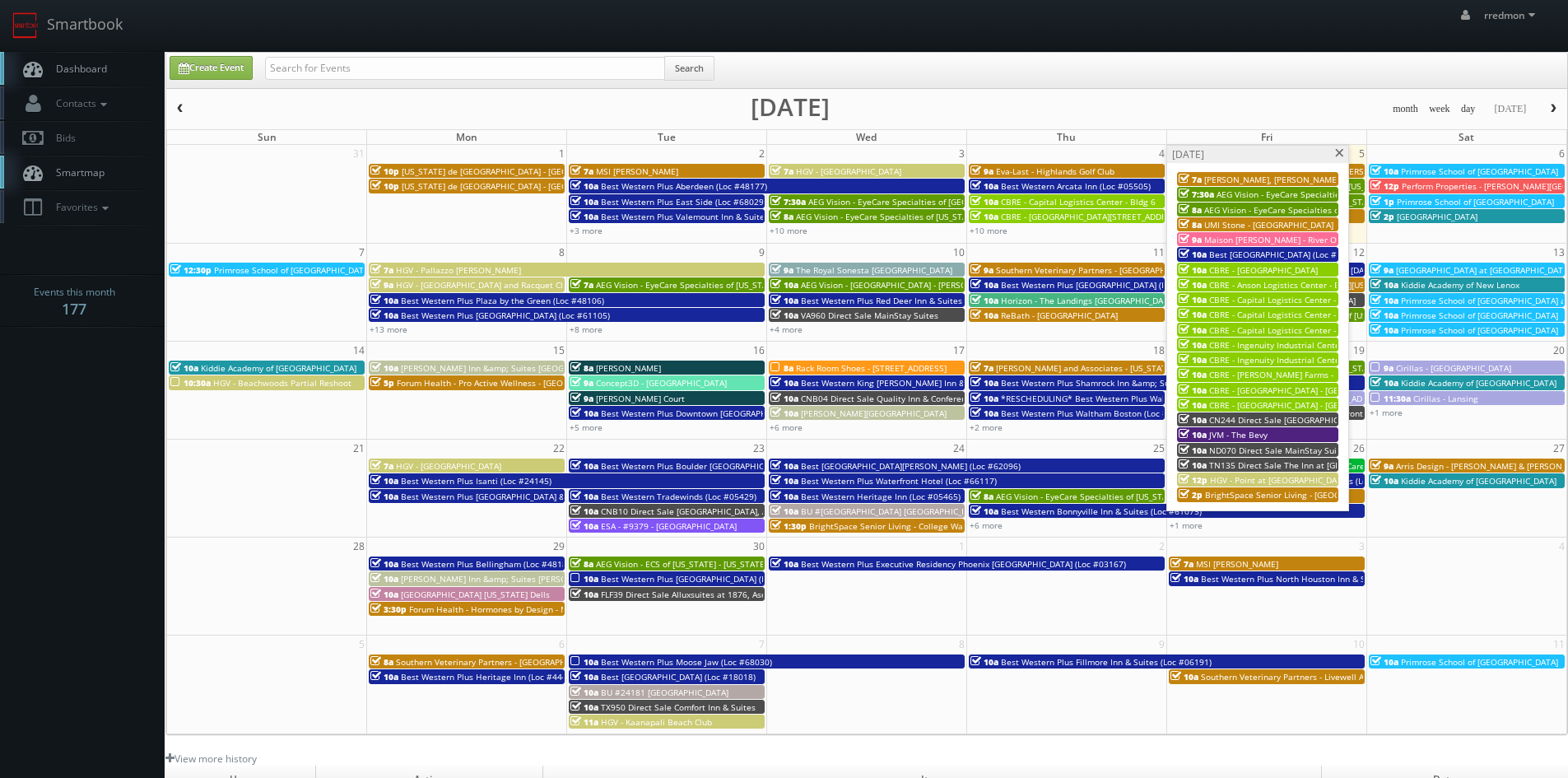
click at [1340, 151] on span at bounding box center [1339, 153] width 11 height 9
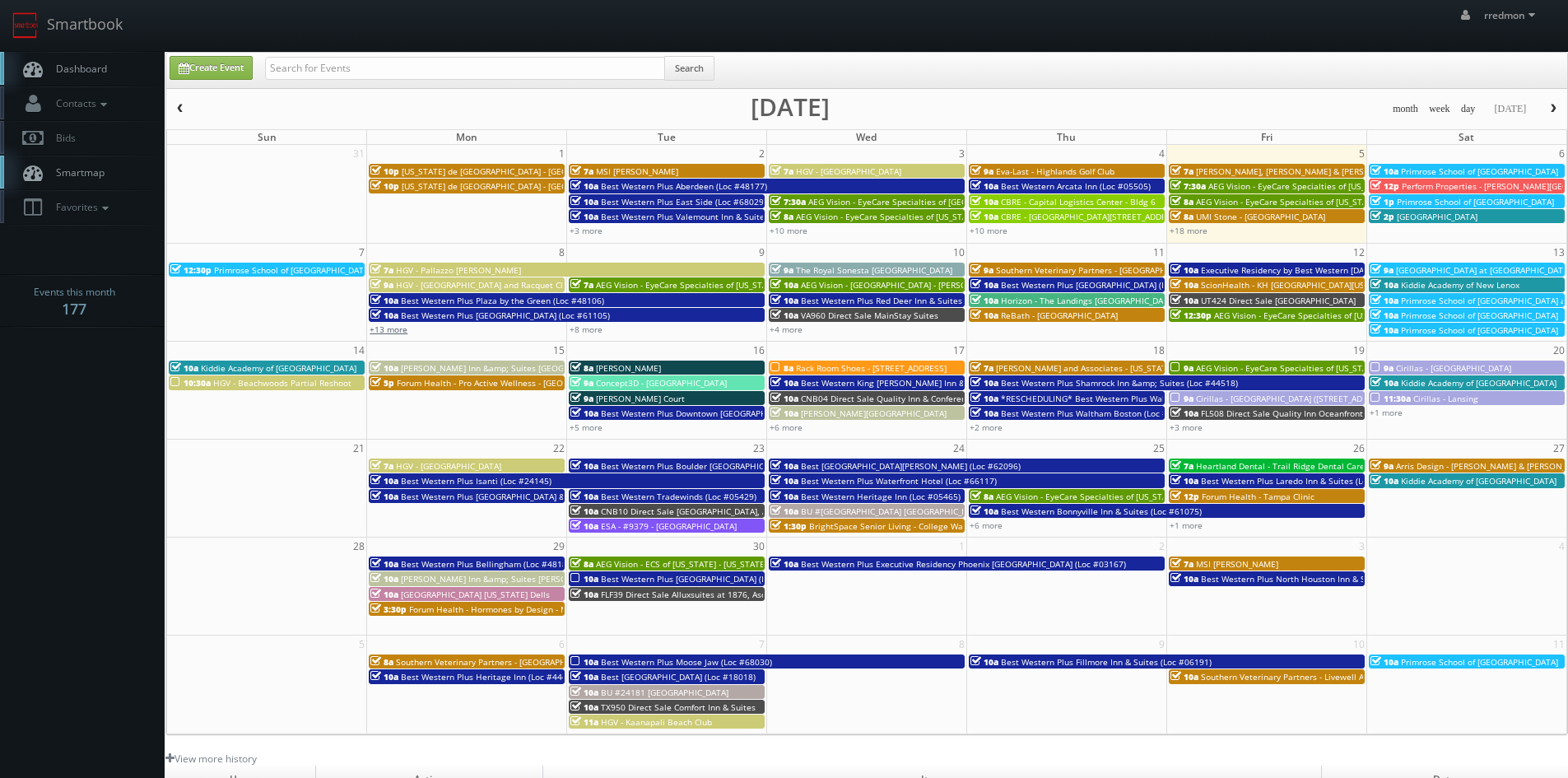
click at [384, 333] on link "+13 more" at bounding box center [388, 329] width 38 height 12
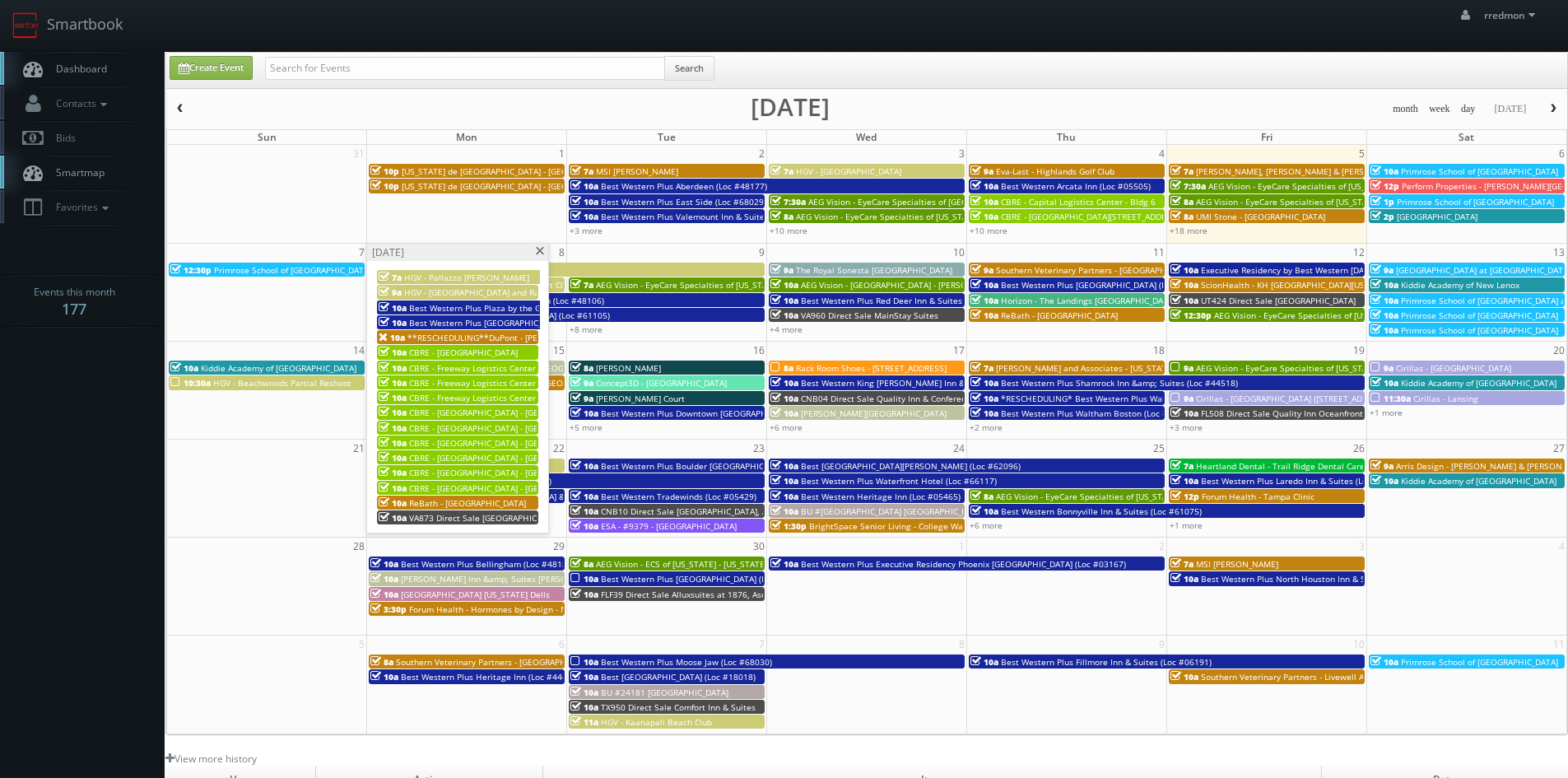
click at [540, 254] on span at bounding box center [539, 251] width 11 height 9
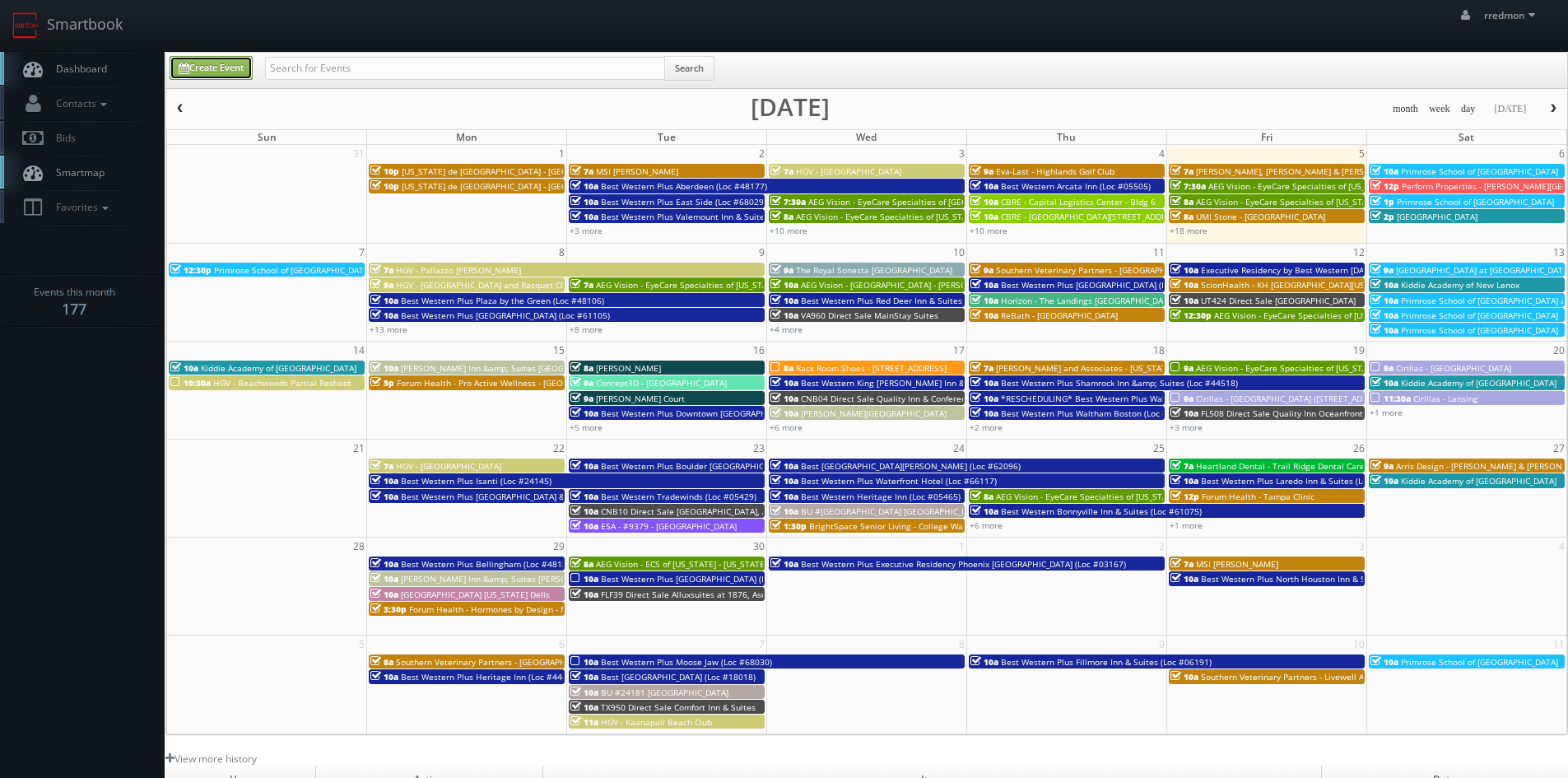
click at [217, 74] on link "Create Event" at bounding box center [211, 68] width 83 height 24
type input "09/05/2025"
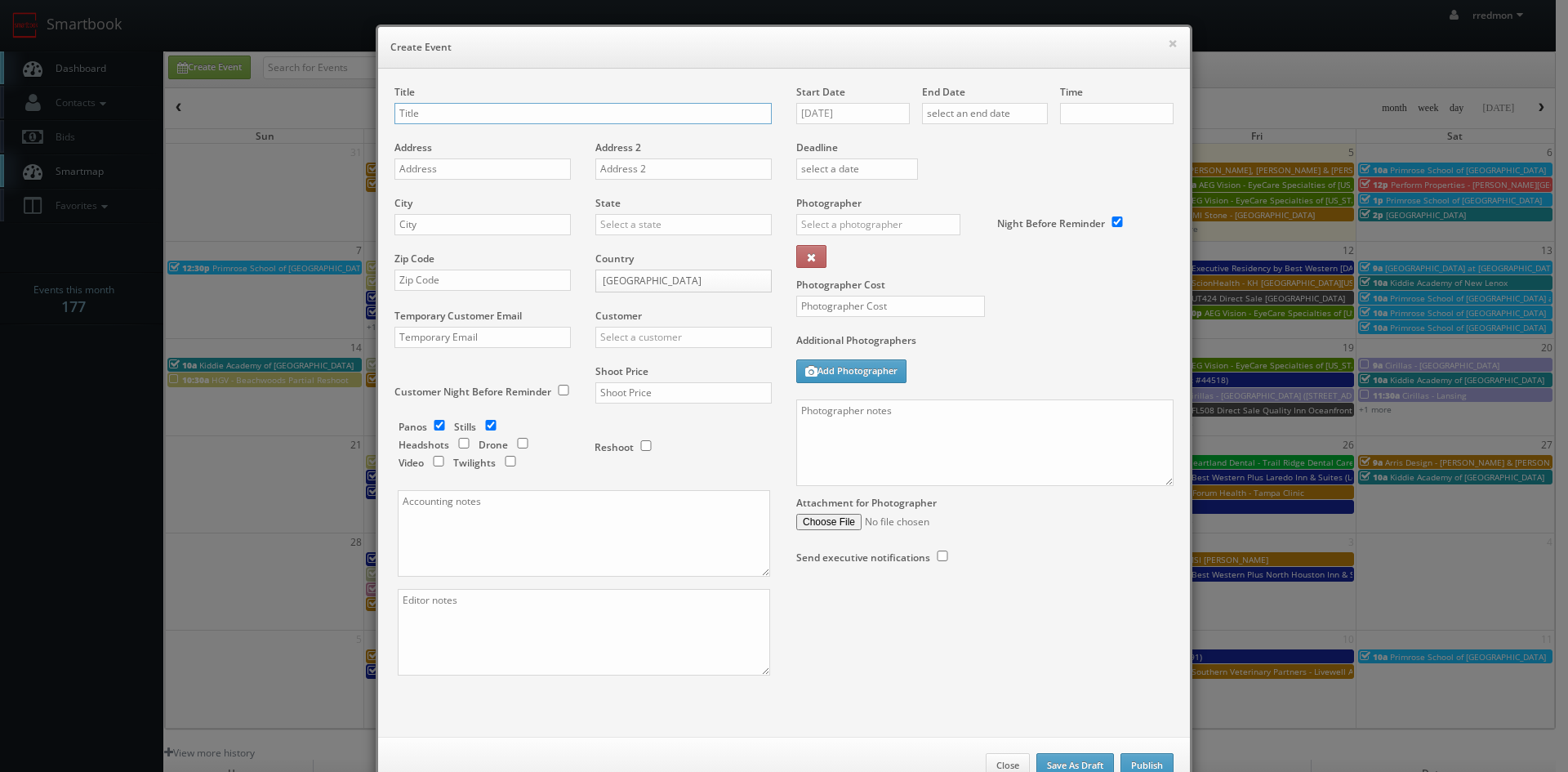
checkbox input "true"
type input "10:00am"
checkbox input "true"
paste input "DuPont - [PERSON_NAME] Plantation"
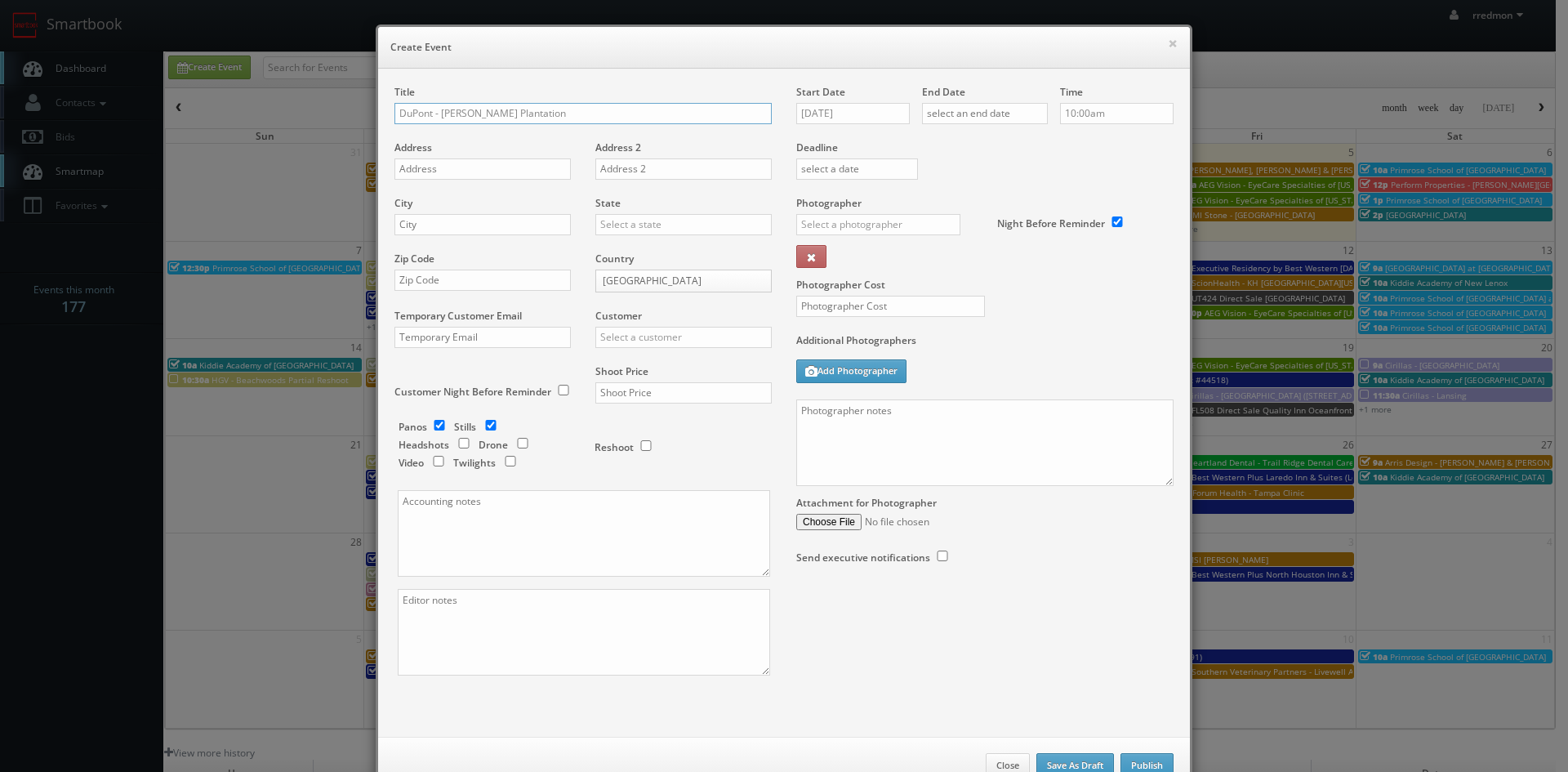
type input "DuPont - [PERSON_NAME] Plantation"
click at [474, 164] on input "text" at bounding box center [483, 169] width 176 height 21
paste input "[STREET_ADDRESS]"
type input "[STREET_ADDRESS]"
click at [494, 223] on input "text" at bounding box center [483, 224] width 176 height 21
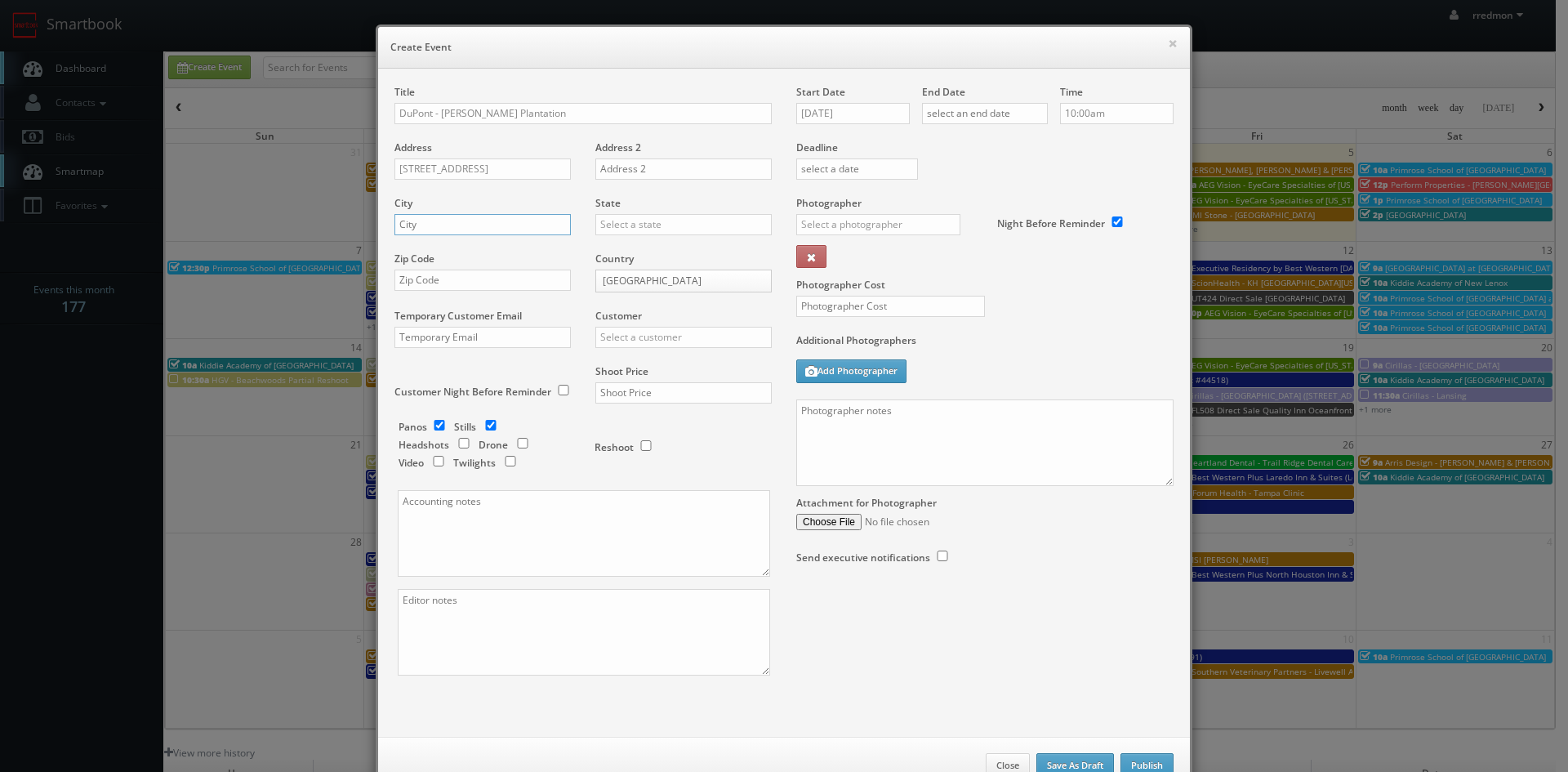
paste input "[GEOGRAPHIC_DATA]"
type input "[GEOGRAPHIC_DATA]"
click at [649, 224] on input "text" at bounding box center [684, 224] width 176 height 21
click at [661, 247] on div "[US_STATE]" at bounding box center [684, 251] width 175 height 27
type input "[US_STATE]"
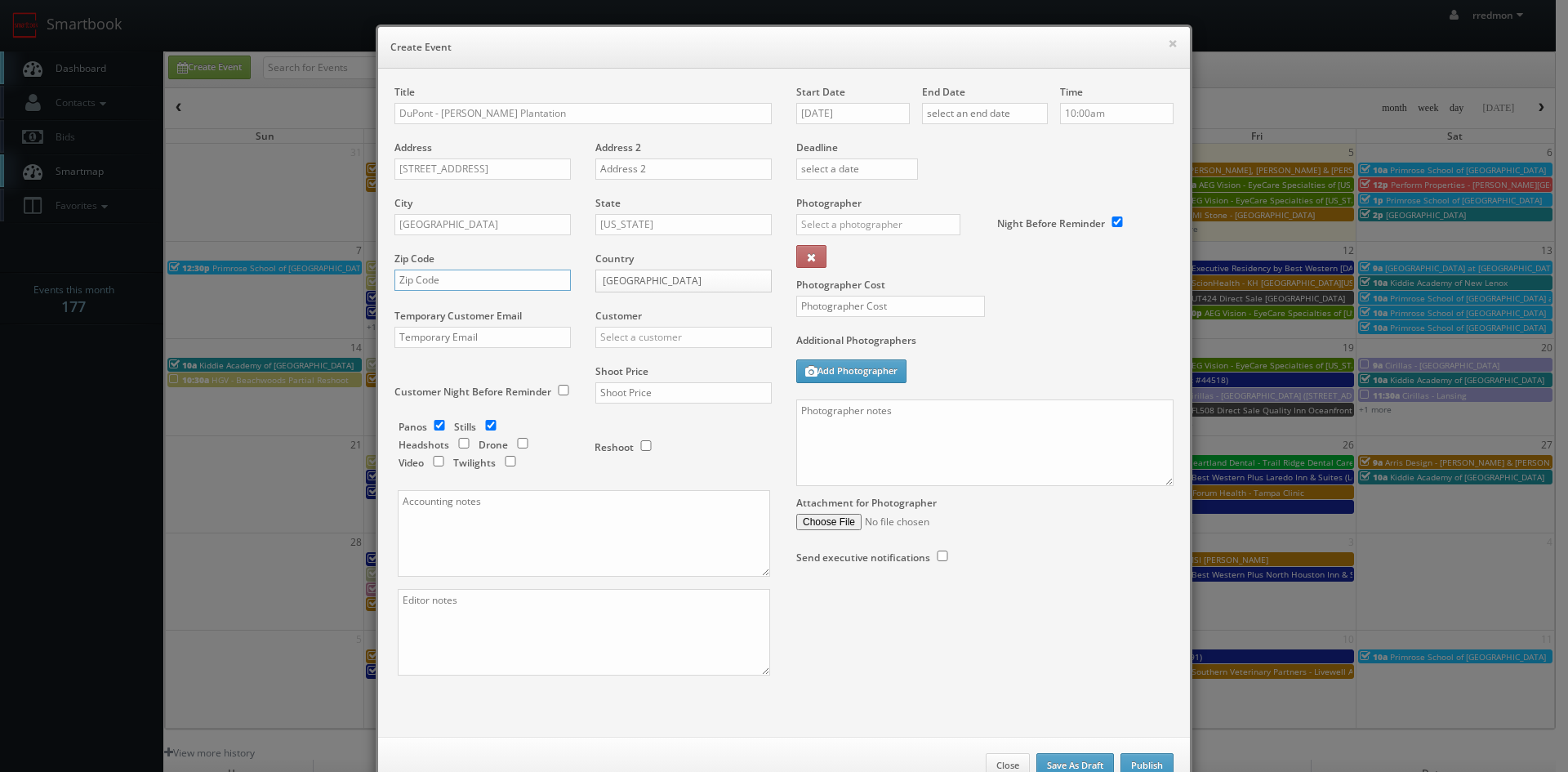
click at [487, 286] on input "text" at bounding box center [483, 280] width 176 height 21
paste input "19901"
type input "19901"
click at [437, 424] on input "checkbox" at bounding box center [439, 425] width 24 height 11
checkbox input "false"
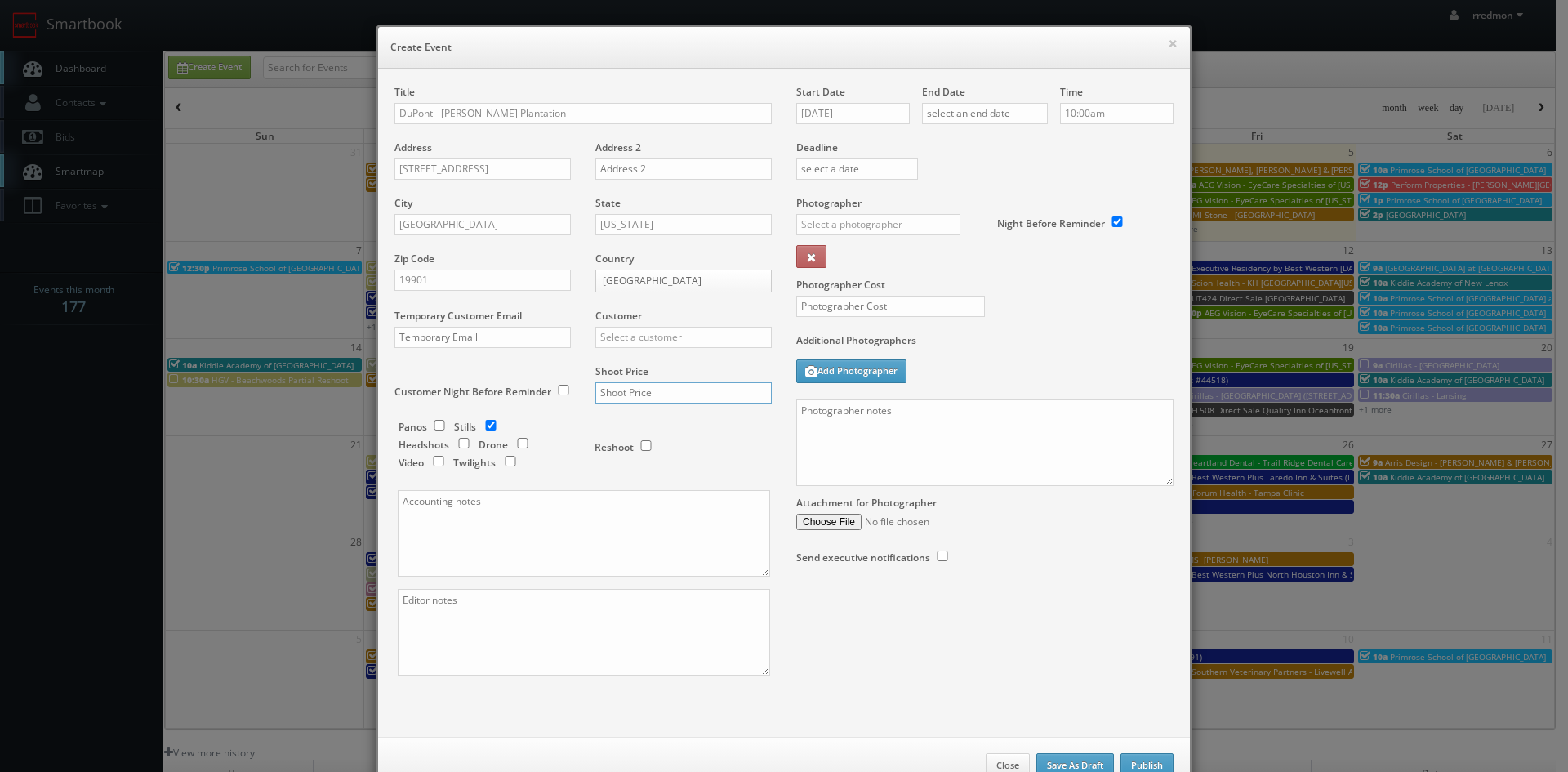
click at [608, 393] on input "text" at bounding box center [684, 392] width 176 height 21
type input "750"
click at [694, 339] on input "text" at bounding box center [684, 337] width 176 height 21
click at [662, 480] on div "GBV" at bounding box center [684, 485] width 175 height 27
type input "GBV"
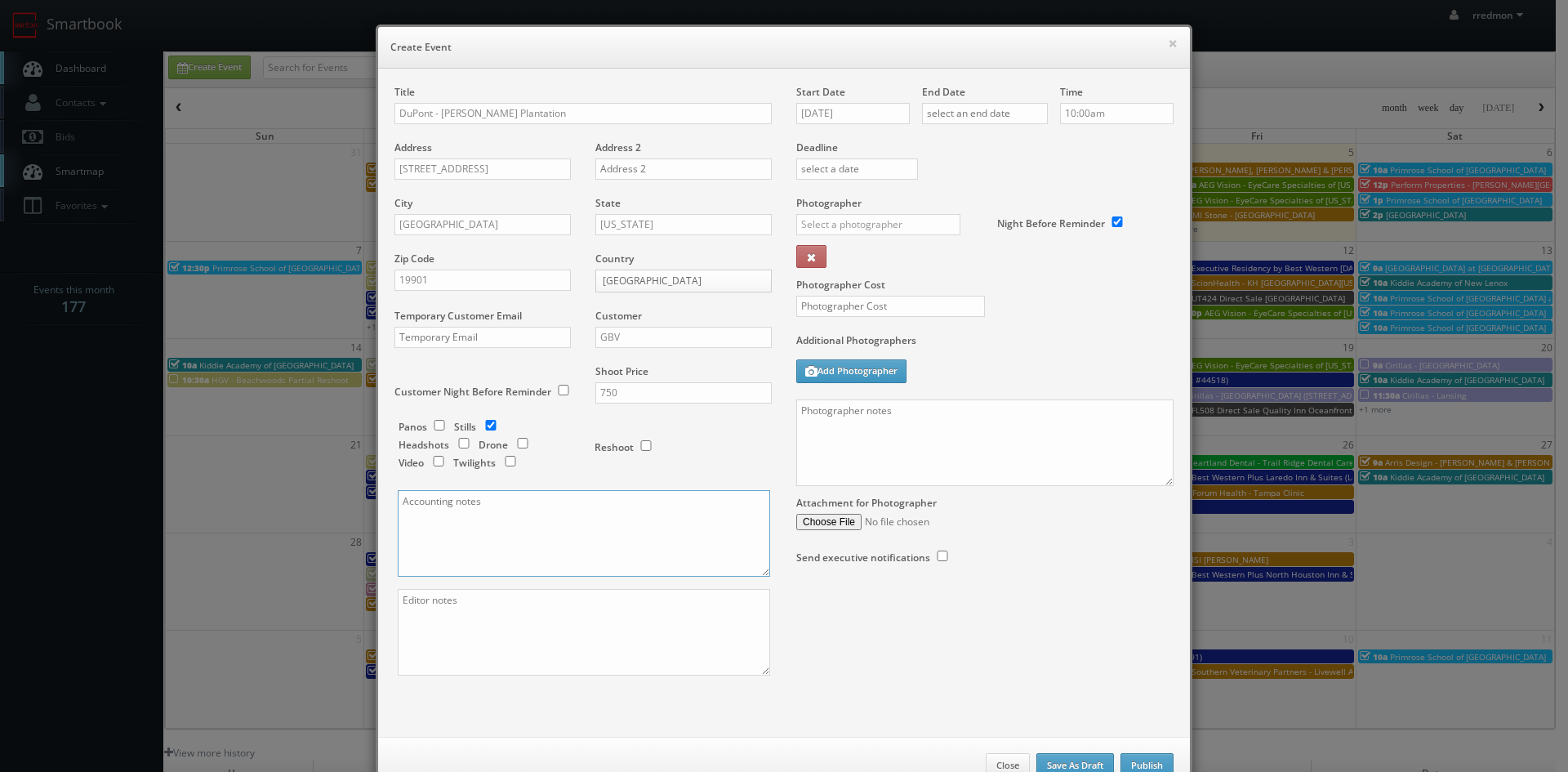
click at [565, 517] on textarea at bounding box center [584, 533] width 372 height 87
paste textarea "This invoice goes to [PERSON_NAME], [PERSON_NAME][EMAIL_ADDRESS][PERSON_NAME][P…"
type textarea "This invoice goes to [PERSON_NAME], [PERSON_NAME][EMAIL_ADDRESS][PERSON_NAME][P…"
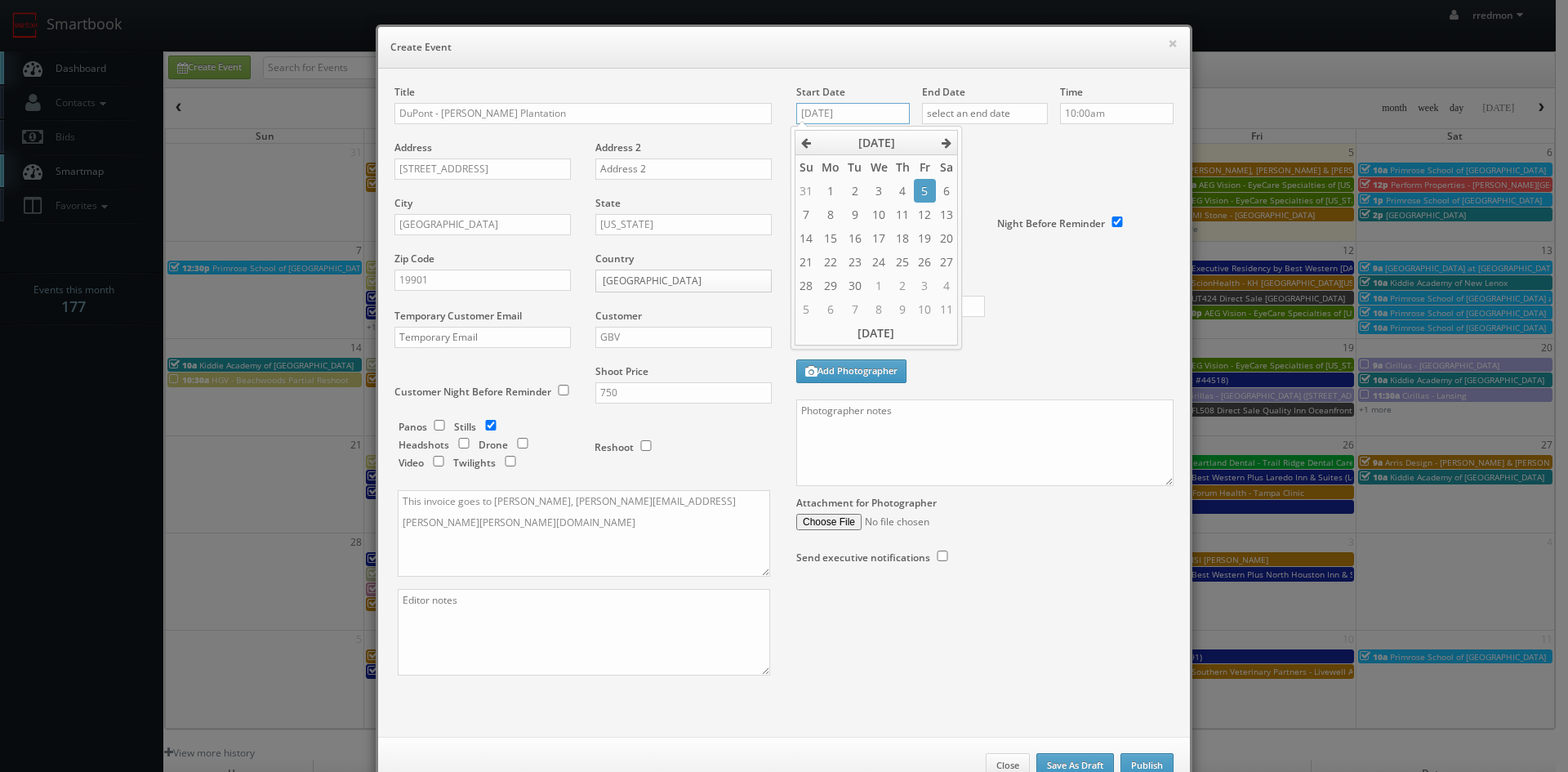
click at [841, 117] on input "09/05/2025" at bounding box center [852, 113] width 113 height 21
click at [873, 218] on td "10" at bounding box center [878, 214] width 25 height 24
type input "09/10/2025"
click at [1016, 116] on input "text" at bounding box center [985, 113] width 126 height 21
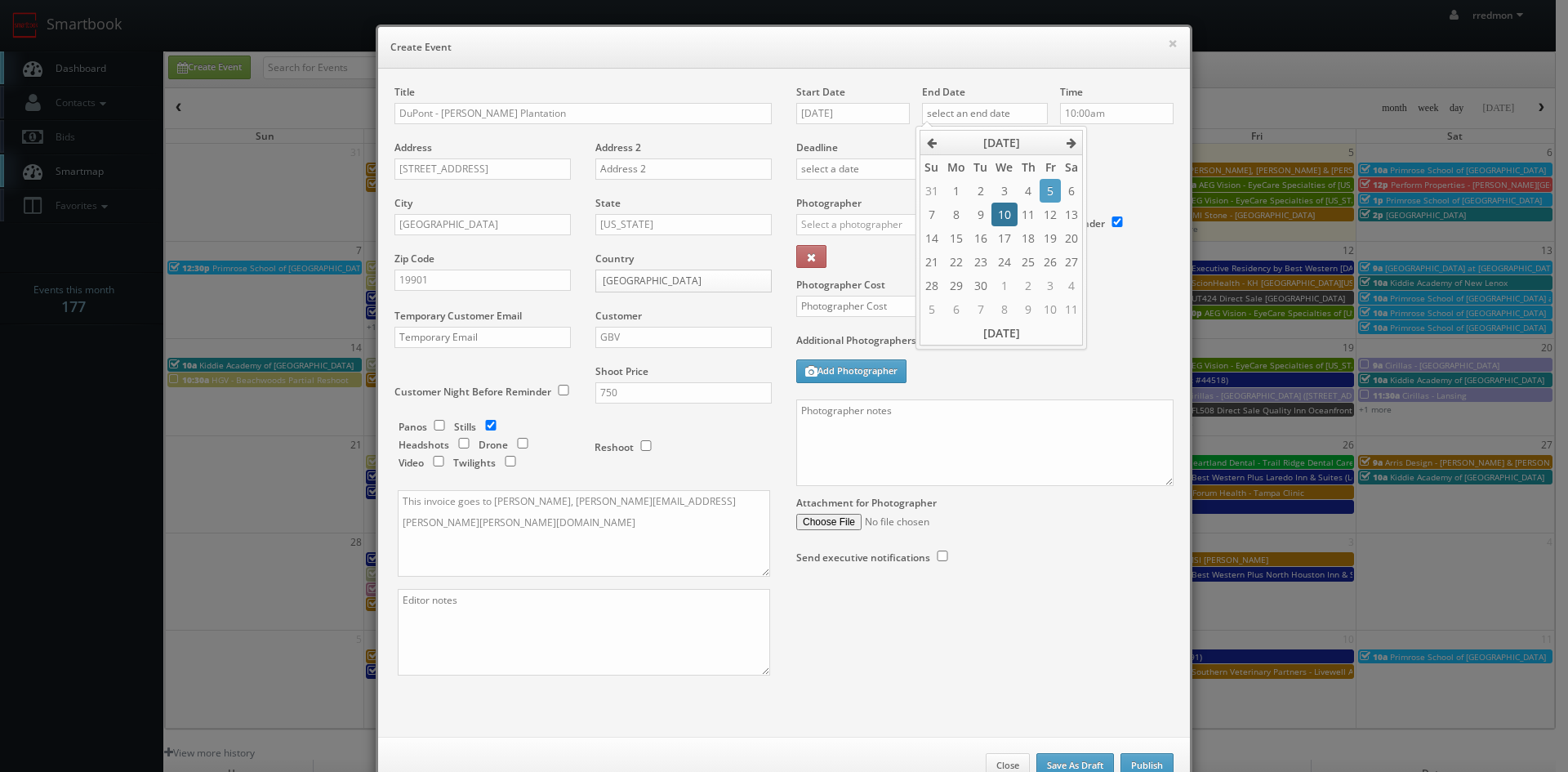
click at [1012, 209] on td "10" at bounding box center [1004, 214] width 25 height 24
type input "09/10/2025"
click at [878, 138] on div "Start Date 09/10/2025" at bounding box center [859, 113] width 126 height 55
click at [877, 223] on input "text" at bounding box center [878, 224] width 164 height 21
click at [878, 251] on div "Natalia Scrimgeour" at bounding box center [884, 261] width 175 height 27
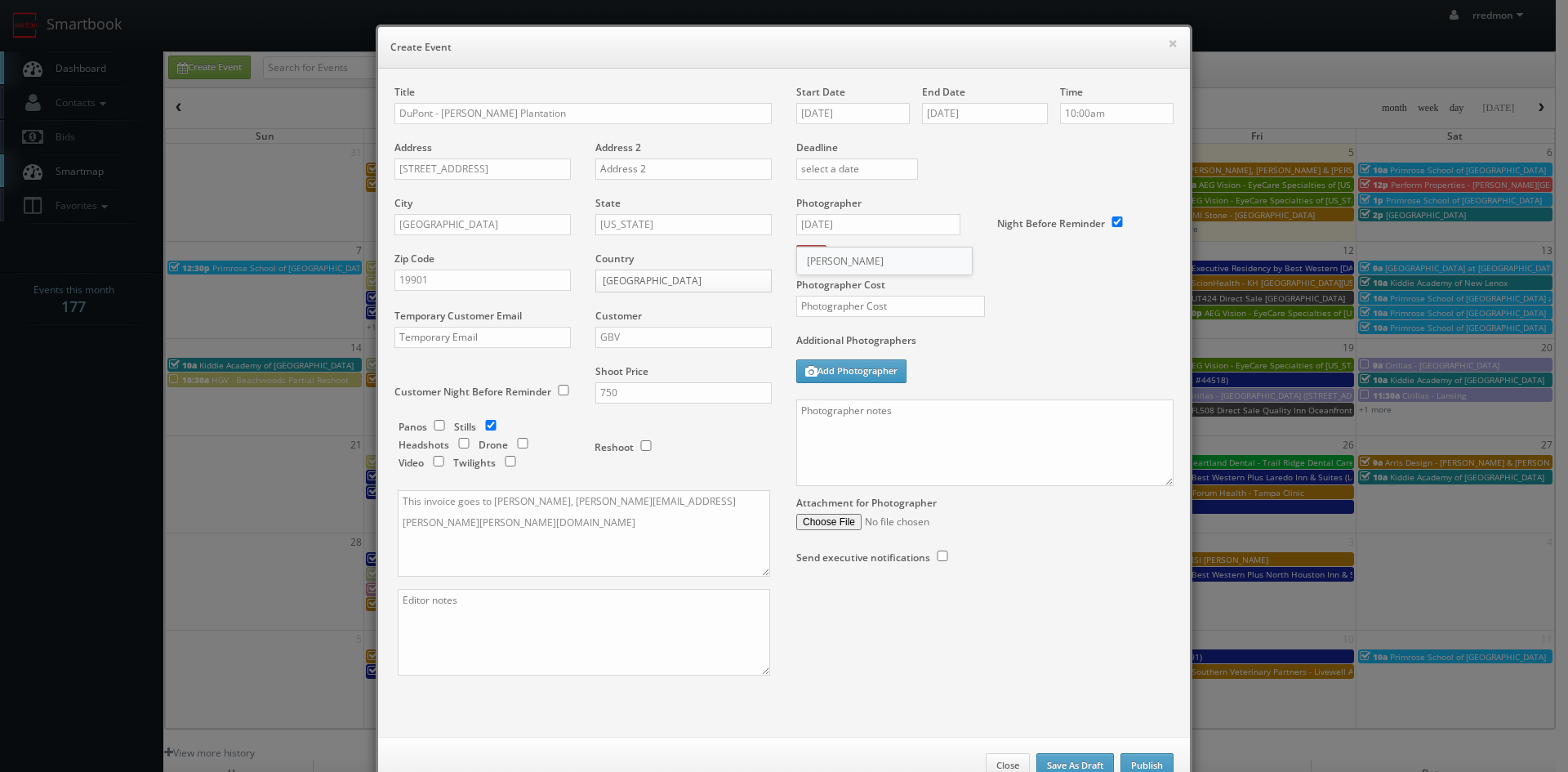
type input "Natalia Scrimgeour"
click at [903, 314] on input "text" at bounding box center [890, 306] width 189 height 21
type input "350"
click at [931, 407] on textarea at bounding box center [984, 443] width 377 height 87
paste textarea "Onsite contact is Joe Lazorick, 610-620-4745 We need to deliver 20 stills to th…"
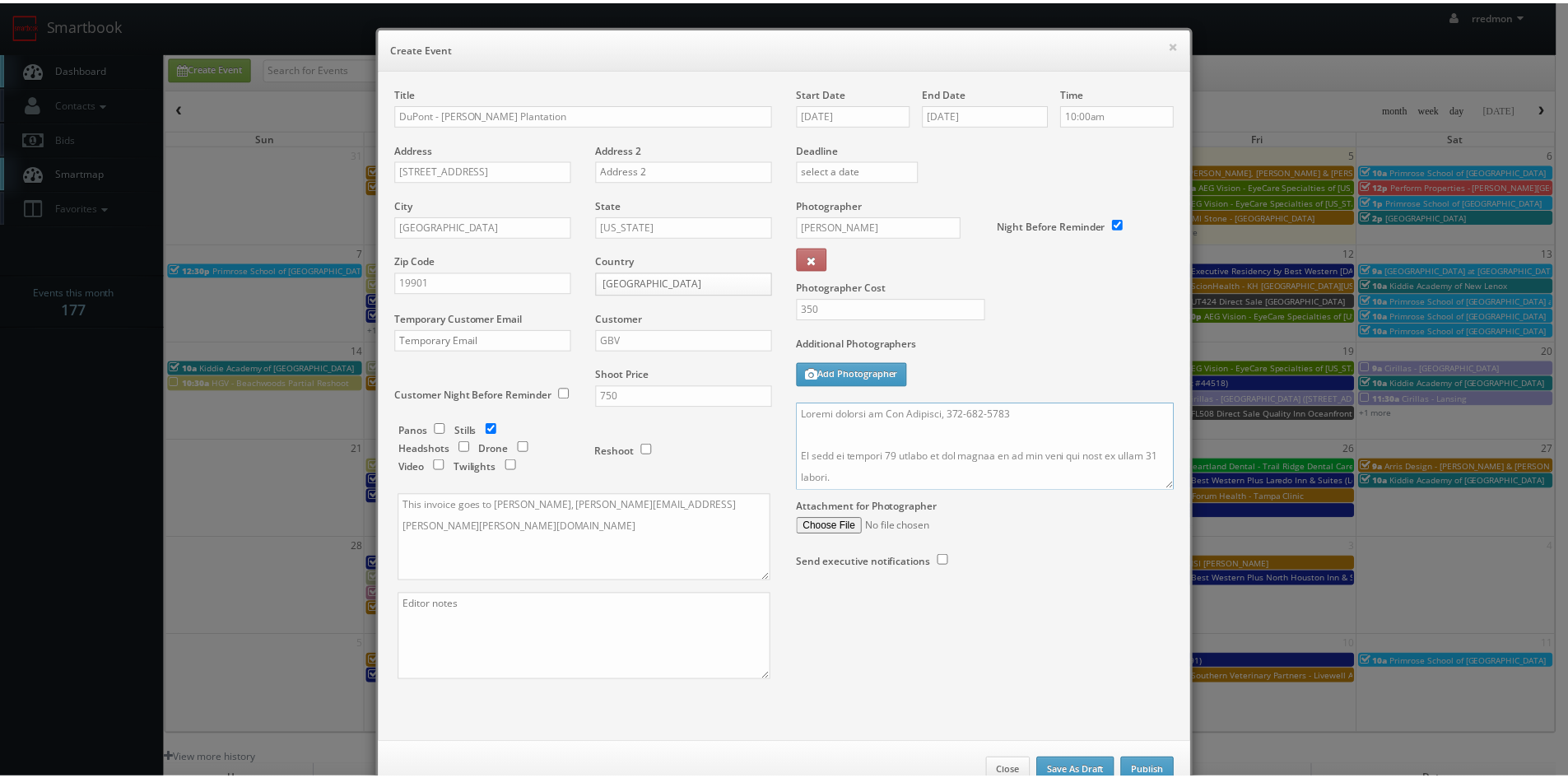
scroll to position [49, 0]
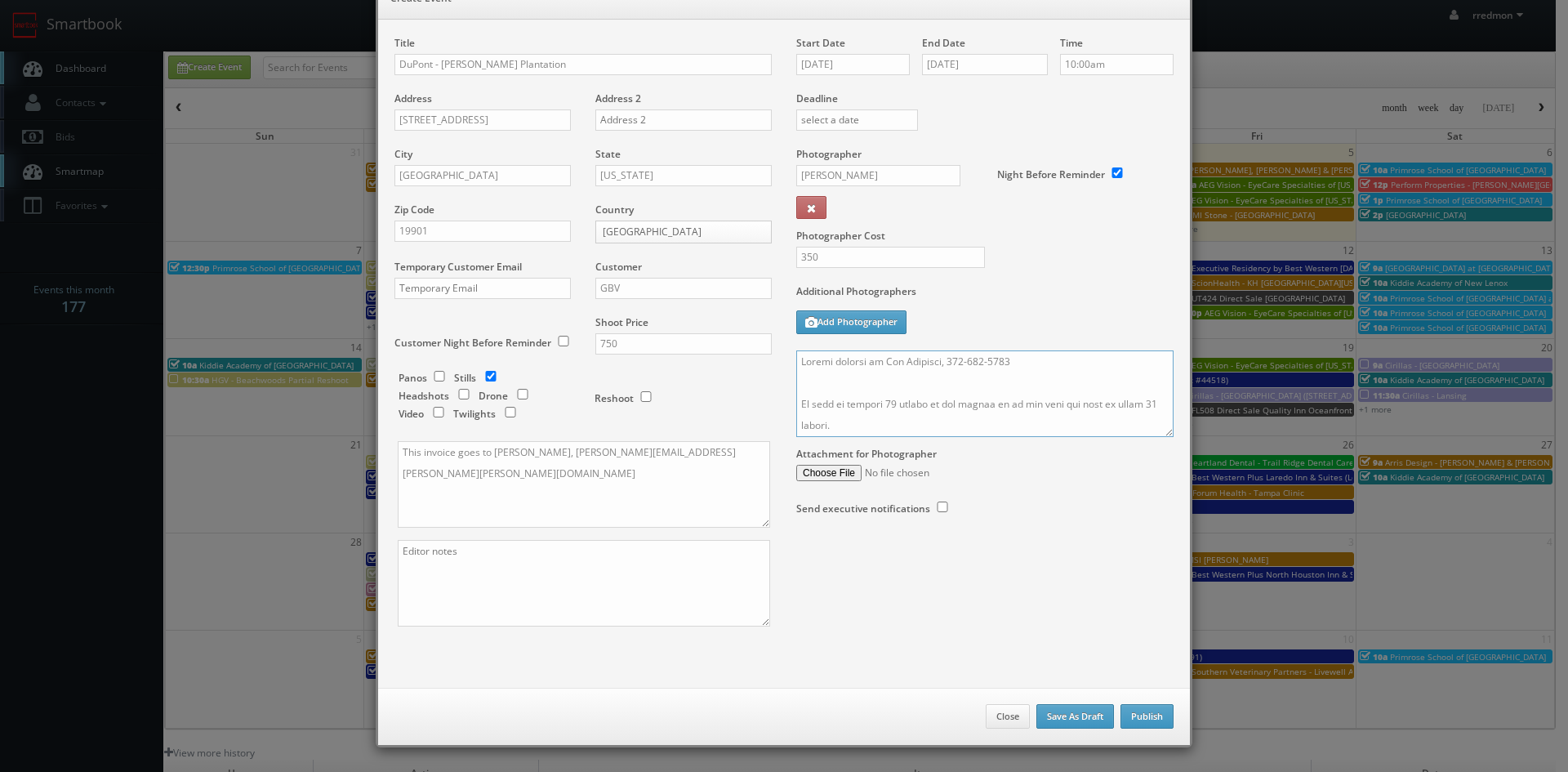
type textarea "Onsite contact is Joe Lazorick, 610-620-4745 We need to deliver 20 stills to th…"
click at [1135, 715] on button "Publish" at bounding box center [1146, 716] width 53 height 24
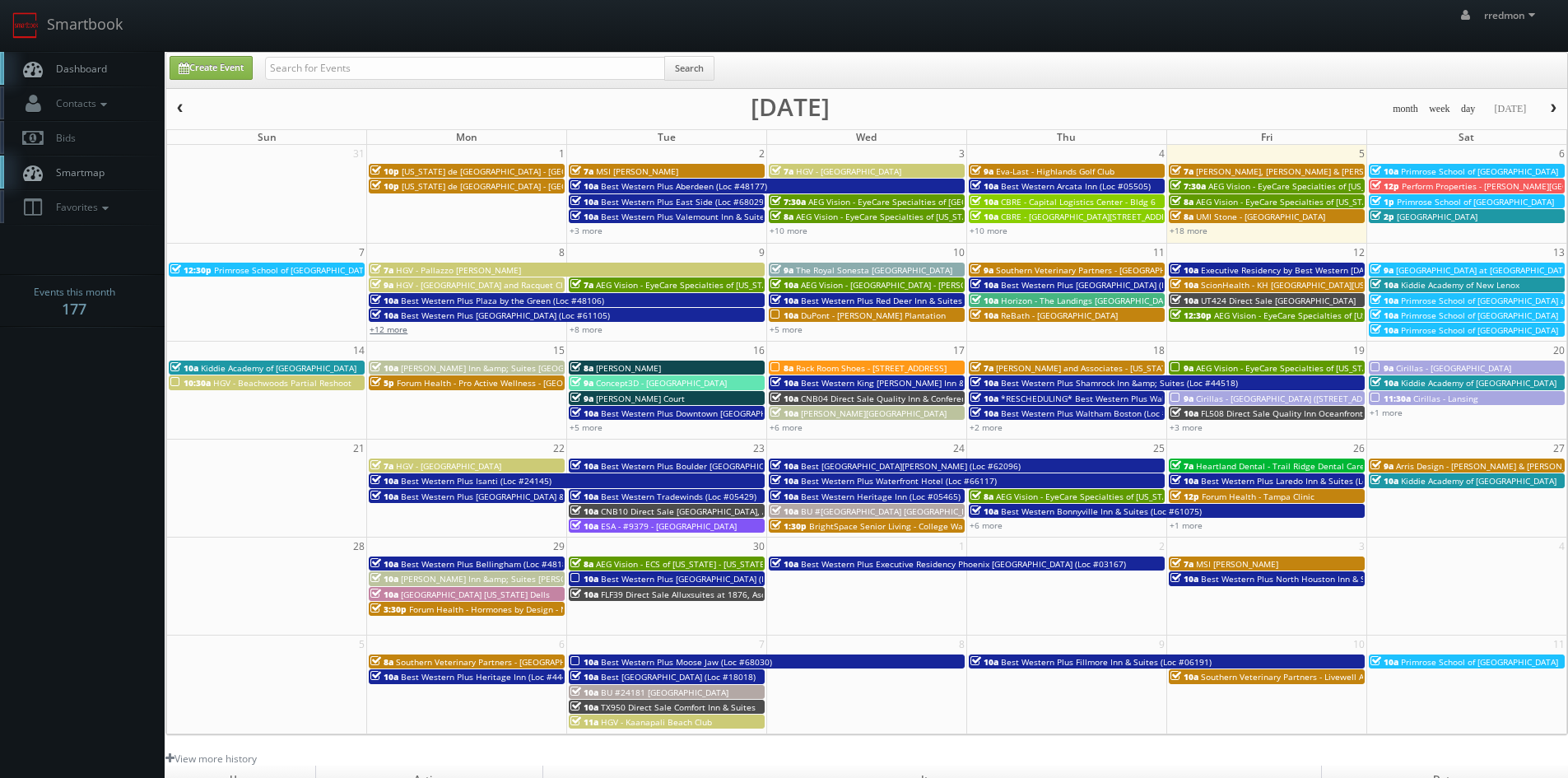
click at [404, 327] on link "+12 more" at bounding box center [388, 329] width 38 height 12
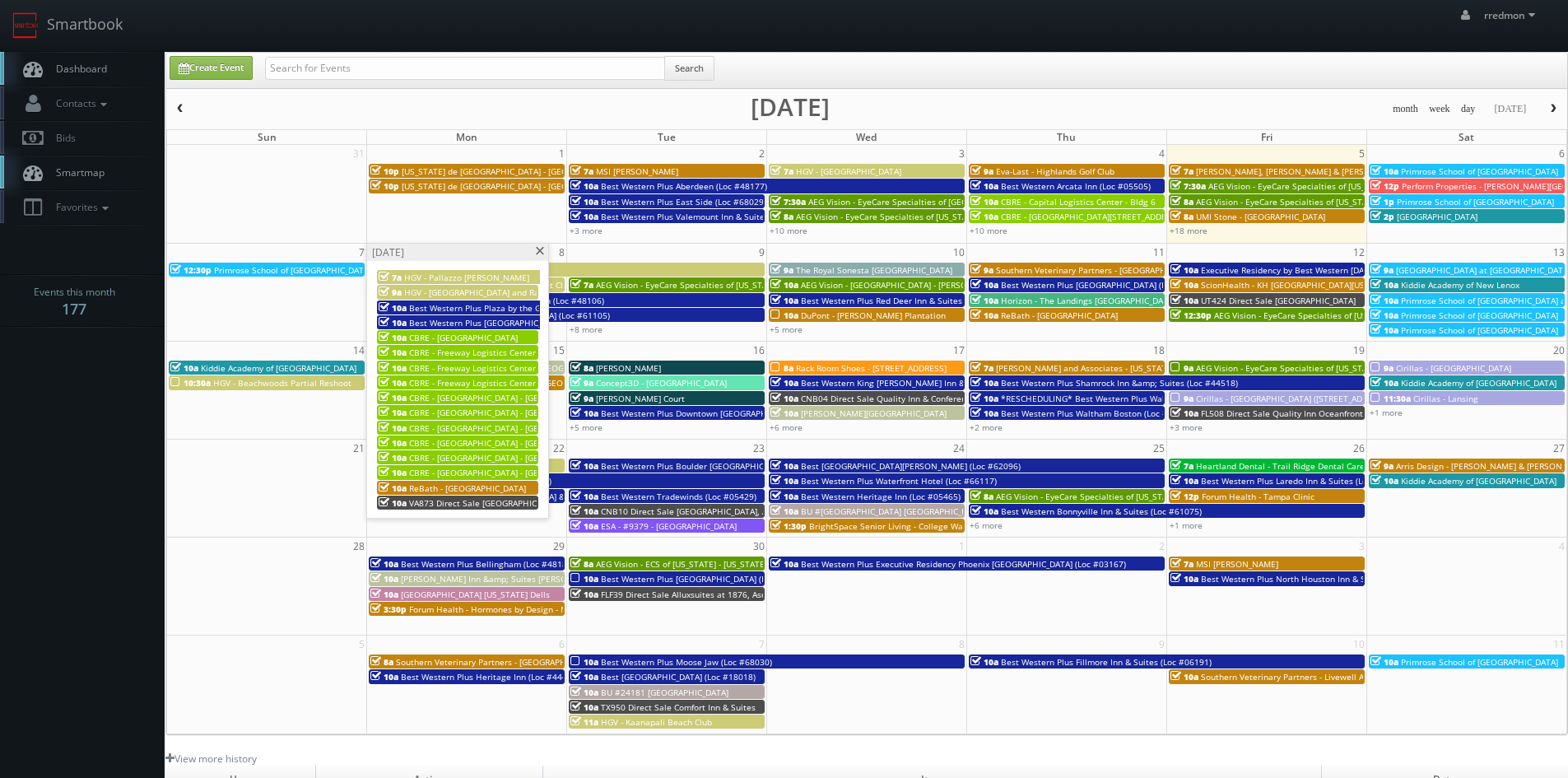
click at [536, 252] on span at bounding box center [539, 251] width 11 height 9
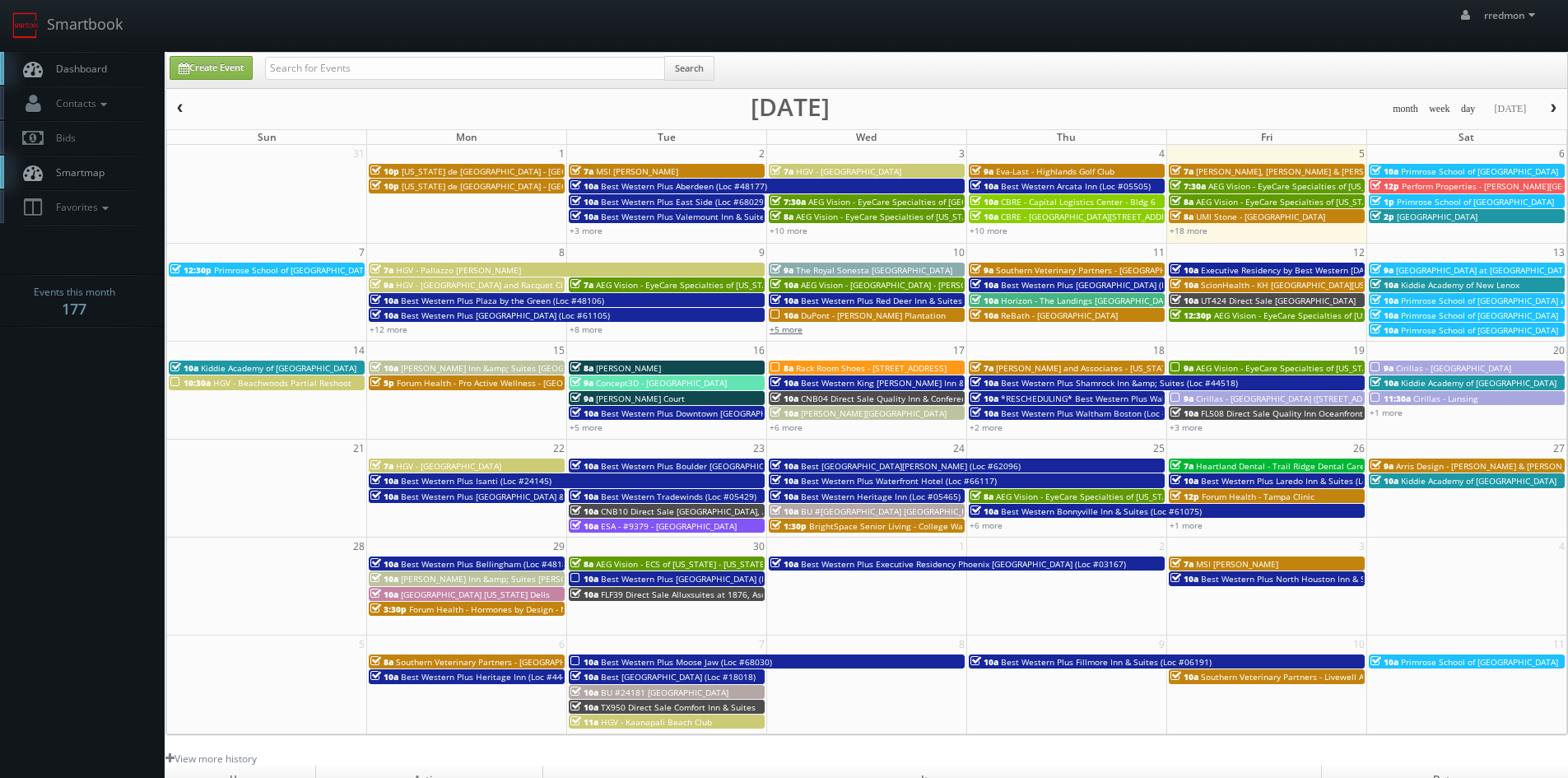
click at [795, 334] on link "+5 more" at bounding box center [785, 329] width 33 height 12
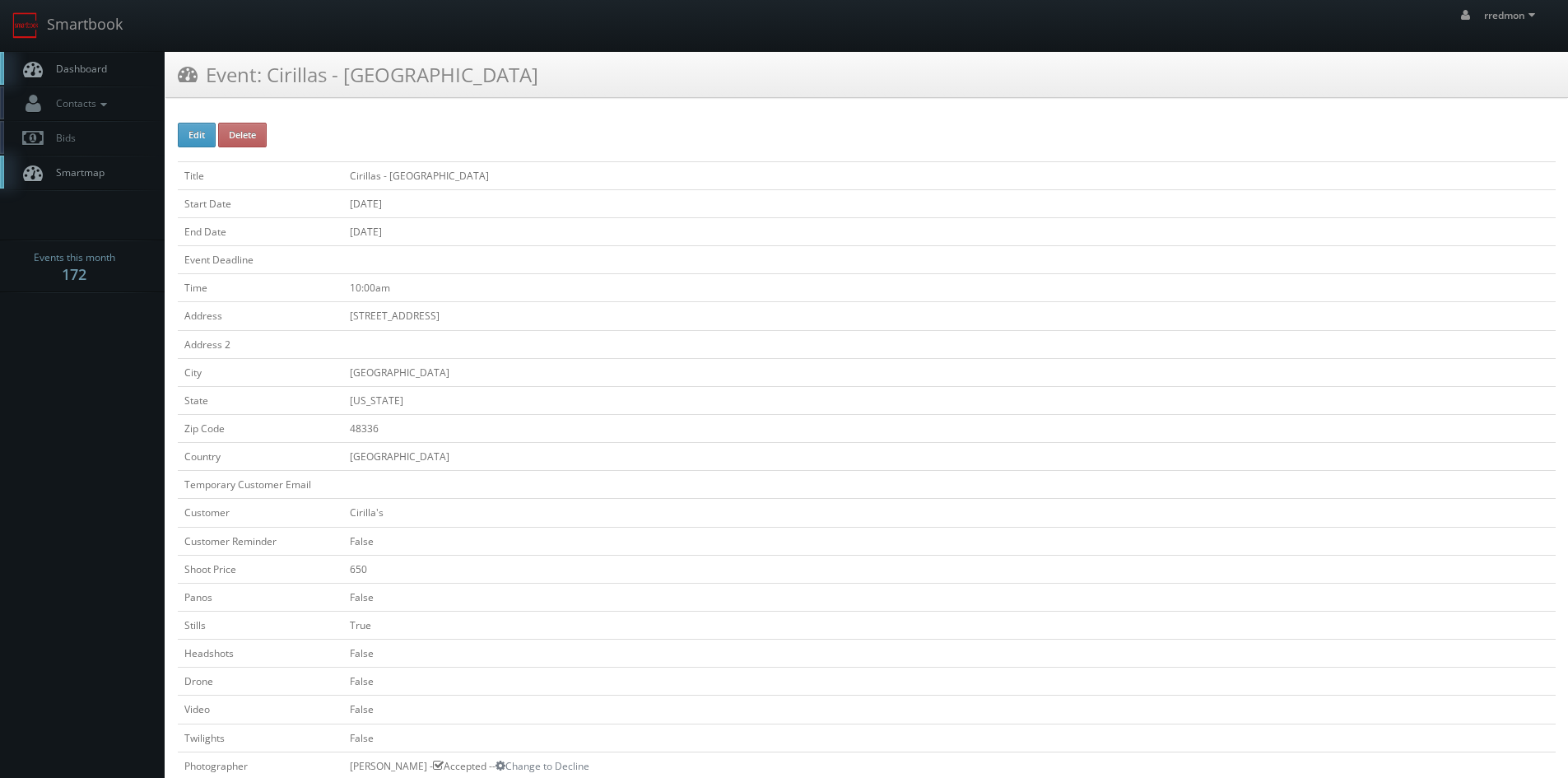
click at [102, 62] on span "Dashboard" at bounding box center [77, 69] width 59 height 14
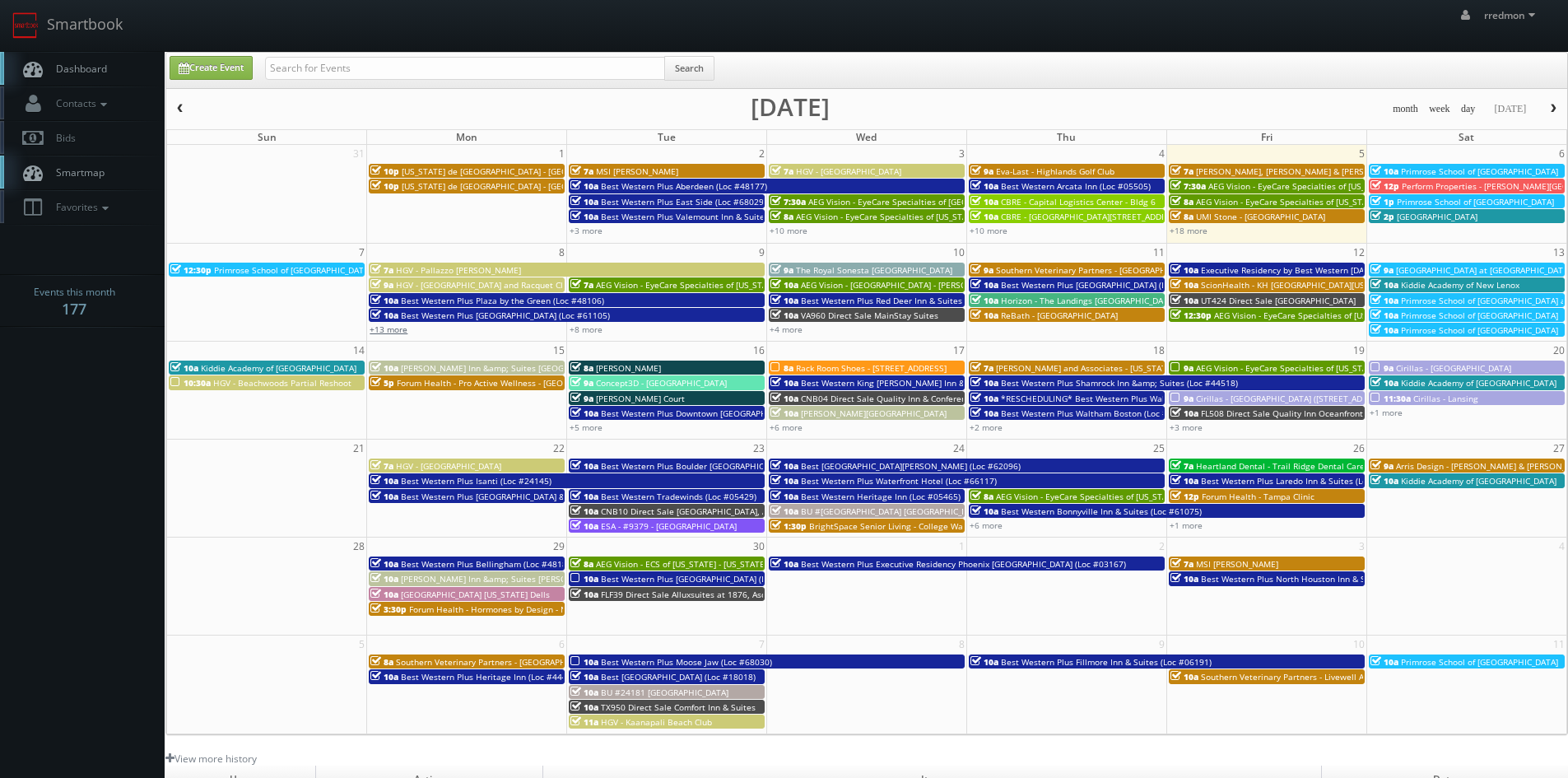
click at [399, 332] on link "+13 more" at bounding box center [388, 329] width 38 height 12
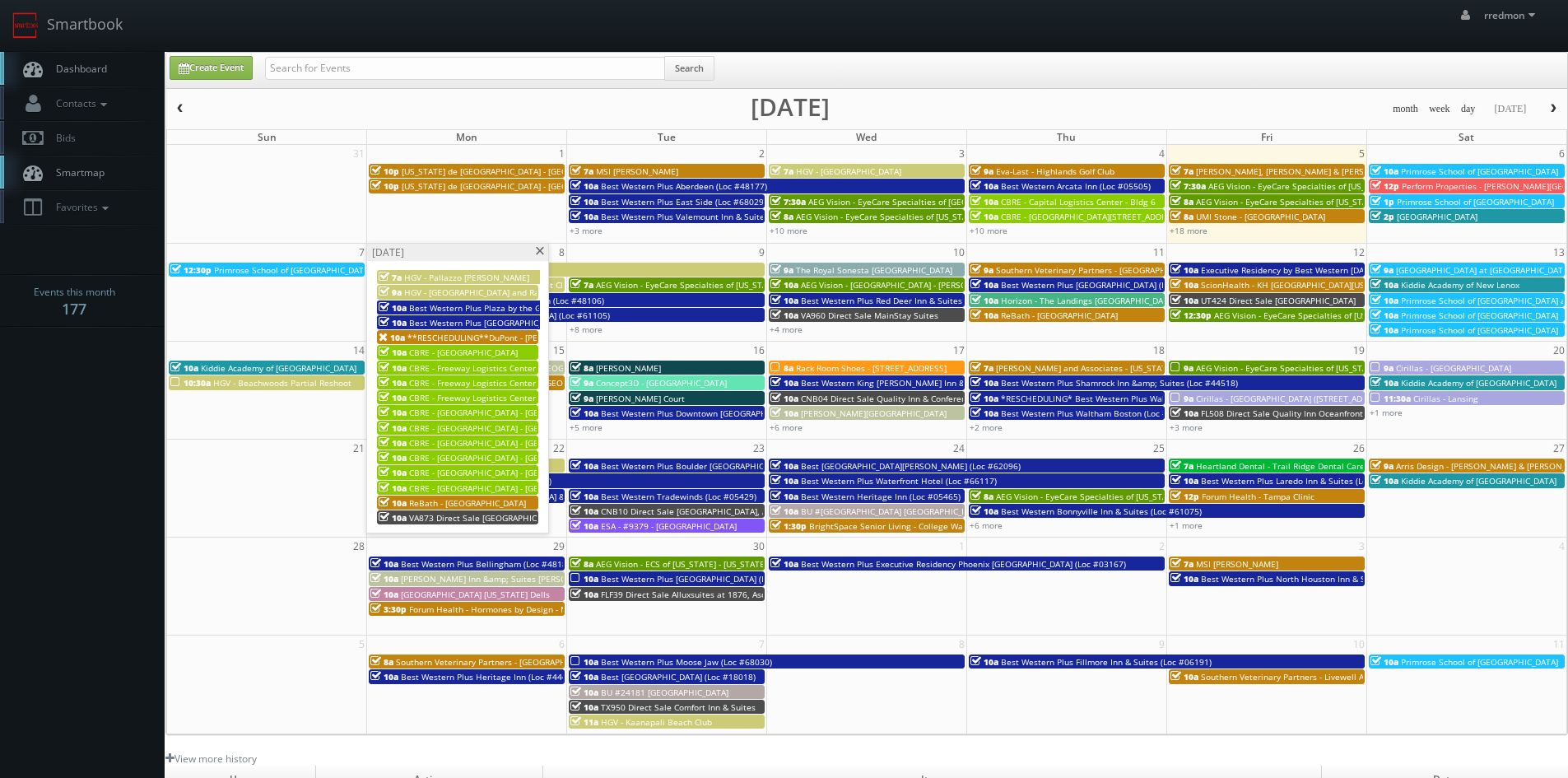
click at [447, 339] on span "**RESCHEDULING**DuPont - [PERSON_NAME] Plantation" at bounding box center [520, 338] width 226 height 12
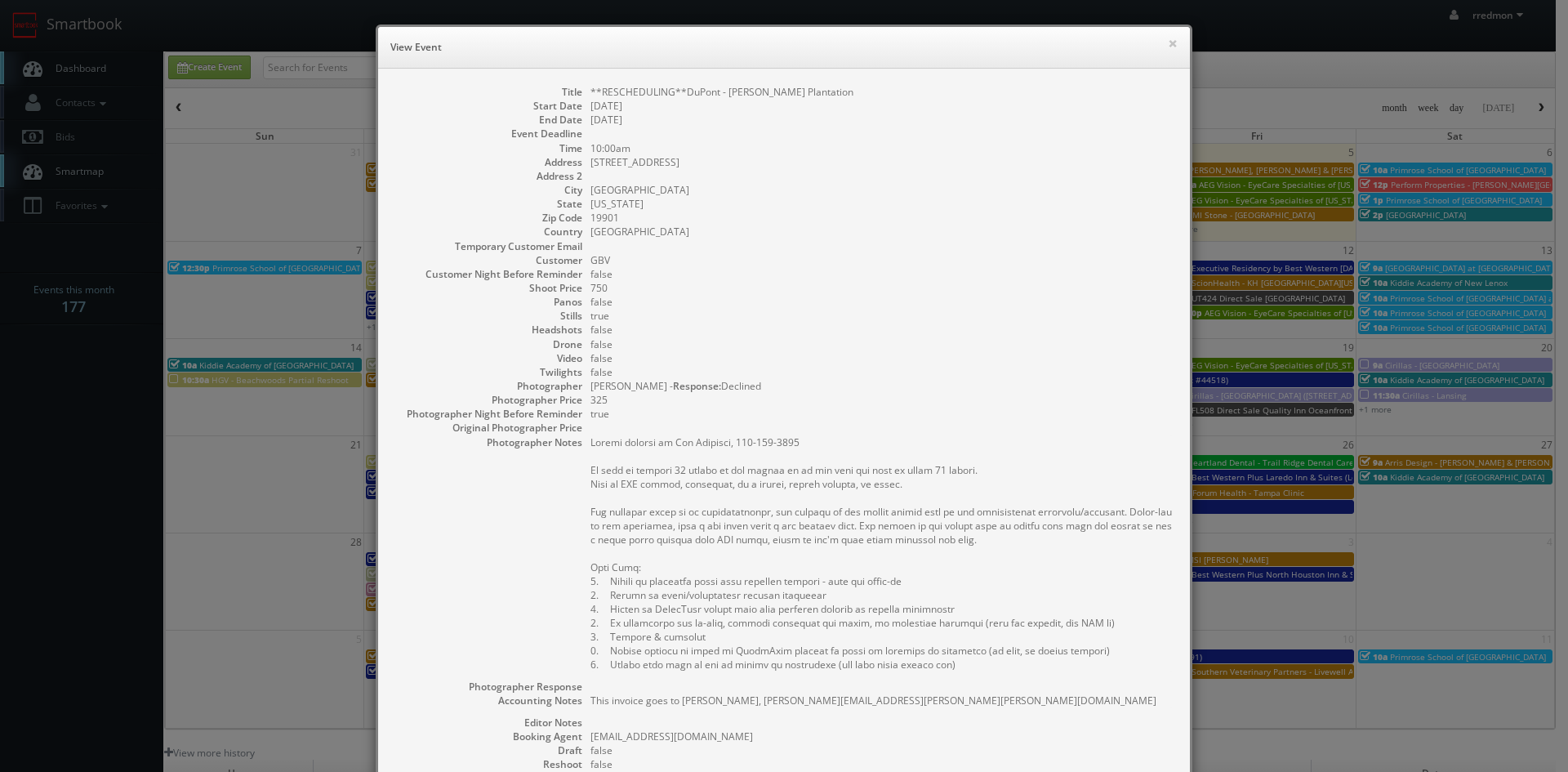
drag, startPoint x: 847, startPoint y: 94, endPoint x: 679, endPoint y: 96, distance: 168.0
click at [679, 96] on dd "**RESCHEDULING**DuPont - [PERSON_NAME] Plantation" at bounding box center [882, 92] width 583 height 14
copy dd "DuPont - [PERSON_NAME] Plantation"
drag, startPoint x: 693, startPoint y: 165, endPoint x: 583, endPoint y: 163, distance: 110.0
click at [583, 163] on dl "Title **RESCHEDULING**DuPont - [PERSON_NAME] Plantation Start Date [DATE] End D…" at bounding box center [784, 498] width 779 height 827
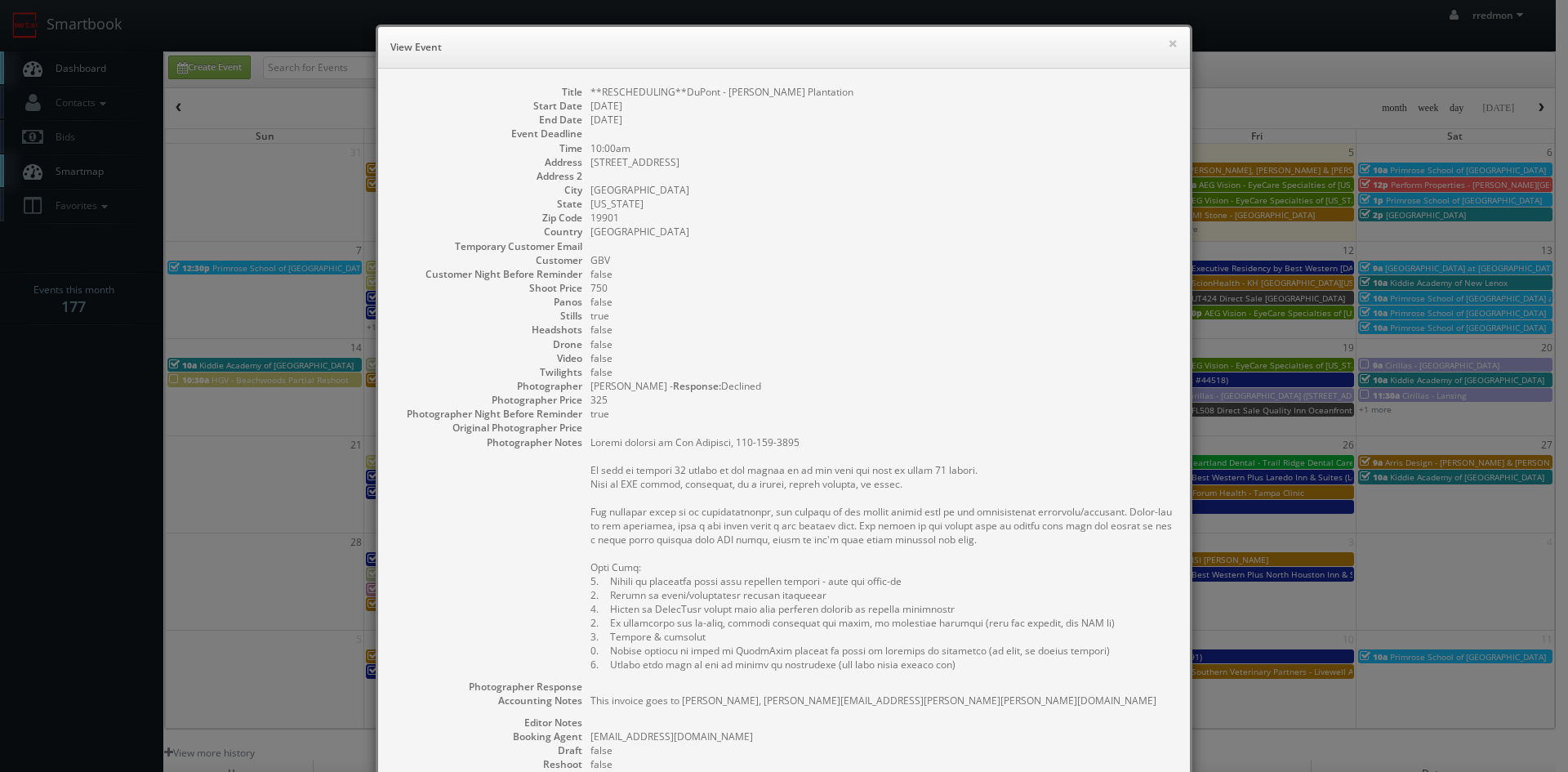
copy dd "[STREET_ADDRESS]"
drag, startPoint x: 626, startPoint y: 190, endPoint x: 584, endPoint y: 193, distance: 42.1
click at [590, 193] on dd "[GEOGRAPHIC_DATA]" at bounding box center [882, 190] width 583 height 14
copy dd "[GEOGRAPHIC_DATA]"
drag, startPoint x: 627, startPoint y: 218, endPoint x: 586, endPoint y: 218, distance: 41.0
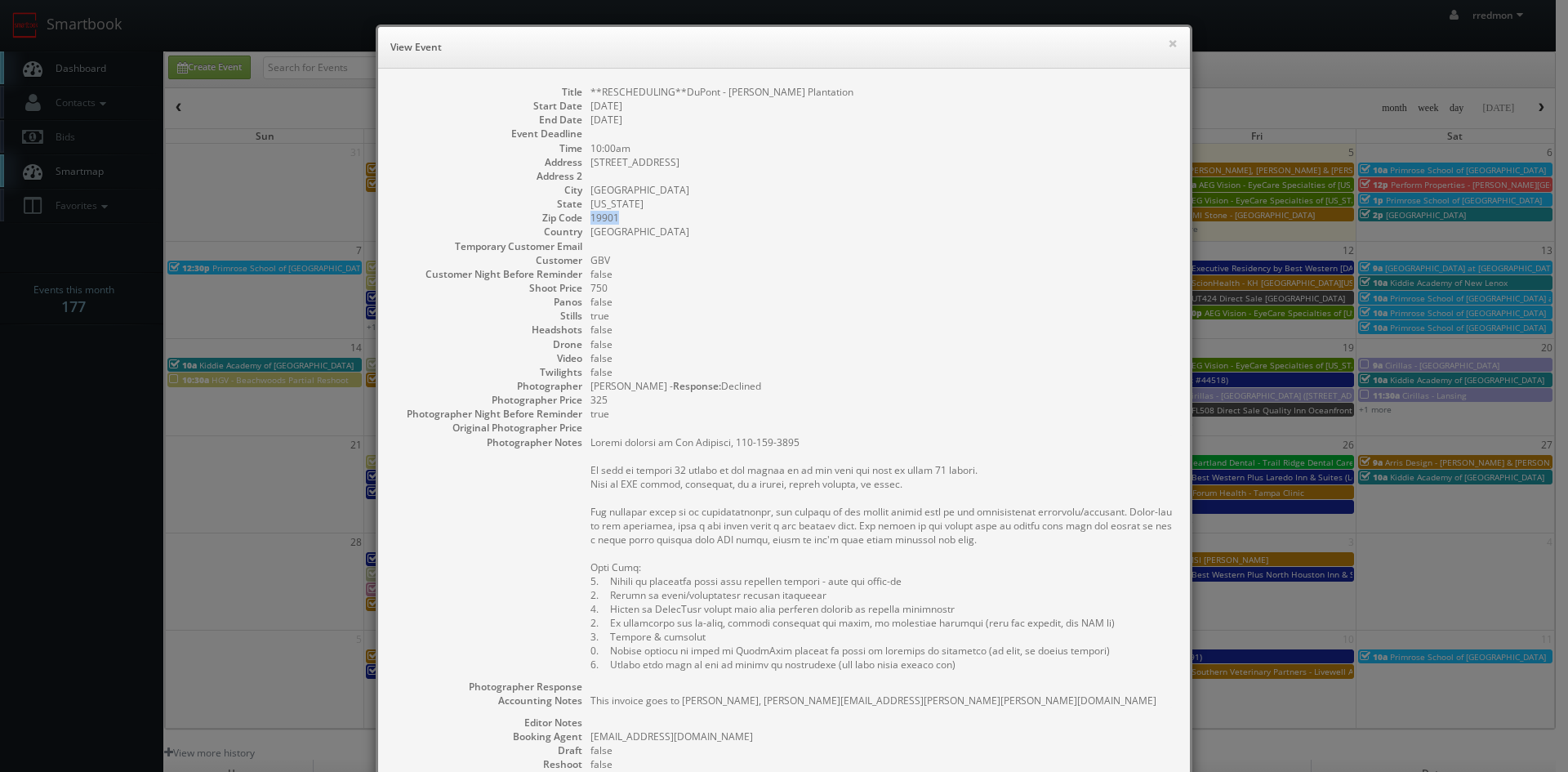
click at [590, 218] on dd "19901" at bounding box center [882, 218] width 583 height 14
copy dd "19901"
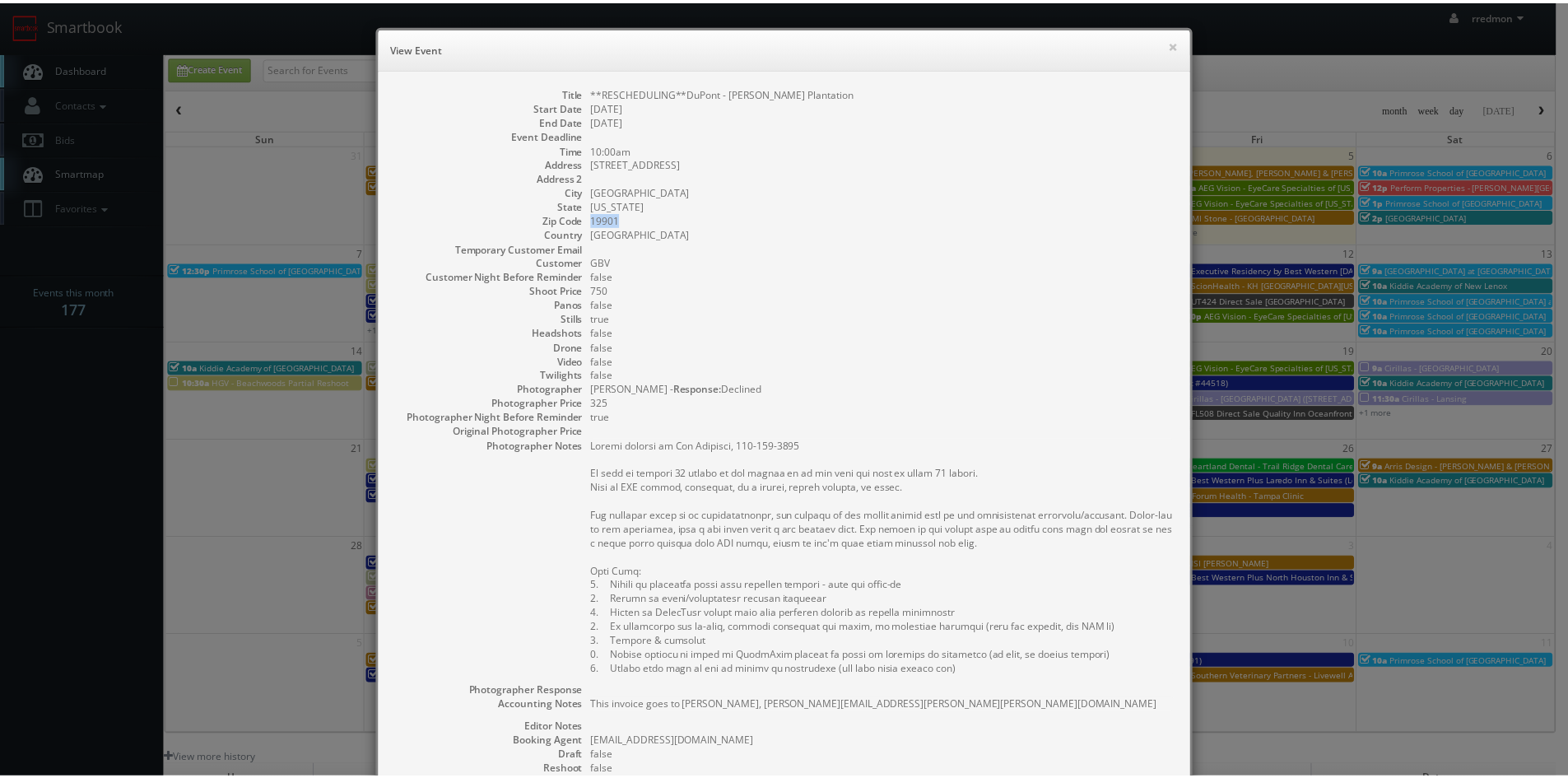
scroll to position [247, 0]
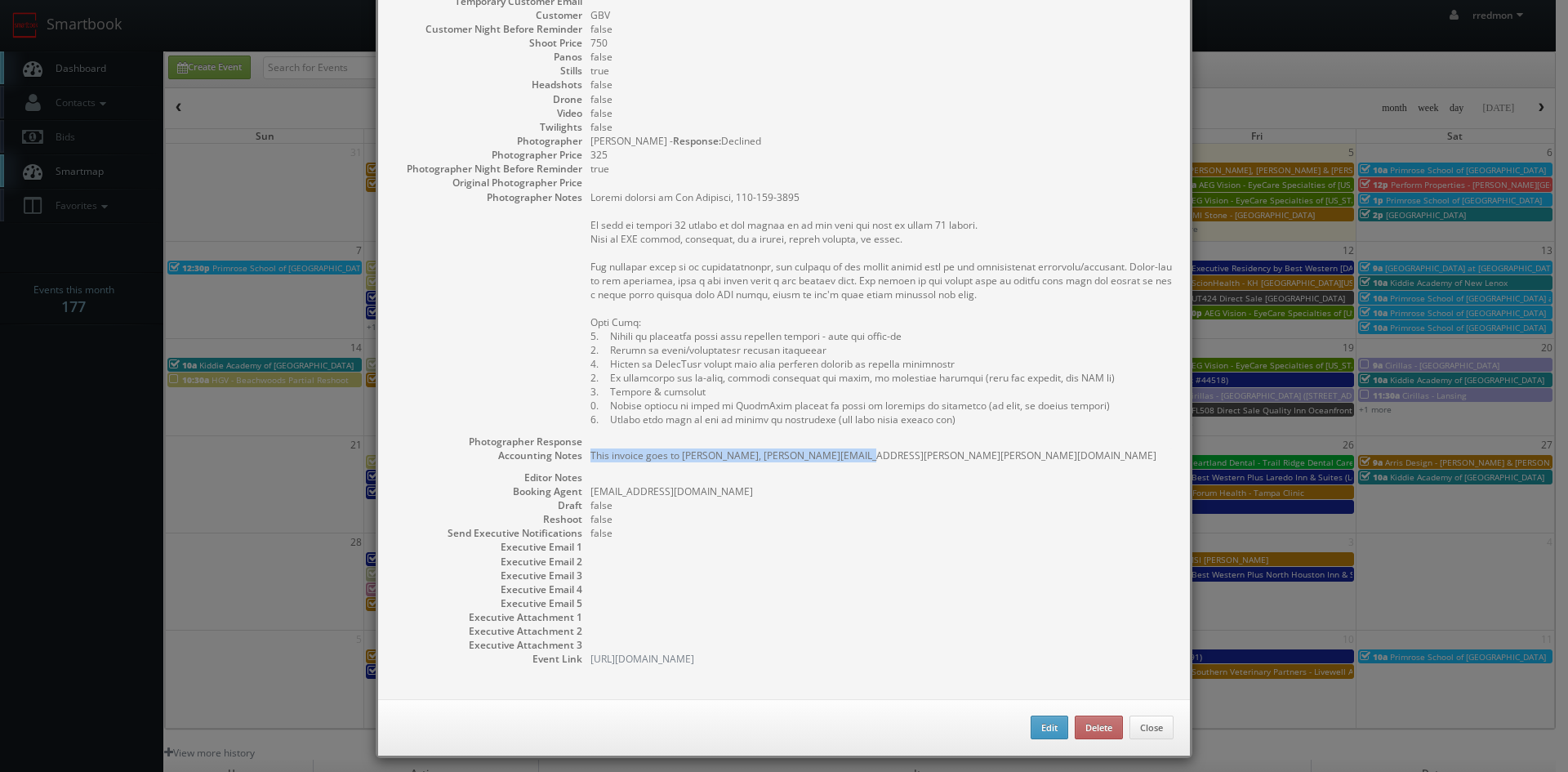
drag, startPoint x: 842, startPoint y: 455, endPoint x: 585, endPoint y: 459, distance: 257.0
click at [590, 459] on pre "This invoice goes to [PERSON_NAME], [PERSON_NAME][EMAIL_ADDRESS][PERSON_NAME][P…" at bounding box center [882, 455] width 583 height 14
copy pre "This invoice goes to [PERSON_NAME], [PERSON_NAME][EMAIL_ADDRESS][PERSON_NAME][P…"
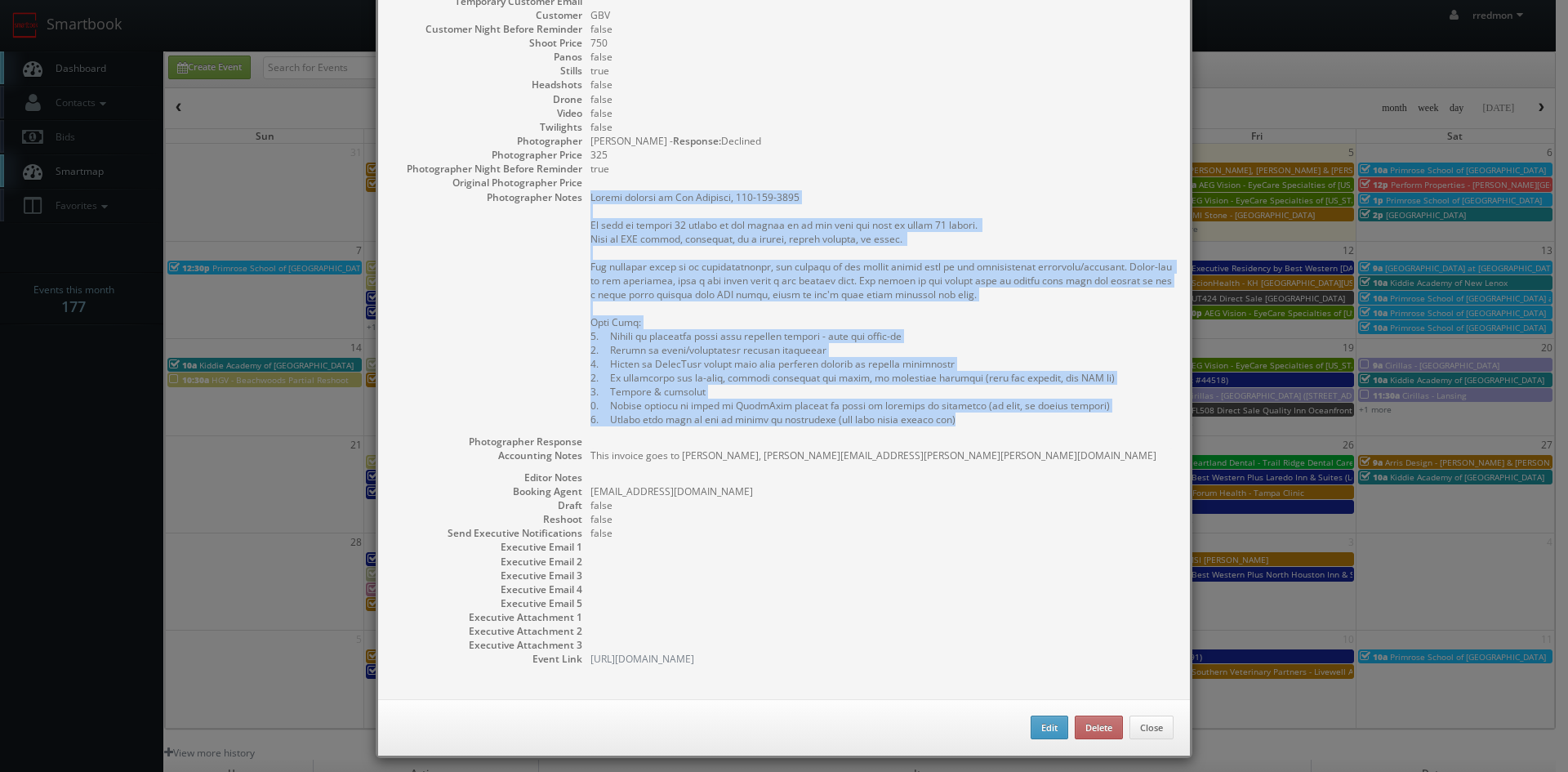
drag, startPoint x: 586, startPoint y: 199, endPoint x: 941, endPoint y: 418, distance: 417.1
click at [952, 422] on pre at bounding box center [882, 308] width 583 height 236
copy pre "Onsite contact is [PERSON_NAME], [PHONE_NUMBER] We need to deliver 20 stills to…"
click at [1105, 728] on button "Delete" at bounding box center [1099, 727] width 48 height 24
